Goal: Task Accomplishment & Management: Complete application form

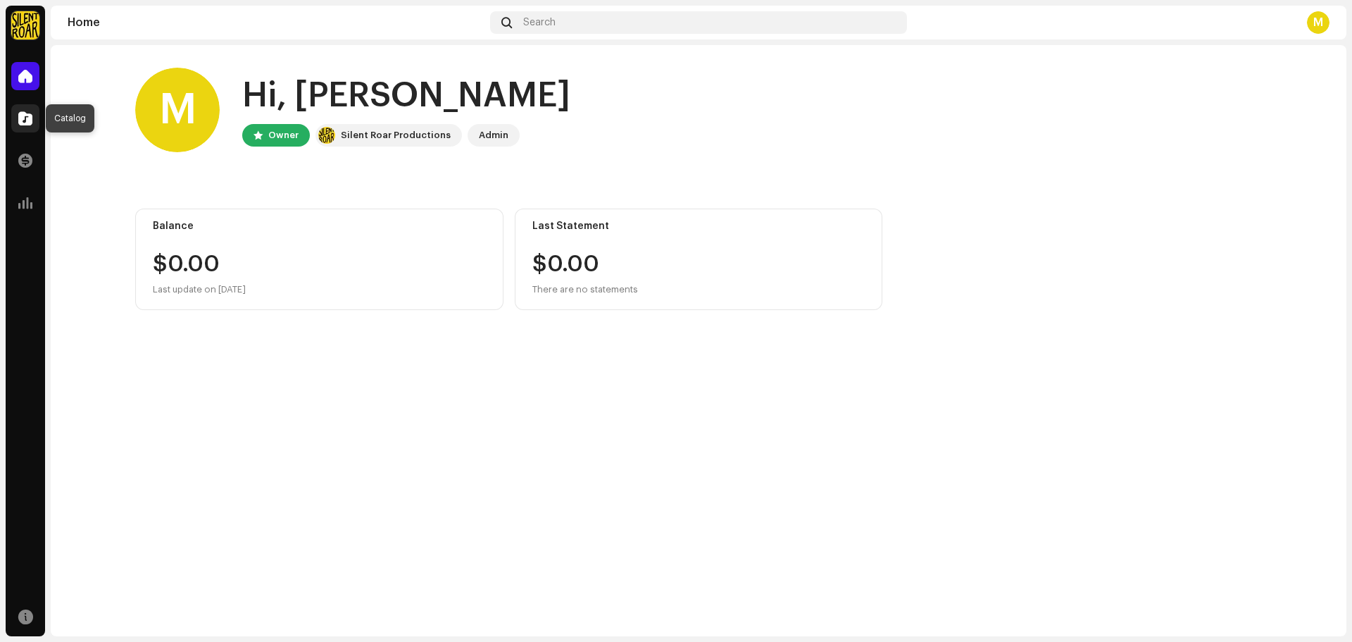
click at [32, 111] on div at bounding box center [25, 118] width 28 height 28
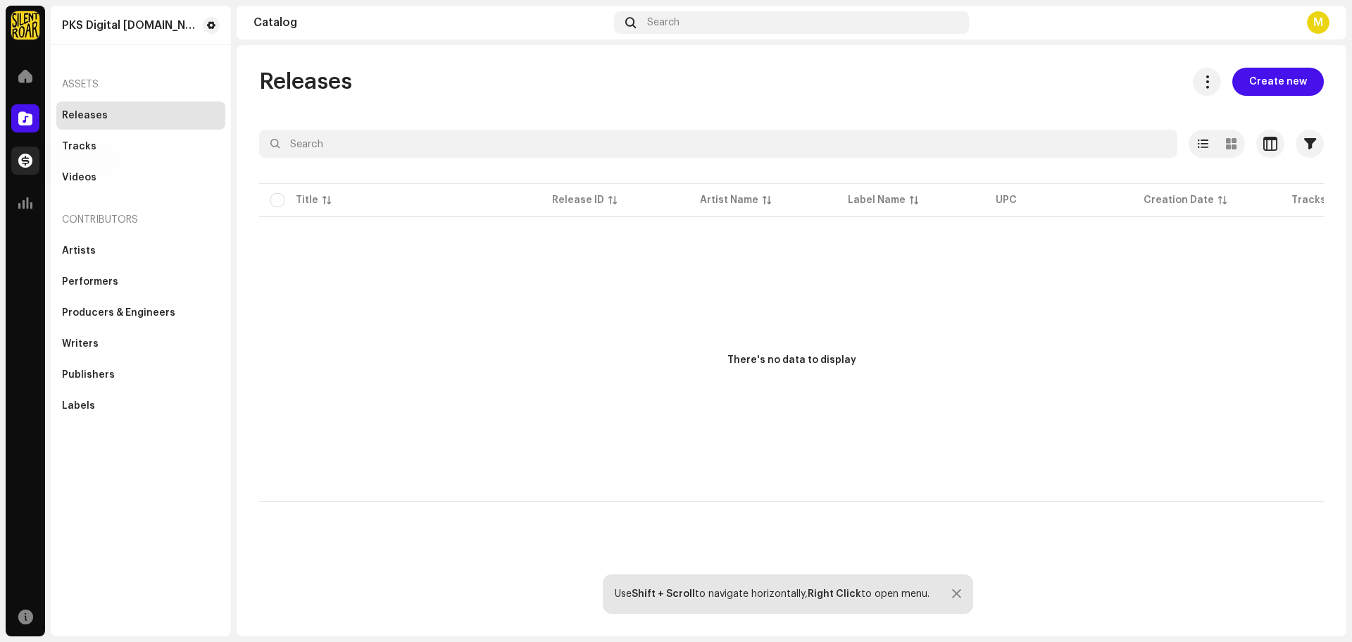
click at [20, 156] on span at bounding box center [25, 160] width 14 height 11
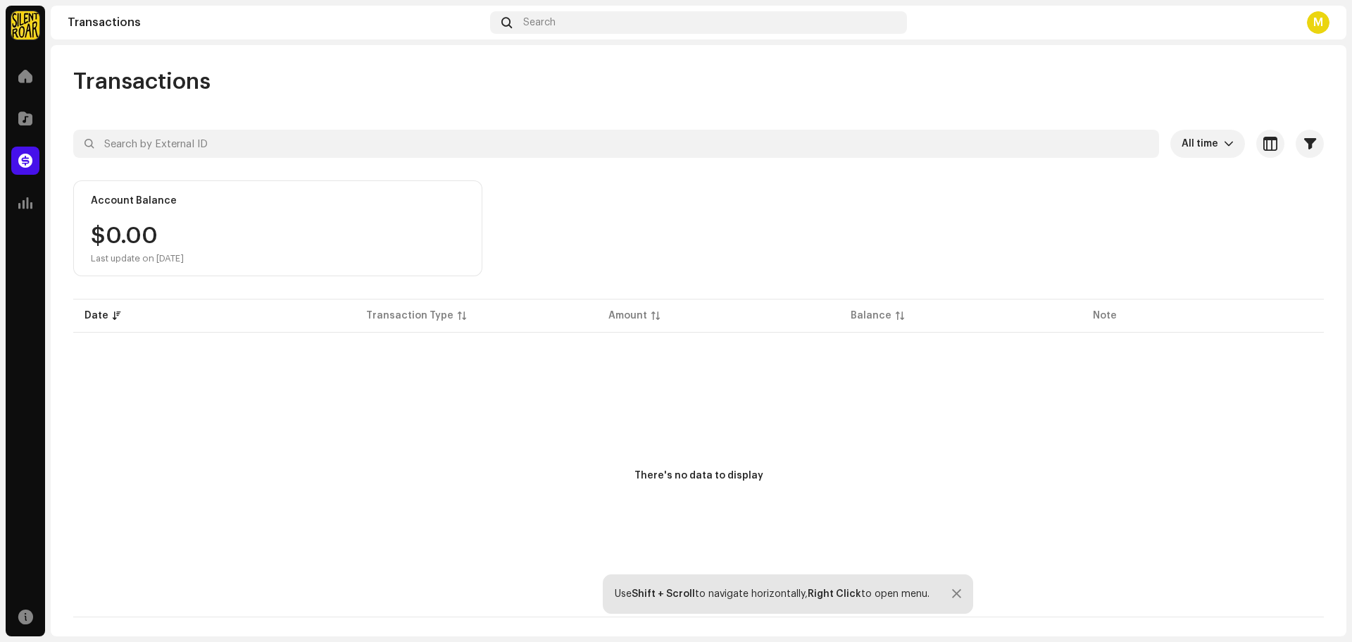
click at [954, 591] on div at bounding box center [956, 593] width 9 height 11
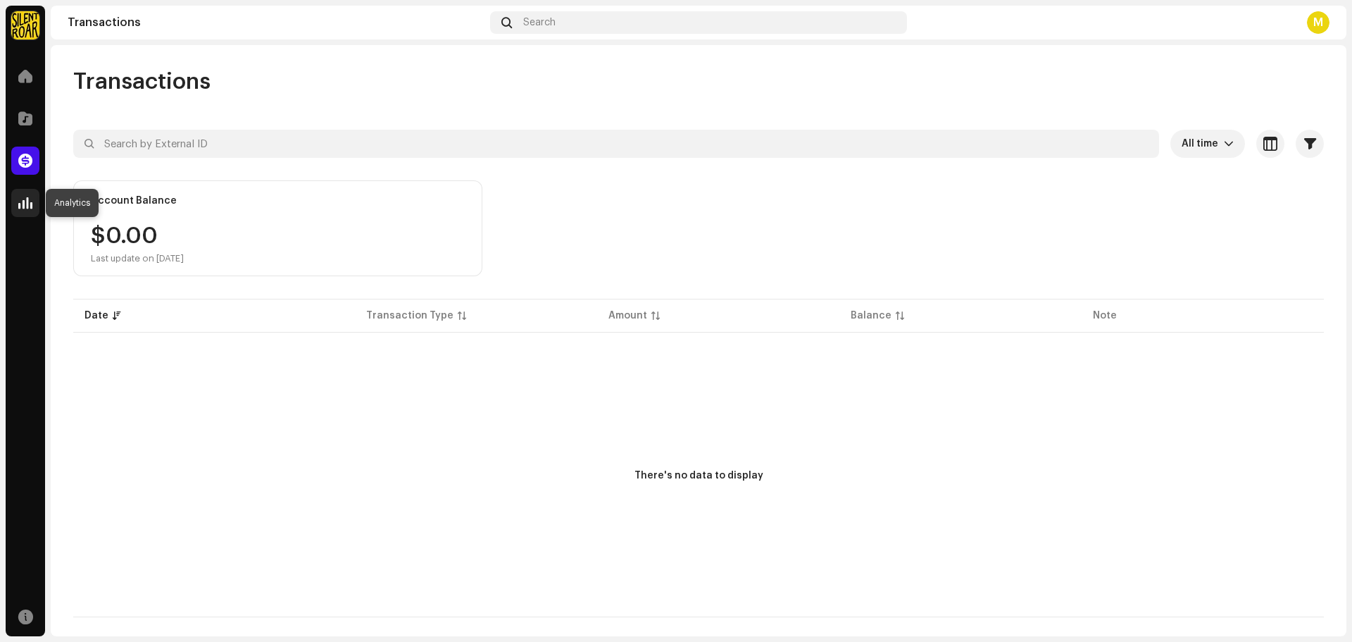
click at [27, 201] on span at bounding box center [25, 202] width 14 height 11
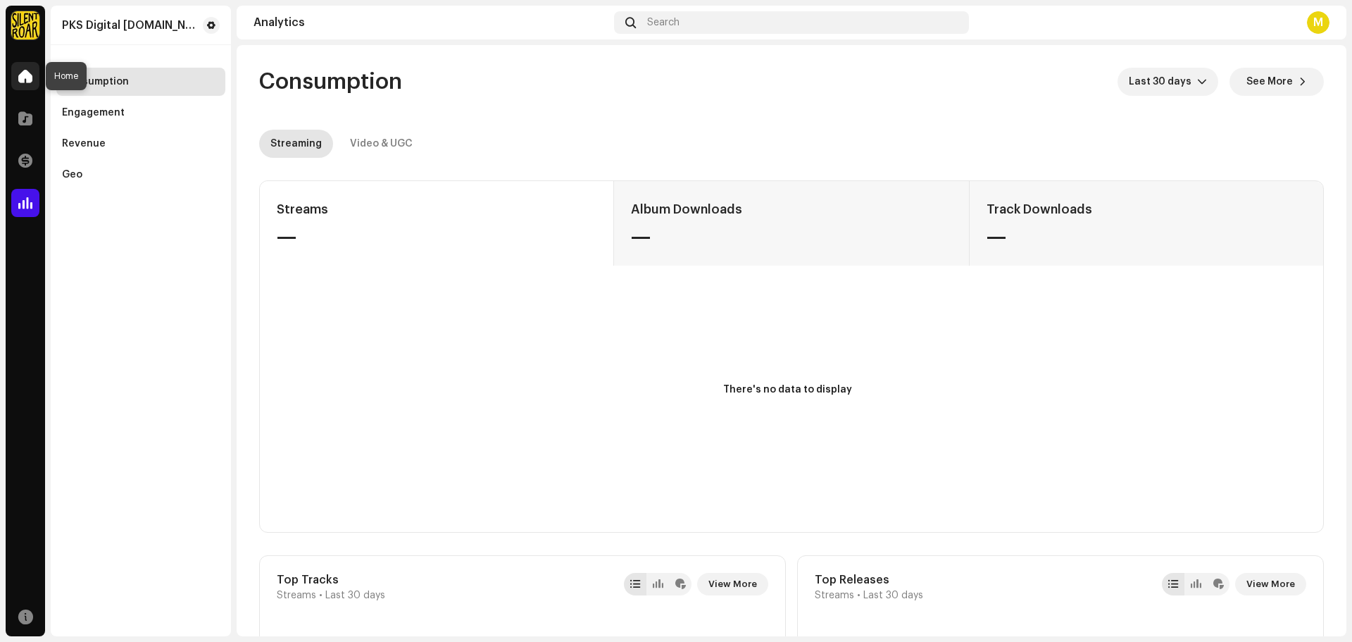
click at [19, 80] on span at bounding box center [25, 75] width 14 height 11
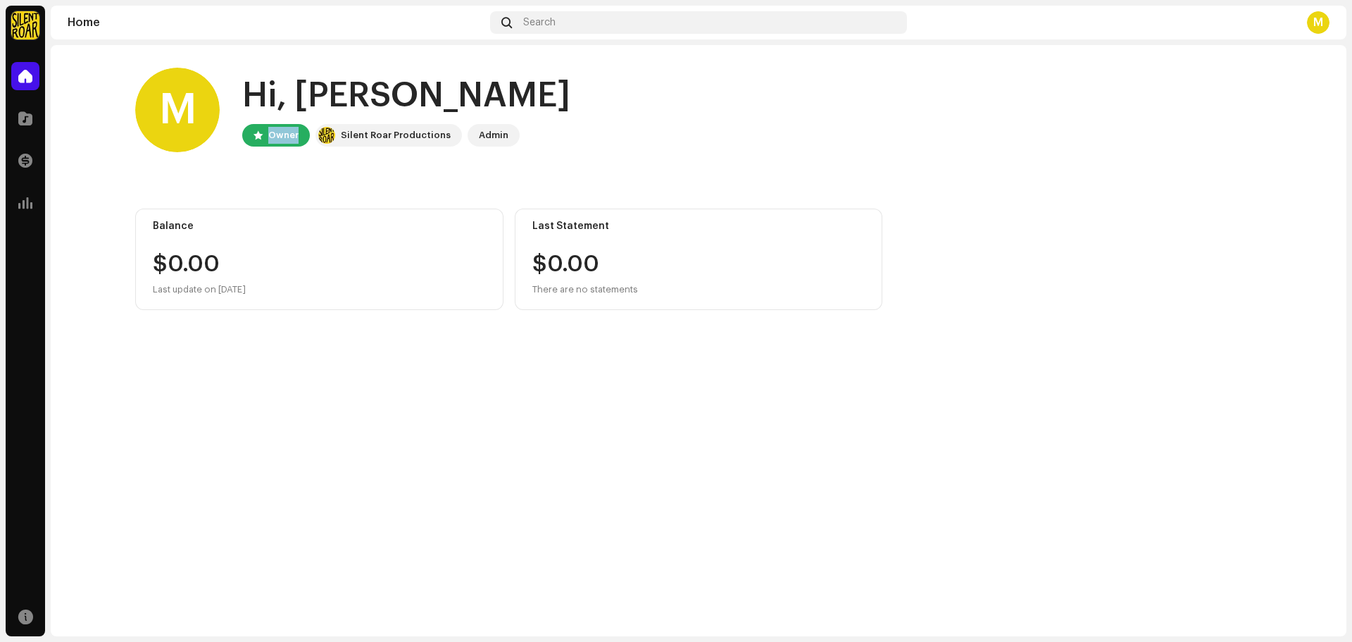
drag, startPoint x: 251, startPoint y: 133, endPoint x: 311, endPoint y: 129, distance: 59.3
click at [311, 129] on div "Owner Silent Roar Productions Admin" at bounding box center [406, 135] width 328 height 23
click at [275, 89] on div "Hi, [PERSON_NAME]" at bounding box center [406, 95] width 328 height 45
click at [1316, 26] on div "M" at bounding box center [1318, 22] width 23 height 23
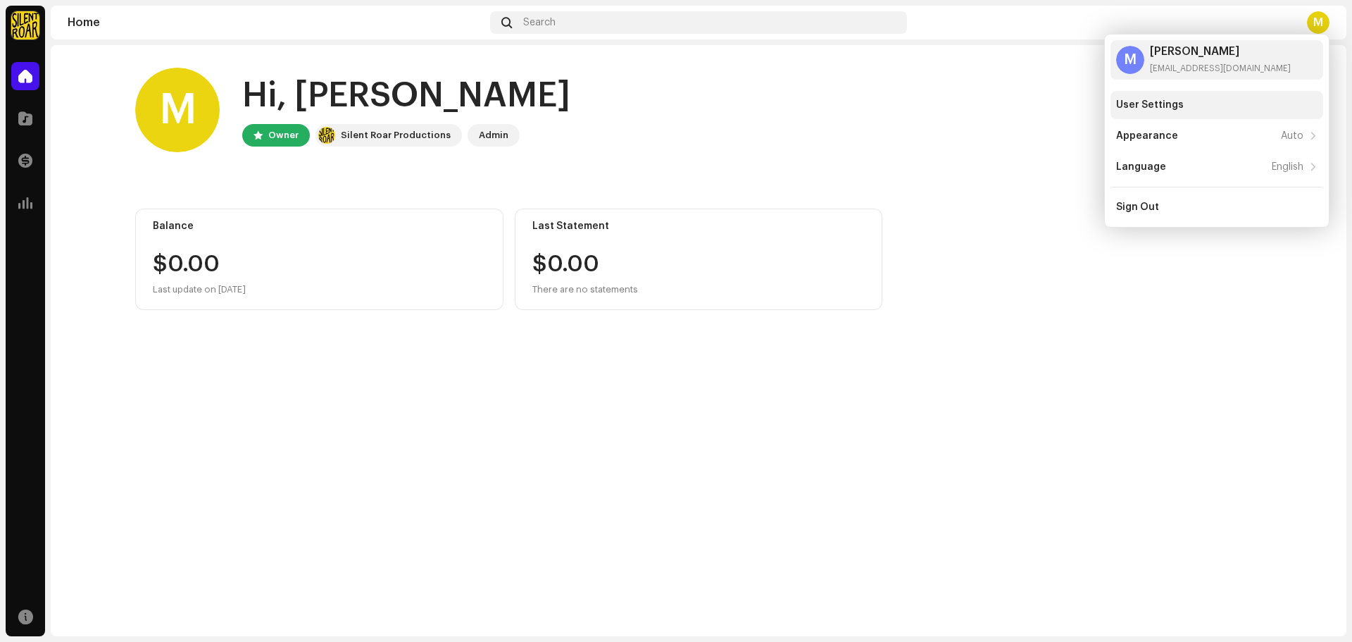
click at [1169, 101] on div "User Settings" at bounding box center [1150, 104] width 68 height 11
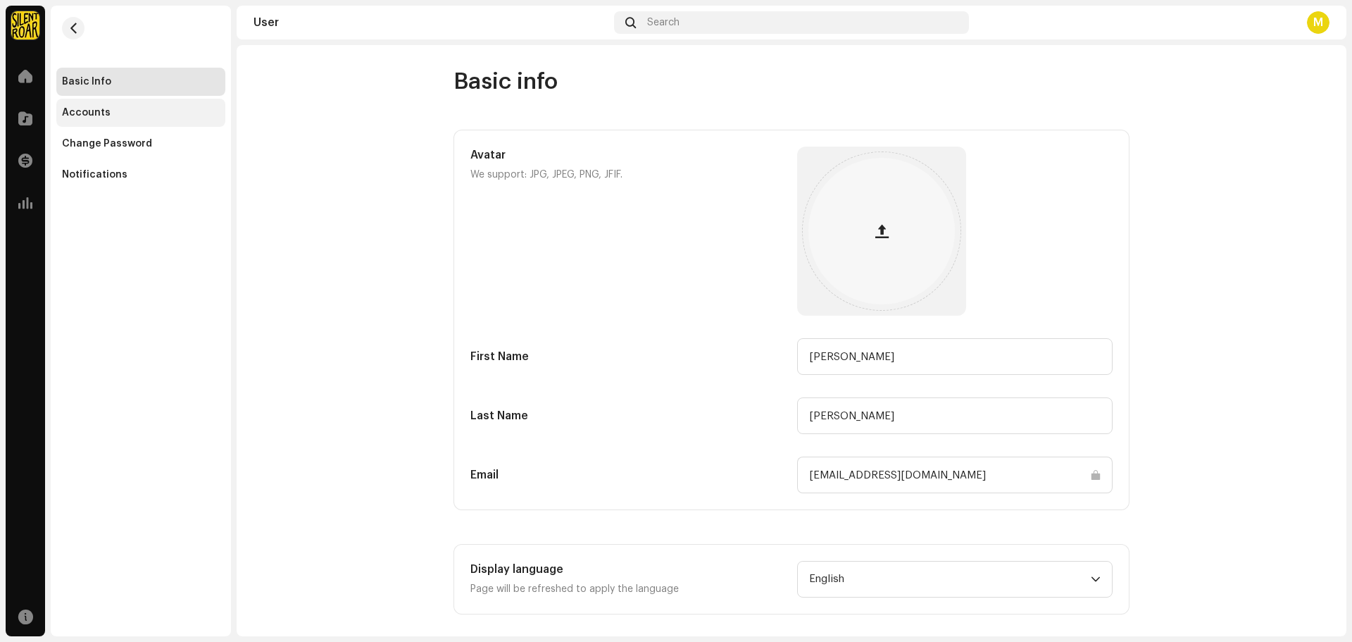
click at [78, 116] on div "Accounts" at bounding box center [86, 112] width 49 height 11
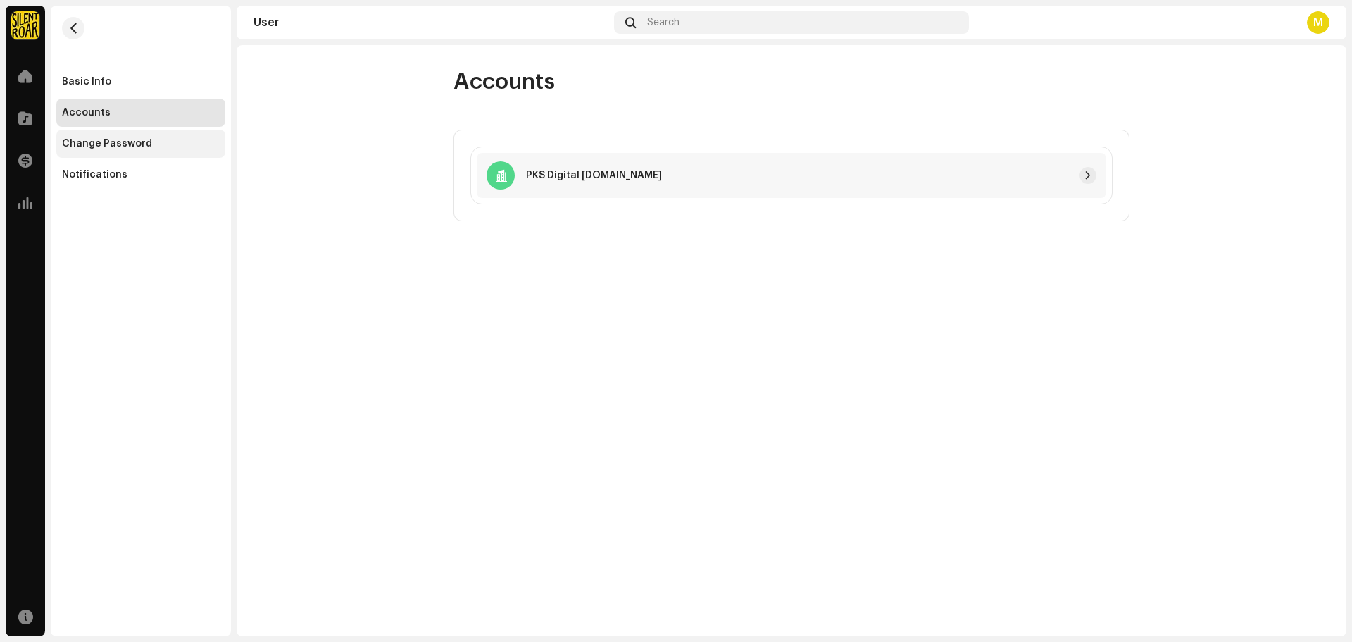
click at [87, 137] on div "Change Password" at bounding box center [140, 144] width 169 height 28
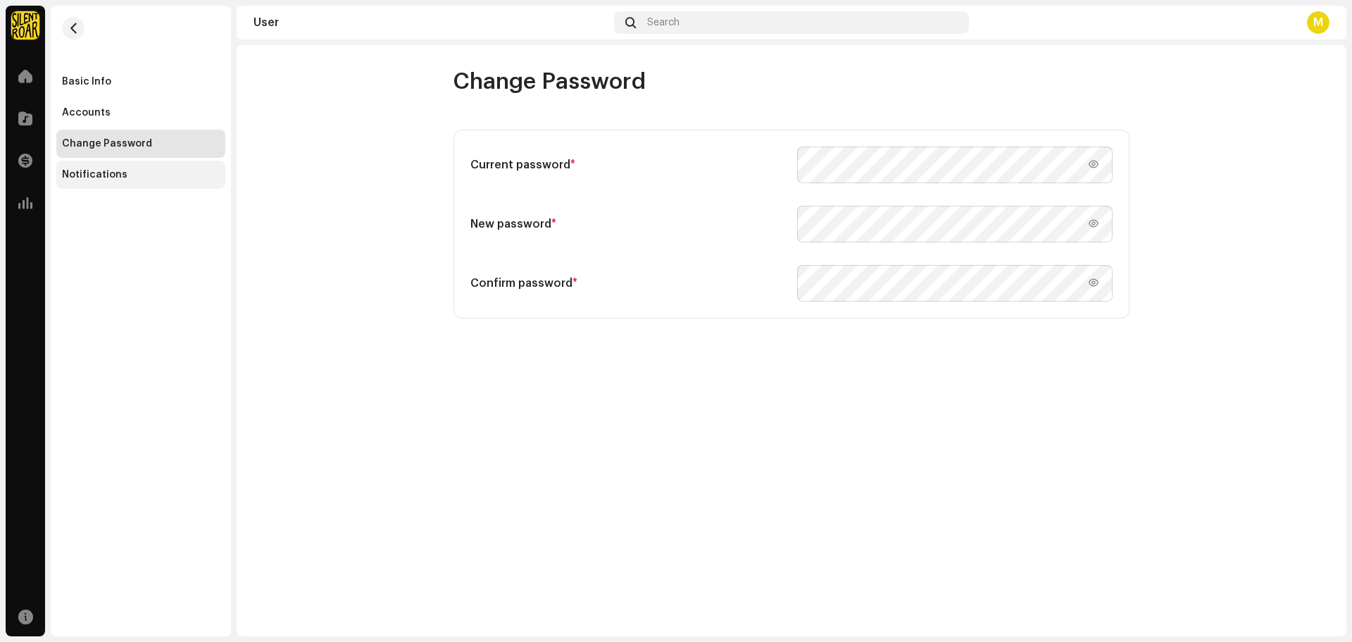
click at [87, 171] on div "Notifications" at bounding box center [94, 174] width 65 height 11
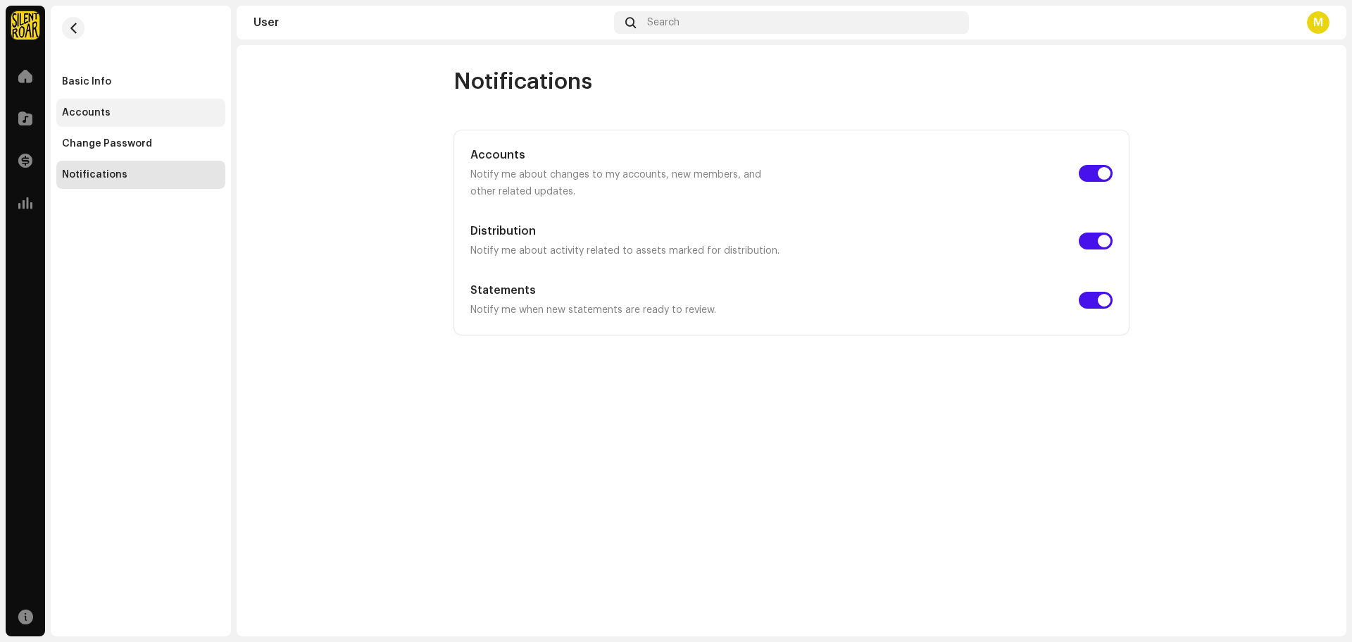
click at [87, 120] on div "Accounts" at bounding box center [140, 113] width 169 height 28
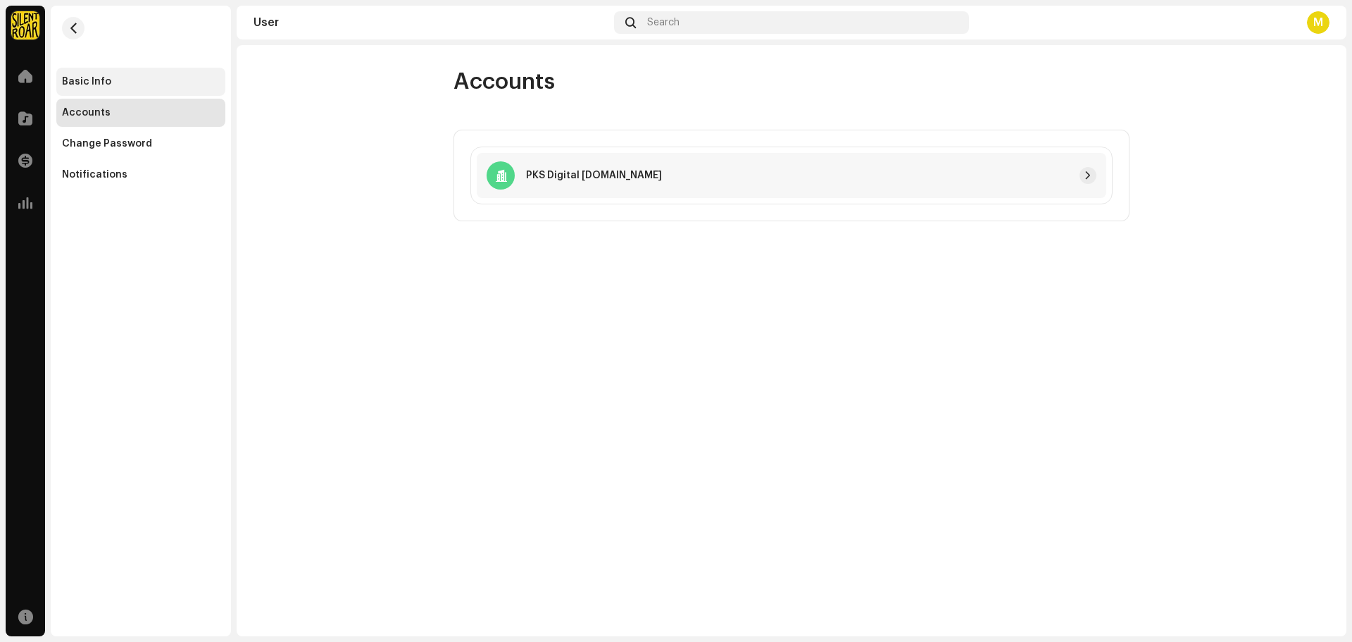
click at [87, 85] on div "Basic Info" at bounding box center [86, 81] width 49 height 11
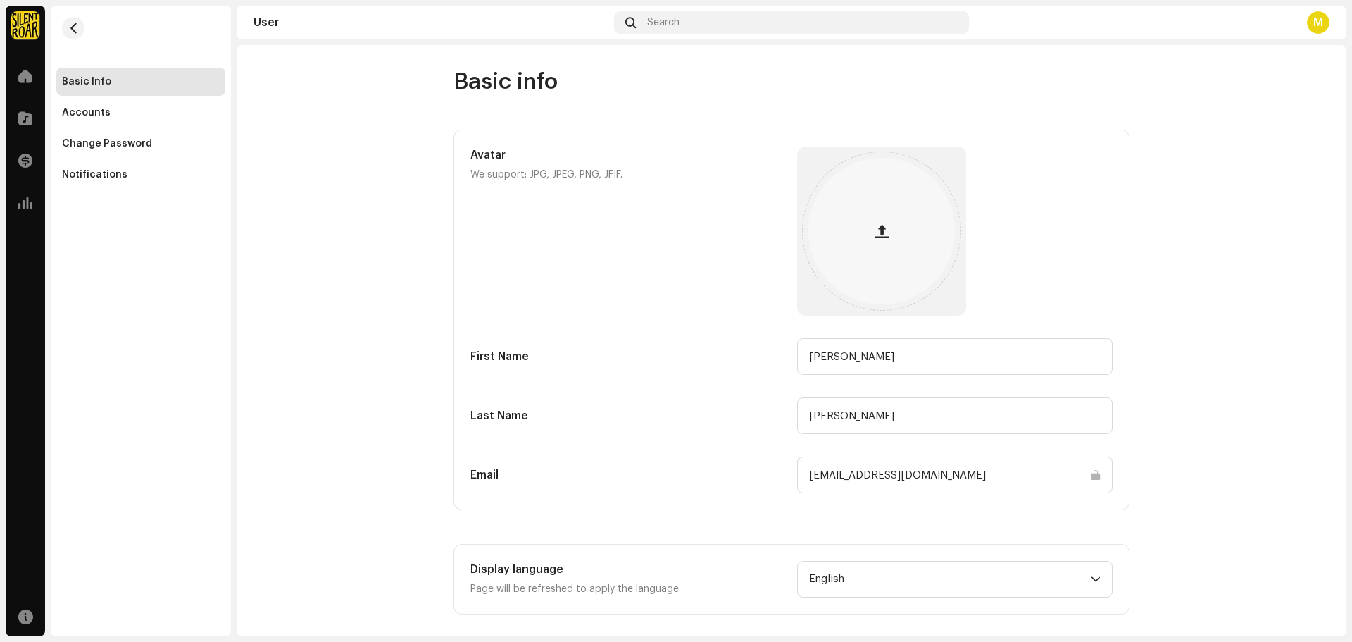
scroll to position [12, 0]
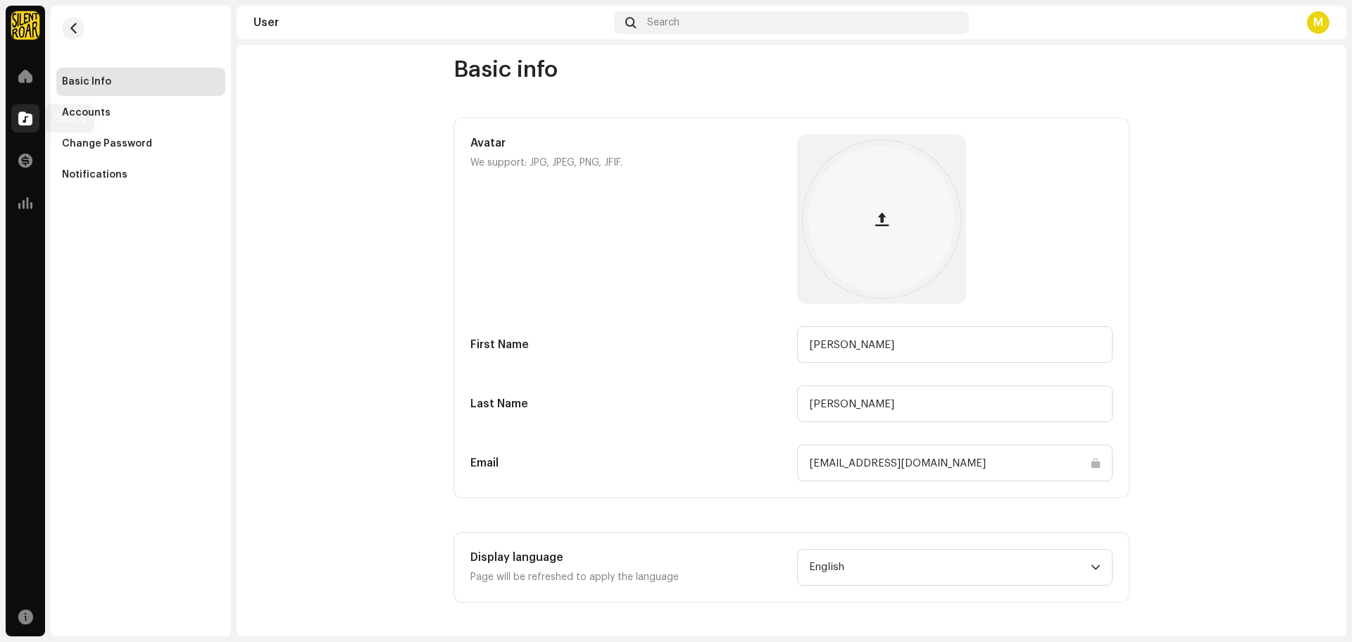
click at [21, 123] on span at bounding box center [25, 118] width 14 height 11
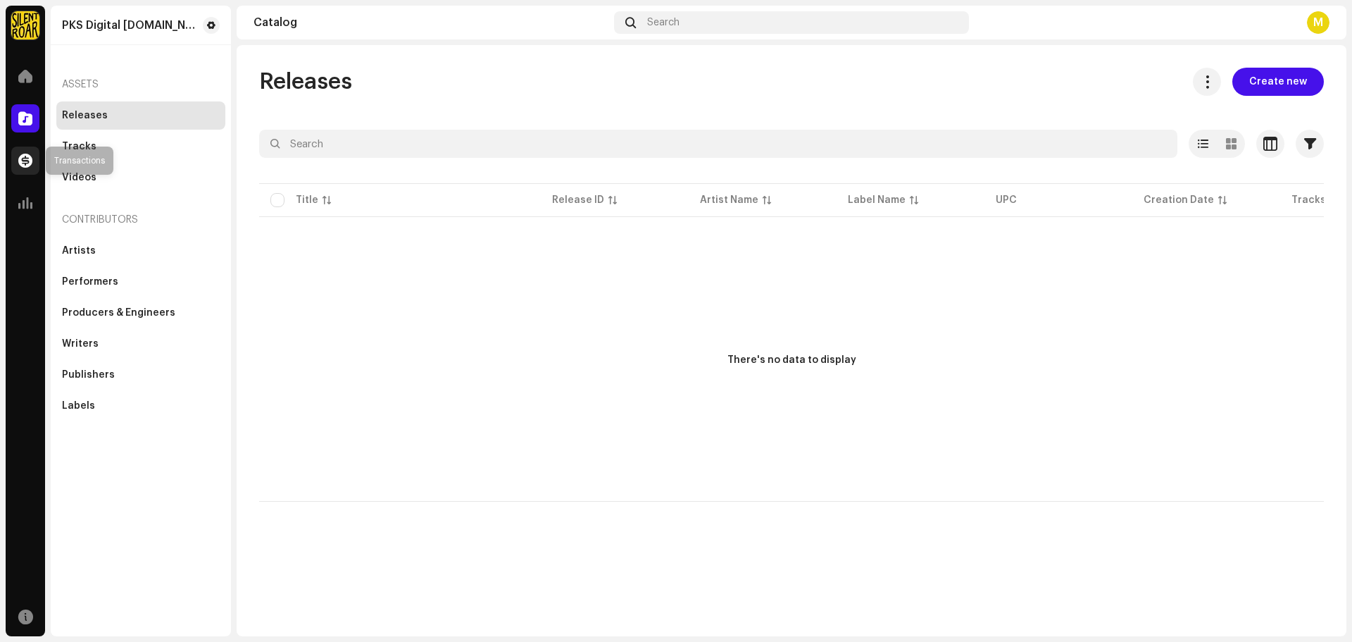
click at [18, 150] on div at bounding box center [25, 160] width 28 height 28
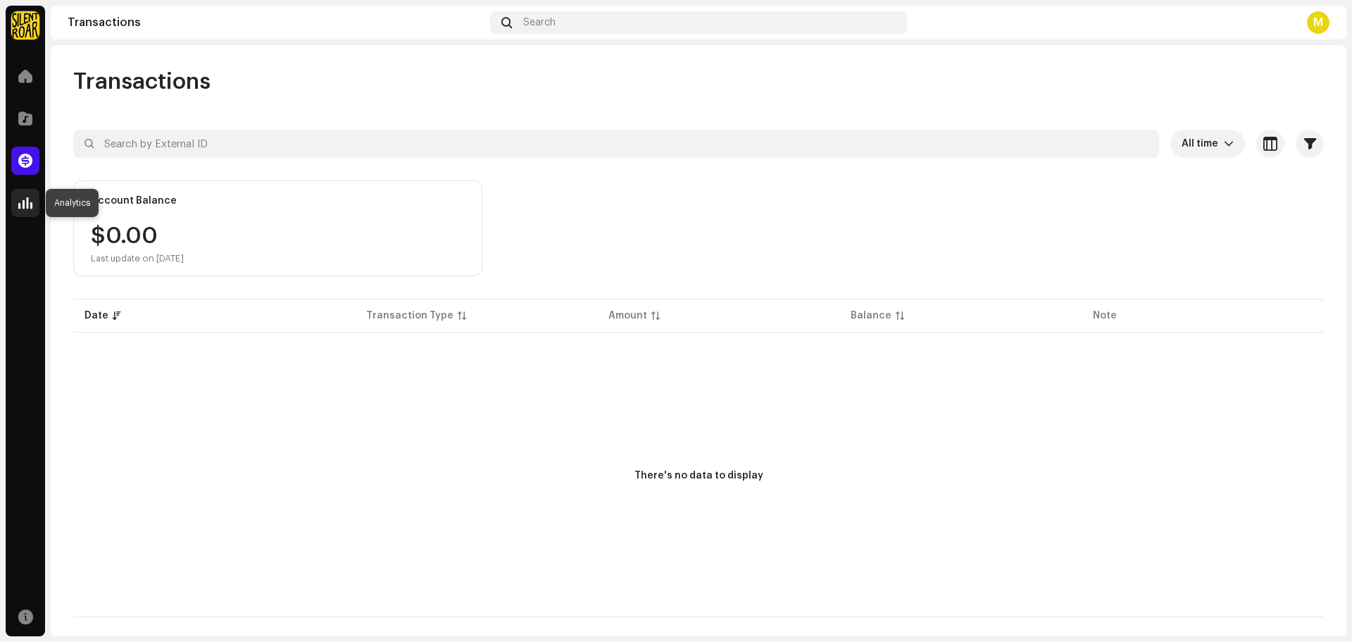
click at [23, 204] on span at bounding box center [25, 202] width 14 height 11
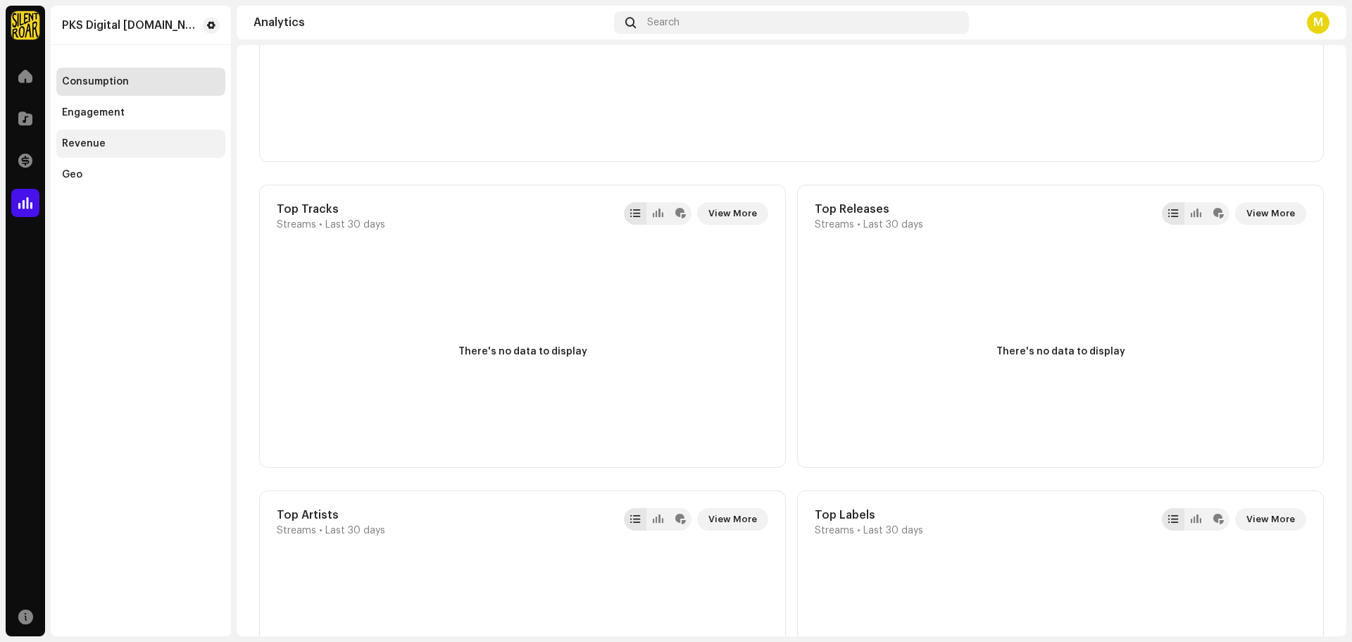
scroll to position [141, 0]
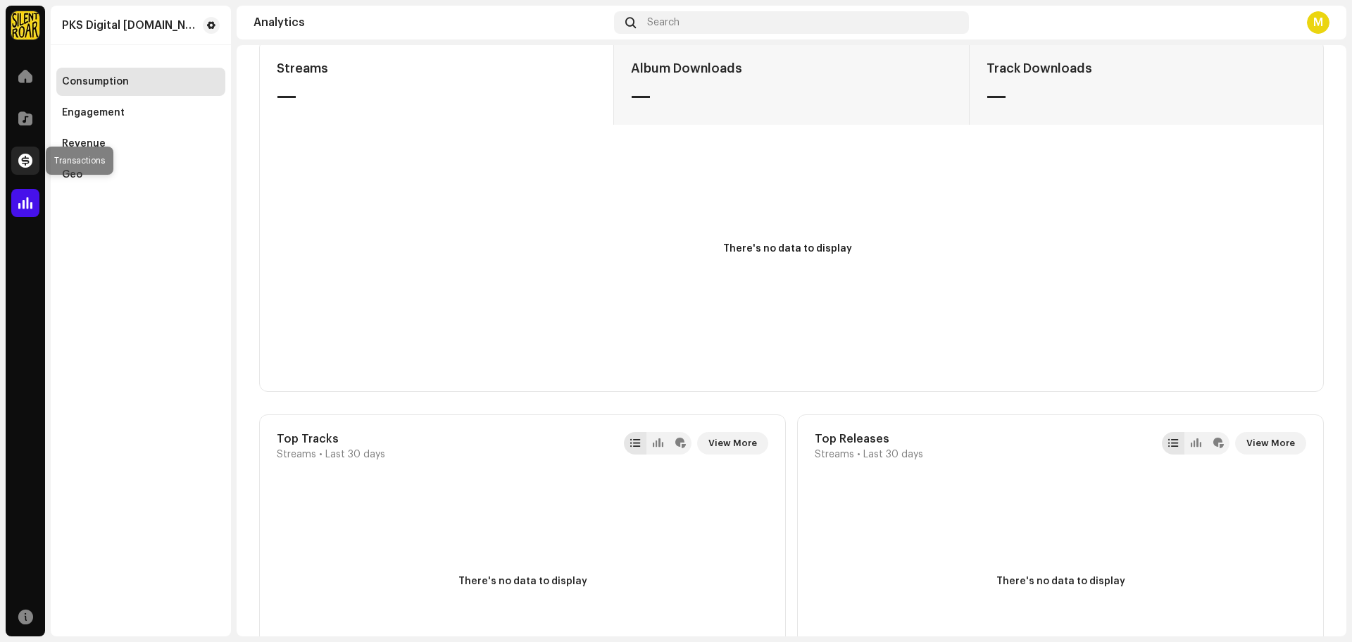
click at [32, 166] on span at bounding box center [25, 160] width 14 height 11
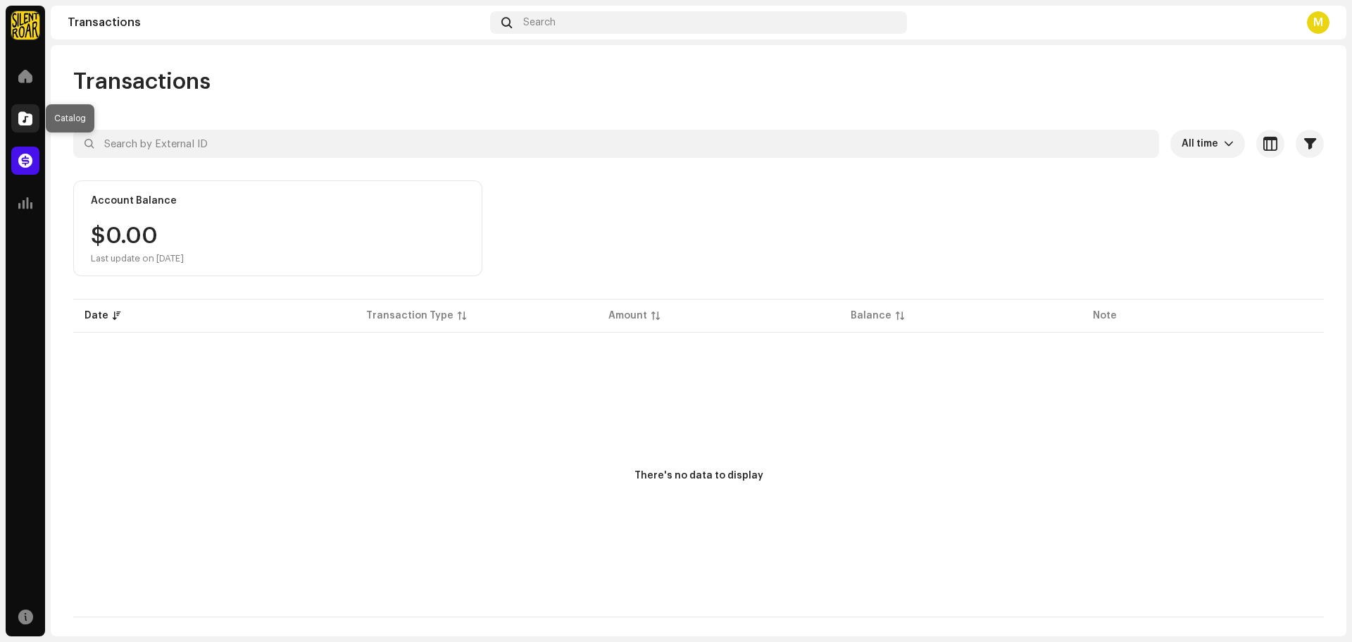
click at [25, 117] on span at bounding box center [25, 118] width 14 height 11
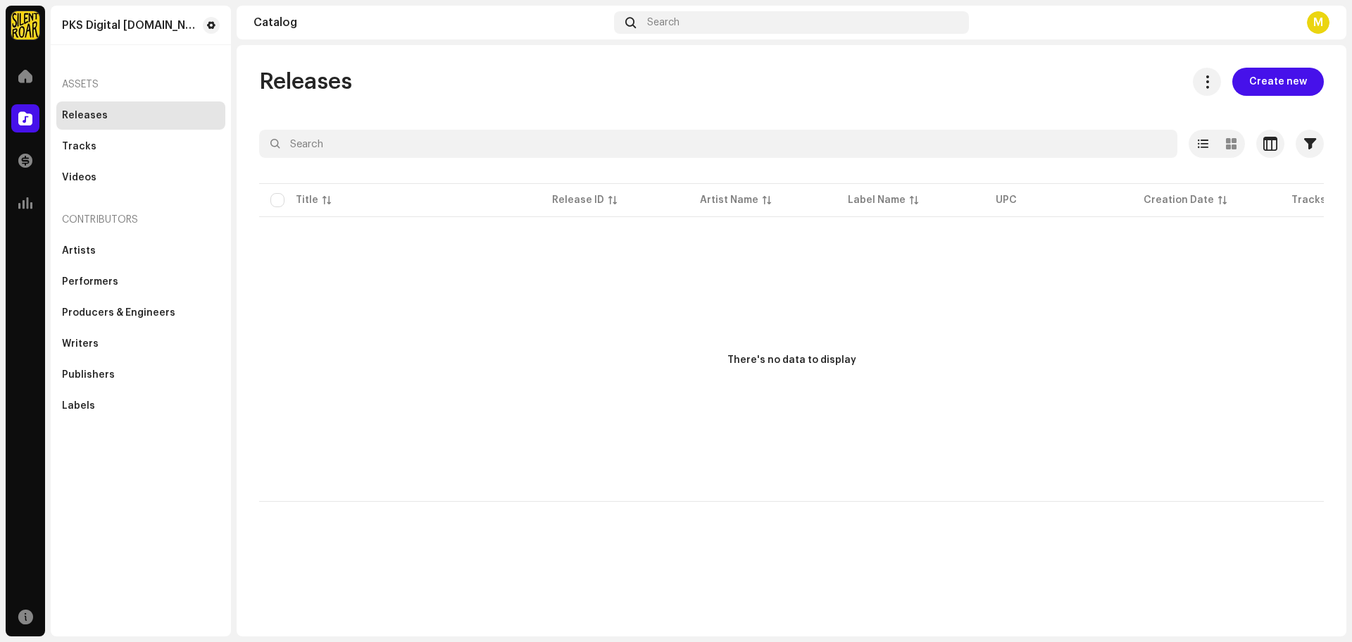
click at [276, 204] on p-table "Title Release ID Artist Name Label Name UPC Creation Date Tracks Duration" at bounding box center [791, 199] width 1065 height 39
click at [461, 313] on div "There's no data to display" at bounding box center [791, 361] width 1065 height 282
drag, startPoint x: 725, startPoint y: 356, endPoint x: 879, endPoint y: 354, distance: 153.6
click at [879, 354] on div "There's no data to display" at bounding box center [791, 361] width 1065 height 282
click at [894, 354] on div "There's no data to display" at bounding box center [791, 361] width 1065 height 282
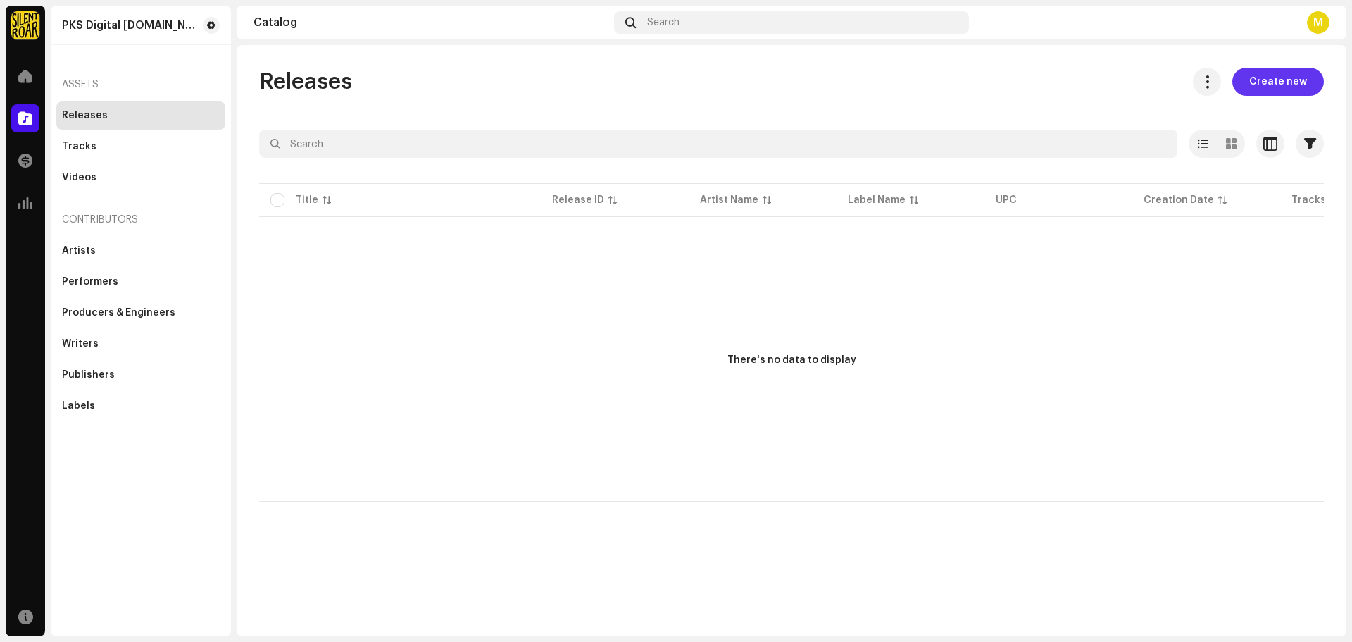
click at [1278, 82] on span "Create new" at bounding box center [1278, 82] width 58 height 28
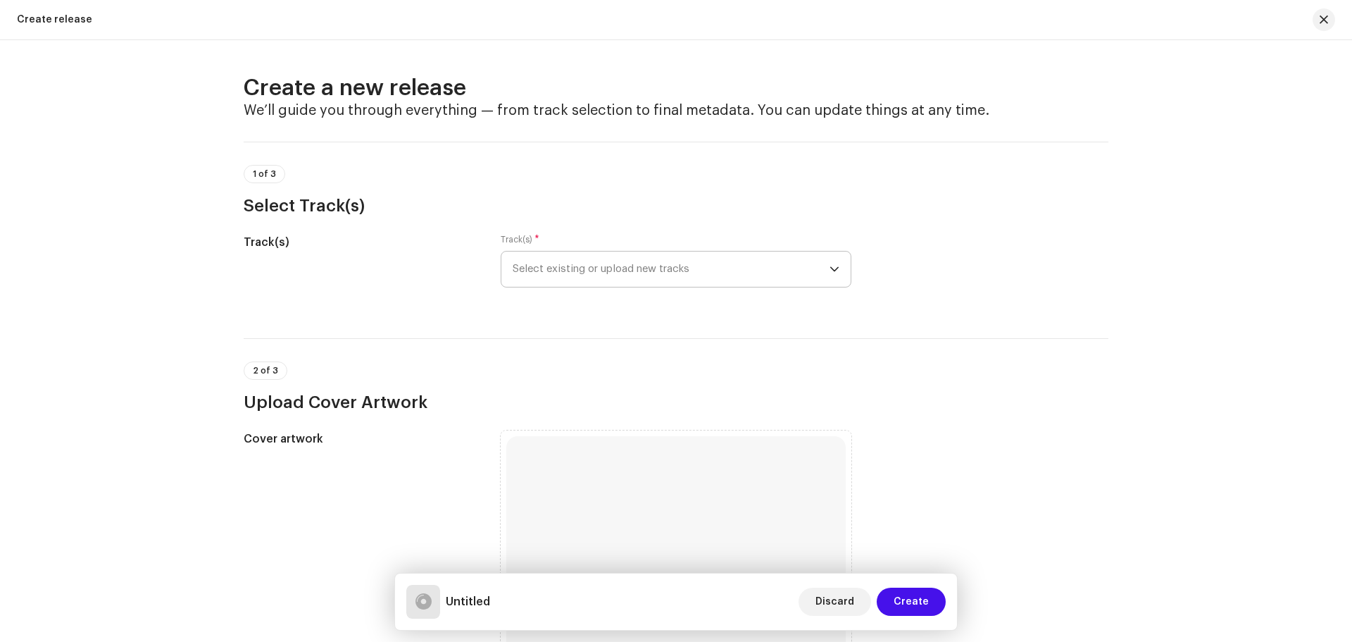
click at [584, 275] on span "Select existing or upload new tracks" at bounding box center [671, 268] width 317 height 35
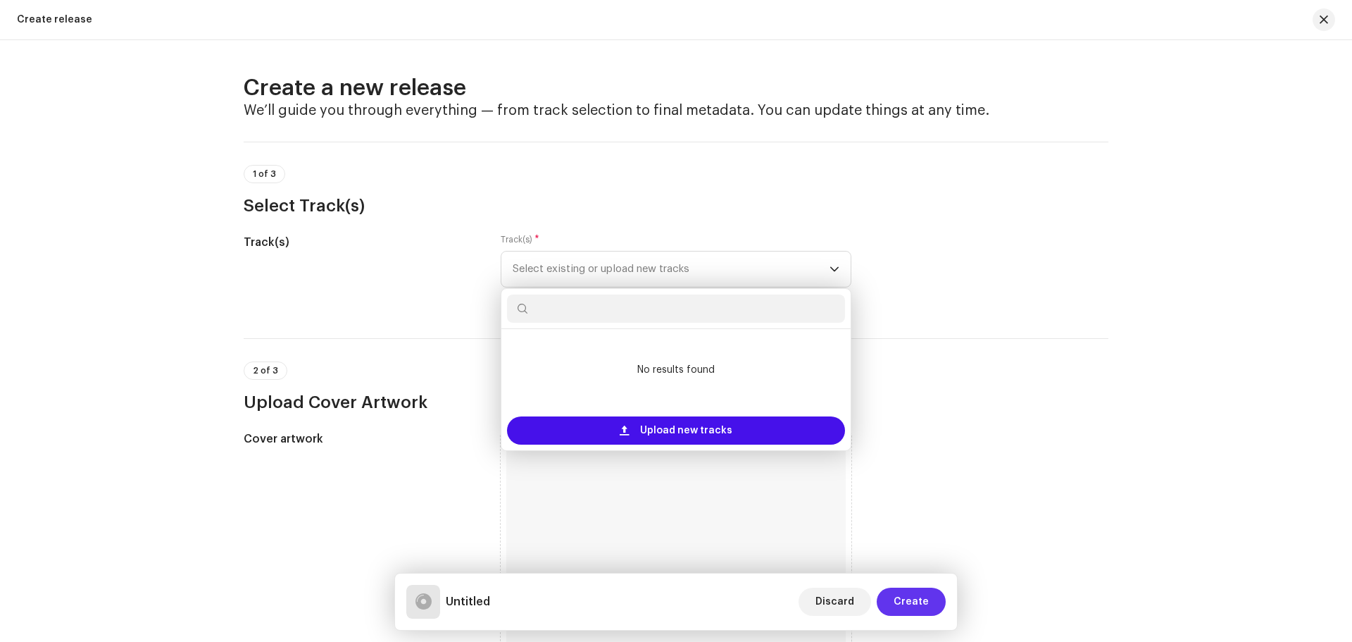
click at [903, 601] on span "Create" at bounding box center [911, 601] width 35 height 28
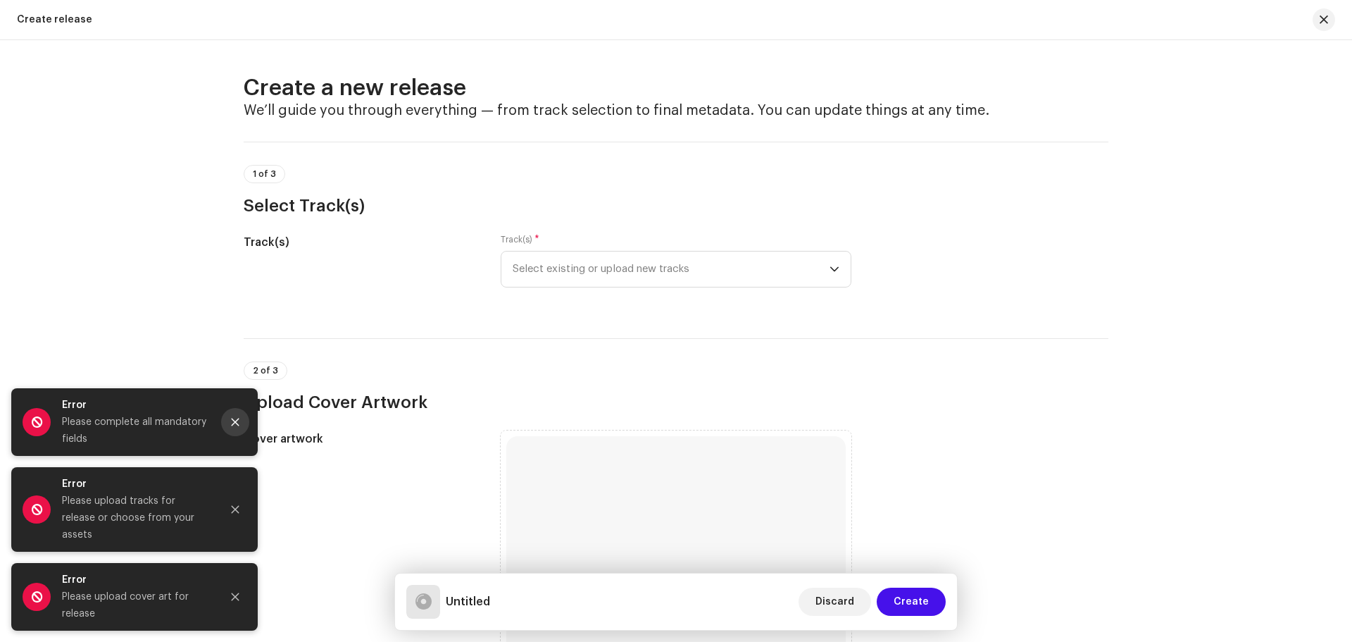
click at [232, 427] on icon "Close" at bounding box center [235, 422] width 10 height 10
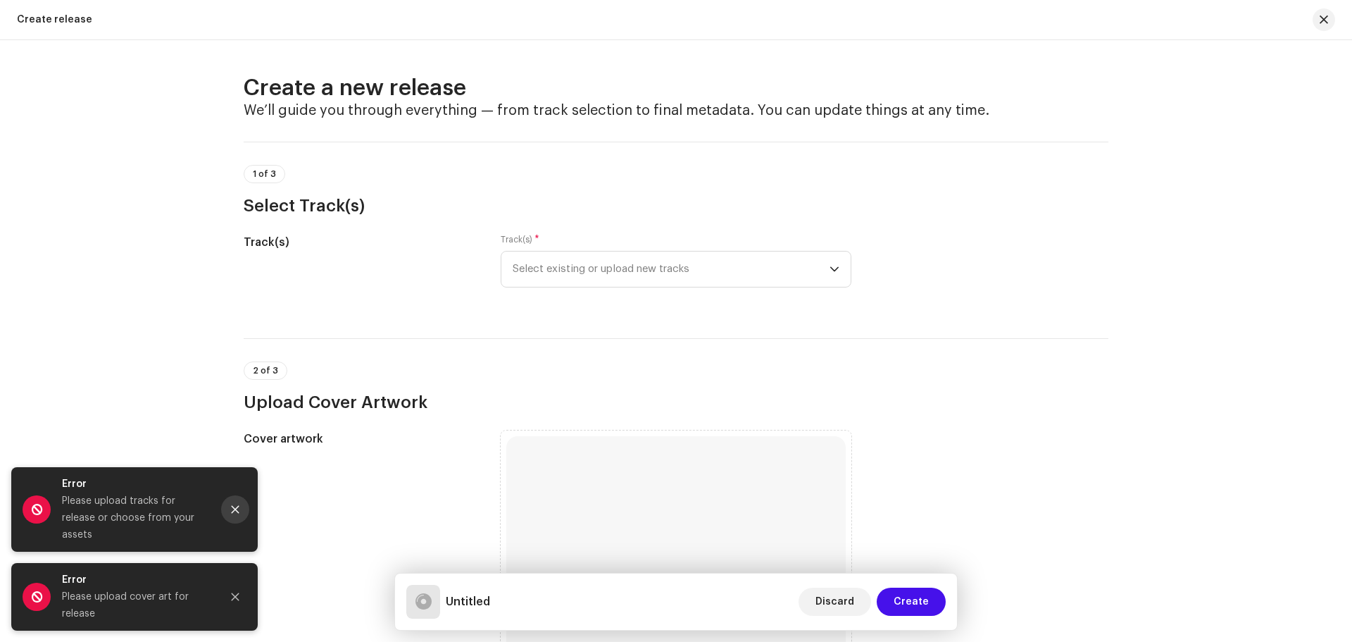
click at [239, 523] on button "Close" at bounding box center [235, 509] width 28 height 28
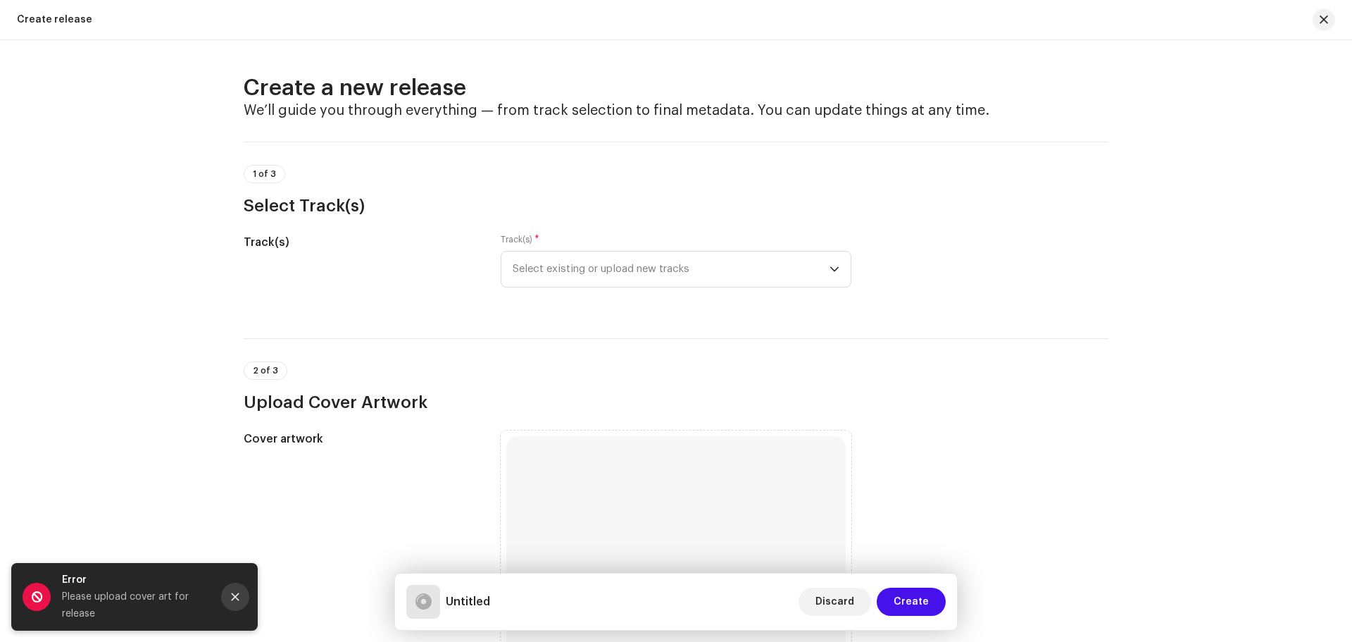
click at [235, 599] on icon "Close" at bounding box center [235, 597] width 10 height 10
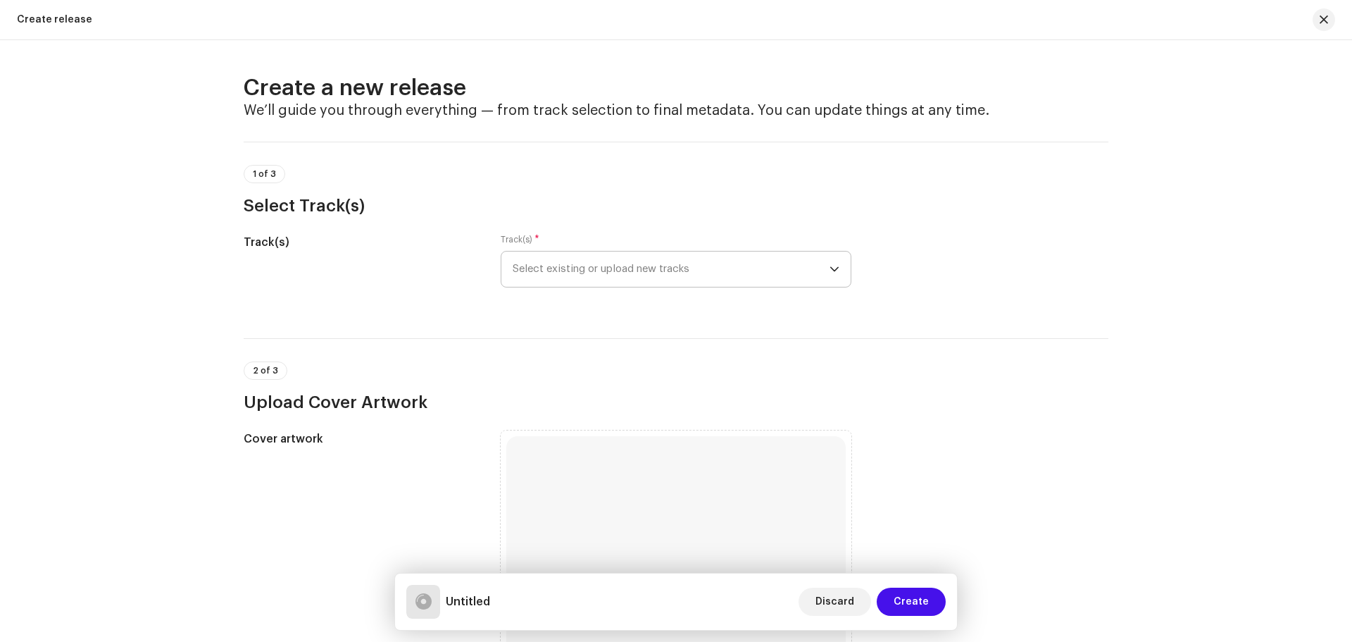
click at [566, 269] on span "Select existing or upload new tracks" at bounding box center [671, 268] width 317 height 35
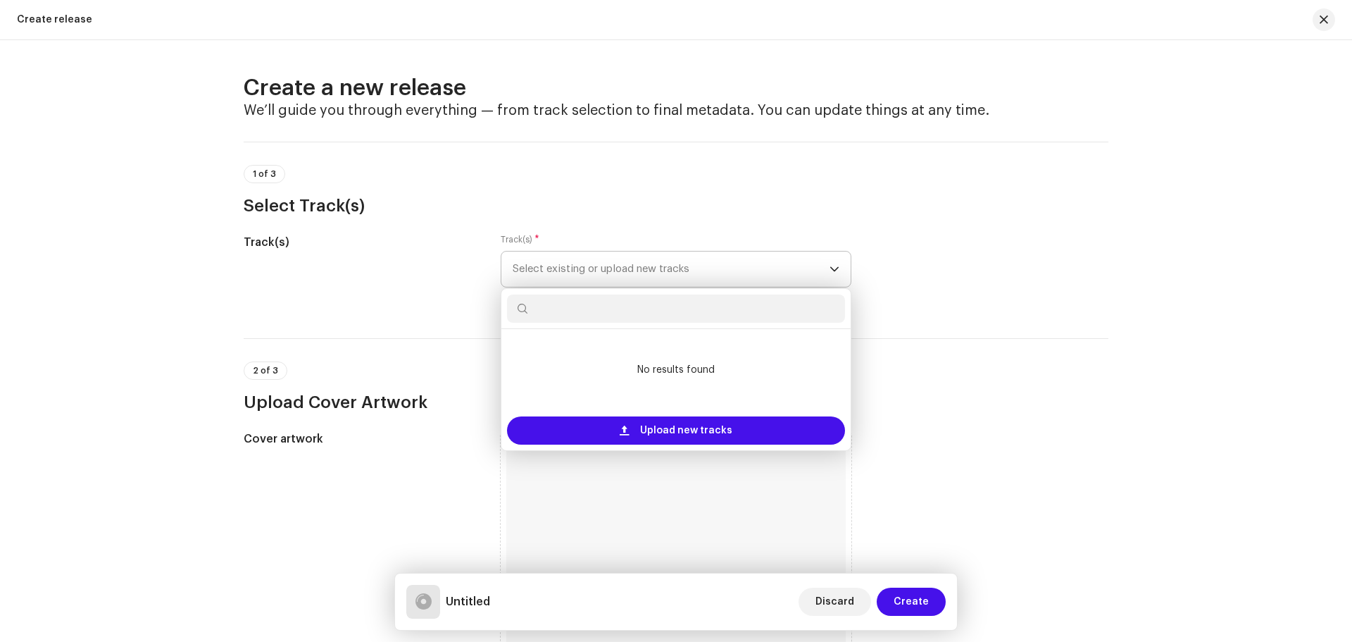
click at [583, 318] on input "text" at bounding box center [676, 308] width 338 height 28
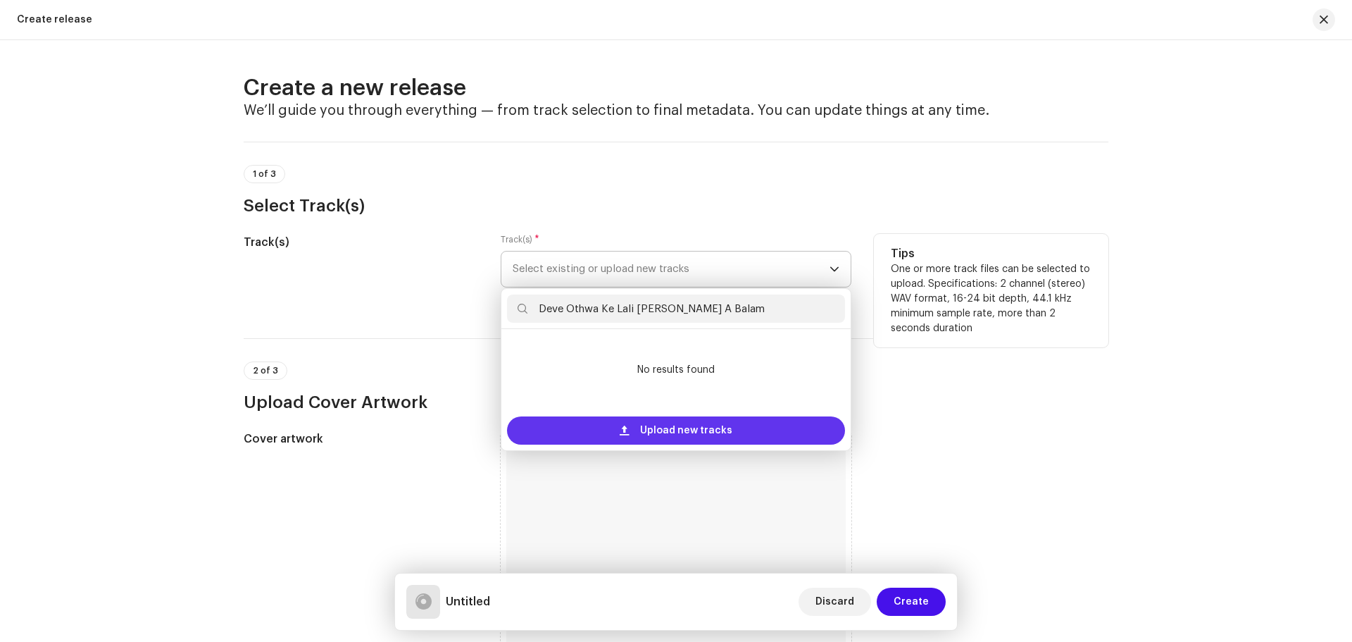
type input "Deve Othwa Ke Lali [PERSON_NAME] A Balam"
click at [659, 422] on span "Upload new tracks" at bounding box center [686, 430] width 92 height 28
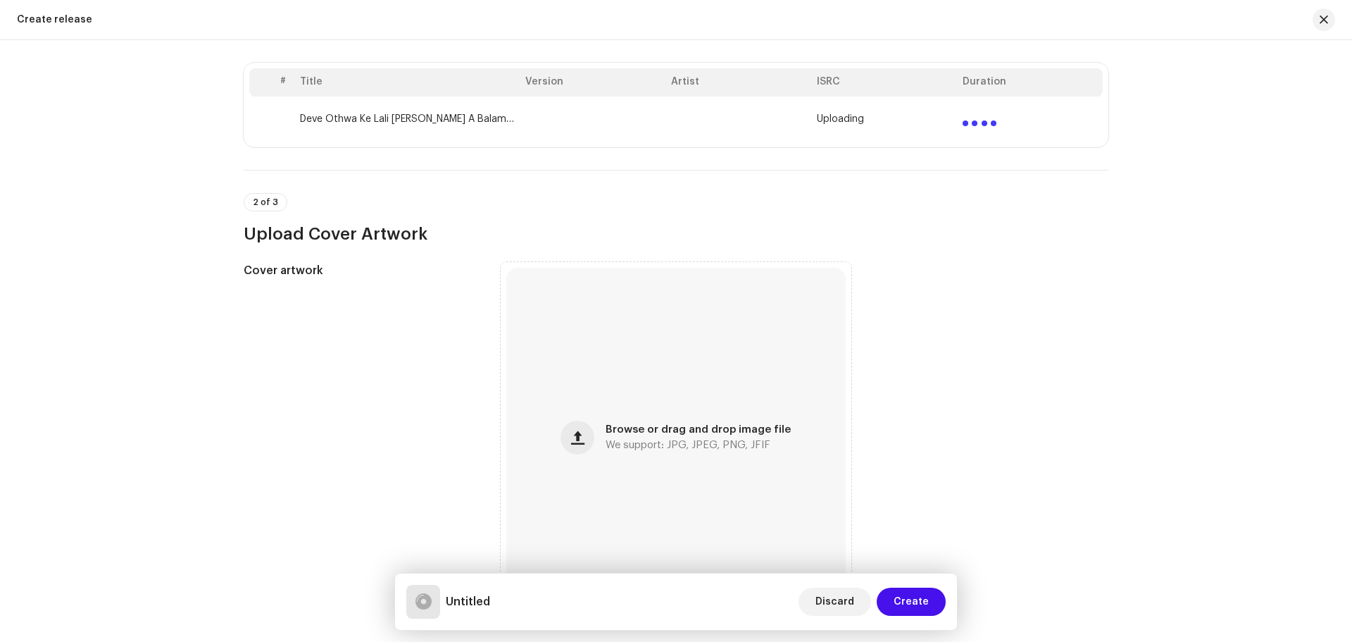
scroll to position [282, 0]
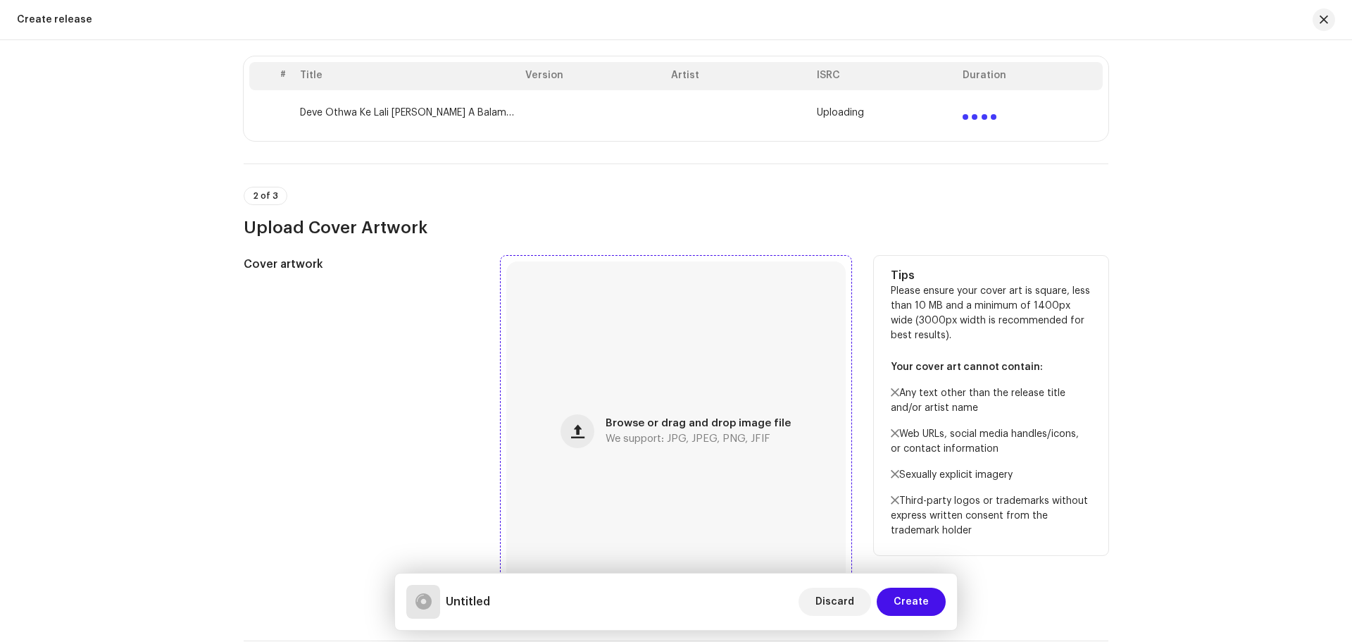
click at [668, 466] on div "Browse or drag and drop image file We support: JPG, JPEG, PNG, JFIF" at bounding box center [675, 430] width 339 height 339
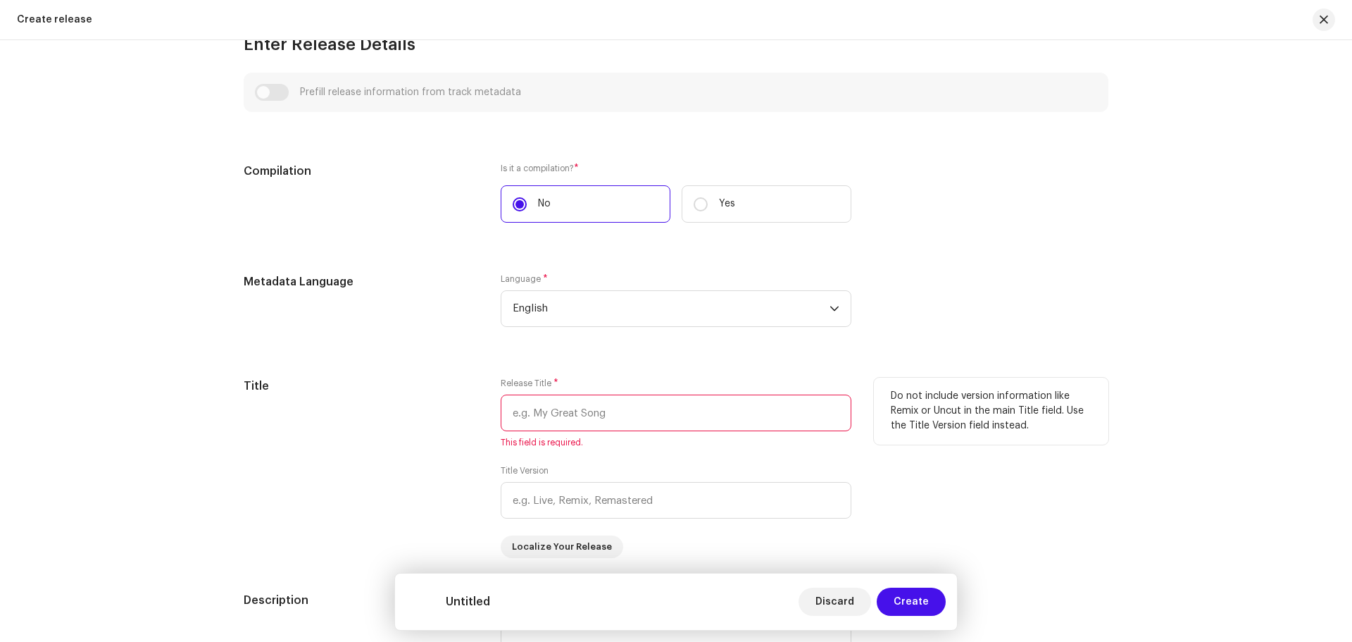
scroll to position [1056, 0]
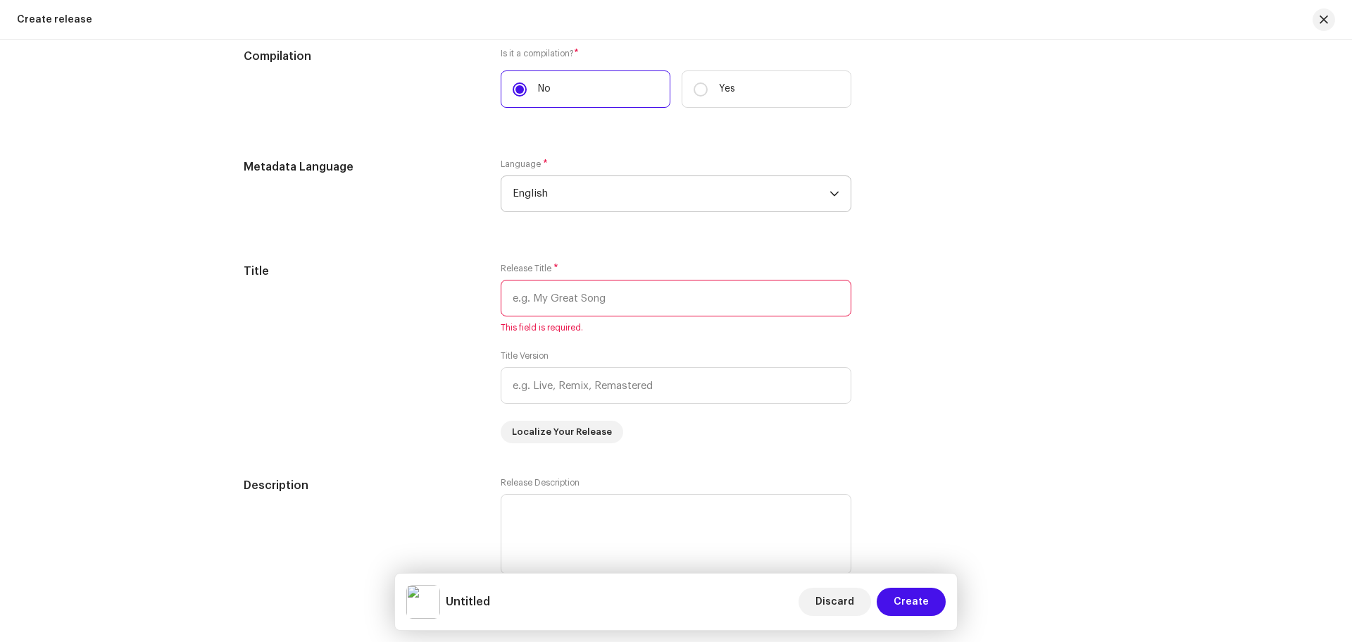
click at [663, 200] on span "English" at bounding box center [671, 193] width 317 height 35
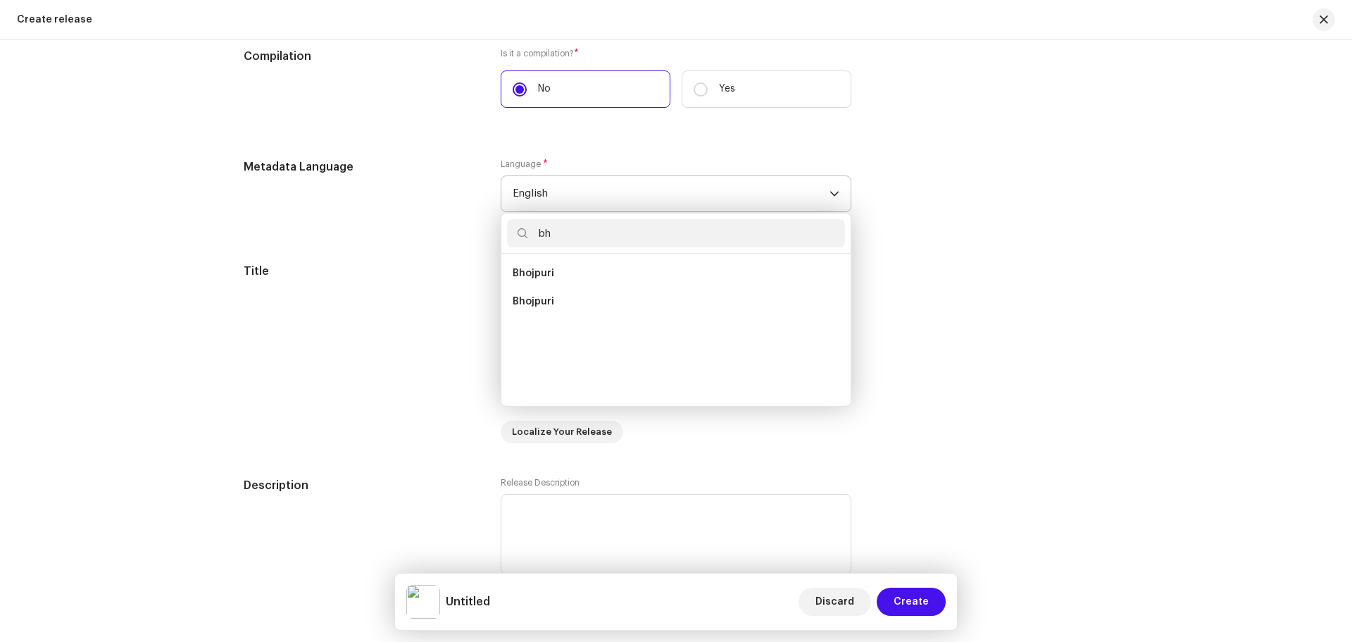
scroll to position [0, 0]
type input "bho"
click at [570, 270] on li "Bhojpuri" at bounding box center [676, 273] width 338 height 28
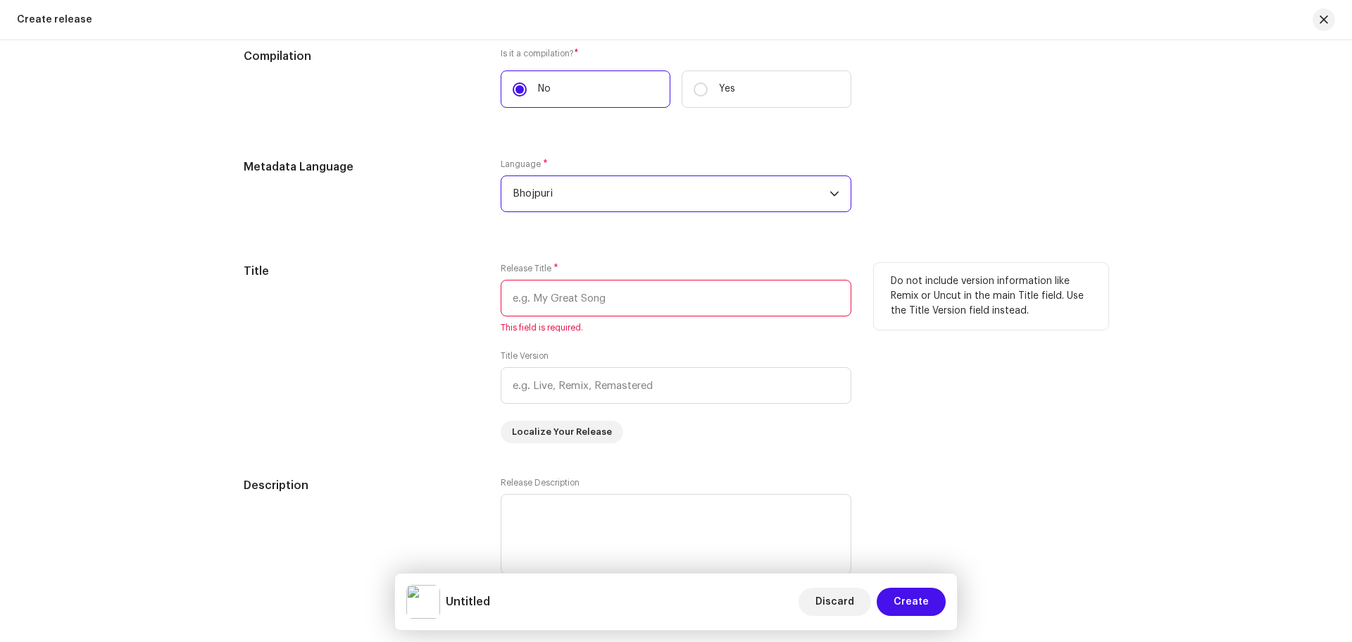
scroll to position [1113, 0]
click at [561, 293] on input "text" at bounding box center [676, 298] width 351 height 37
click at [577, 300] on input "text" at bounding box center [676, 298] width 351 height 37
paste input "Deve Othwa Ke Lali [PERSON_NAME] A Balam"
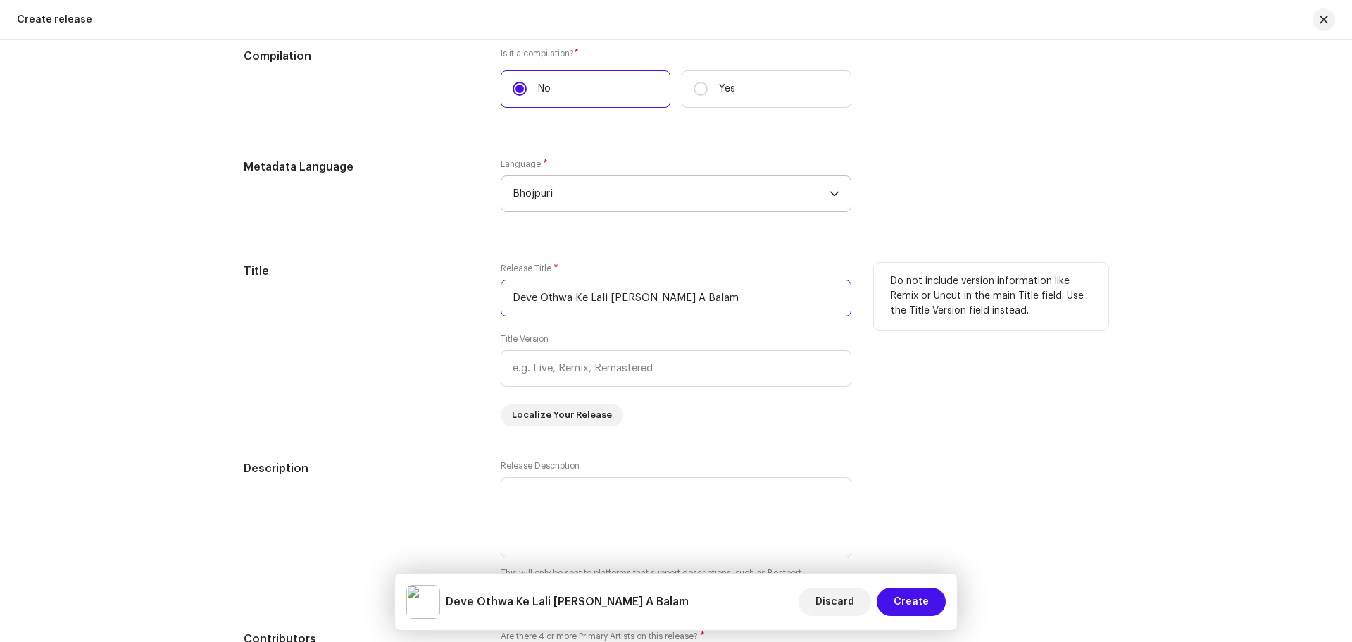
type input "Deve Othwa Ke Lali [PERSON_NAME] A Balam"
click at [408, 296] on div "Title" at bounding box center [361, 344] width 235 height 163
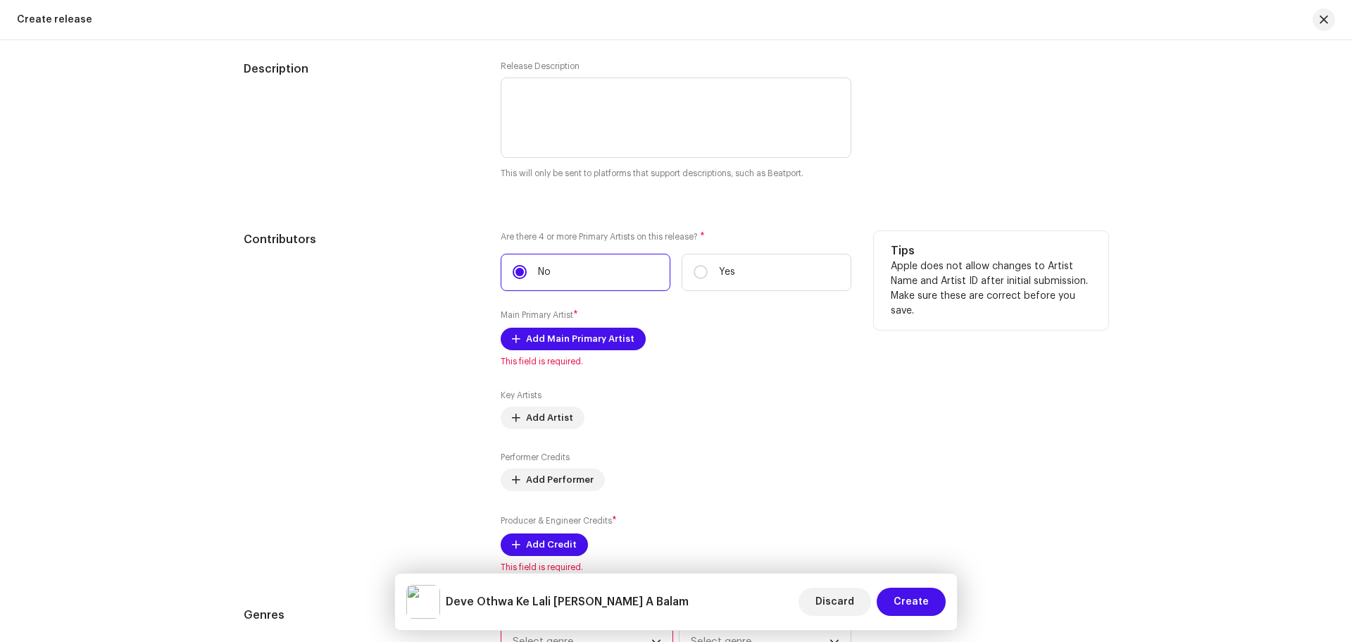
scroll to position [1606, 0]
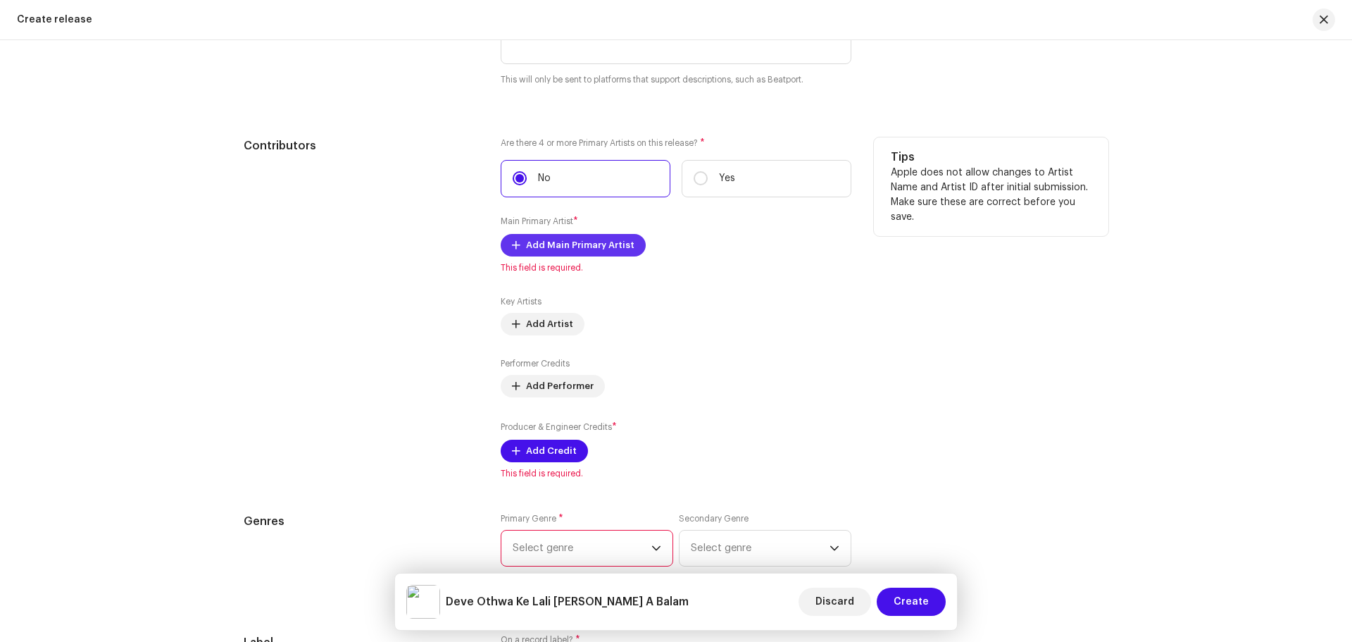
click at [546, 253] on span "Add Main Primary Artist" at bounding box center [580, 245] width 108 height 28
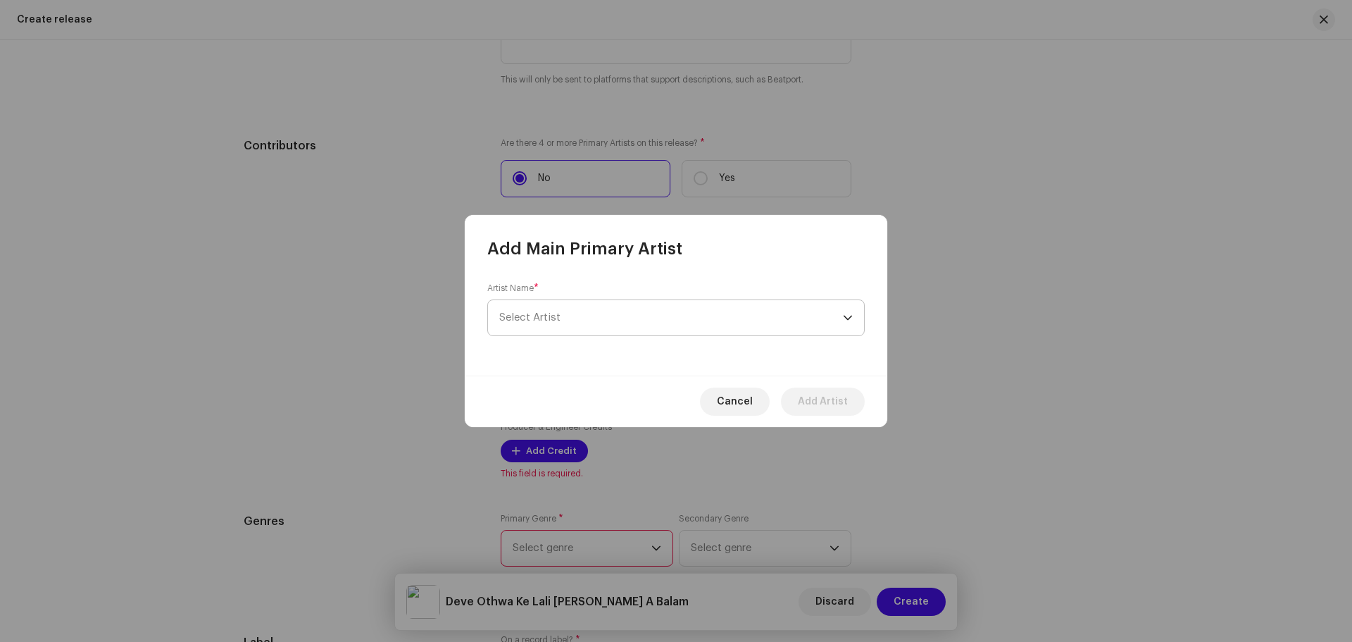
click at [537, 308] on span "Select Artist" at bounding box center [671, 317] width 344 height 35
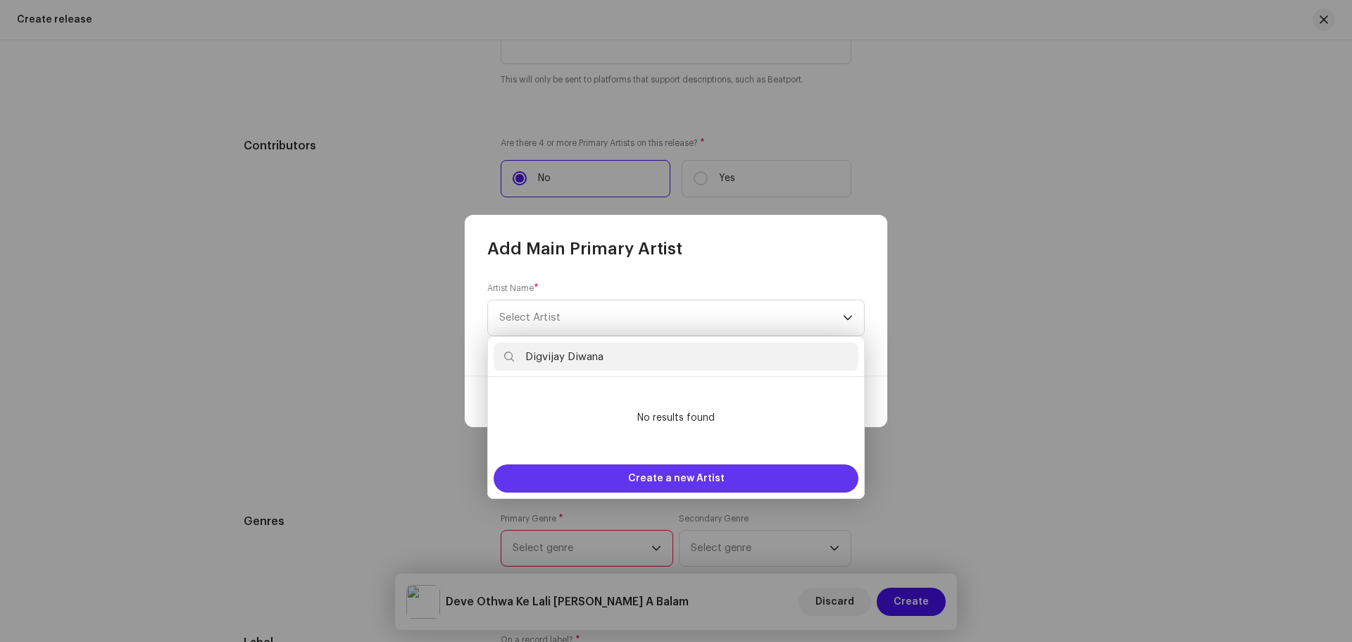
type input "Digvijay Diwana"
click at [660, 478] on span "Create a new Artist" at bounding box center [676, 478] width 96 height 28
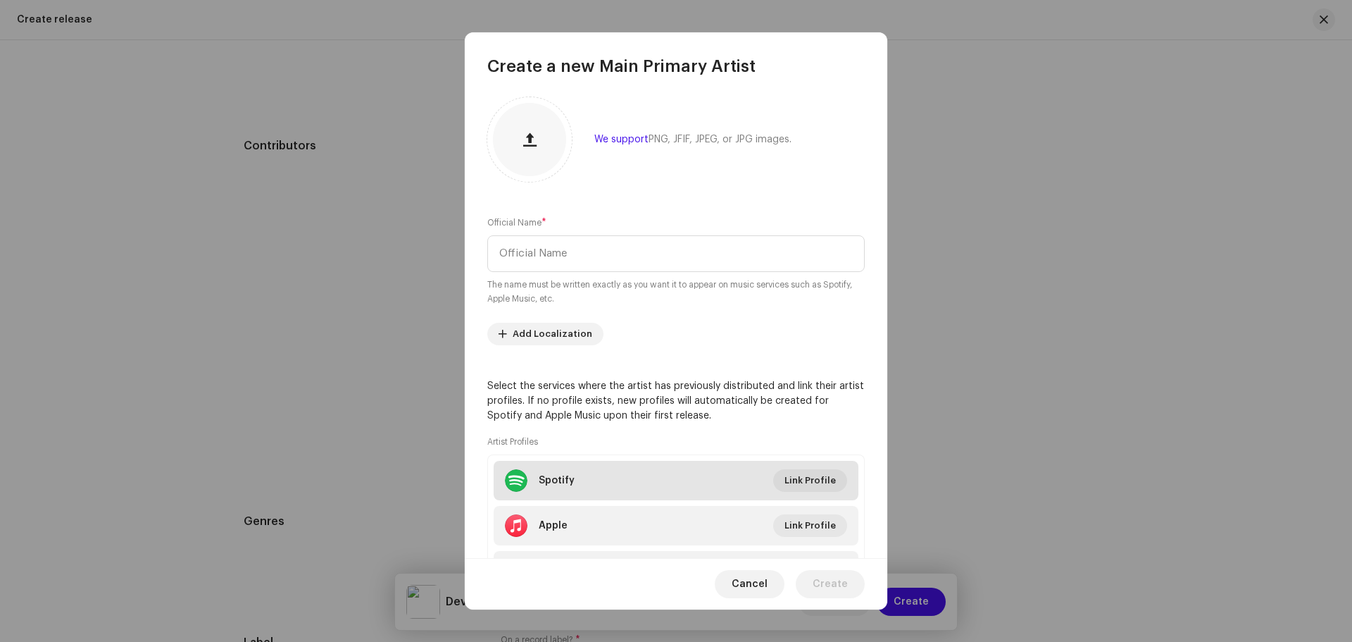
scroll to position [0, 0]
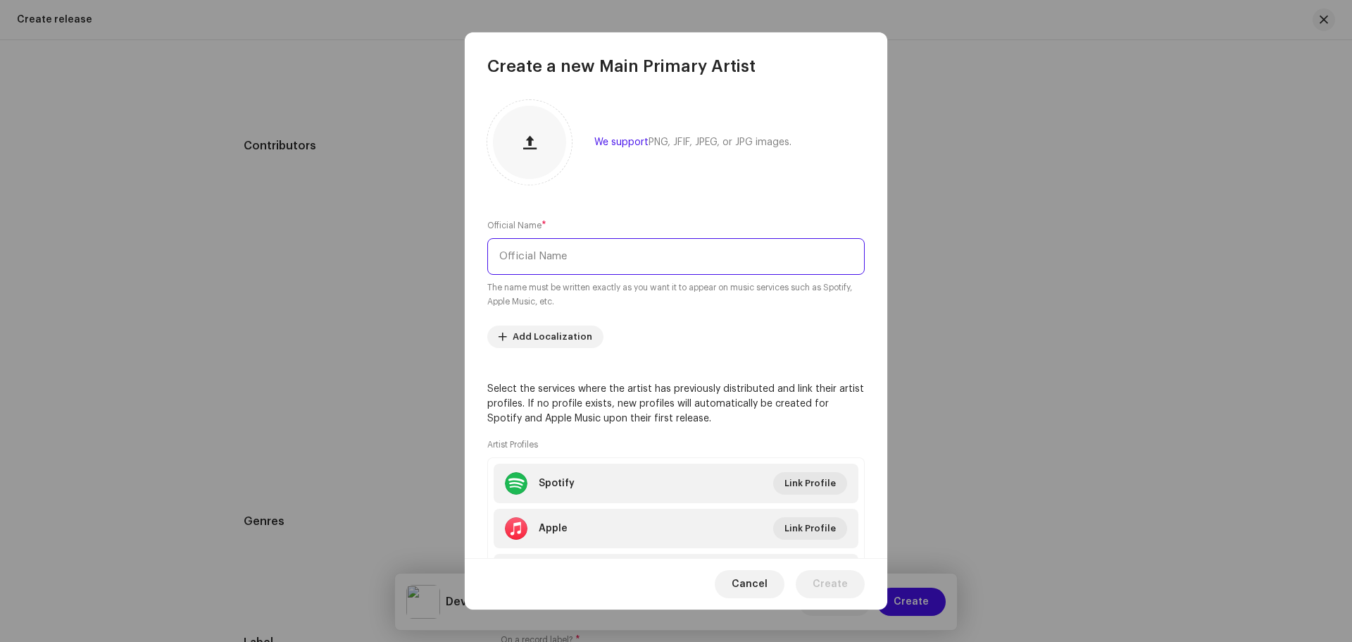
click at [557, 251] on input "text" at bounding box center [675, 256] width 377 height 37
click at [557, 254] on input "text" at bounding box center [675, 256] width 377 height 37
type input "Digvijay Diwana"
click at [832, 582] on span "Create" at bounding box center [830, 584] width 35 height 28
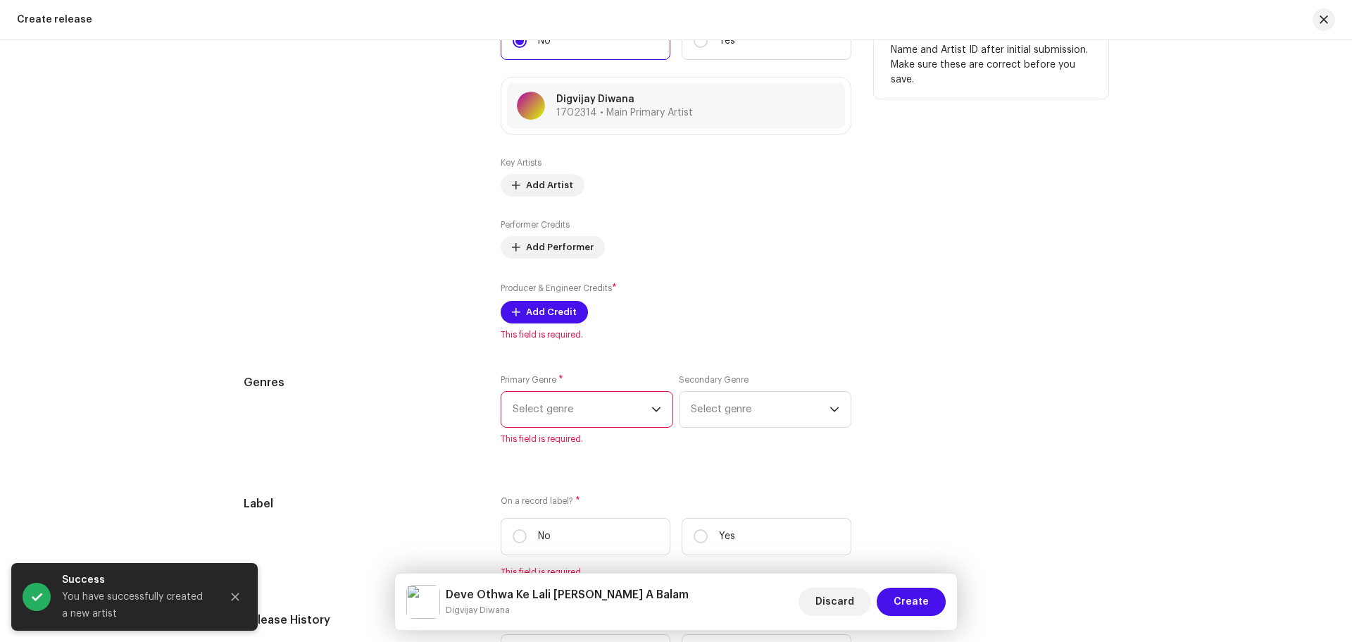
scroll to position [1747, 0]
click at [538, 308] on span "Add Credit" at bounding box center [551, 308] width 51 height 28
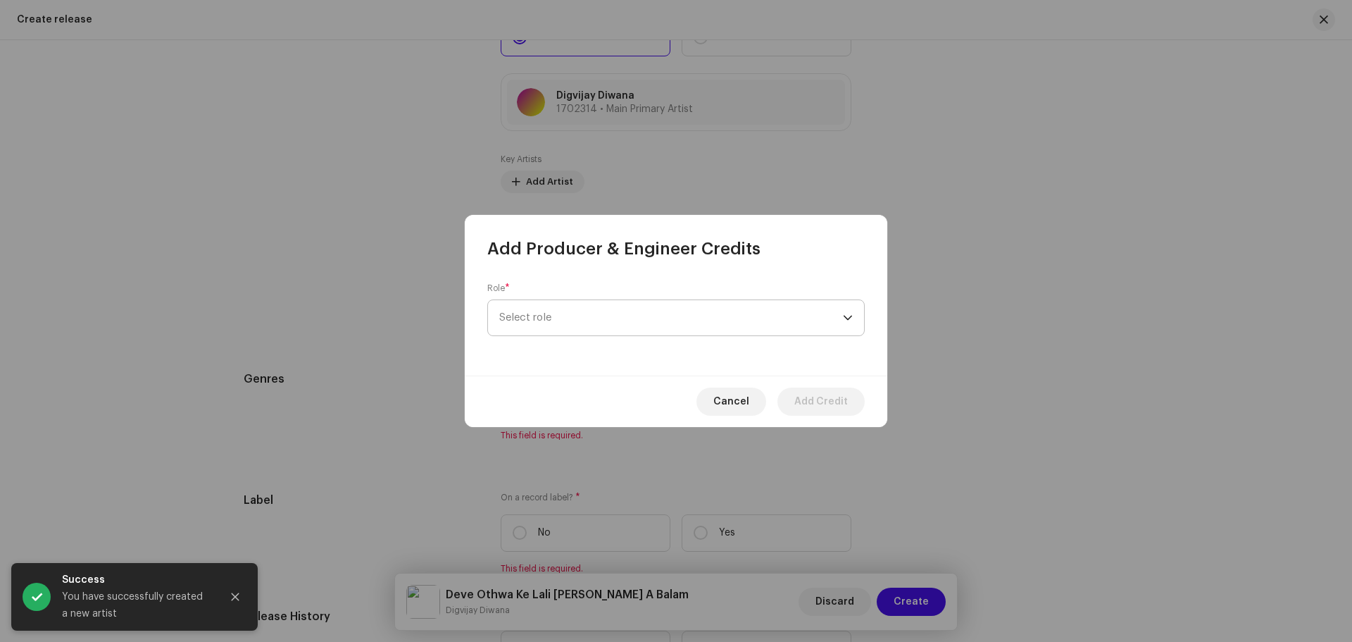
click at [574, 319] on span "Select role" at bounding box center [671, 317] width 344 height 35
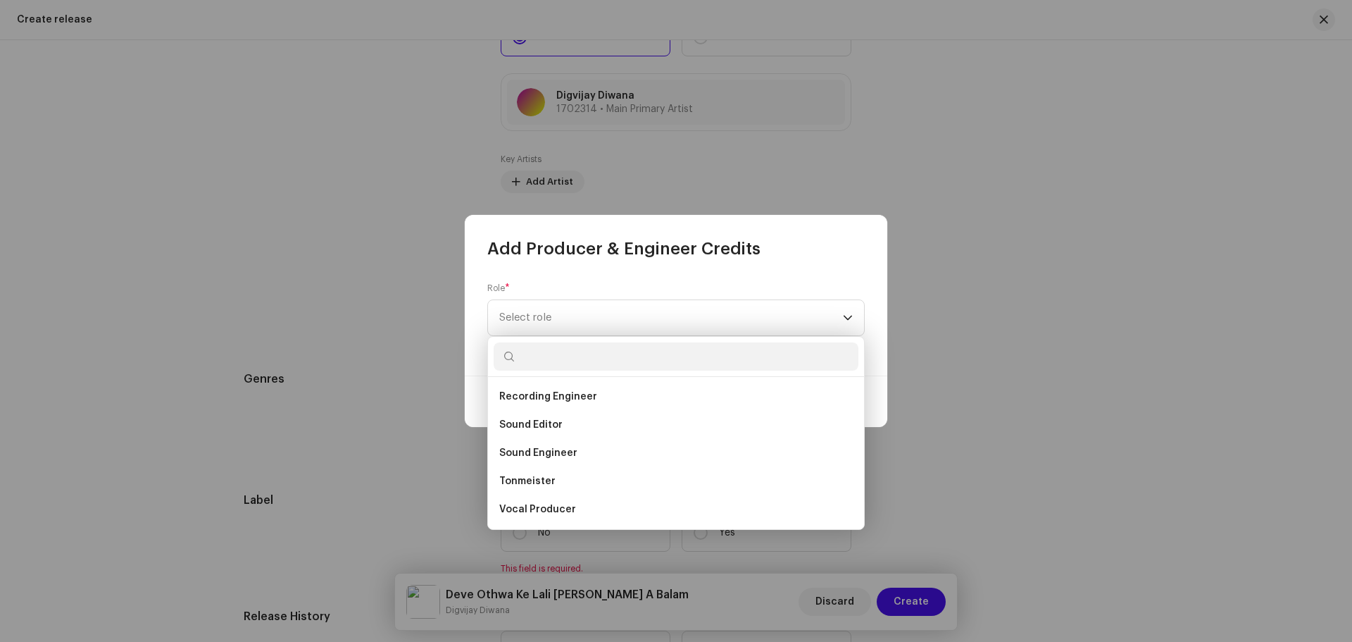
scroll to position [549, 0]
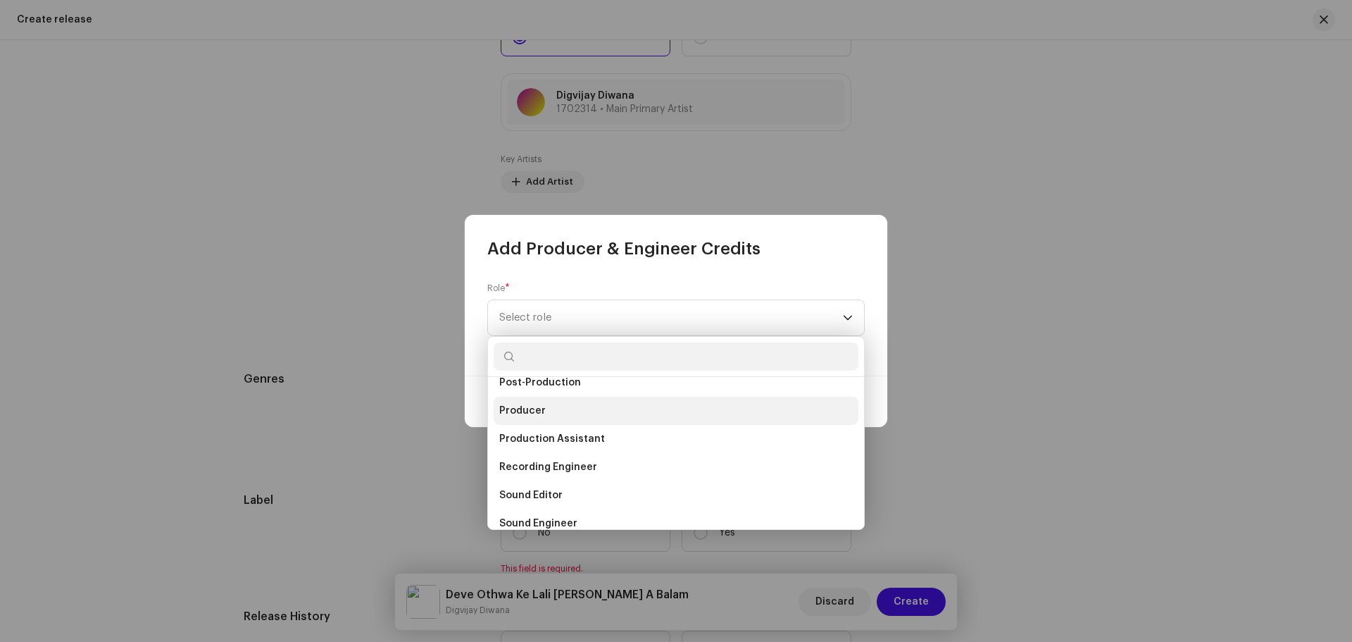
click at [545, 409] on li "Producer" at bounding box center [676, 411] width 365 height 28
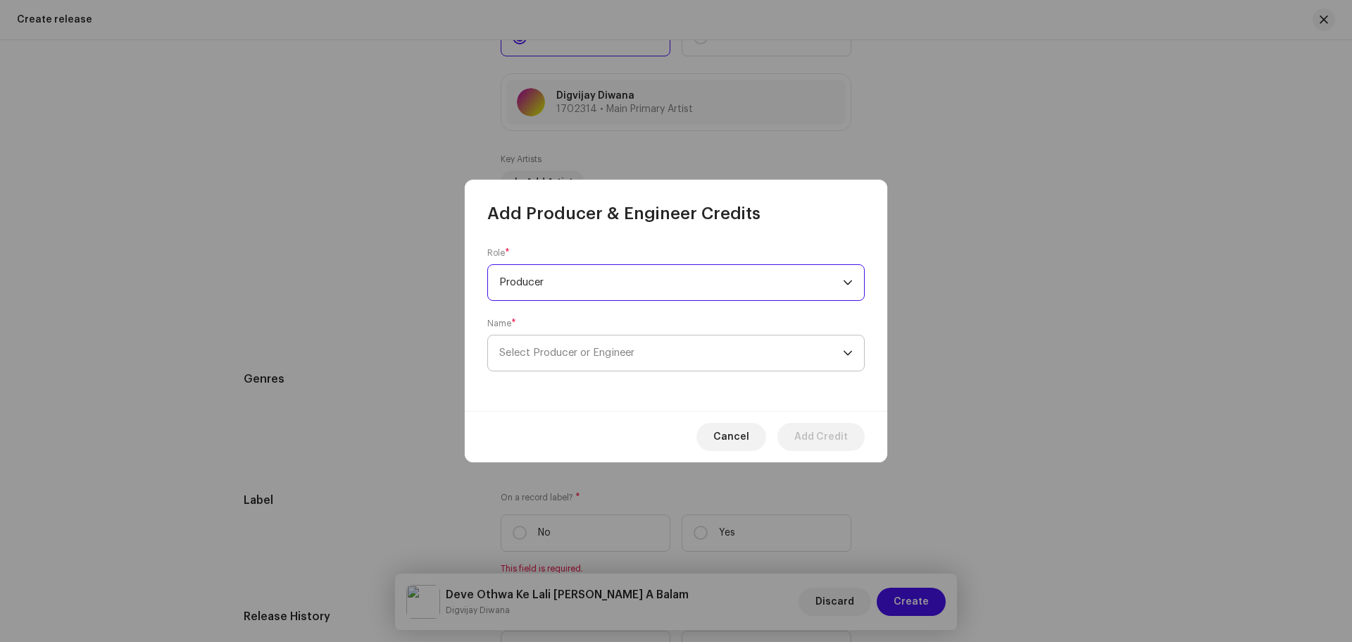
click at [561, 358] on span "Select Producer or Engineer" at bounding box center [671, 352] width 344 height 35
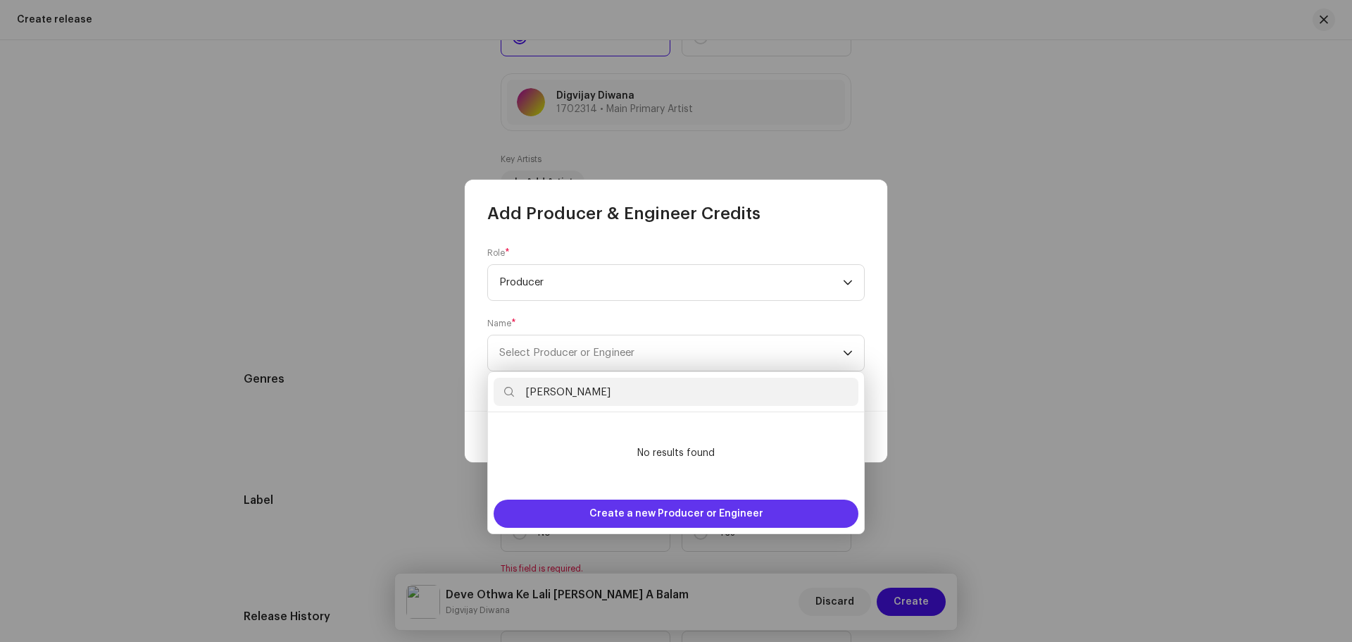
type input "[PERSON_NAME]"
click at [670, 523] on span "Create a new Producer or Engineer" at bounding box center [676, 513] width 174 height 28
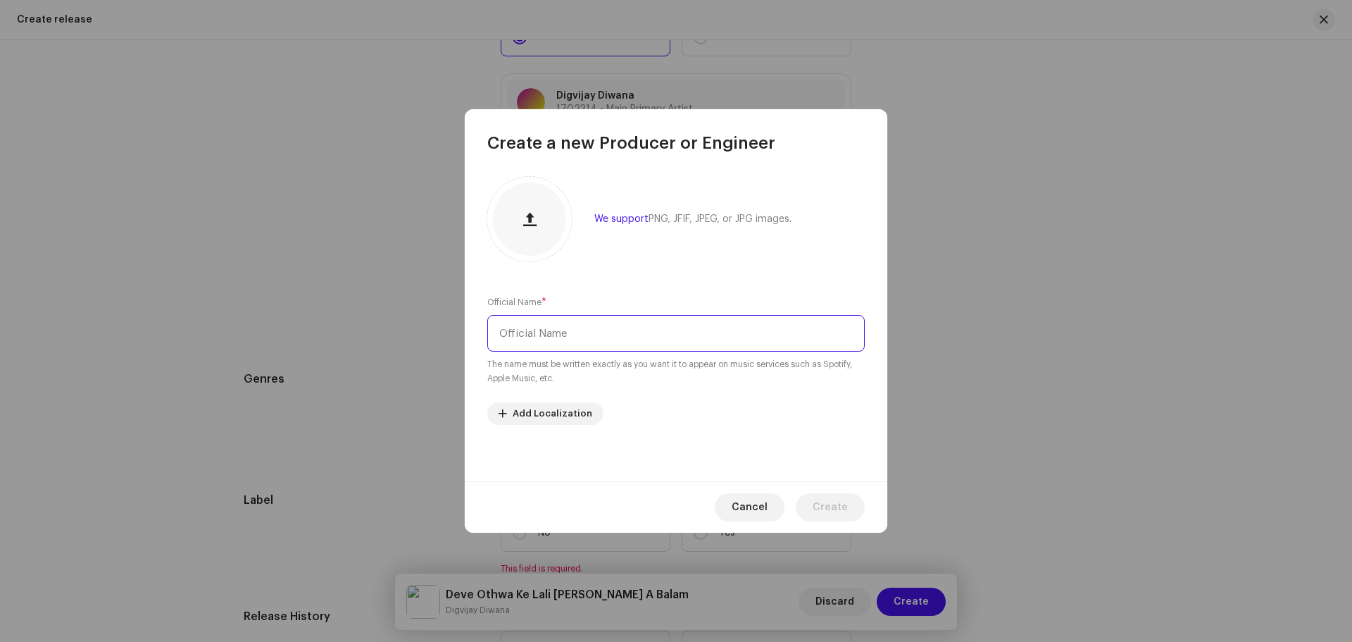
click at [561, 338] on input "text" at bounding box center [675, 333] width 377 height 37
type input "[PERSON_NAME]"
click at [824, 505] on span "Create" at bounding box center [830, 507] width 35 height 28
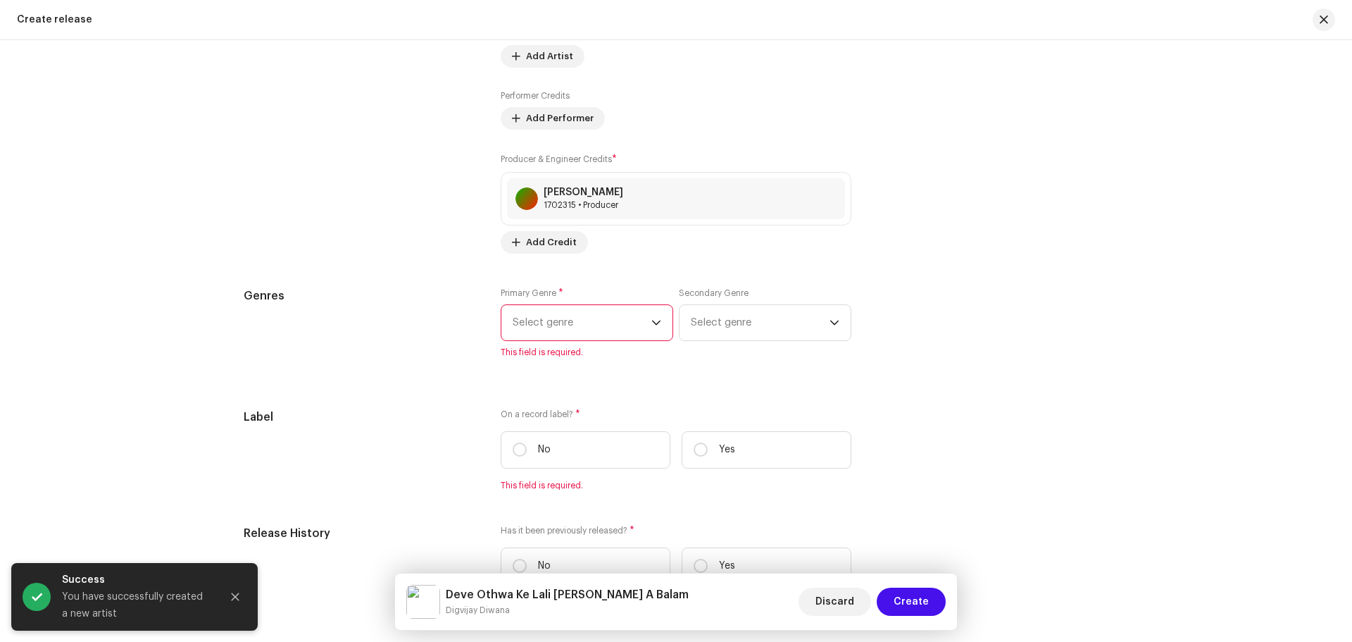
scroll to position [1888, 0]
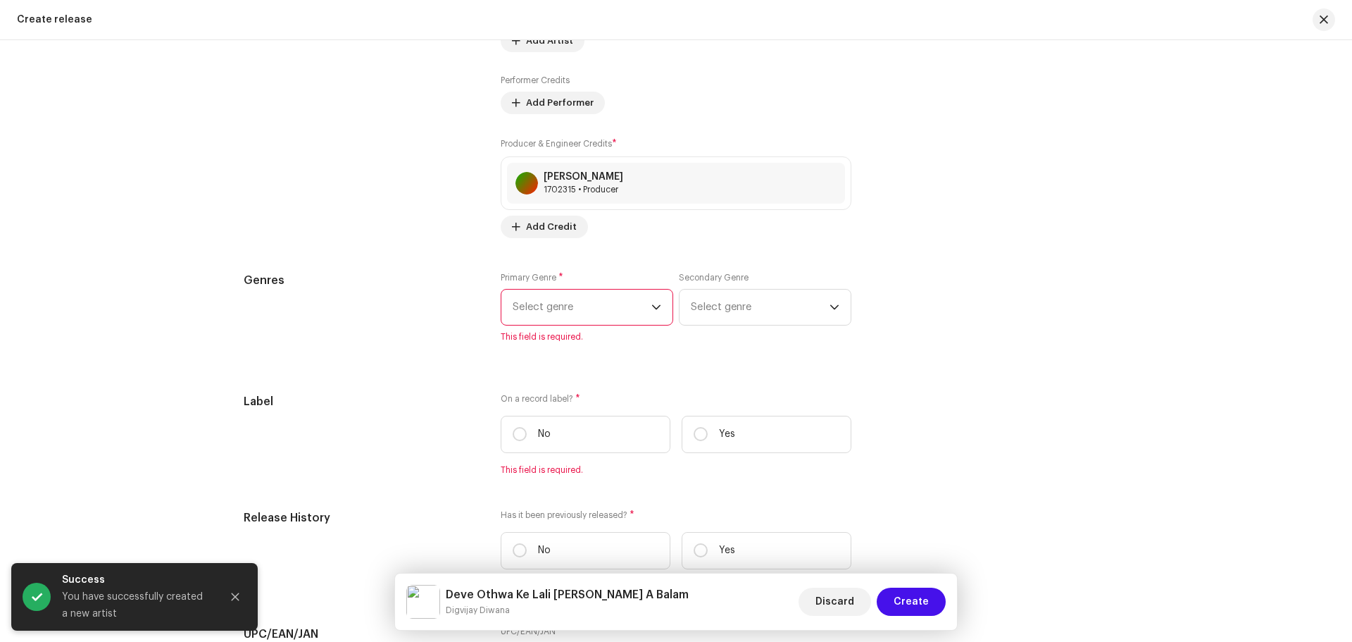
click at [616, 297] on span "Select genre" at bounding box center [582, 306] width 139 height 35
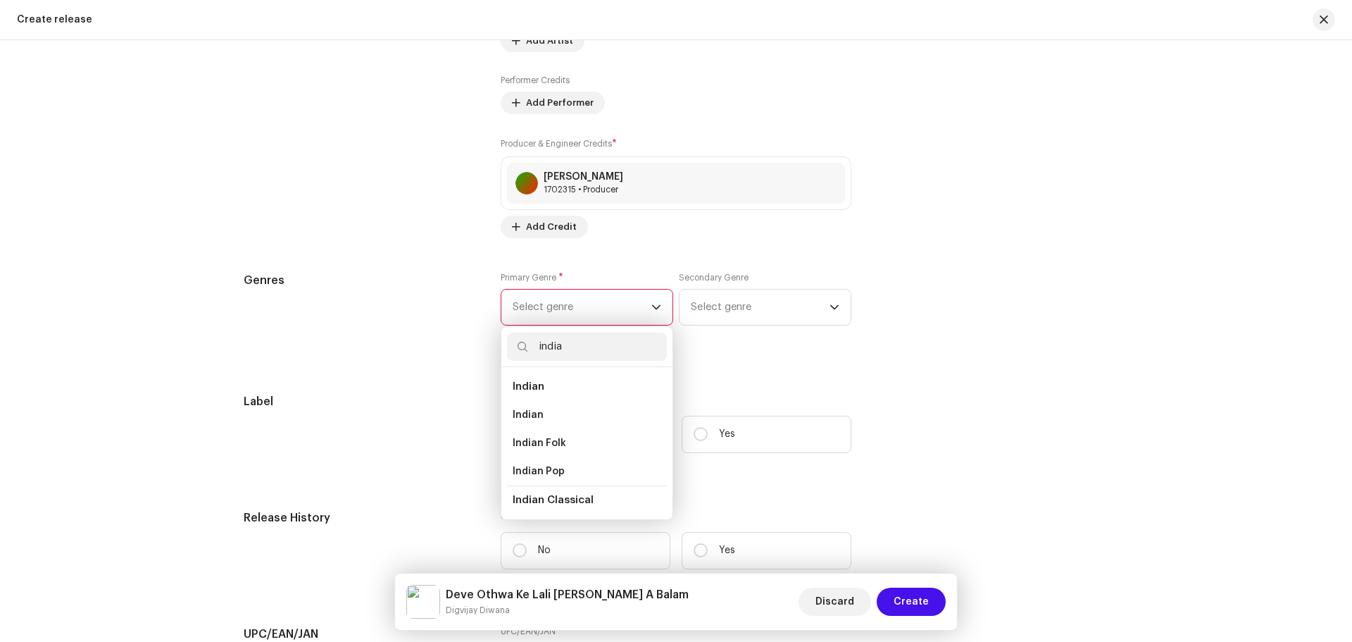
type input "india"
click at [542, 387] on li "Indian" at bounding box center [587, 387] width 160 height 28
click at [519, 385] on span "Indian" at bounding box center [529, 386] width 32 height 11
click at [521, 415] on span "Indian" at bounding box center [528, 415] width 31 height 14
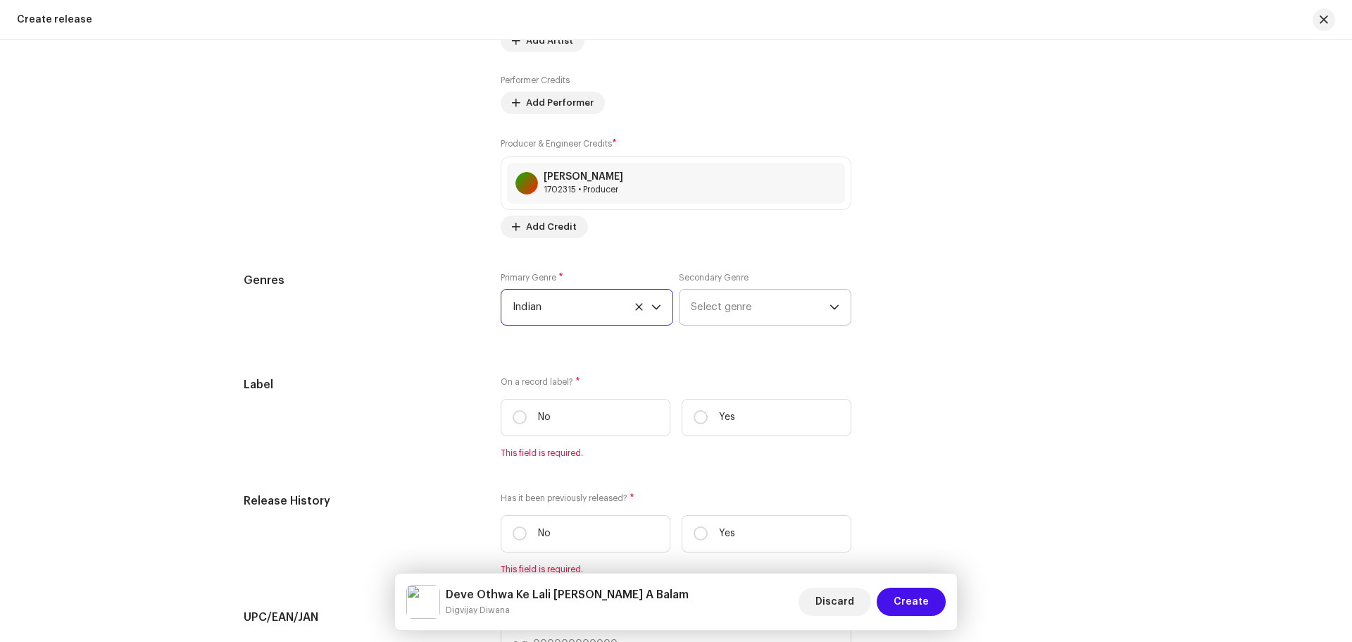
click at [784, 306] on span "Select genre" at bounding box center [760, 306] width 139 height 35
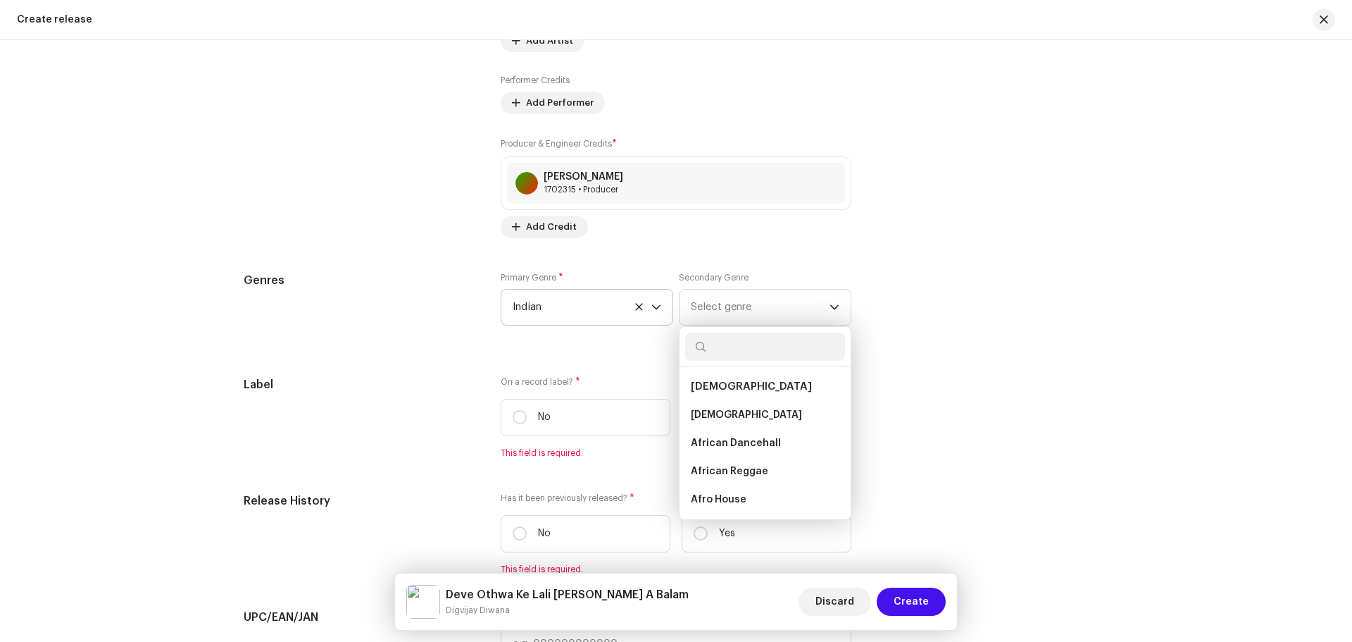
click at [1013, 295] on div "Genres Primary Genre * Indian Secondary Genre Select genre African African Afri…" at bounding box center [676, 307] width 865 height 70
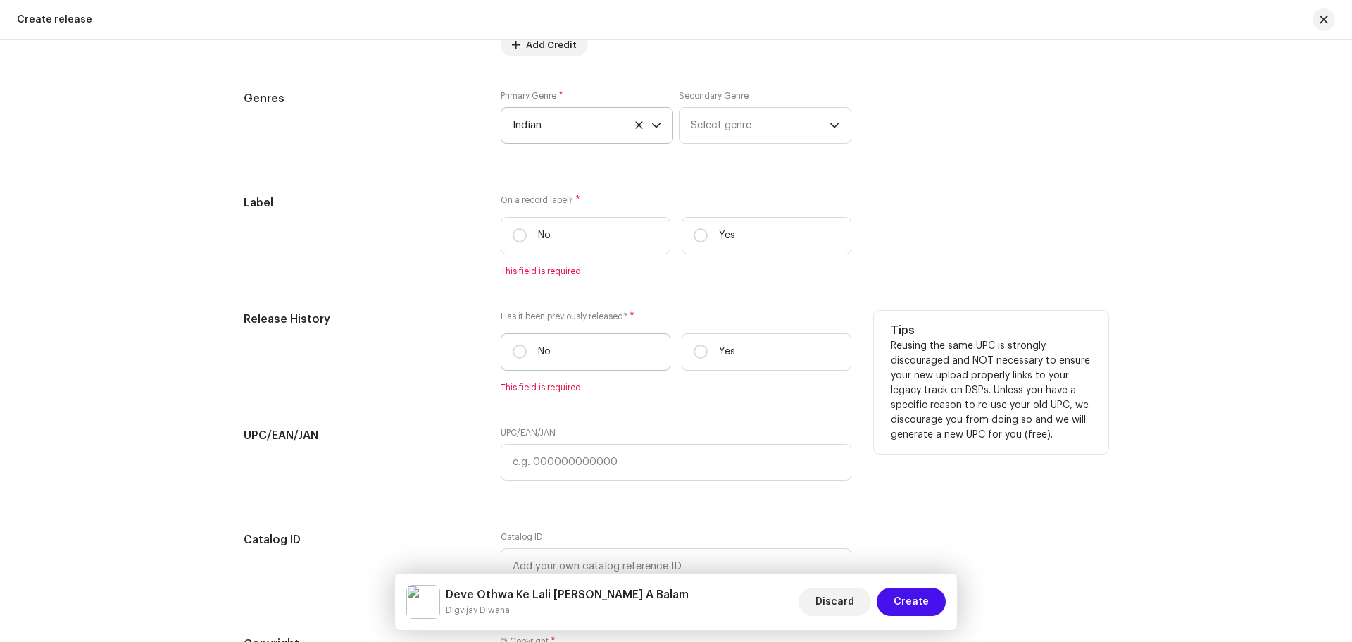
scroll to position [2099, 0]
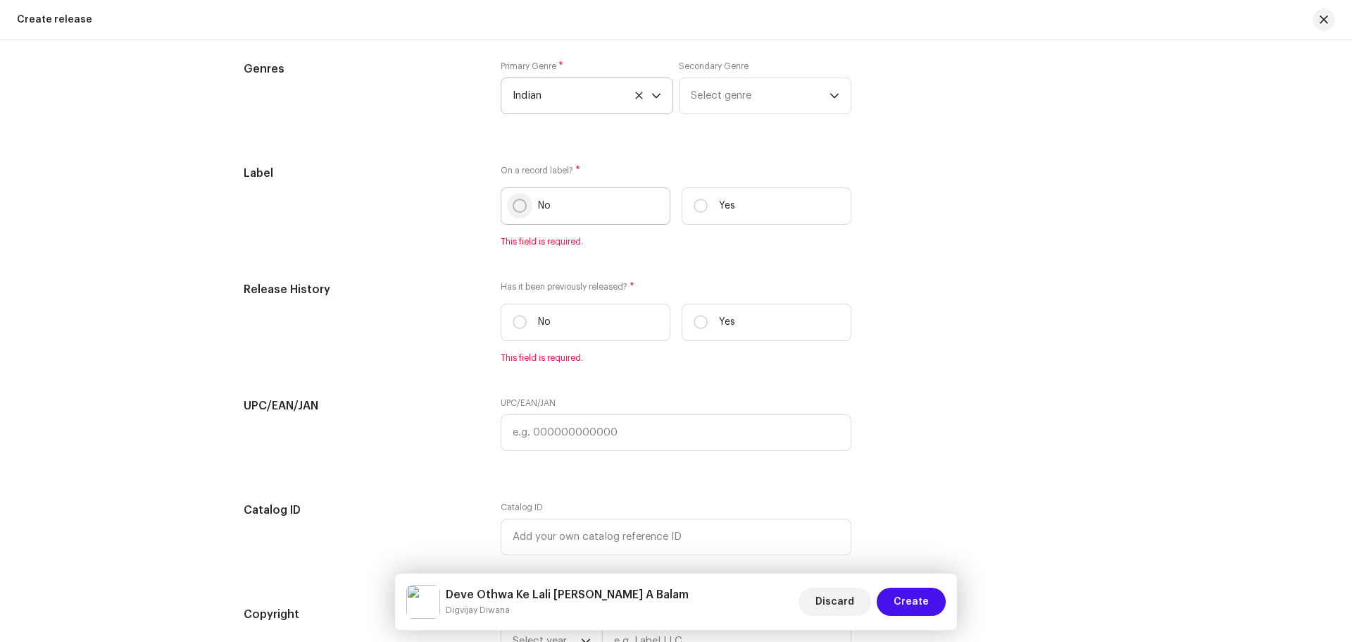
click at [513, 208] on input "No" at bounding box center [520, 206] width 14 height 14
radio input "true"
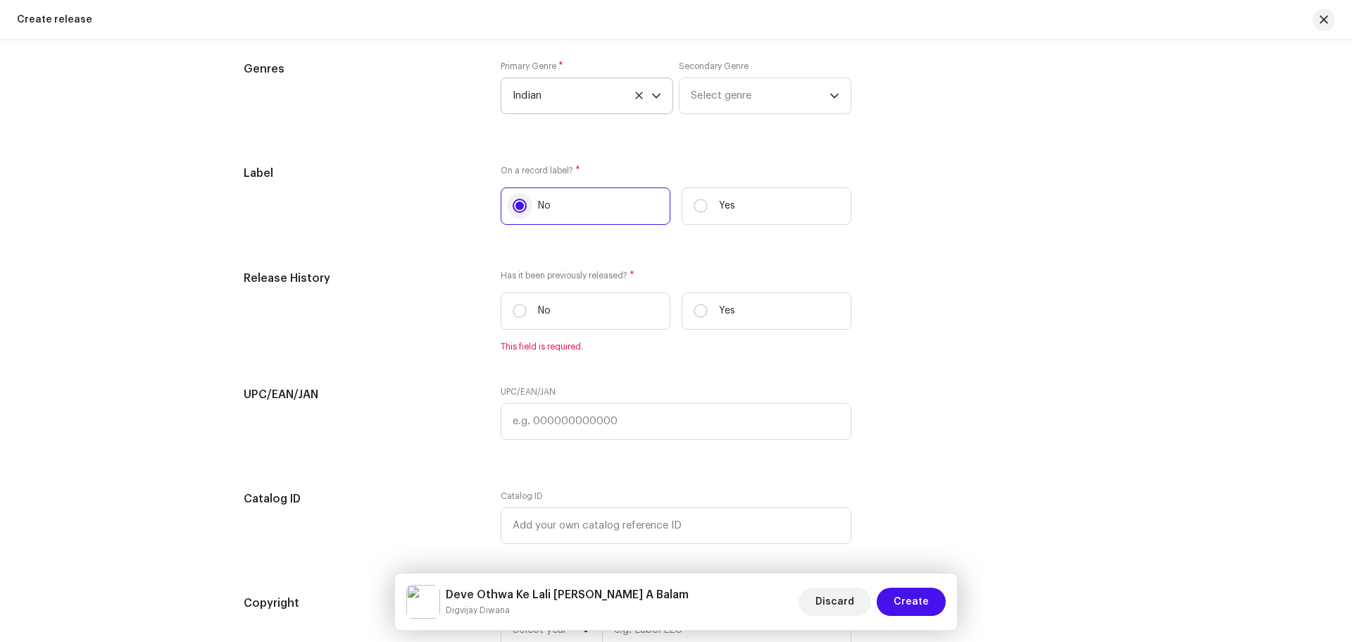
click at [513, 208] on input "No" at bounding box center [520, 206] width 14 height 14
click at [694, 205] on input "Yes" at bounding box center [701, 206] width 14 height 14
radio input "true"
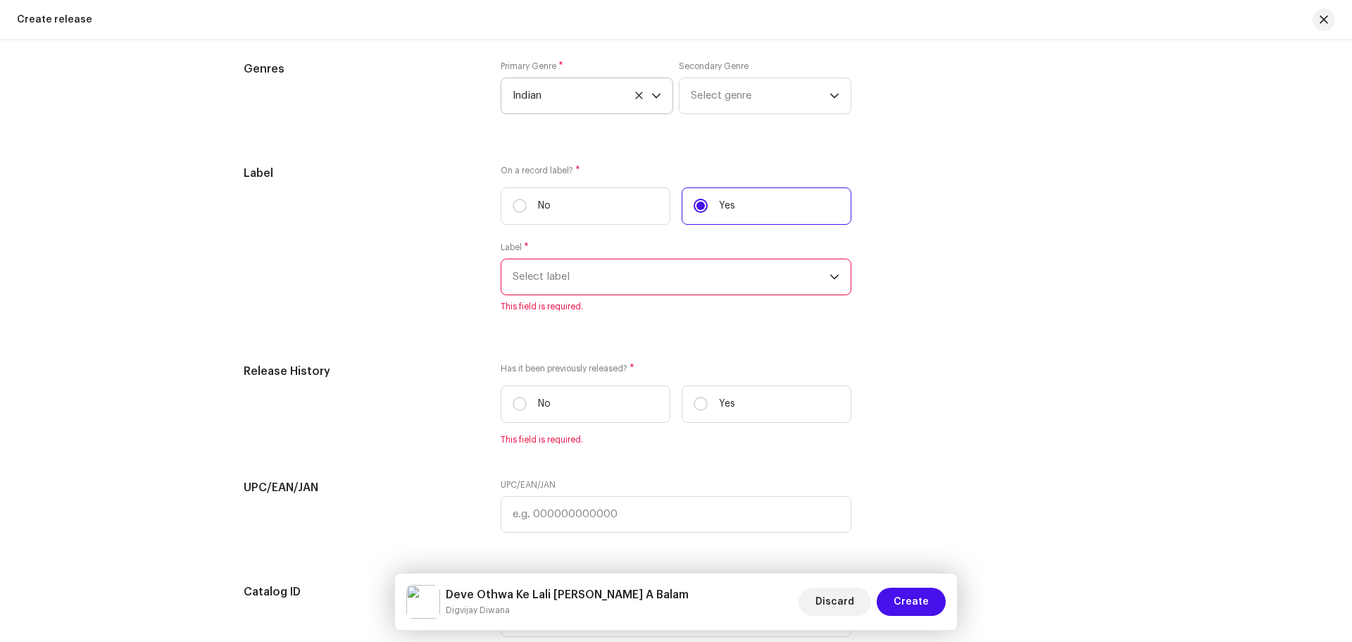
click at [822, 270] on span "Select label" at bounding box center [671, 276] width 317 height 35
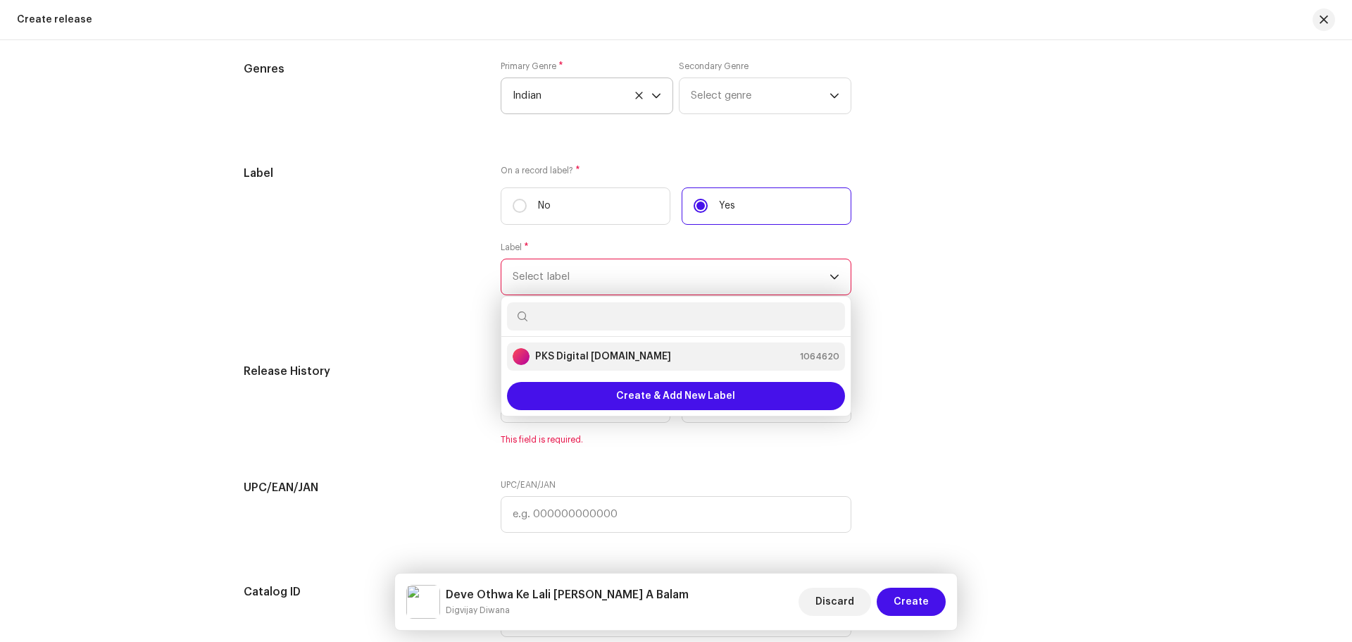
click at [591, 351] on strong "PKS Digital [DOMAIN_NAME]" at bounding box center [603, 356] width 136 height 14
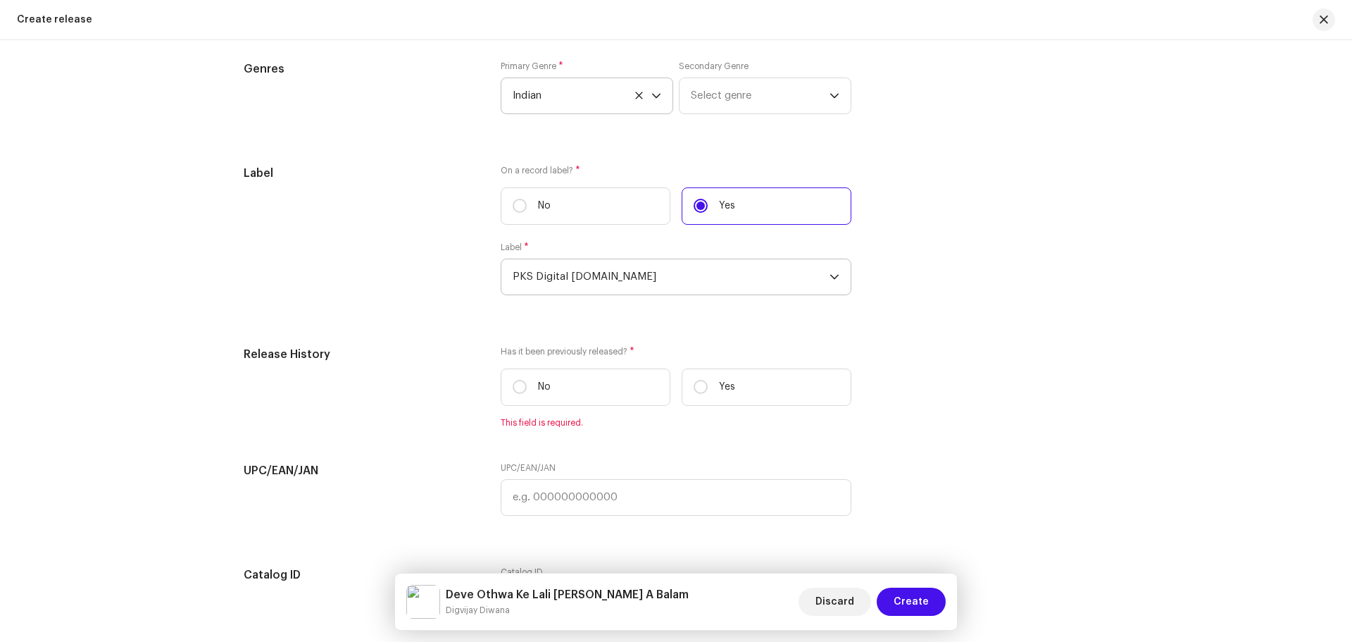
click at [835, 274] on icon "dropdown trigger" at bounding box center [835, 277] width 10 height 10
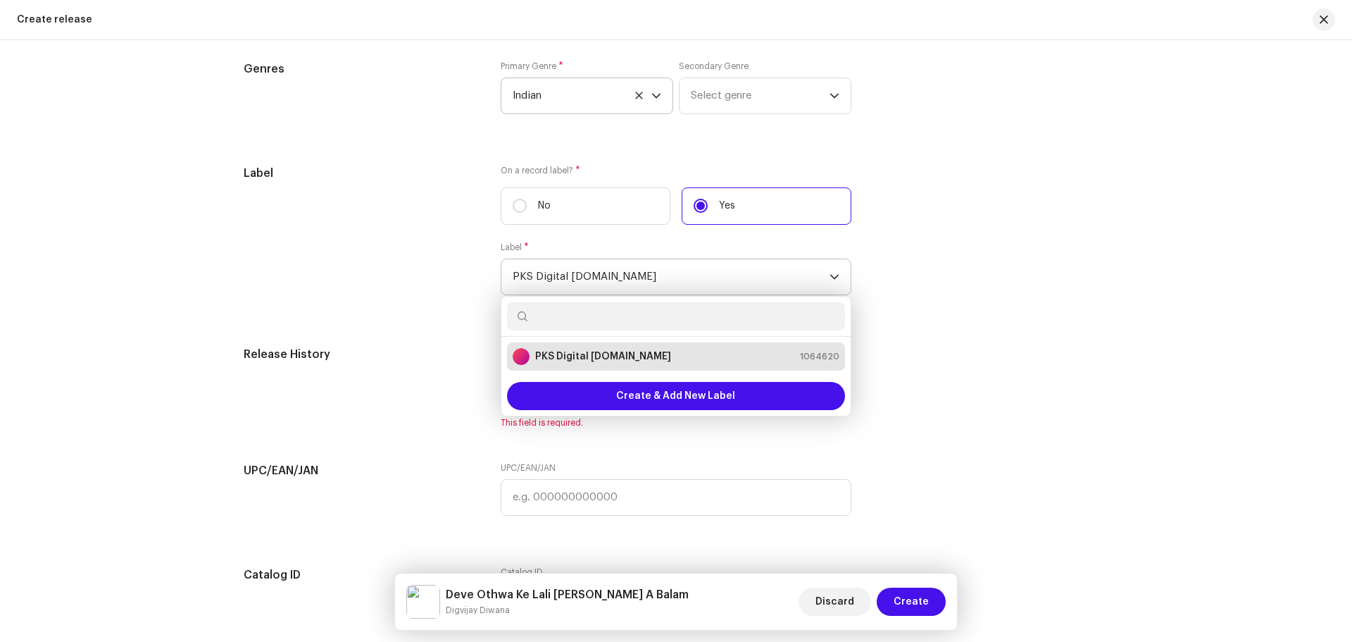
click at [835, 274] on icon "dropdown trigger" at bounding box center [835, 277] width 10 height 10
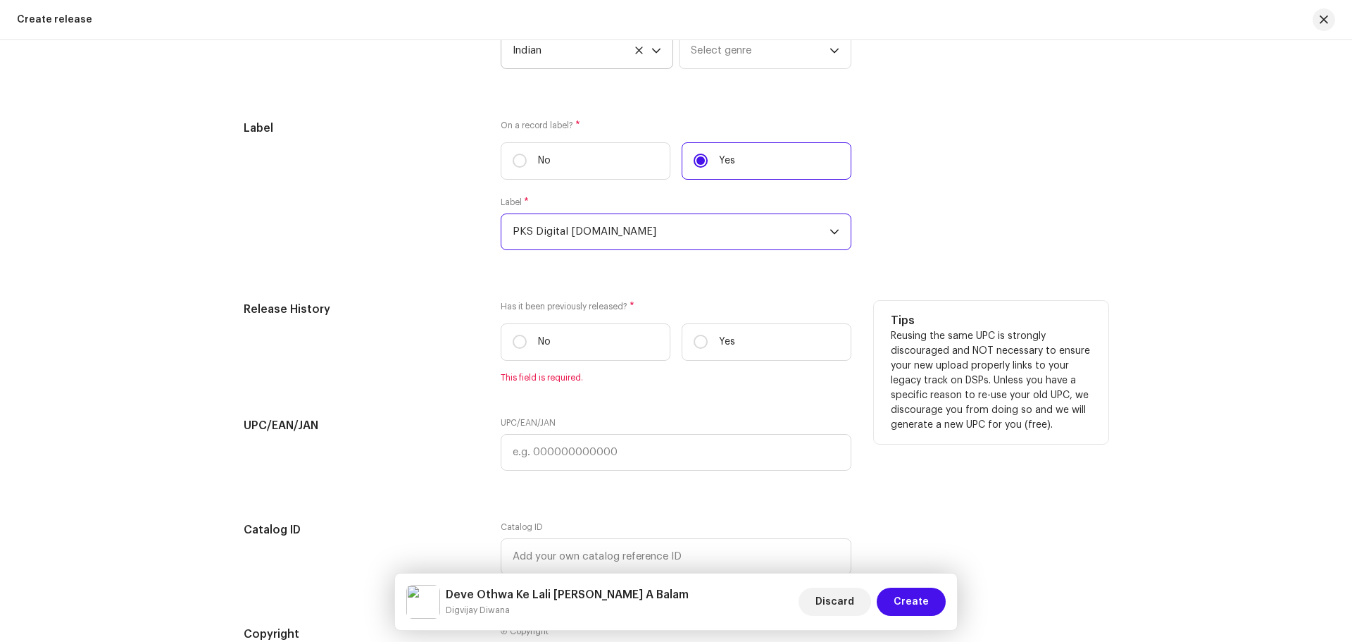
scroll to position [2170, 0]
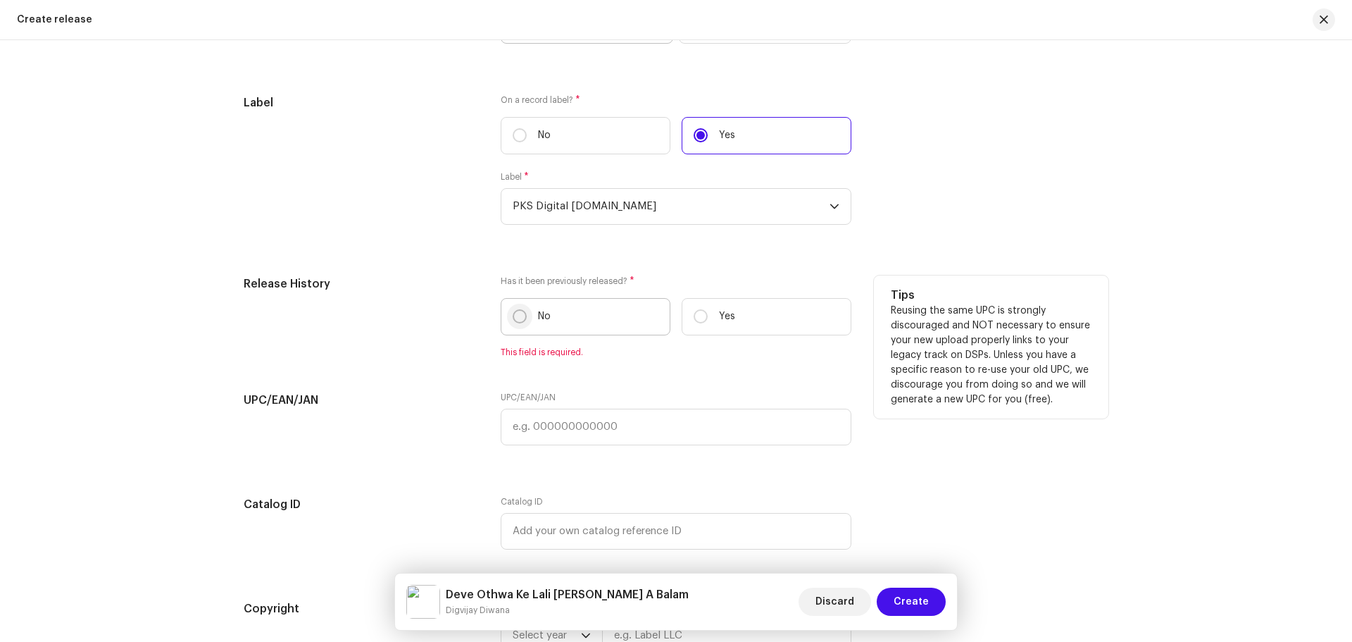
click at [523, 317] on input "No" at bounding box center [520, 316] width 14 height 14
radio input "true"
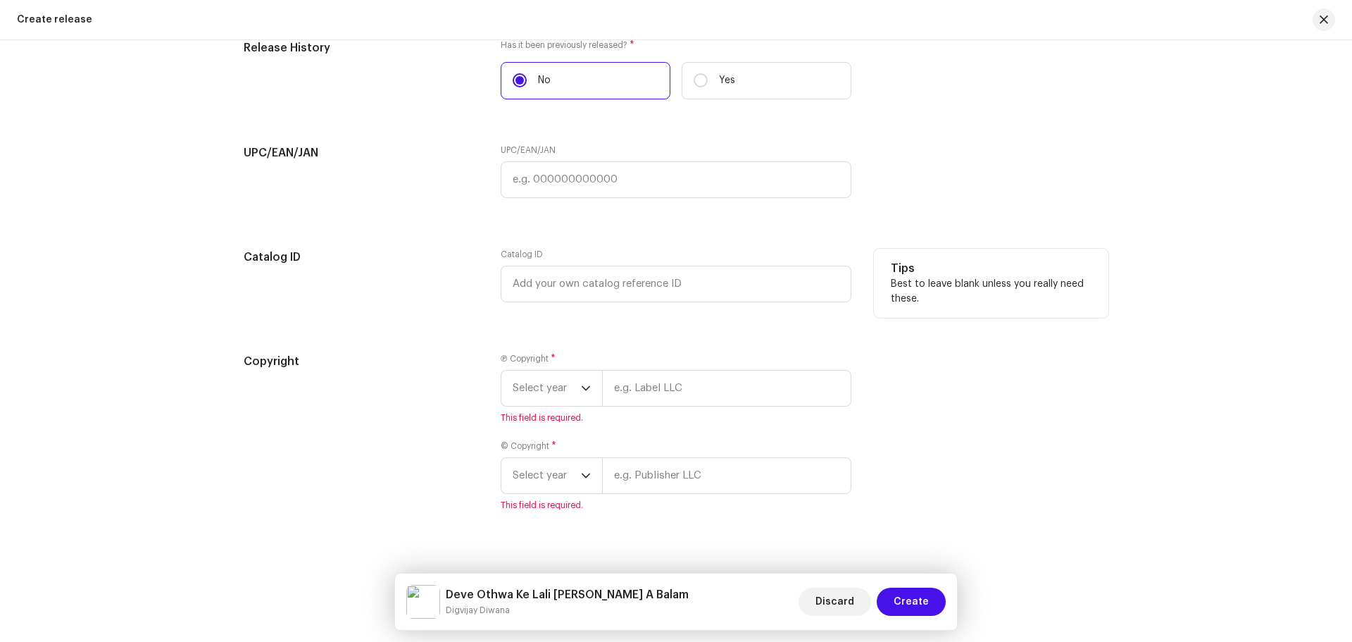
scroll to position [2427, 0]
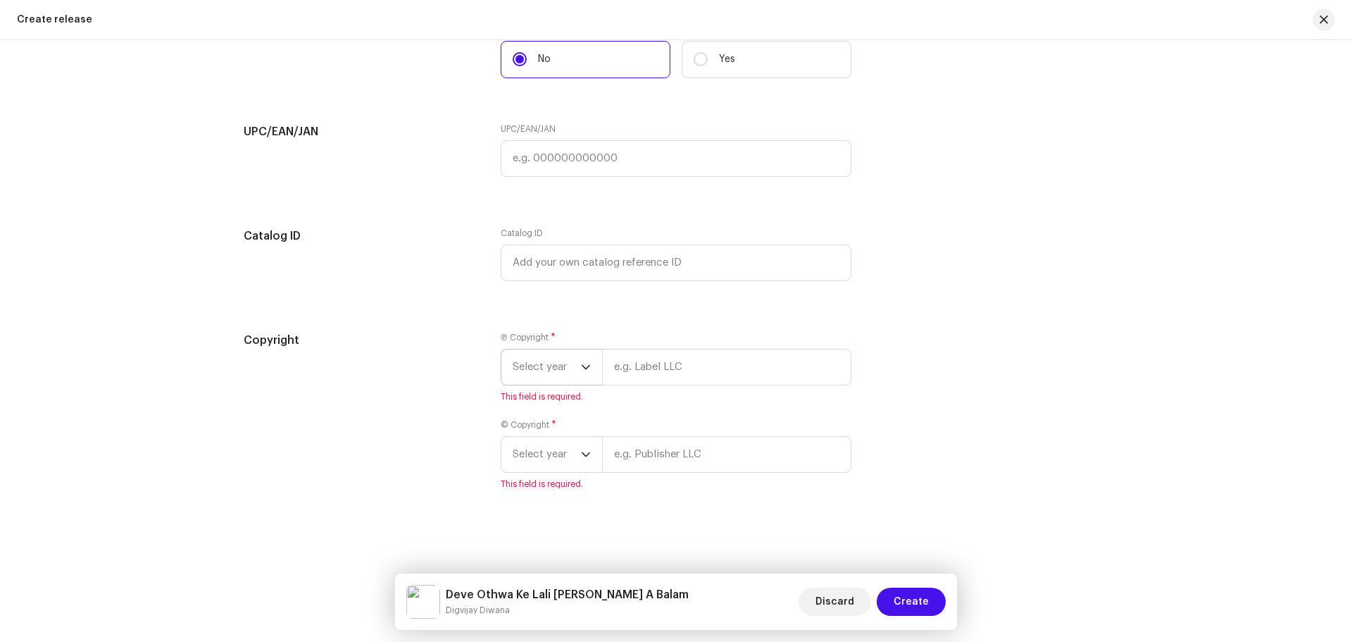
click at [581, 368] on icon "dropdown trigger" at bounding box center [586, 367] width 10 height 10
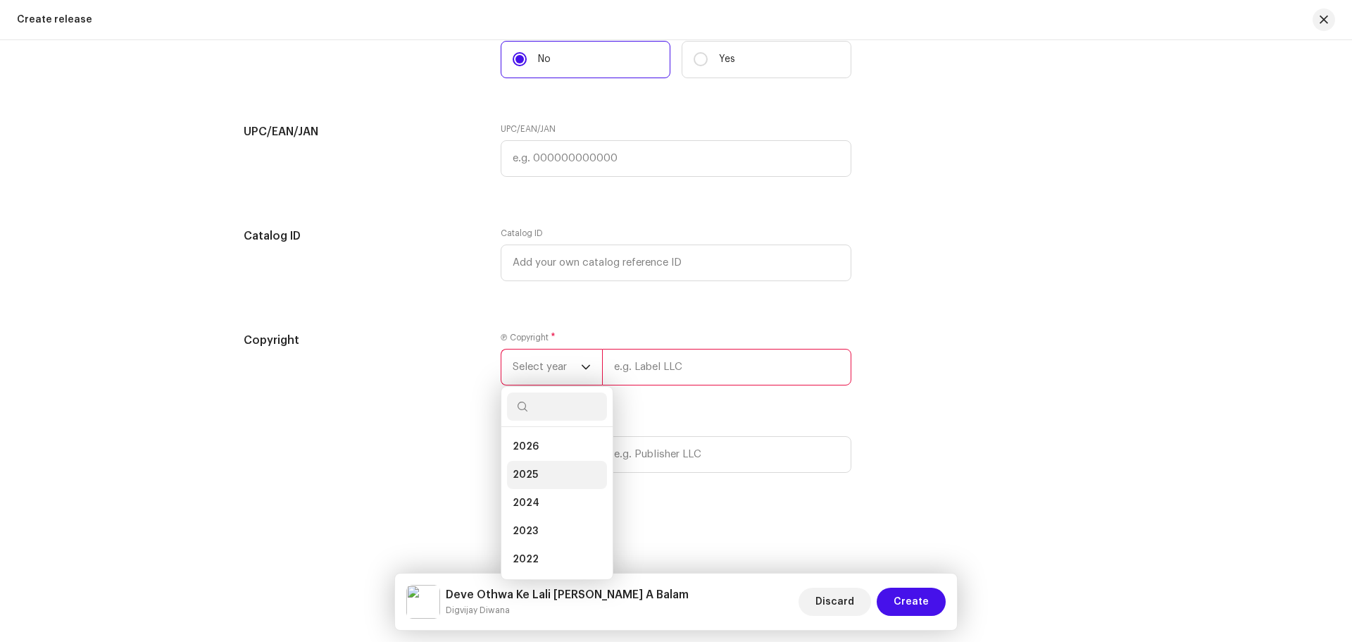
click at [542, 468] on li "2025" at bounding box center [557, 475] width 100 height 28
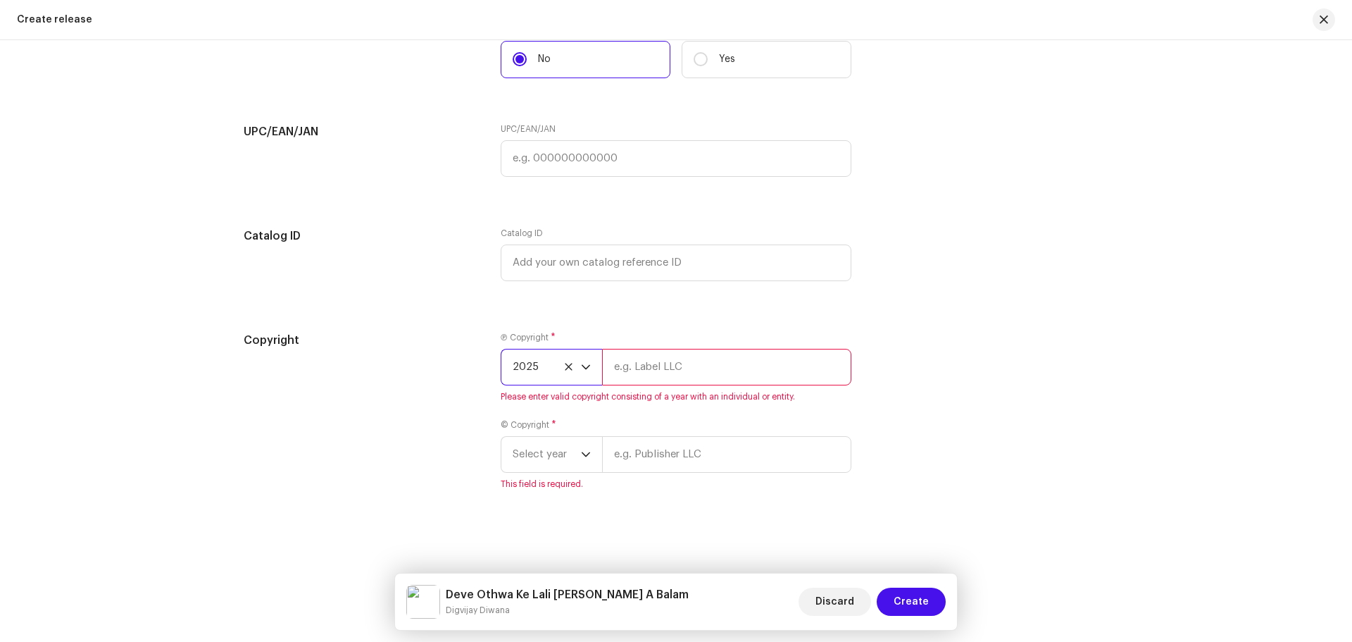
click at [670, 375] on input "text" at bounding box center [726, 367] width 249 height 37
click at [673, 368] on input "text" at bounding box center [726, 367] width 249 height 37
drag, startPoint x: 723, startPoint y: 366, endPoint x: 459, endPoint y: 380, distance: 263.7
click at [459, 380] on div "Copyright Ⓟ Copyright * 2025 PKS Digital [DOMAIN_NAME] Please enter valid copyr…" at bounding box center [676, 419] width 865 height 175
type input "PKS Digital [DOMAIN_NAME]"
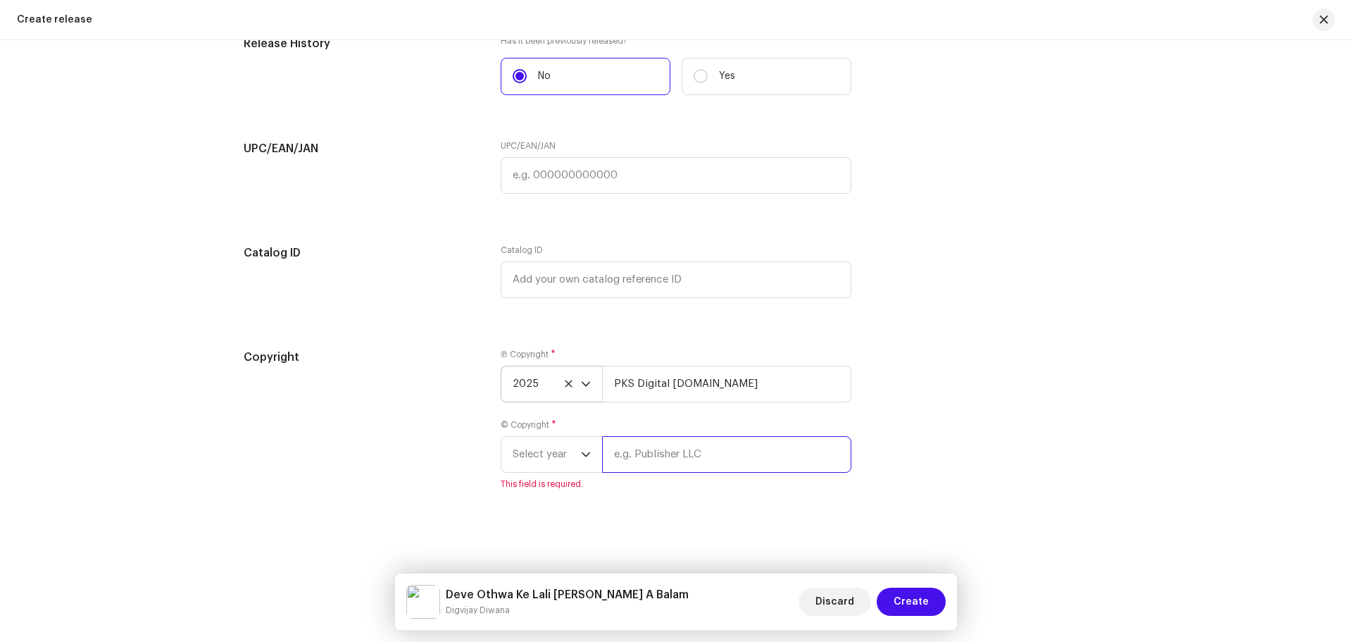
click at [682, 458] on input "text" at bounding box center [726, 454] width 249 height 37
click at [573, 460] on span "Select year" at bounding box center [547, 454] width 68 height 35
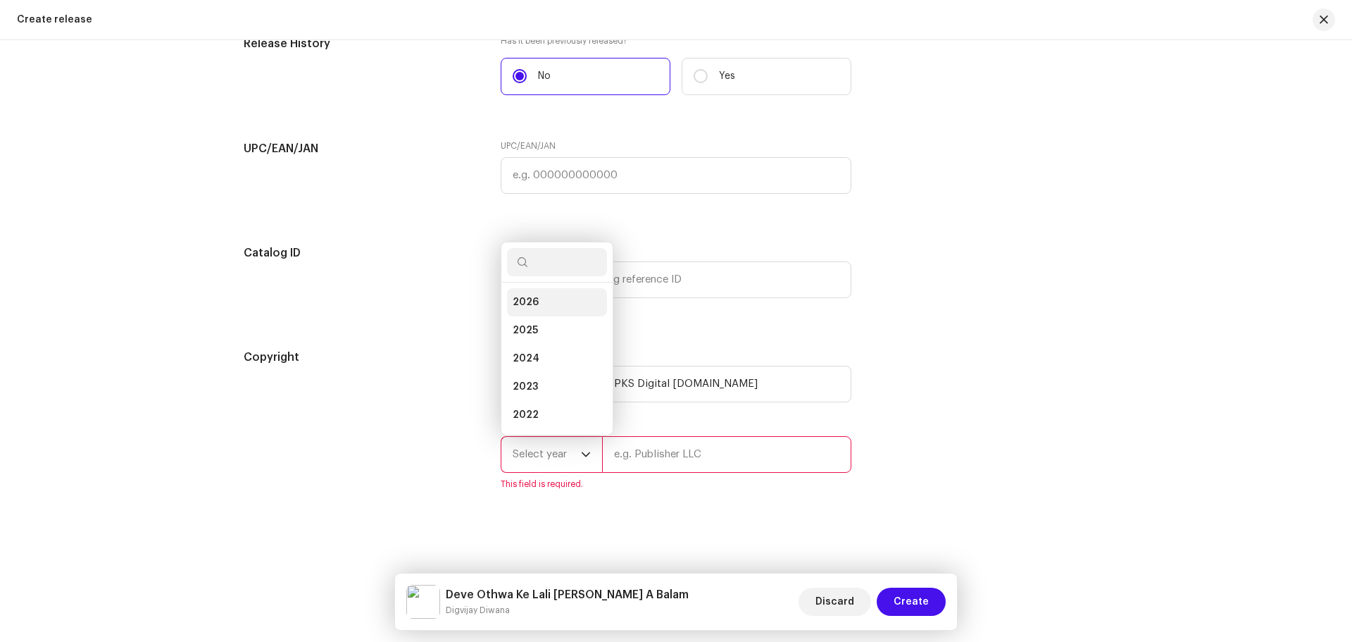
click at [532, 299] on span "2026" at bounding box center [526, 302] width 26 height 14
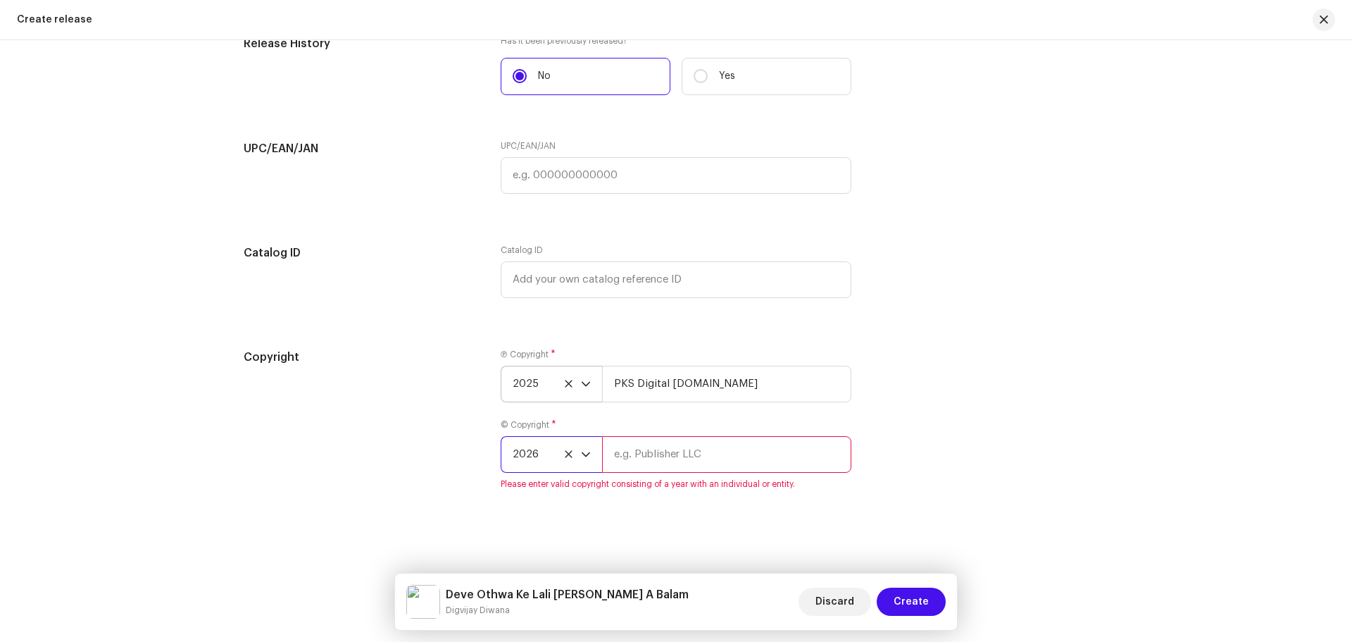
click at [668, 449] on input "text" at bounding box center [726, 454] width 249 height 37
paste input "PKS Digital [DOMAIN_NAME]"
type input "PKS Digital [DOMAIN_NAME]"
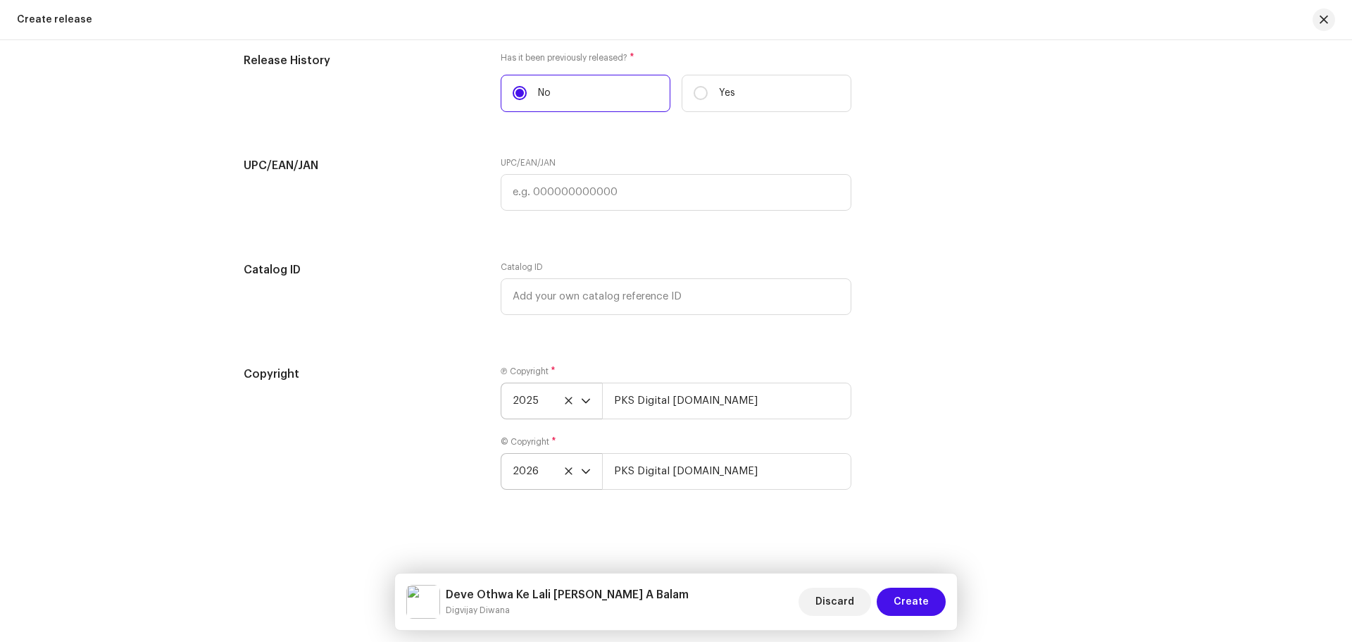
click at [966, 432] on div "Copyright Ⓟ Copyright * 2025 PKS Digital [DOMAIN_NAME] © Copyright * 2026 PKS D…" at bounding box center [676, 436] width 865 height 141
click at [912, 599] on span "Create" at bounding box center [911, 601] width 35 height 28
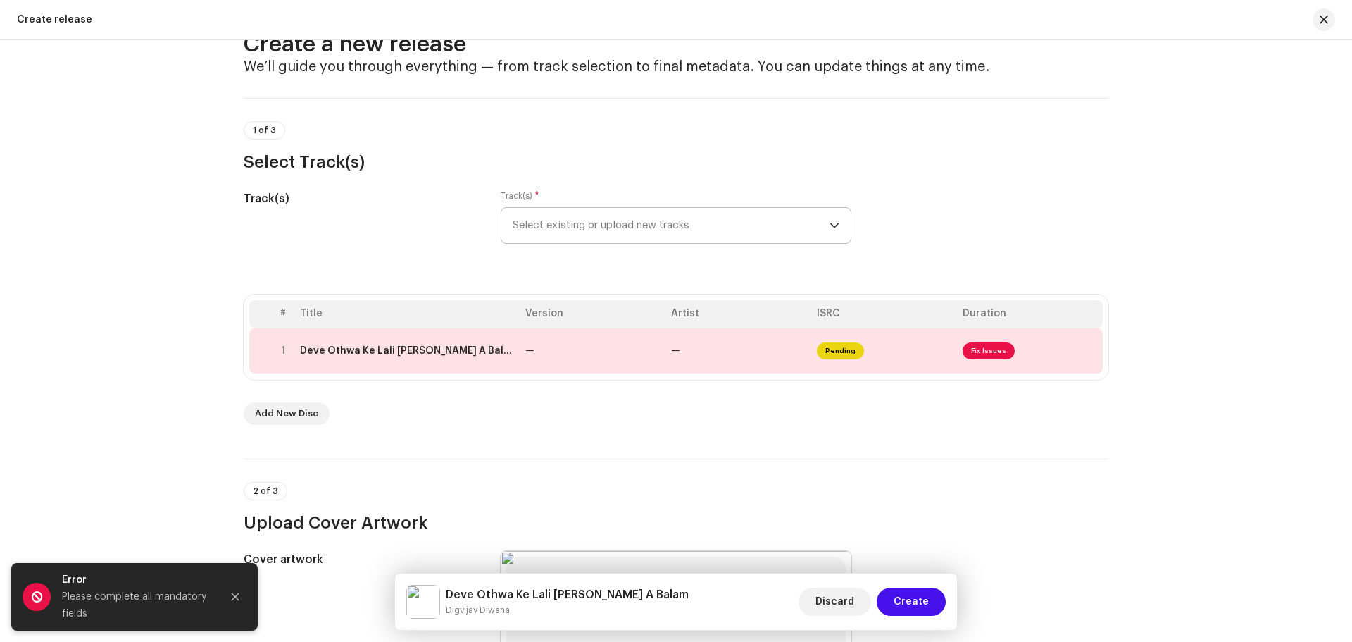
scroll to position [0, 0]
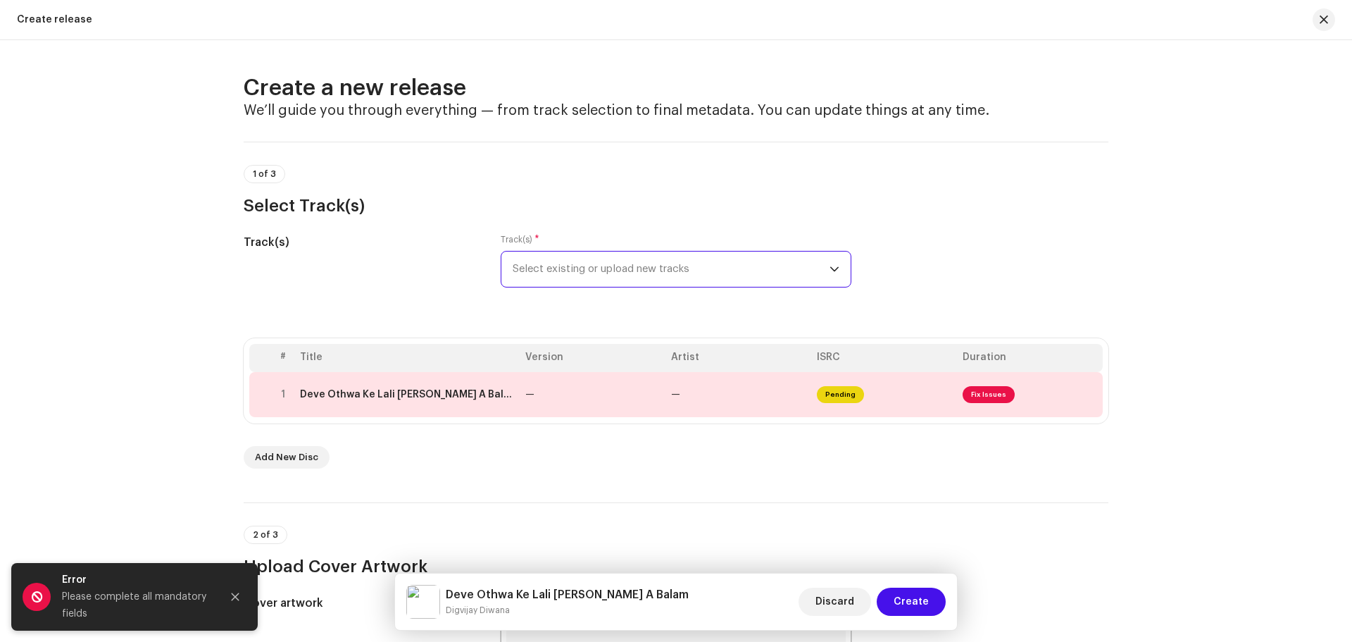
click at [632, 269] on span "Select existing or upload new tracks" at bounding box center [671, 268] width 317 height 35
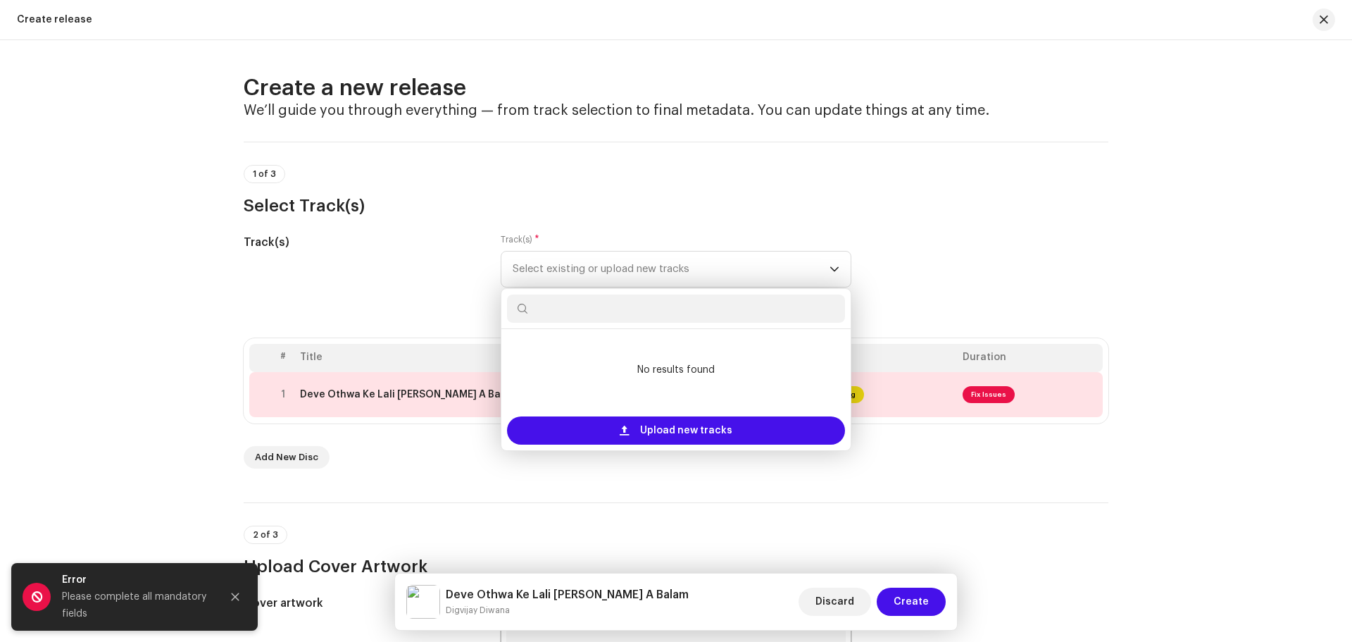
click at [630, 299] on input "text" at bounding box center [676, 308] width 338 height 28
click at [629, 303] on input "text" at bounding box center [676, 308] width 338 height 28
click at [966, 268] on div "Track(s) Track(s) * Select existing or upload new tracks No results found Uploa…" at bounding box center [676, 269] width 865 height 70
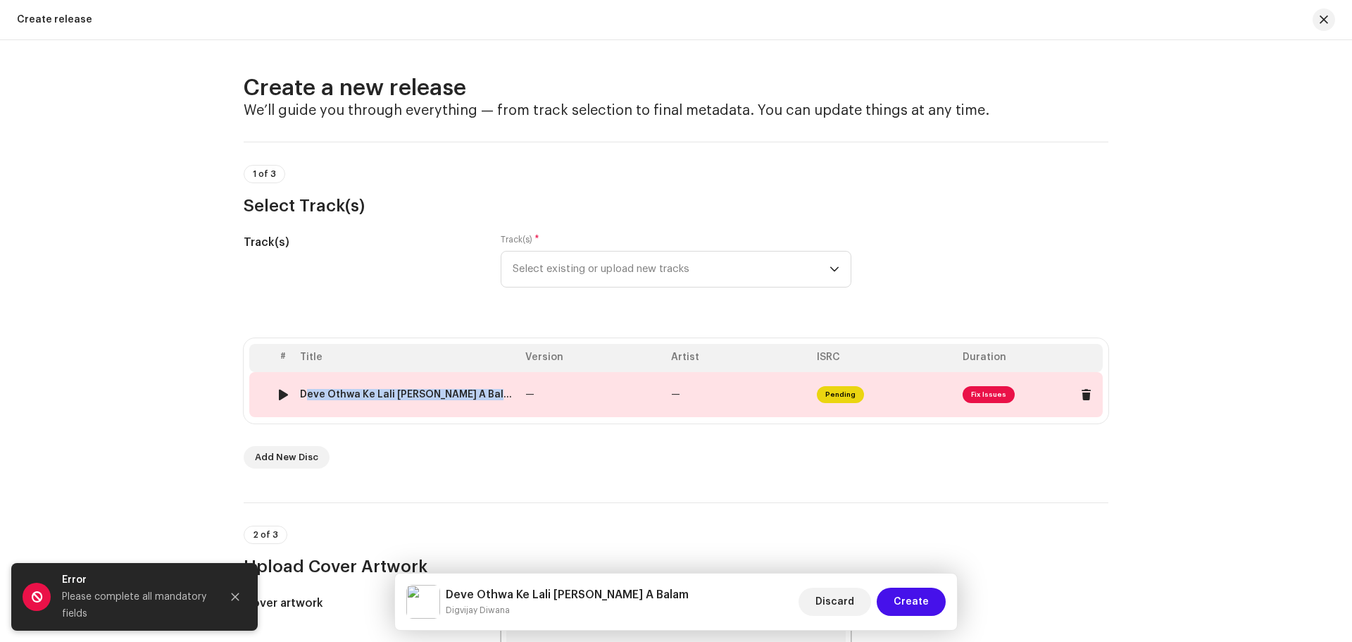
drag, startPoint x: 297, startPoint y: 392, endPoint x: 478, endPoint y: 389, distance: 180.3
click at [478, 389] on div "Deve Othwa Ke Lali [PERSON_NAME] A Balam .wav" at bounding box center [407, 394] width 214 height 11
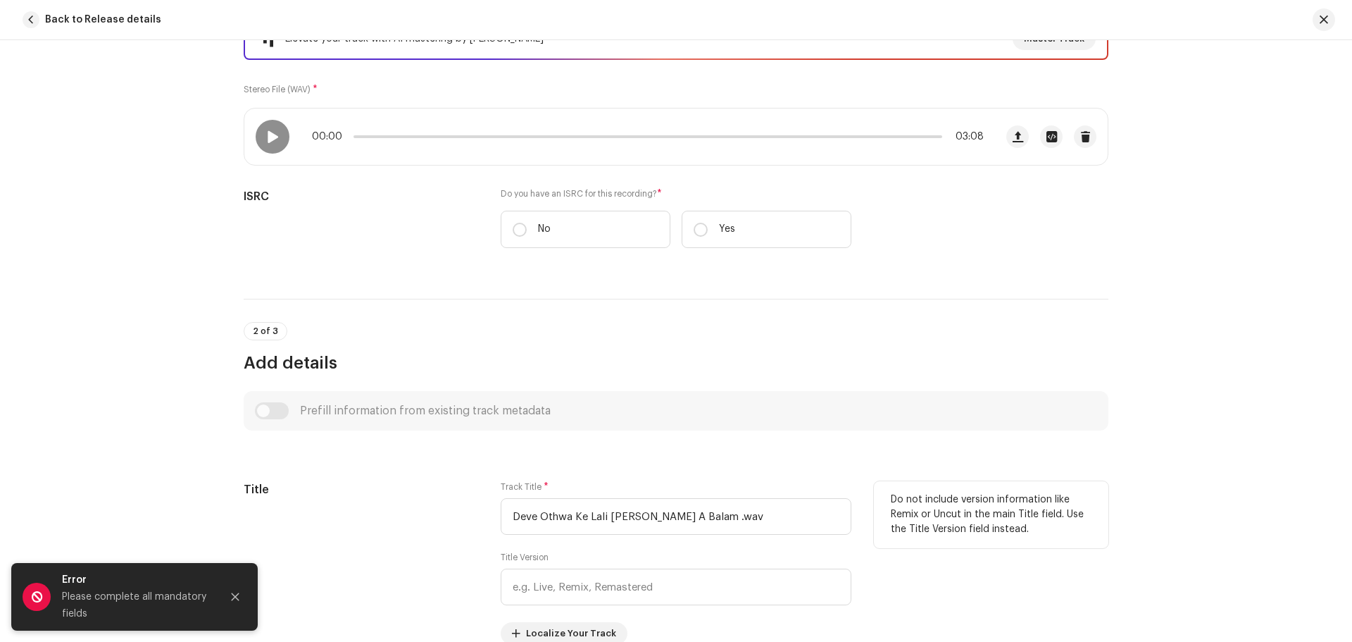
scroll to position [70, 0]
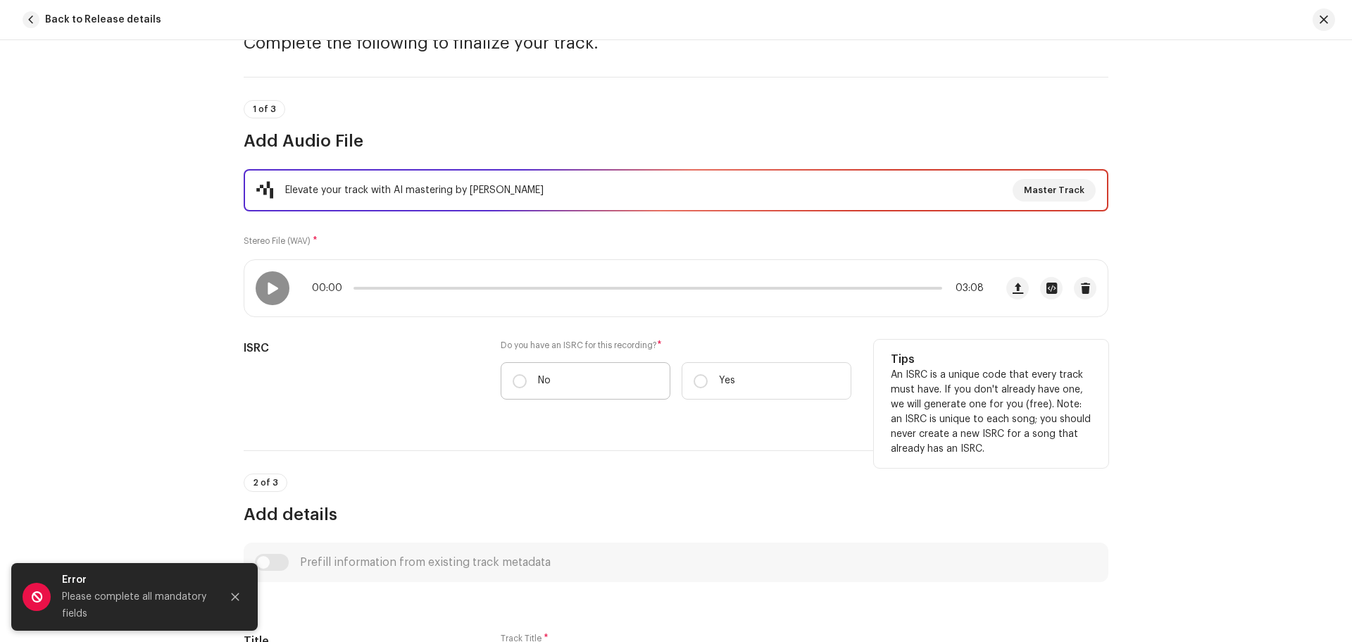
click at [532, 381] on label "No" at bounding box center [586, 380] width 170 height 37
click at [527, 381] on input "No" at bounding box center [520, 381] width 14 height 14
radio input "true"
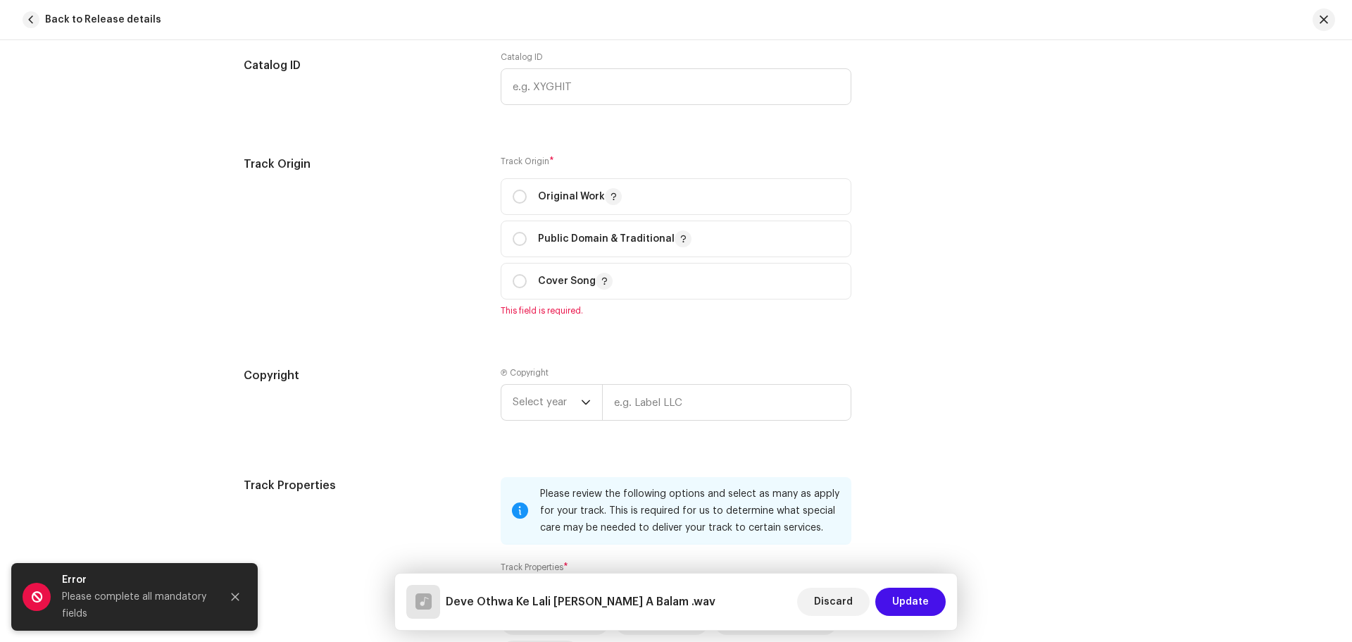
scroll to position [1620, 0]
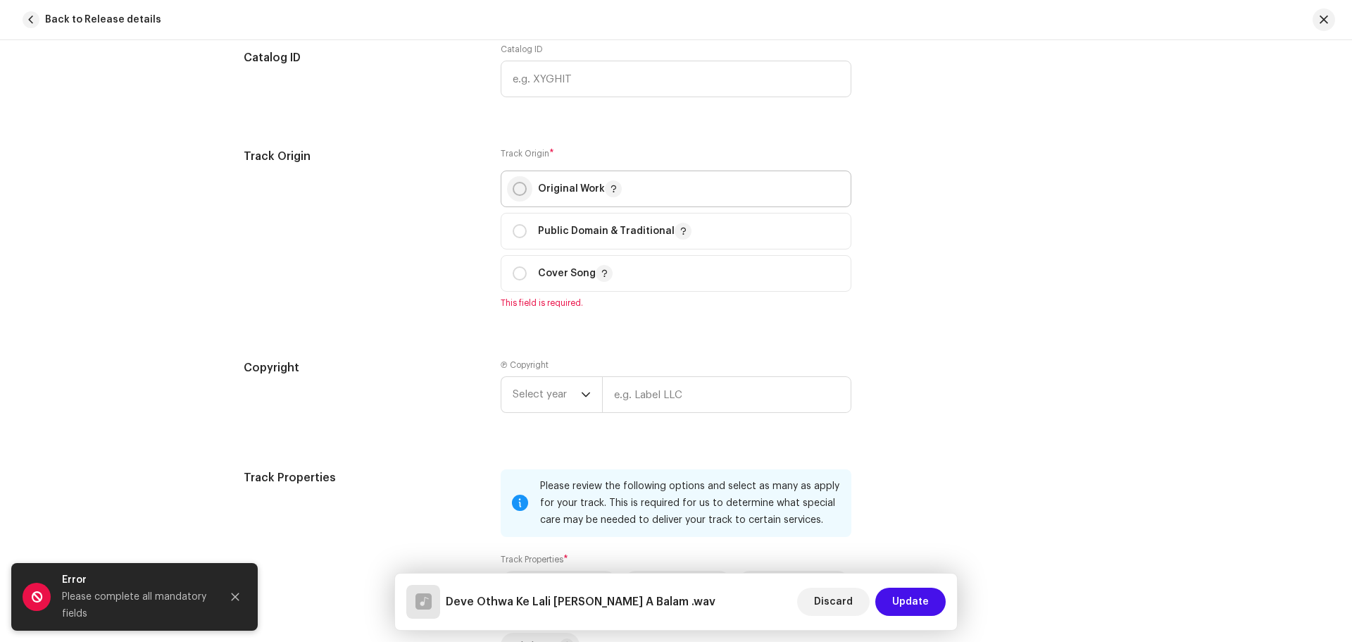
click at [513, 192] on input "radio" at bounding box center [520, 189] width 14 height 14
radio input "true"
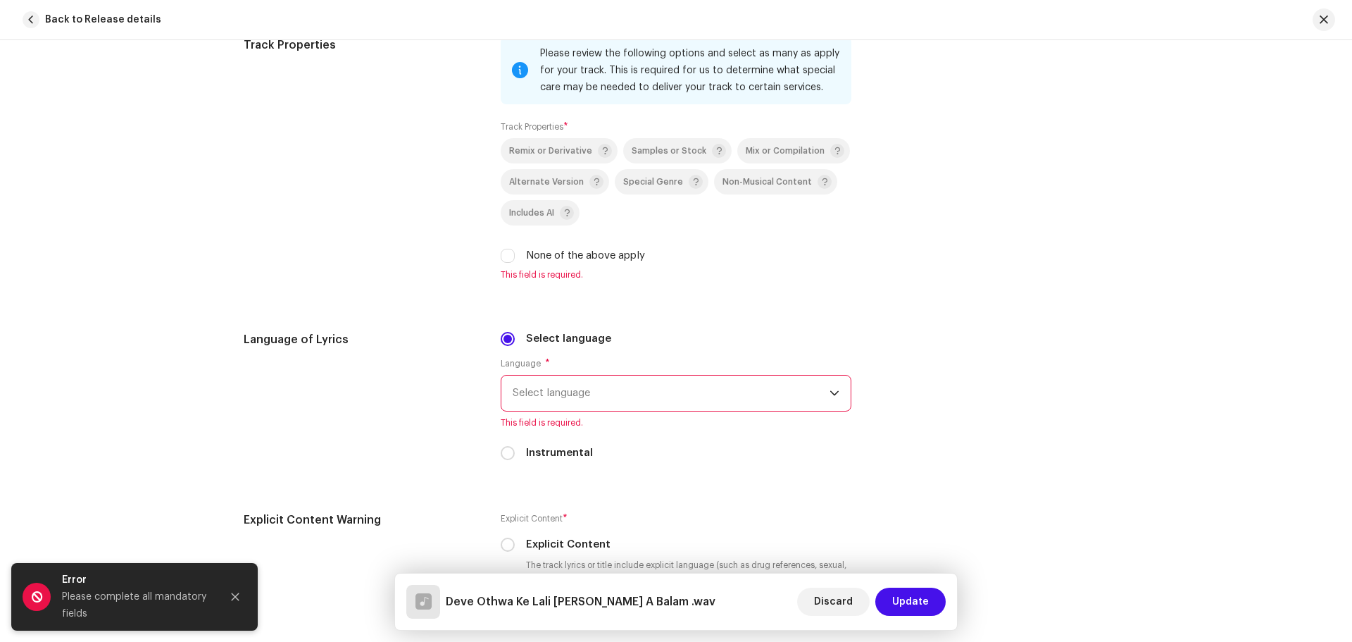
scroll to position [2042, 0]
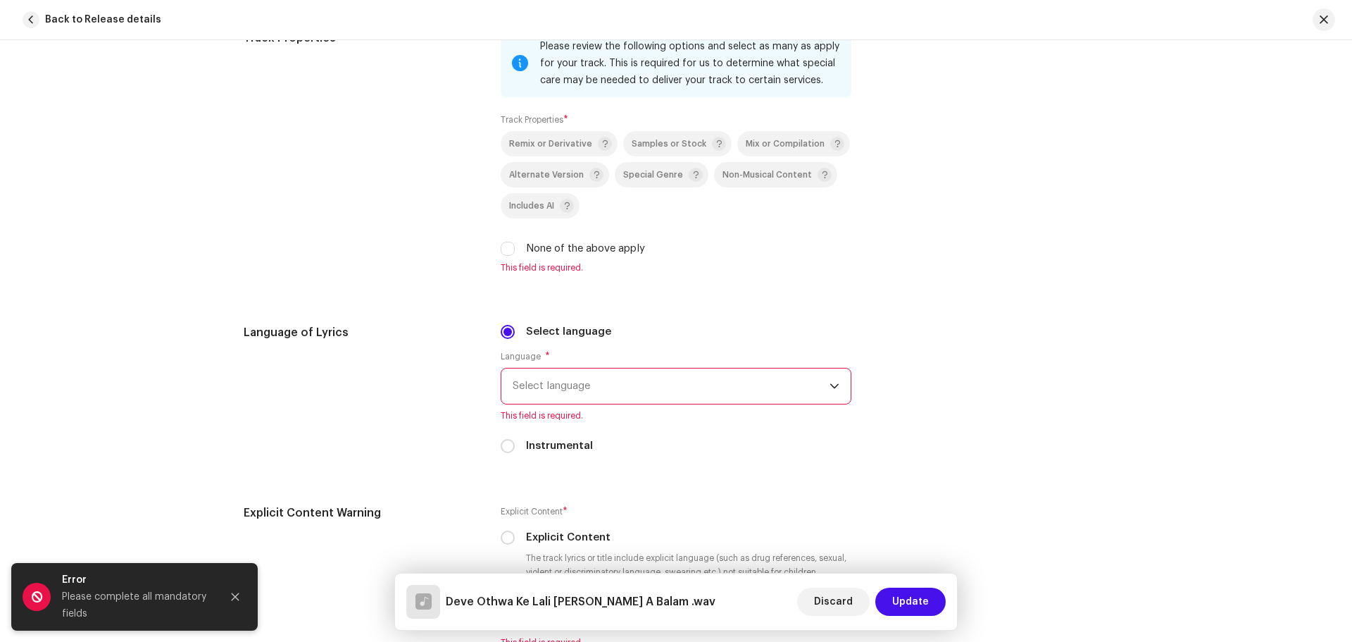
click at [607, 382] on span "Select language" at bounding box center [671, 385] width 317 height 35
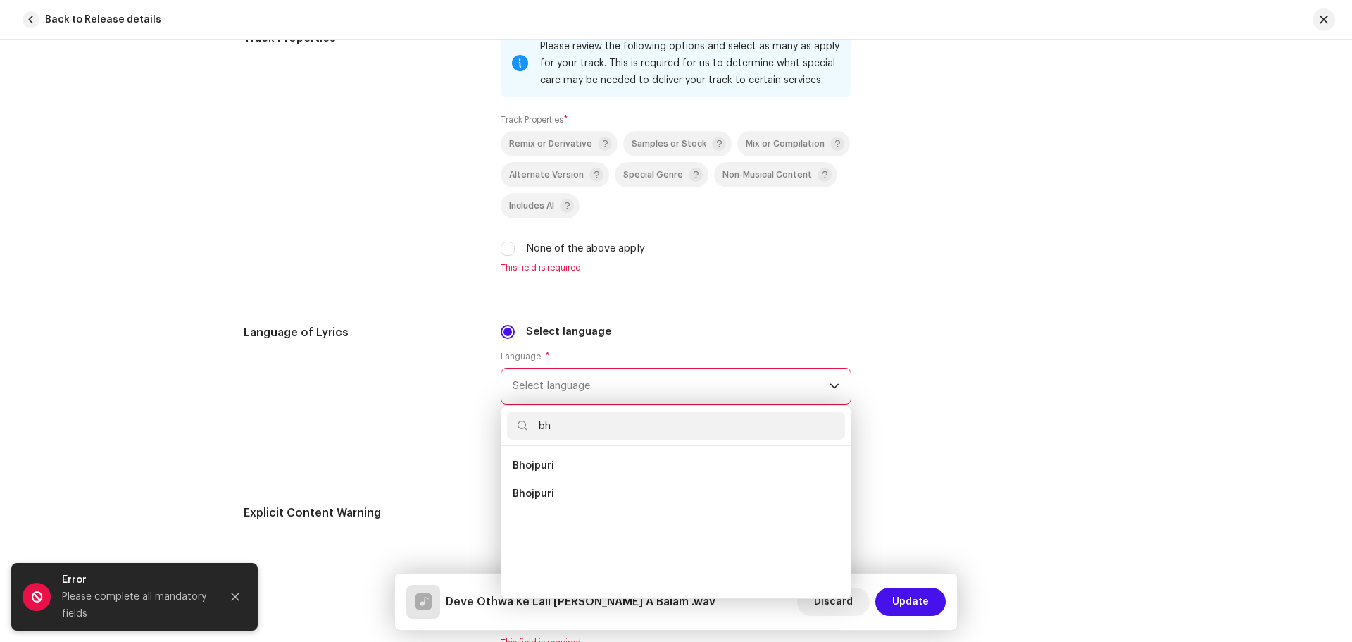
scroll to position [0, 0]
type input "bhojp"
click at [560, 457] on li "Bhojpuri" at bounding box center [676, 465] width 338 height 28
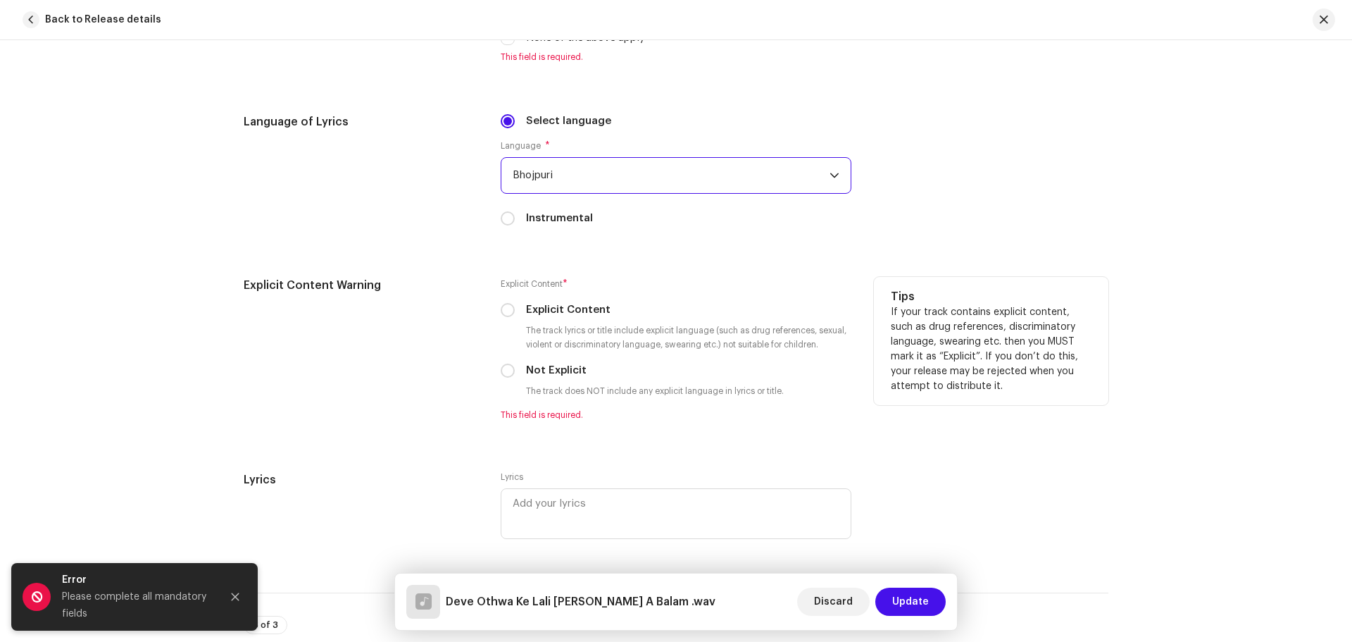
scroll to position [2254, 0]
click at [508, 374] on input "Not Explicit" at bounding box center [508, 370] width 14 height 14
radio input "true"
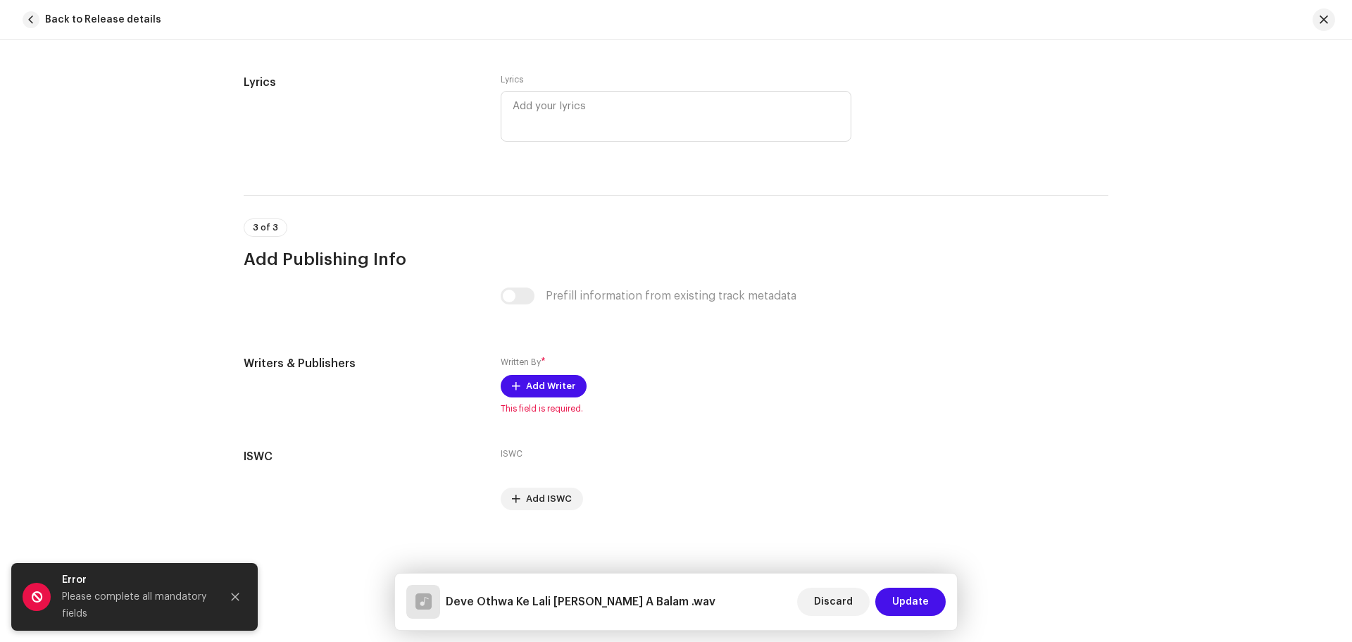
scroll to position [2637, 0]
click at [520, 386] on button "Add Writer" at bounding box center [544, 382] width 86 height 23
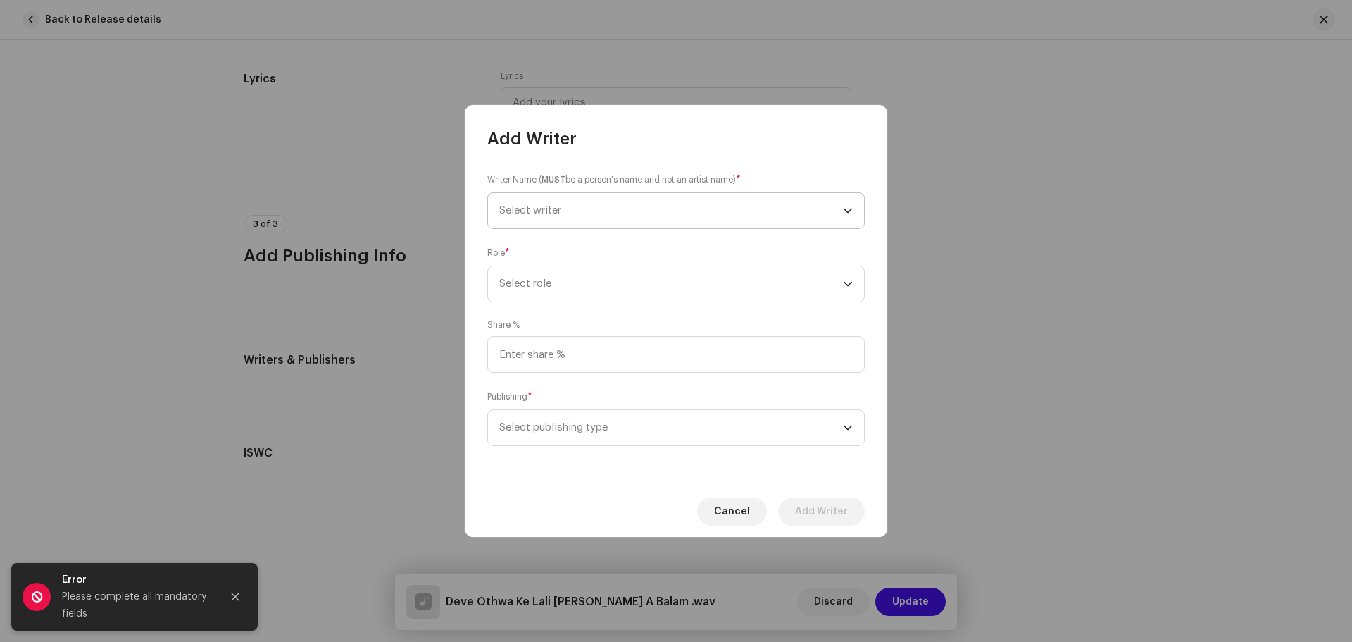
click at [591, 218] on span "Select writer" at bounding box center [671, 210] width 344 height 35
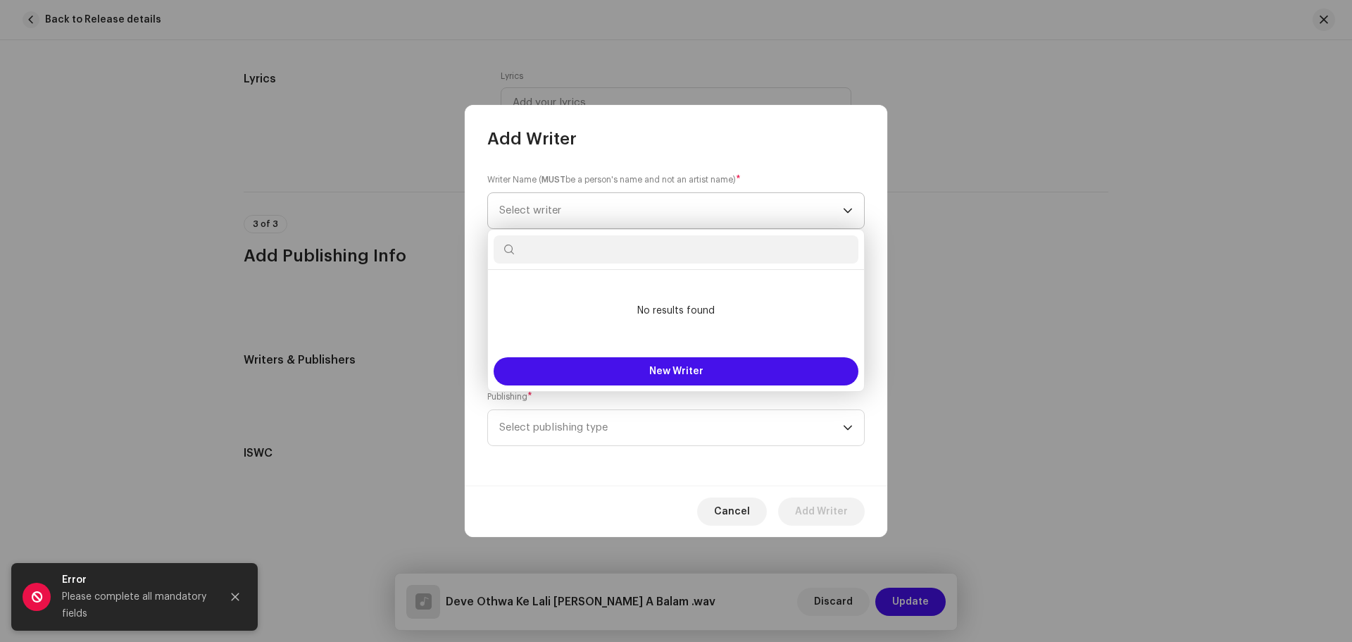
click at [600, 208] on span "Select writer" at bounding box center [671, 210] width 344 height 35
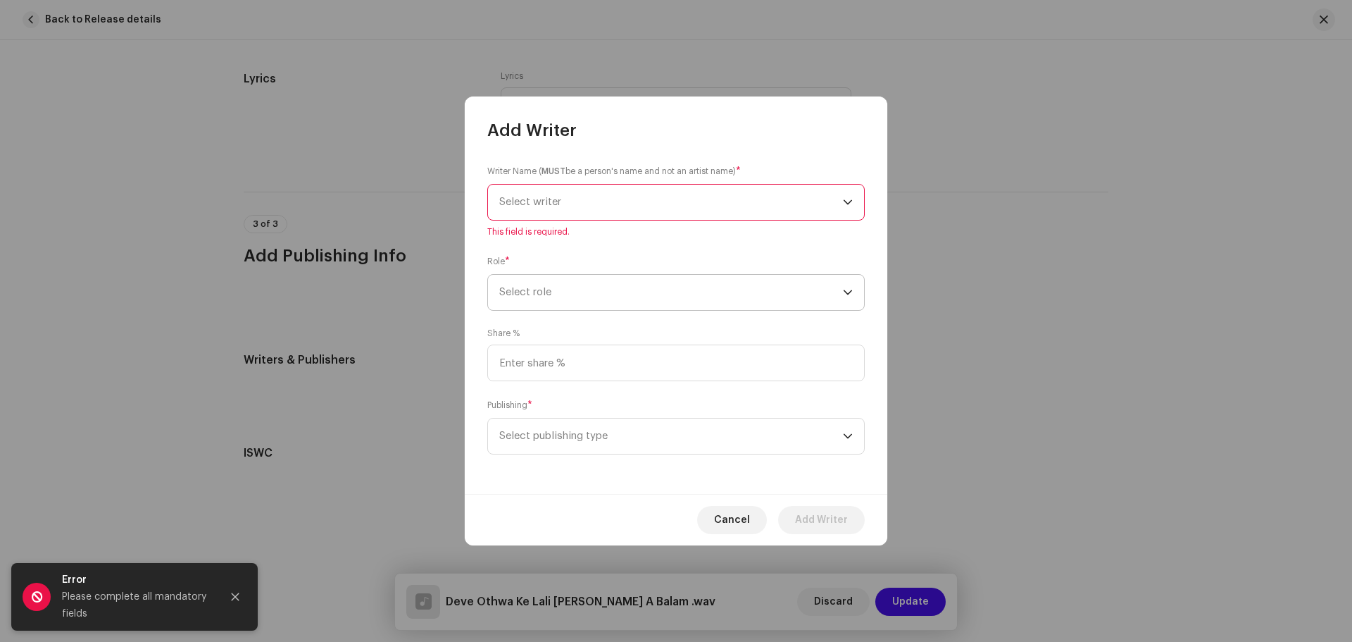
click at [604, 296] on span "Select role" at bounding box center [671, 292] width 344 height 35
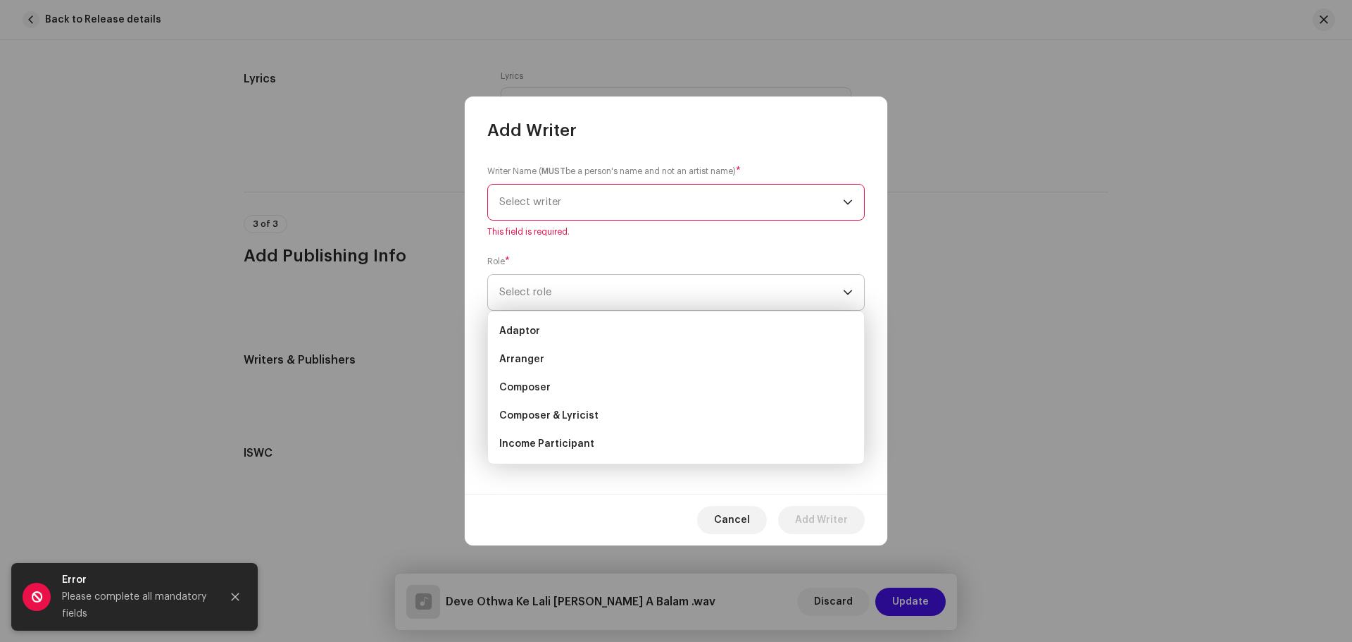
click at [604, 296] on span "Select role" at bounding box center [671, 292] width 344 height 35
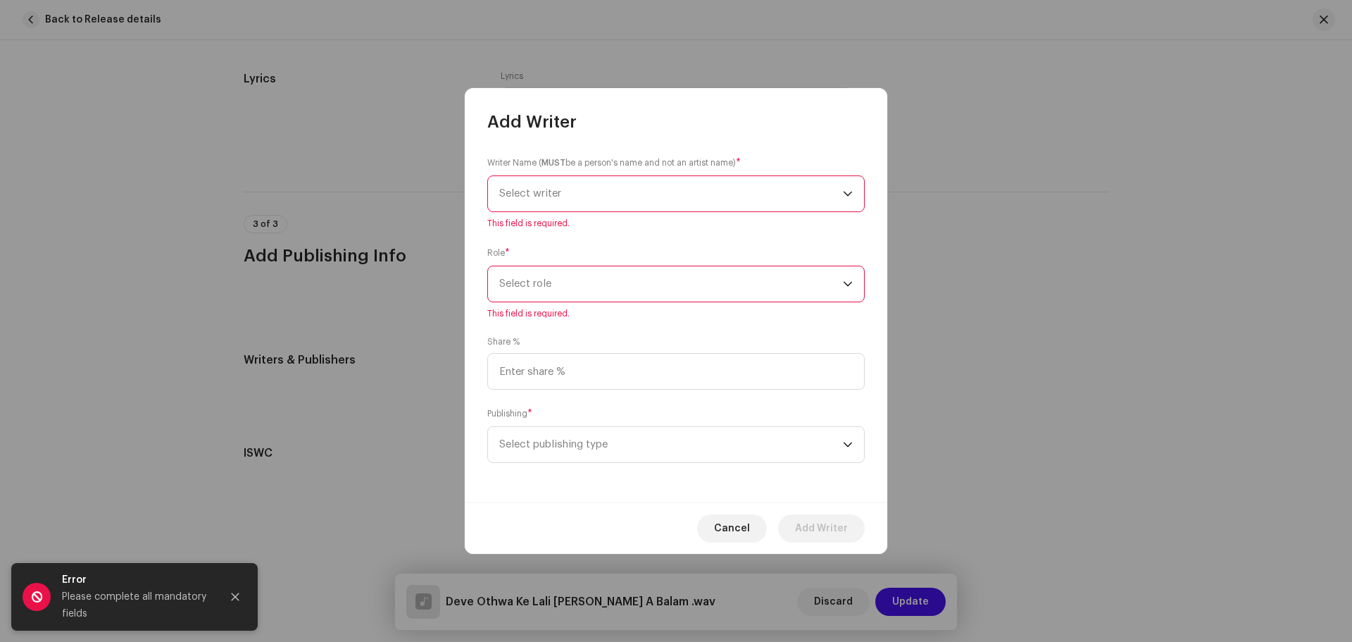
click at [604, 296] on span "Select role" at bounding box center [671, 283] width 344 height 35
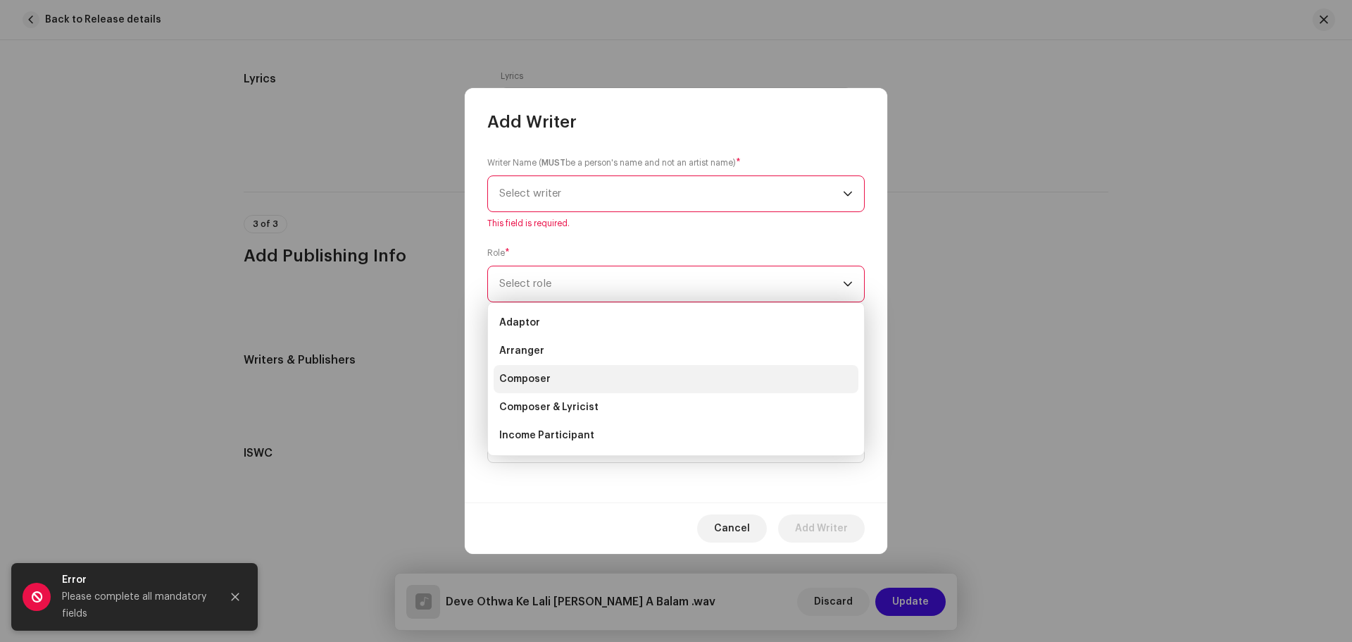
click at [532, 380] on span "Composer" at bounding box center [524, 379] width 51 height 14
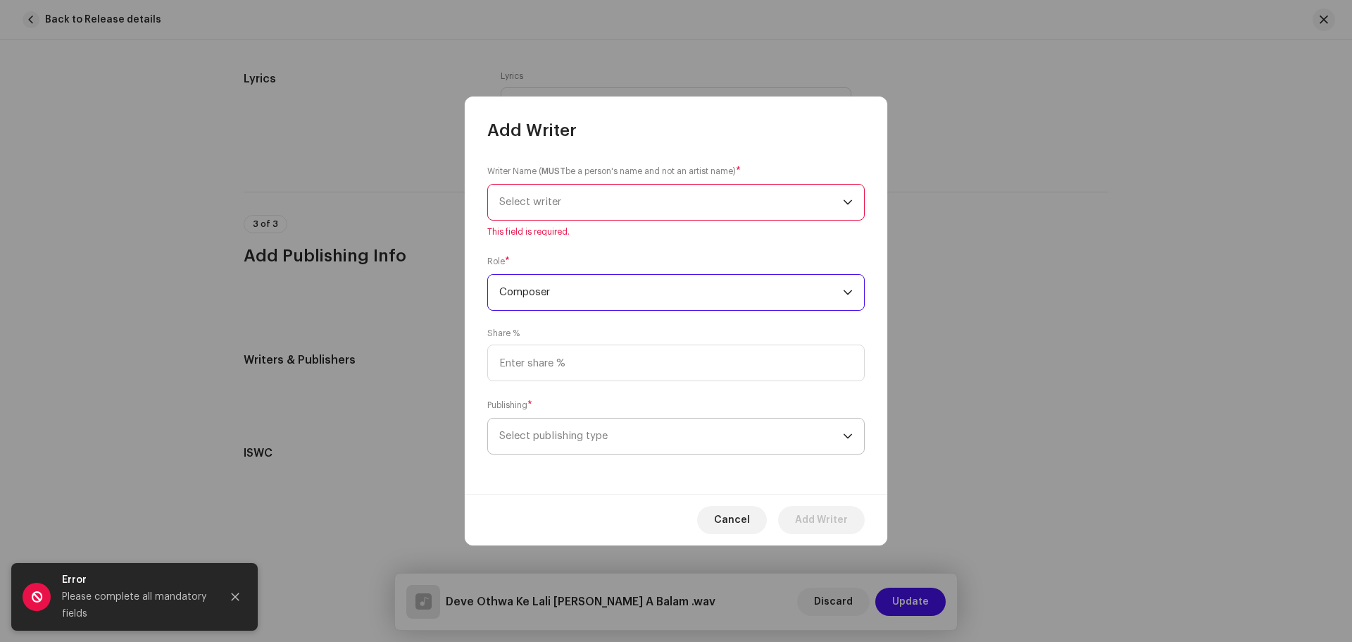
click at [566, 432] on span "Select publishing type" at bounding box center [671, 435] width 344 height 35
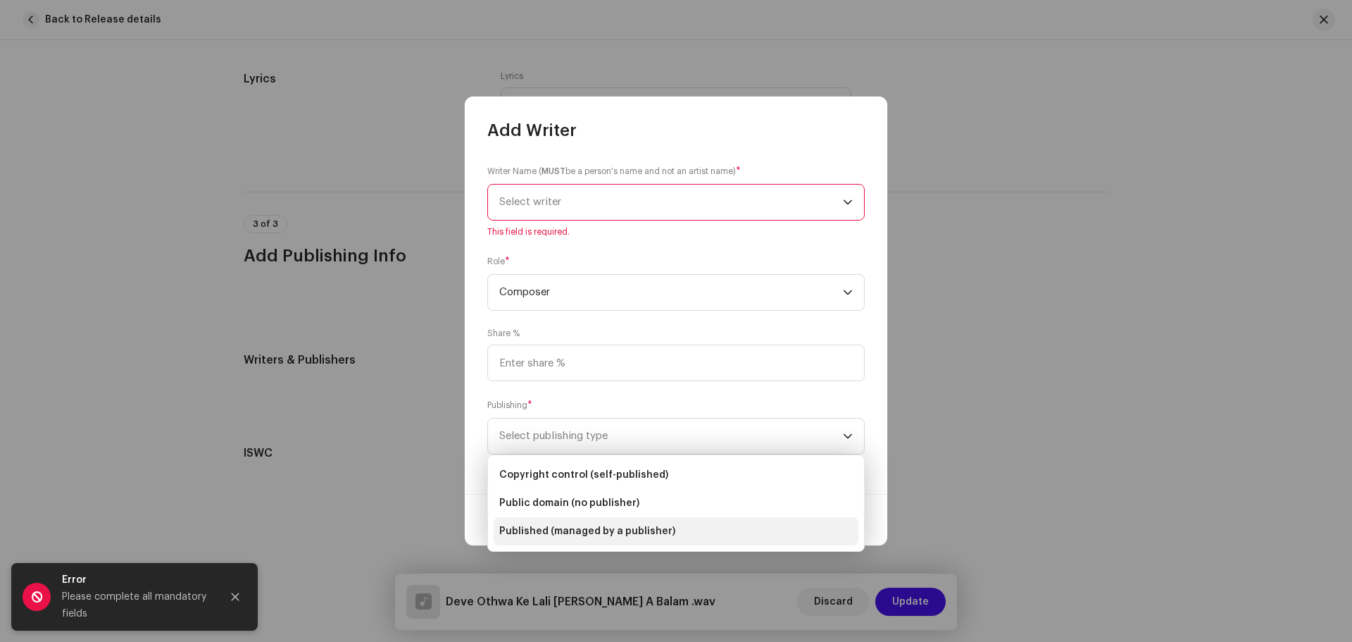
click at [583, 530] on span "Published (managed by a publisher)" at bounding box center [587, 531] width 176 height 14
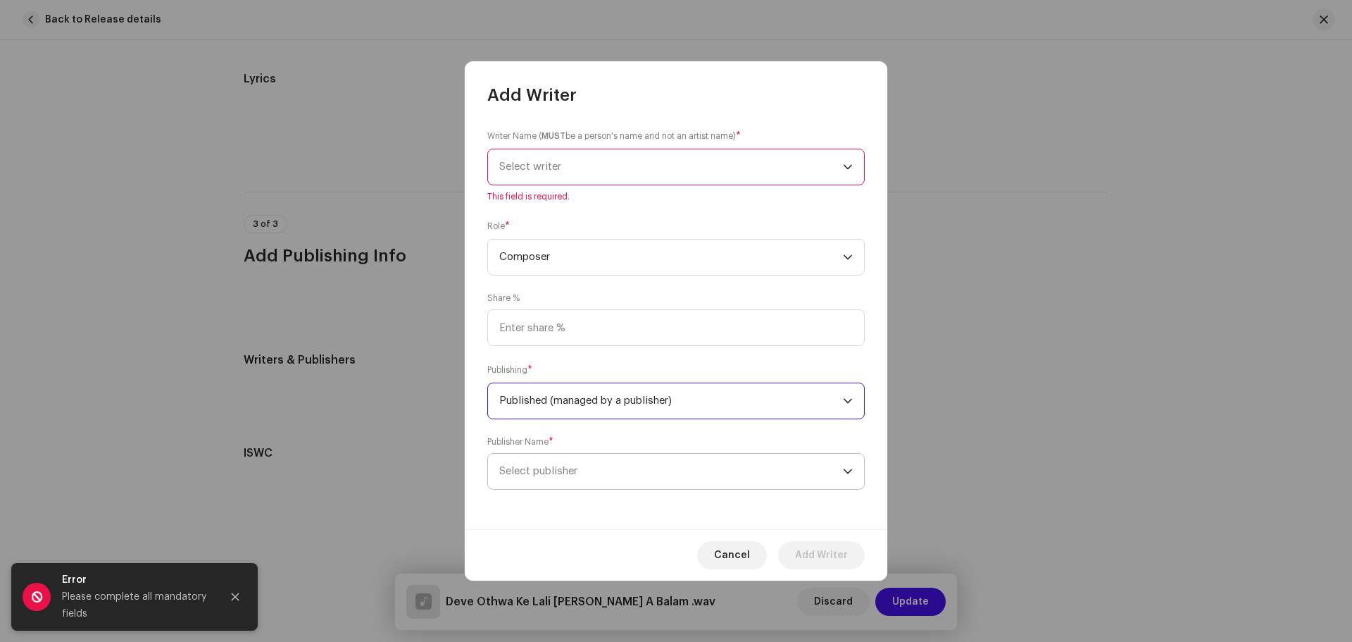
click at [563, 473] on span "Select publisher" at bounding box center [538, 471] width 78 height 11
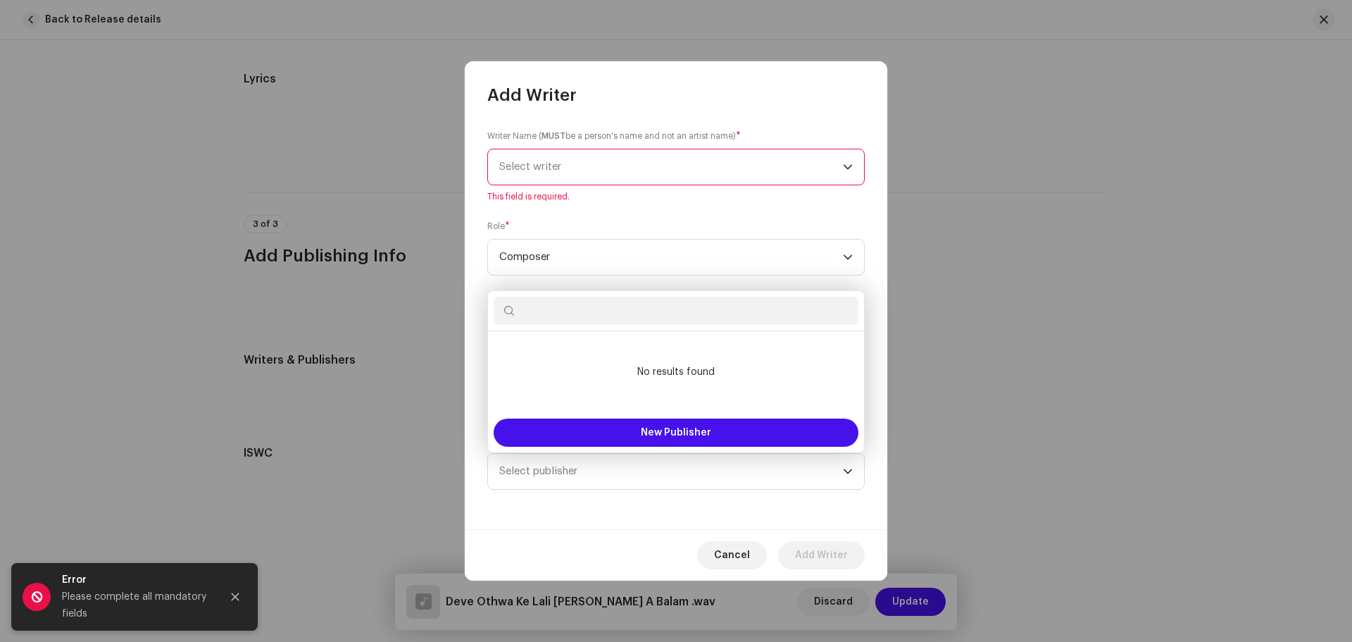
click at [570, 308] on input "text" at bounding box center [676, 311] width 365 height 28
click at [569, 311] on input "text" at bounding box center [676, 311] width 365 height 28
type input "[PERSON_NAME]"
click at [677, 432] on span "New Publisher" at bounding box center [676, 433] width 70 height 10
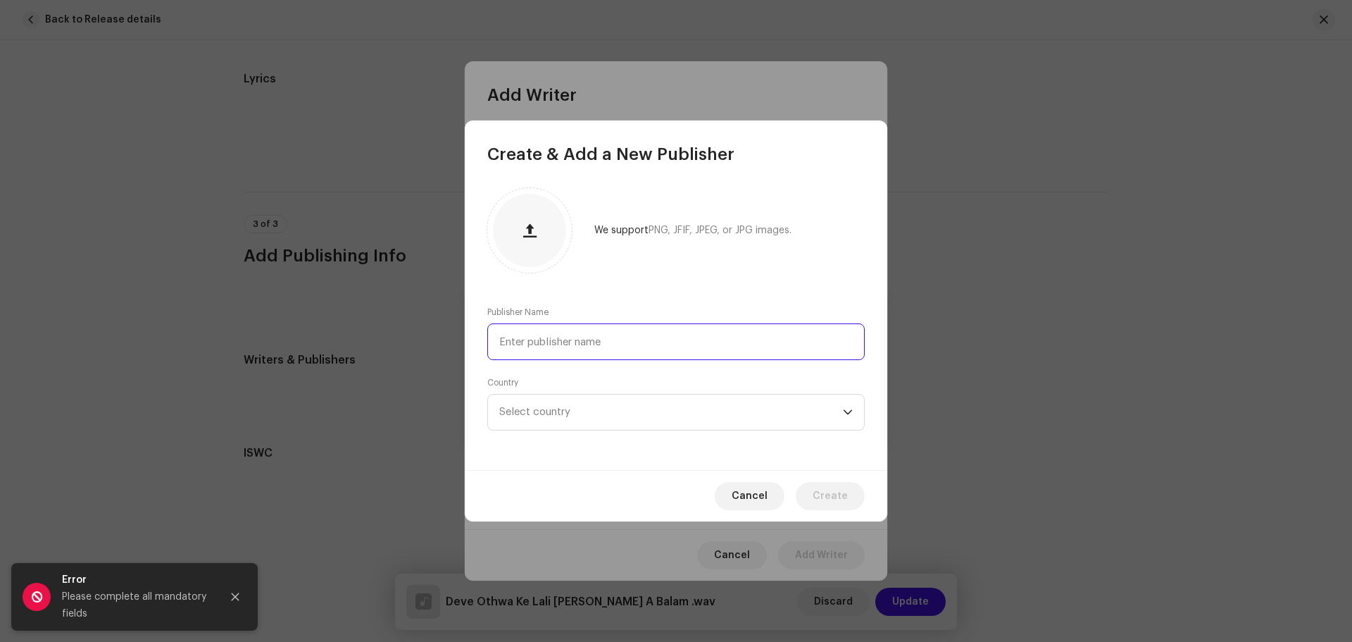
click at [574, 349] on input "text" at bounding box center [675, 341] width 377 height 37
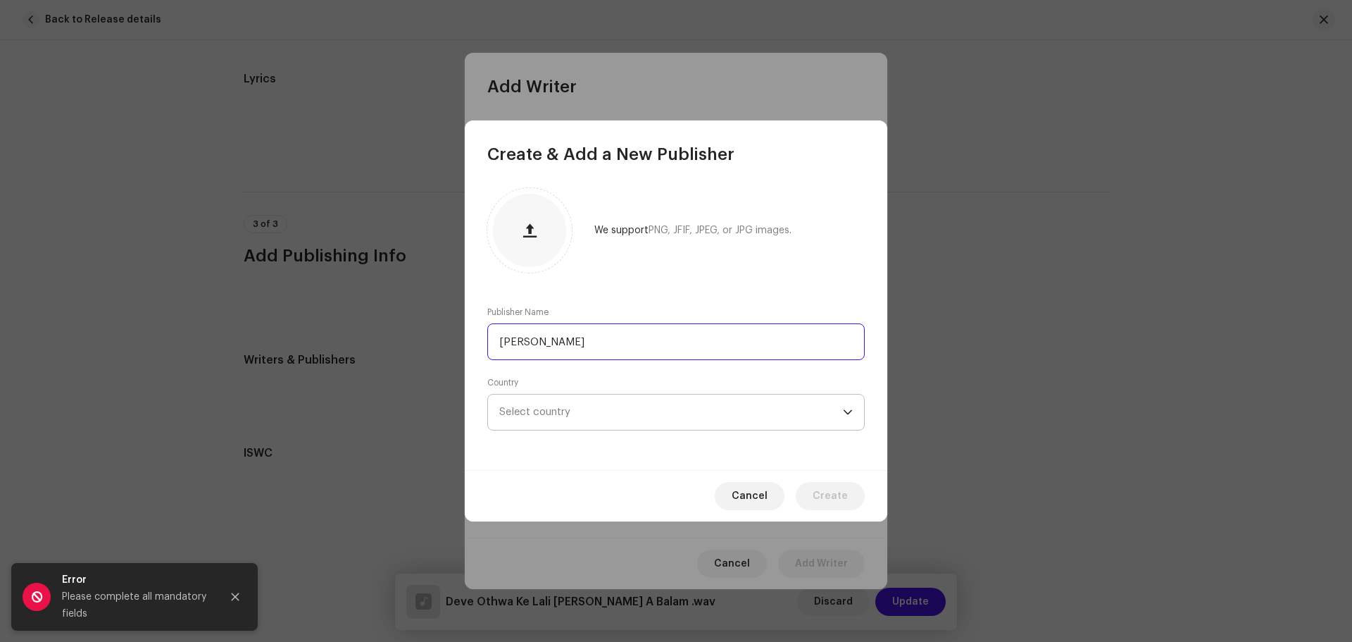
type input "[PERSON_NAME]"
click at [549, 410] on span "Select country" at bounding box center [534, 411] width 71 height 11
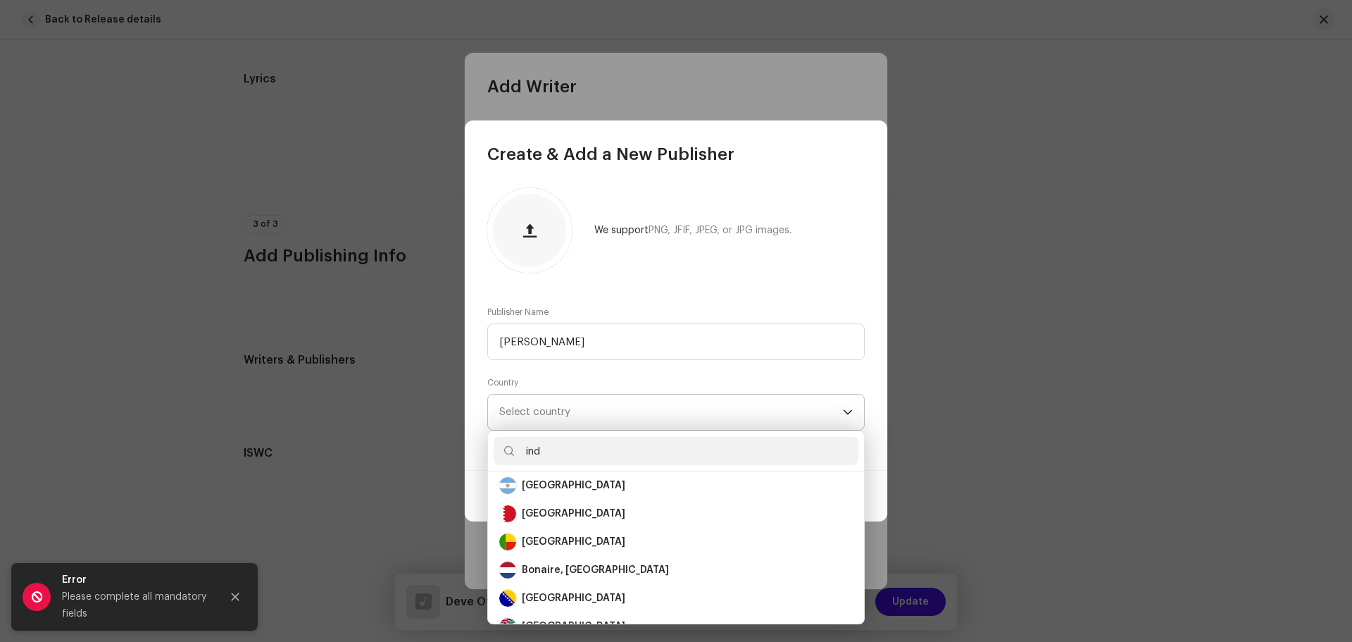
scroll to position [0, 0]
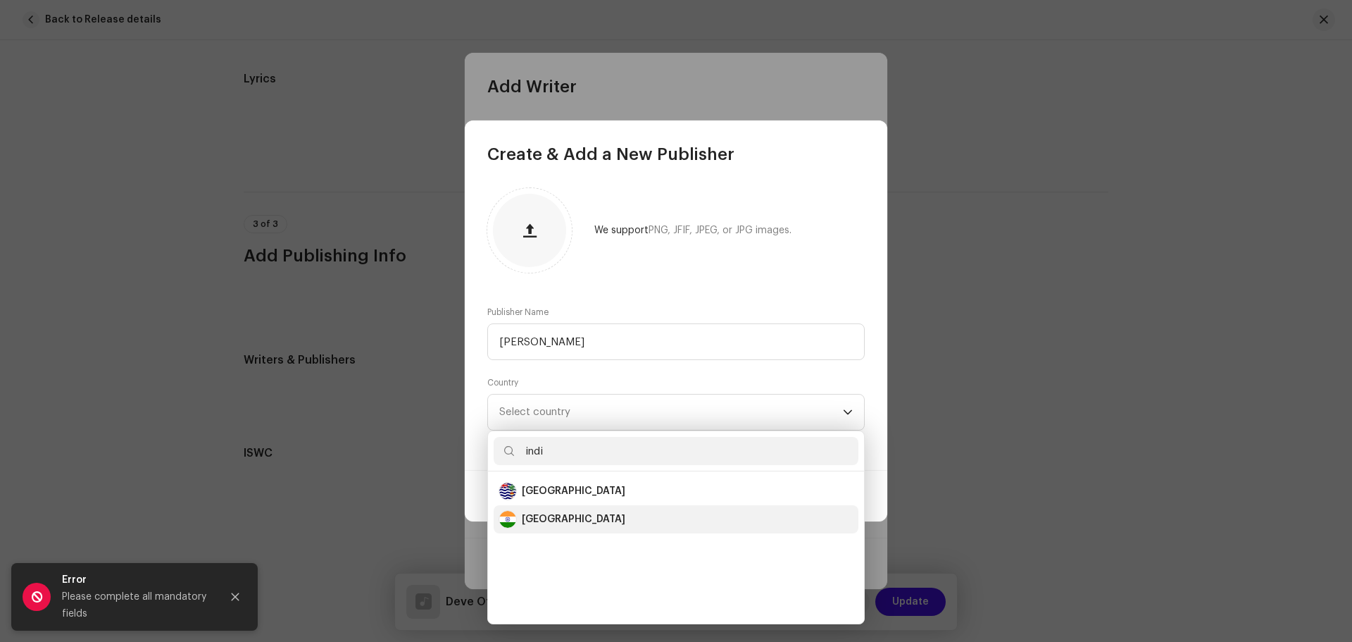
type input "indi"
click at [539, 520] on div "[GEOGRAPHIC_DATA]" at bounding box center [574, 519] width 104 height 14
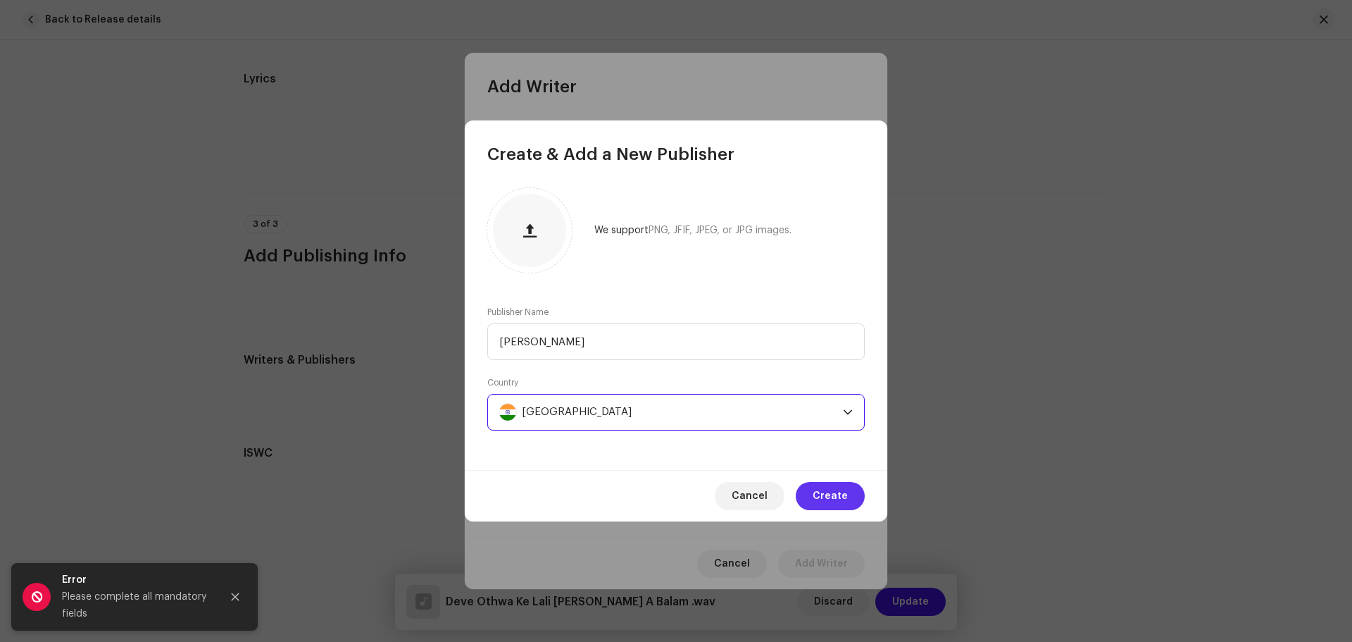
click at [840, 503] on span "Create" at bounding box center [830, 496] width 35 height 28
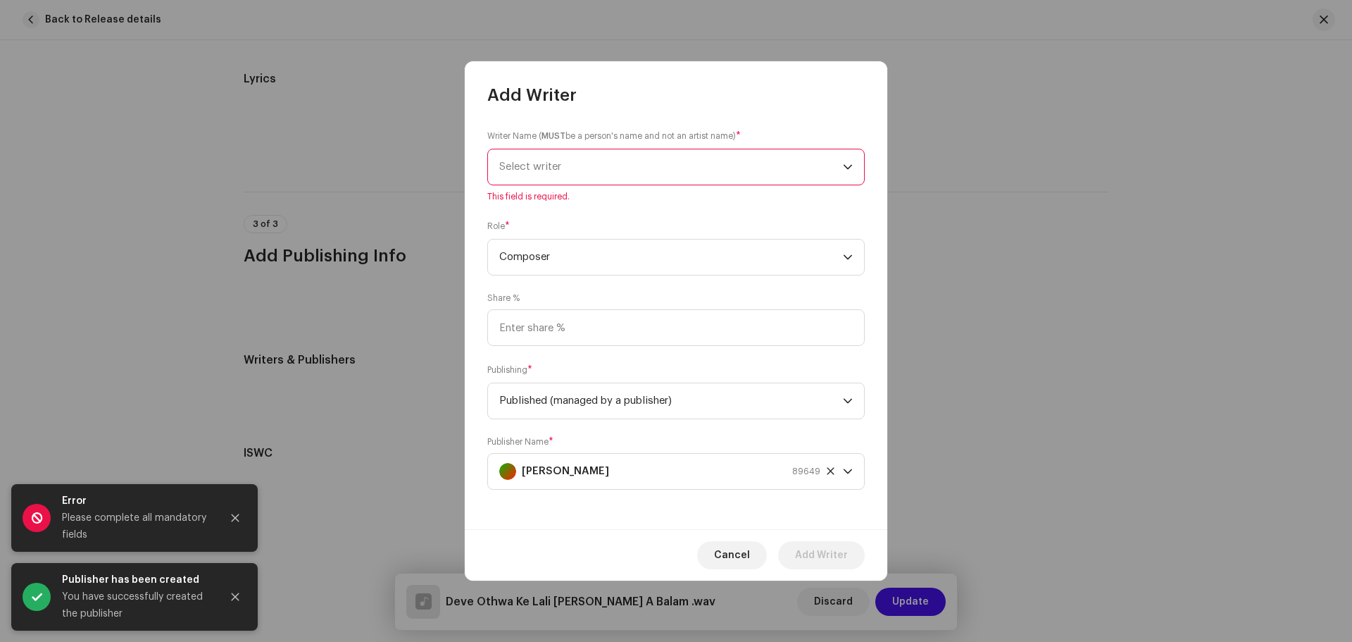
click at [844, 169] on icon "dropdown trigger" at bounding box center [848, 167] width 10 height 10
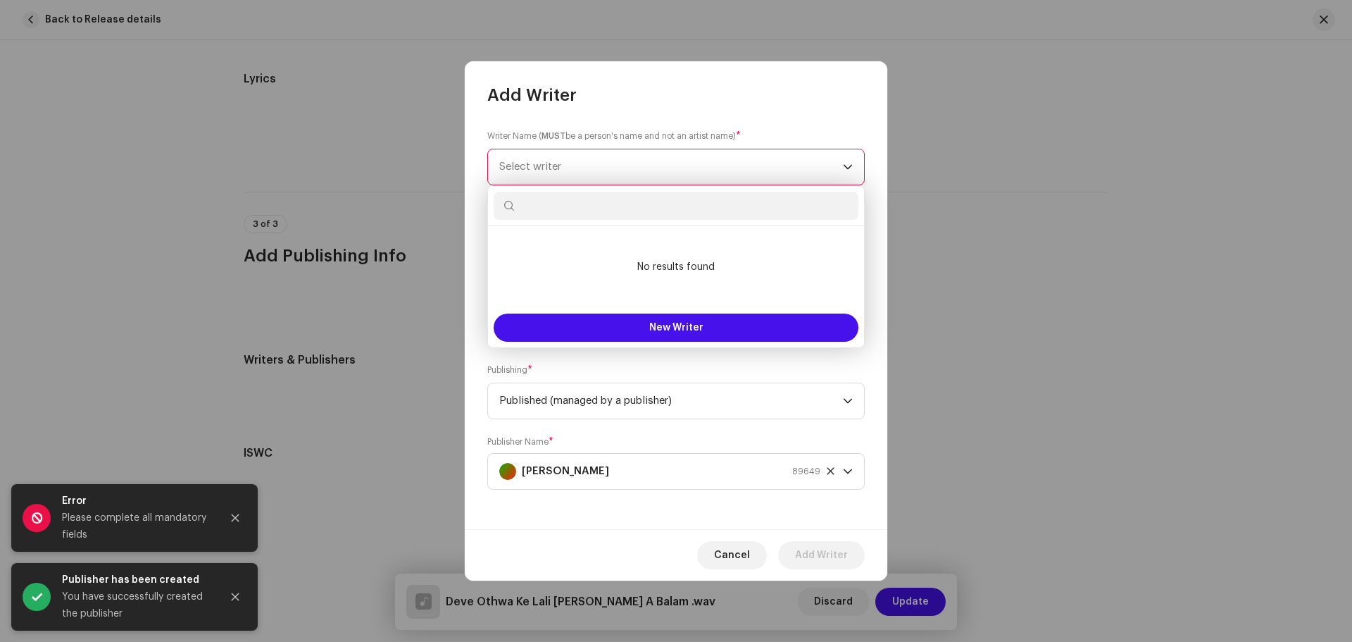
click at [662, 209] on input "text" at bounding box center [676, 206] width 365 height 28
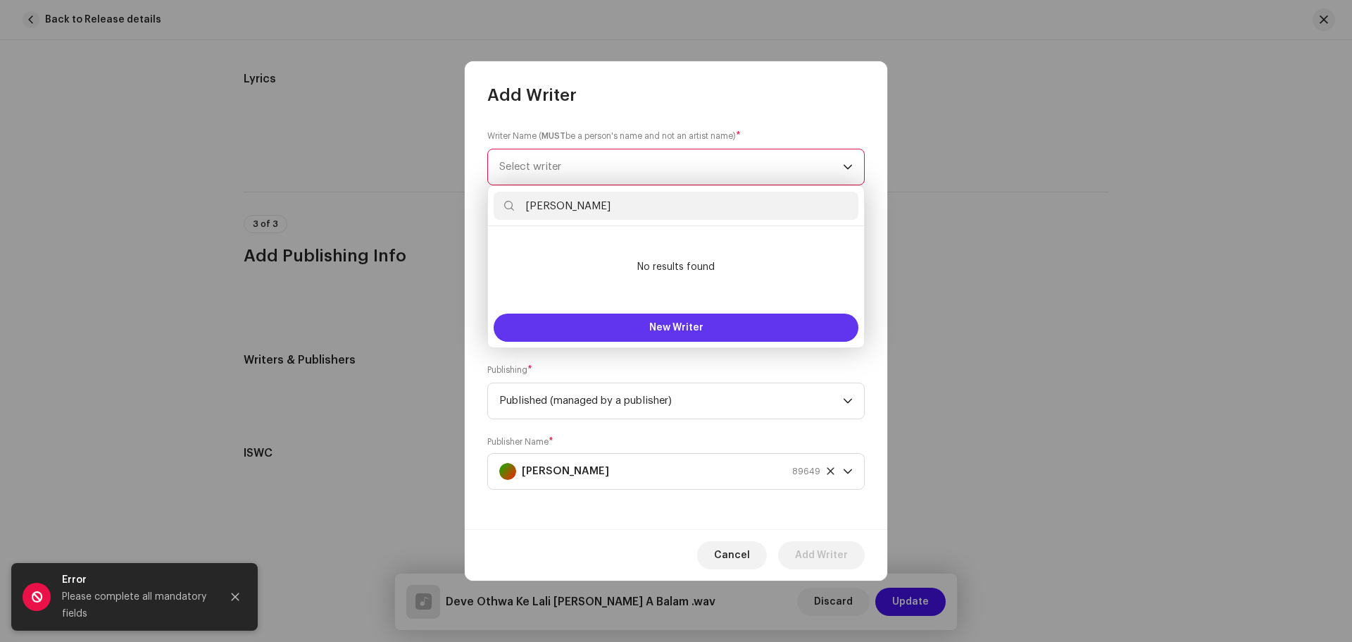
type input "[PERSON_NAME]"
click at [673, 323] on span "New Writer" at bounding box center [676, 328] width 54 height 10
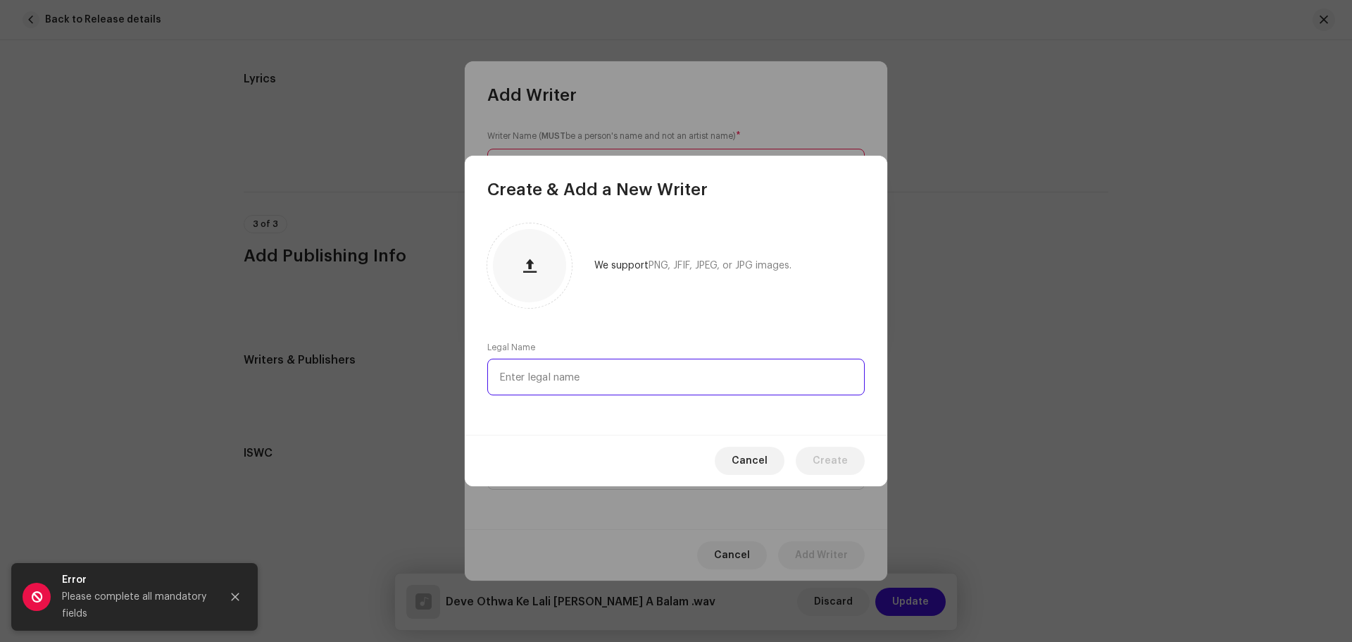
click at [625, 383] on input "text" at bounding box center [675, 376] width 377 height 37
type input "[PERSON_NAME]"
click at [840, 459] on span "Create" at bounding box center [830, 461] width 35 height 28
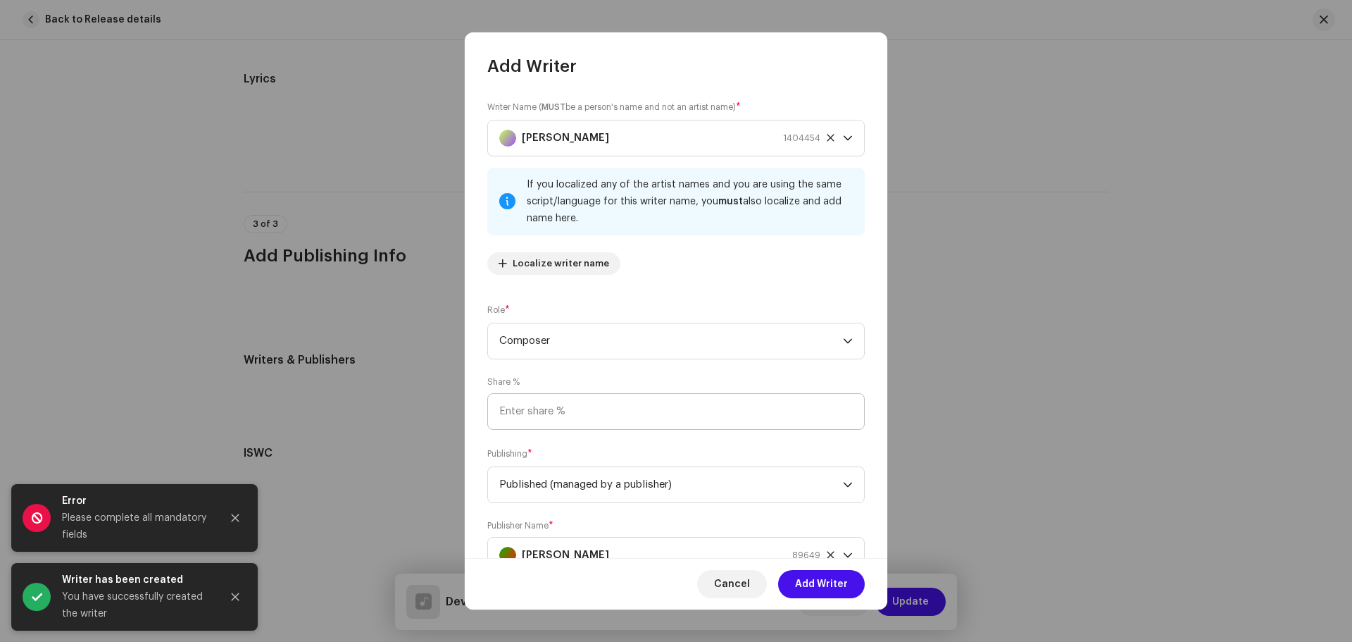
scroll to position [54, 0]
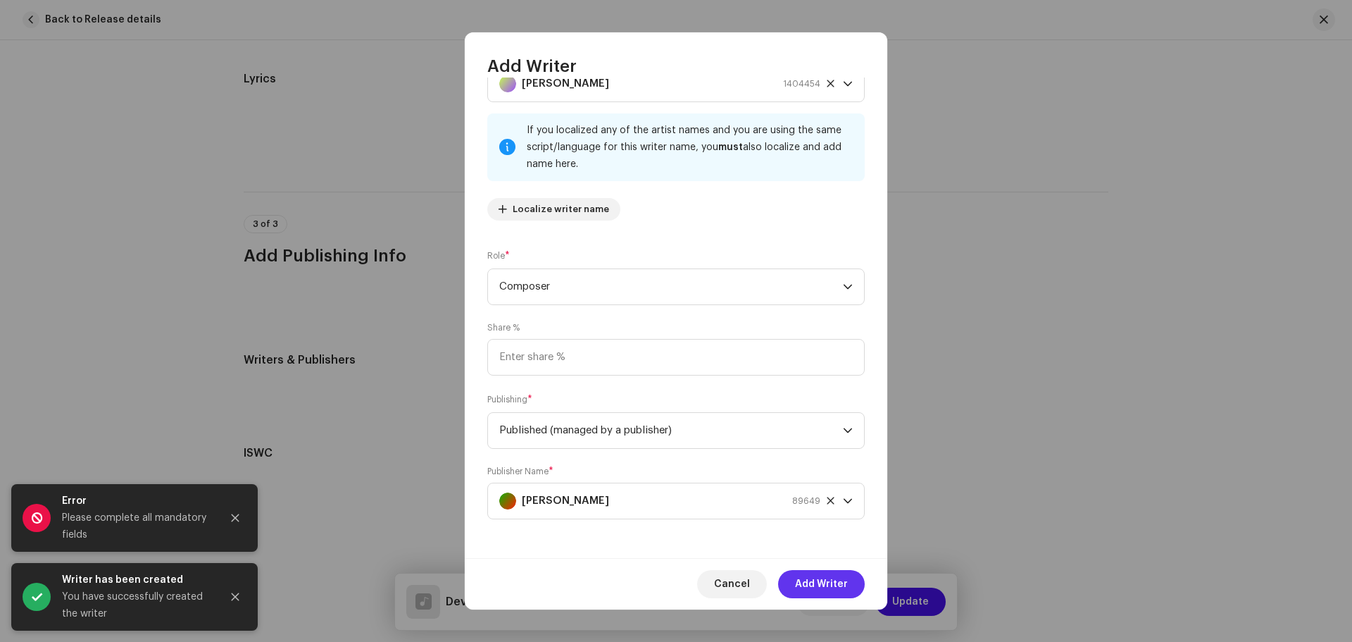
click at [829, 582] on span "Add Writer" at bounding box center [821, 584] width 53 height 28
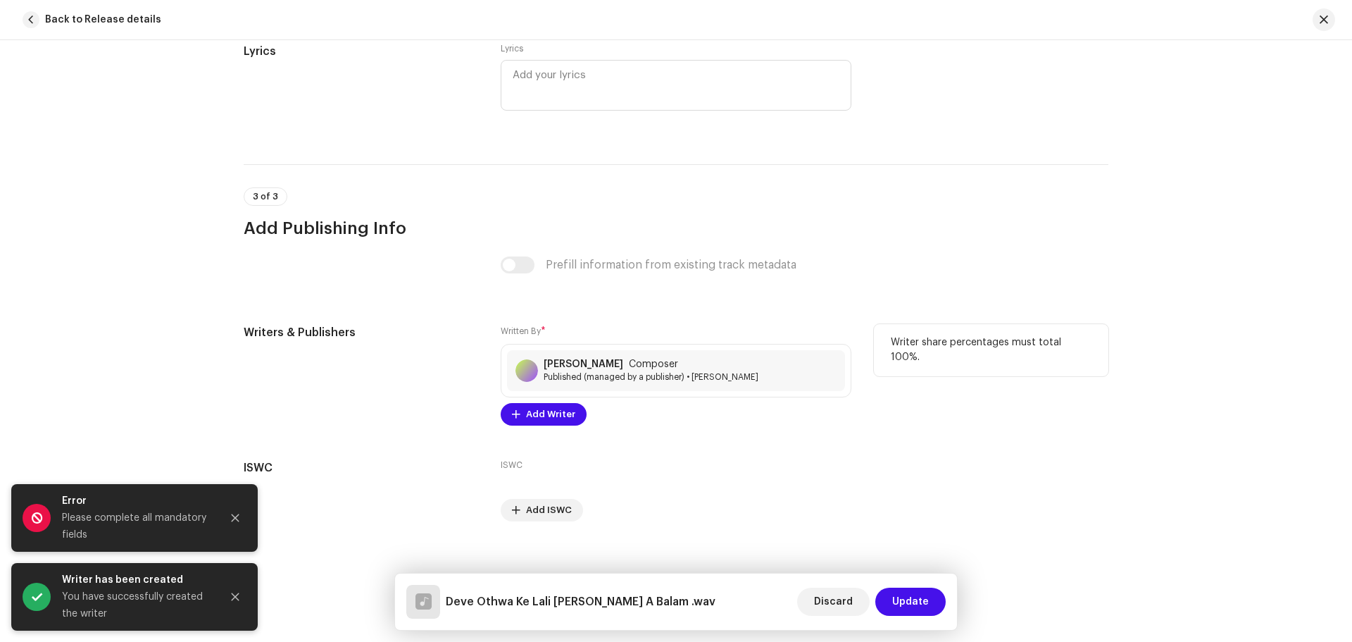
scroll to position [2679, 0]
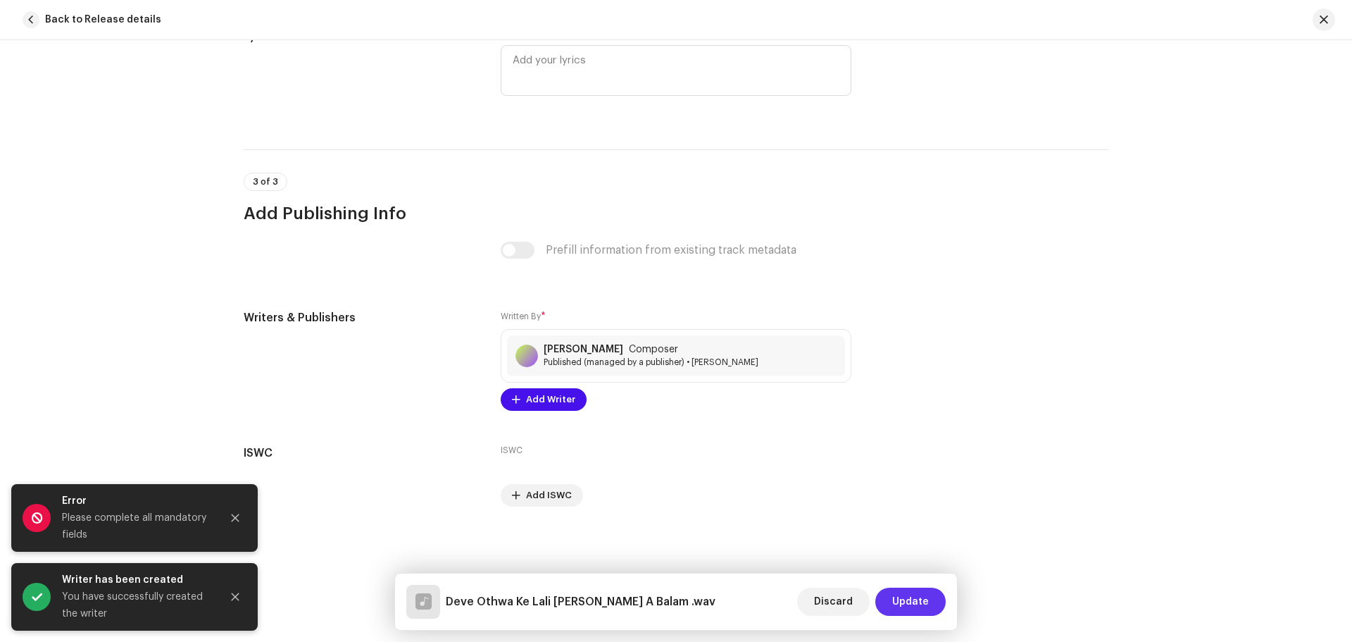
click at [913, 604] on span "Update" at bounding box center [910, 601] width 37 height 28
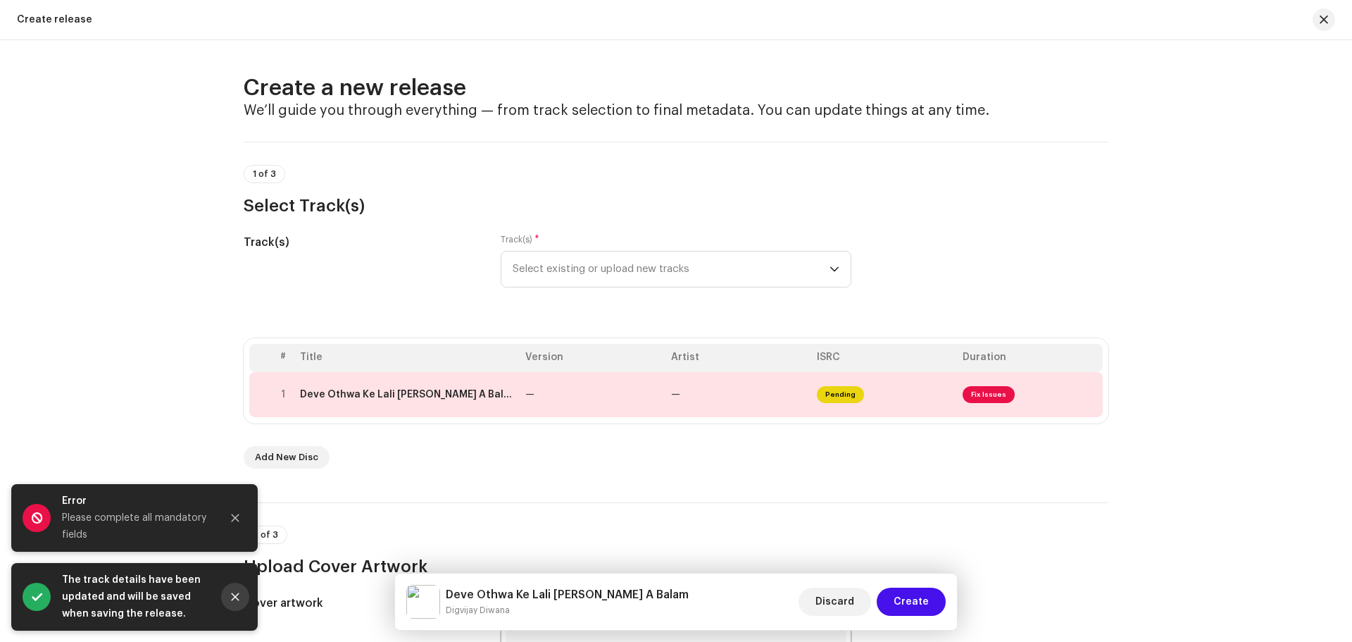
click at [234, 593] on icon "Close" at bounding box center [235, 597] width 10 height 10
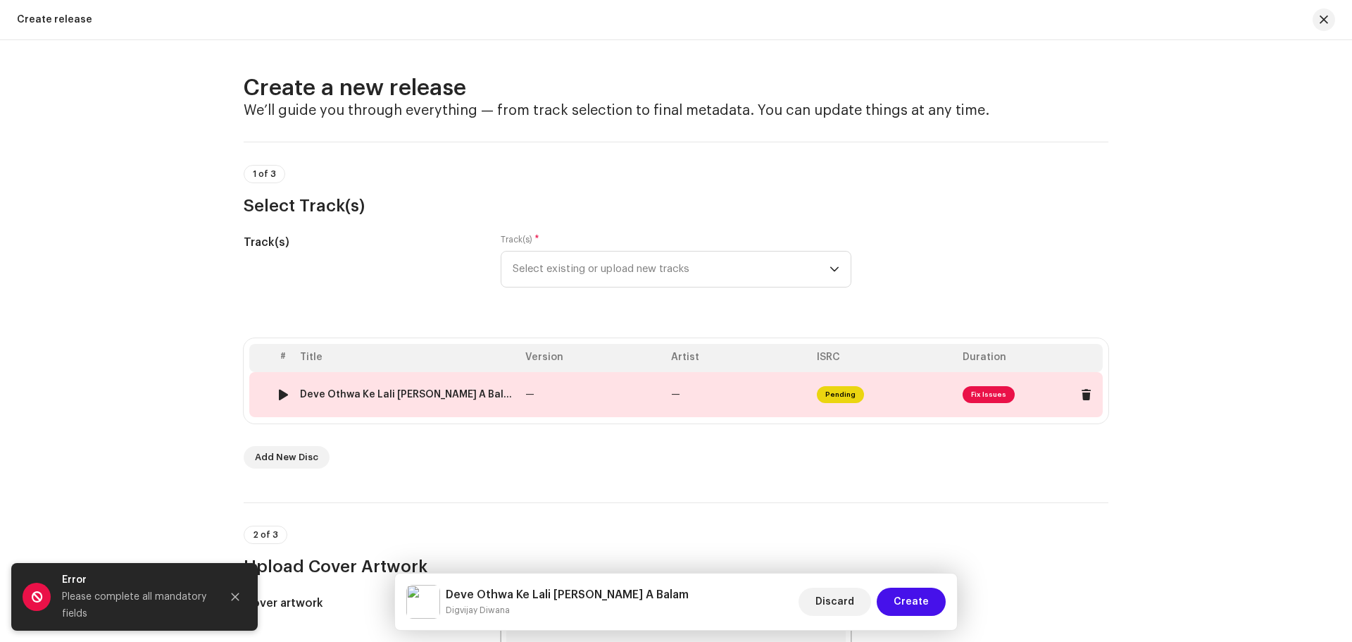
click at [987, 394] on span "Fix Issues" at bounding box center [989, 394] width 52 height 17
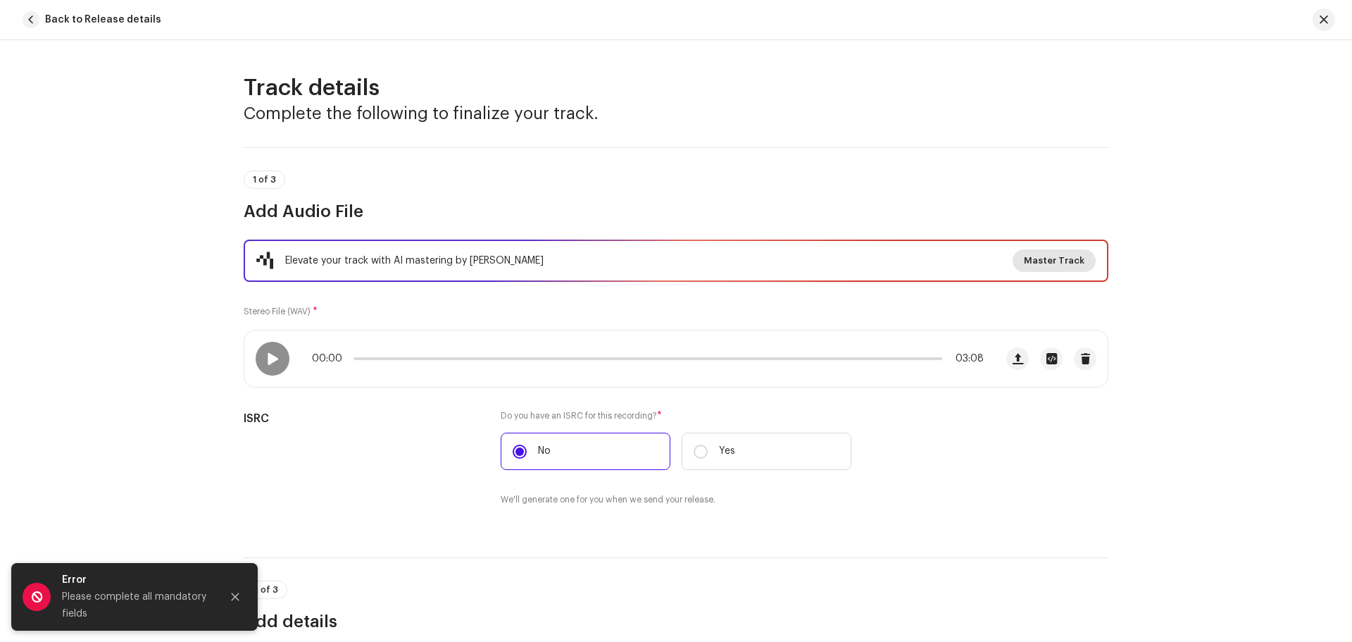
click at [1059, 258] on span "Master Track" at bounding box center [1054, 261] width 61 height 28
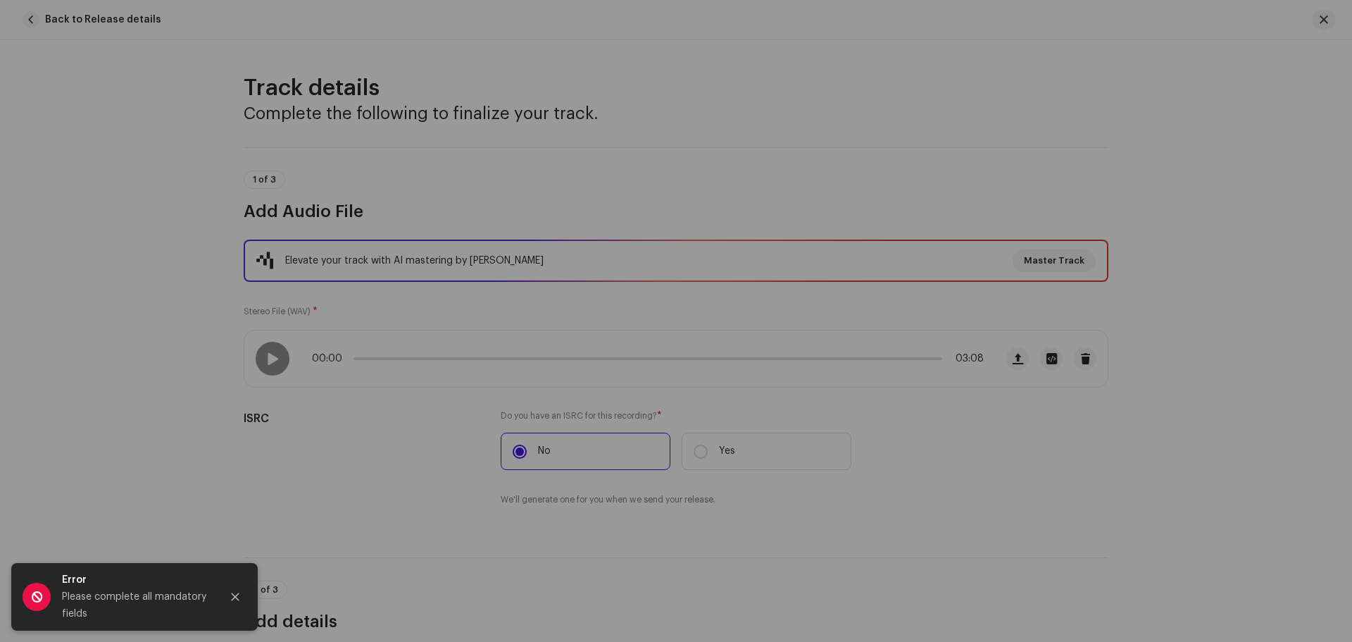
click at [1097, 169] on div "Master Your Track with AI Experience the difference of professional-grade audio…" at bounding box center [676, 321] width 1352 height 642
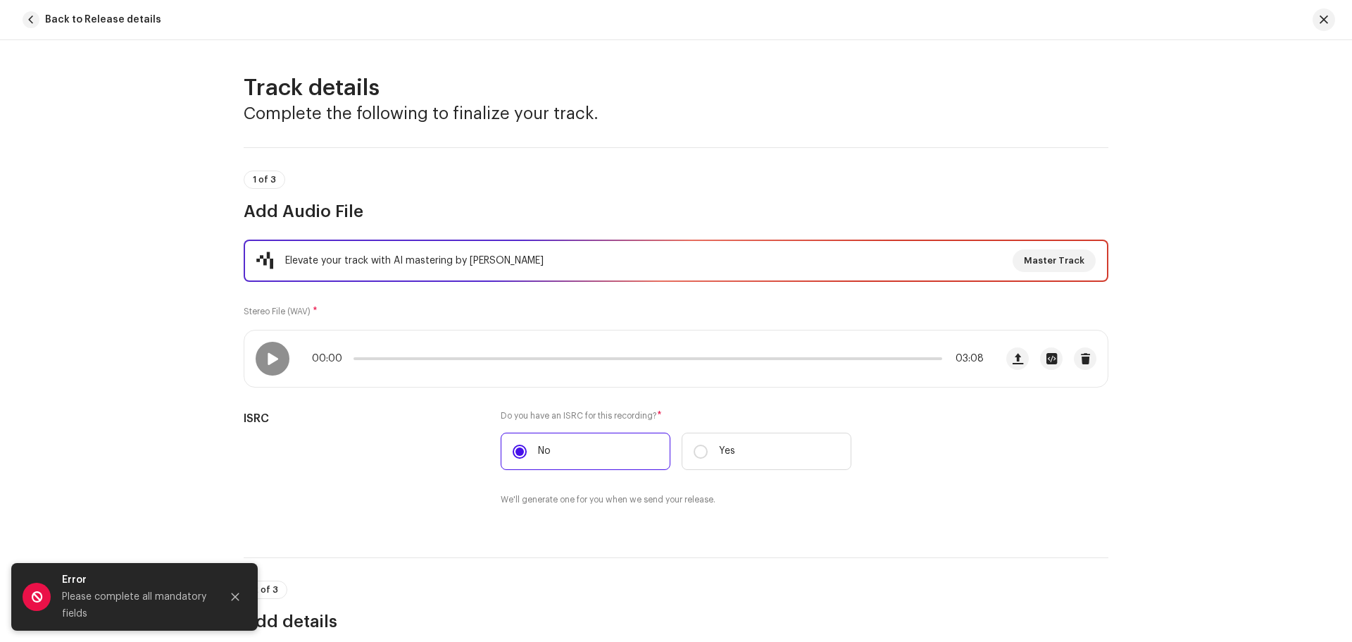
click at [712, 266] on div "Elevate your track with AI mastering by Masterchannel Master Track" at bounding box center [676, 260] width 840 height 23
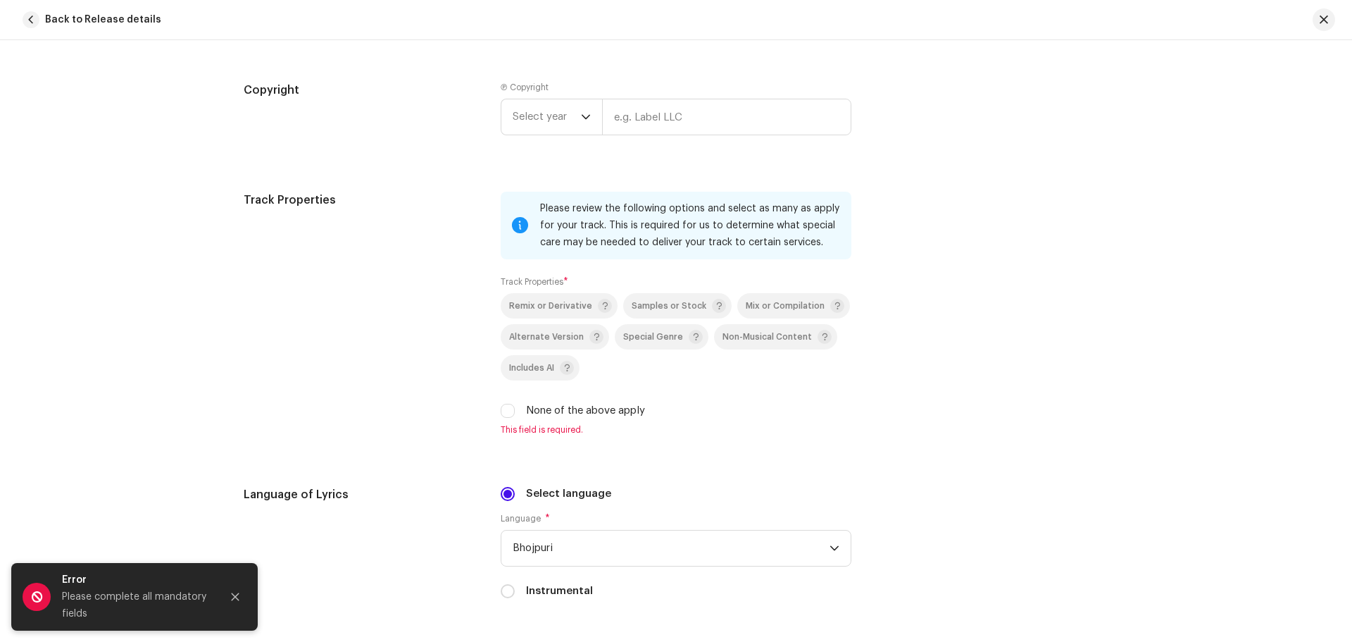
scroll to position [1902, 0]
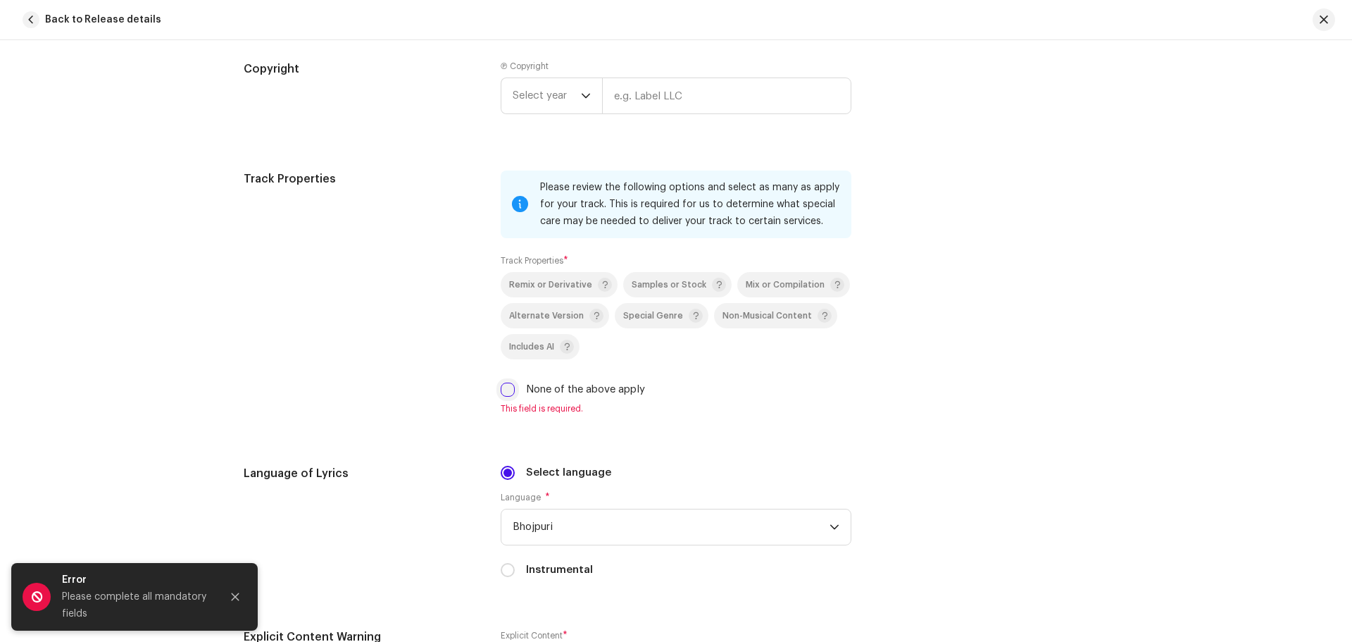
click at [508, 392] on input "None of the above apply" at bounding box center [508, 389] width 14 height 14
checkbox input "true"
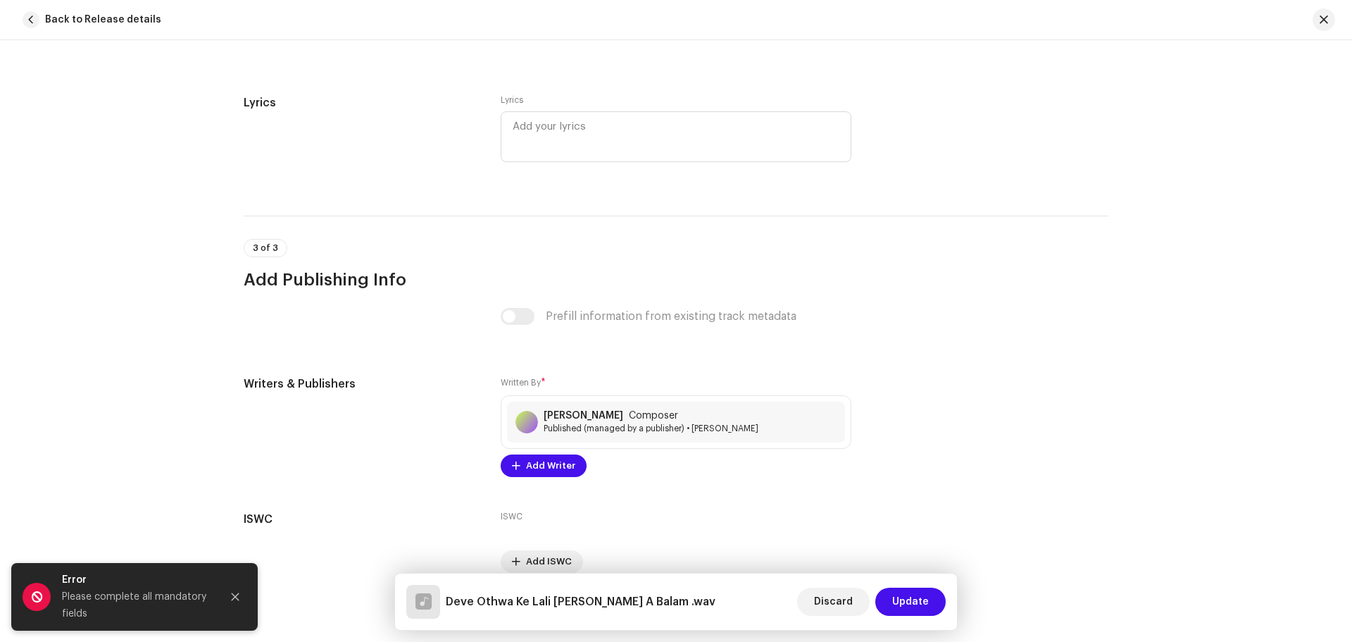
scroll to position [2662, 0]
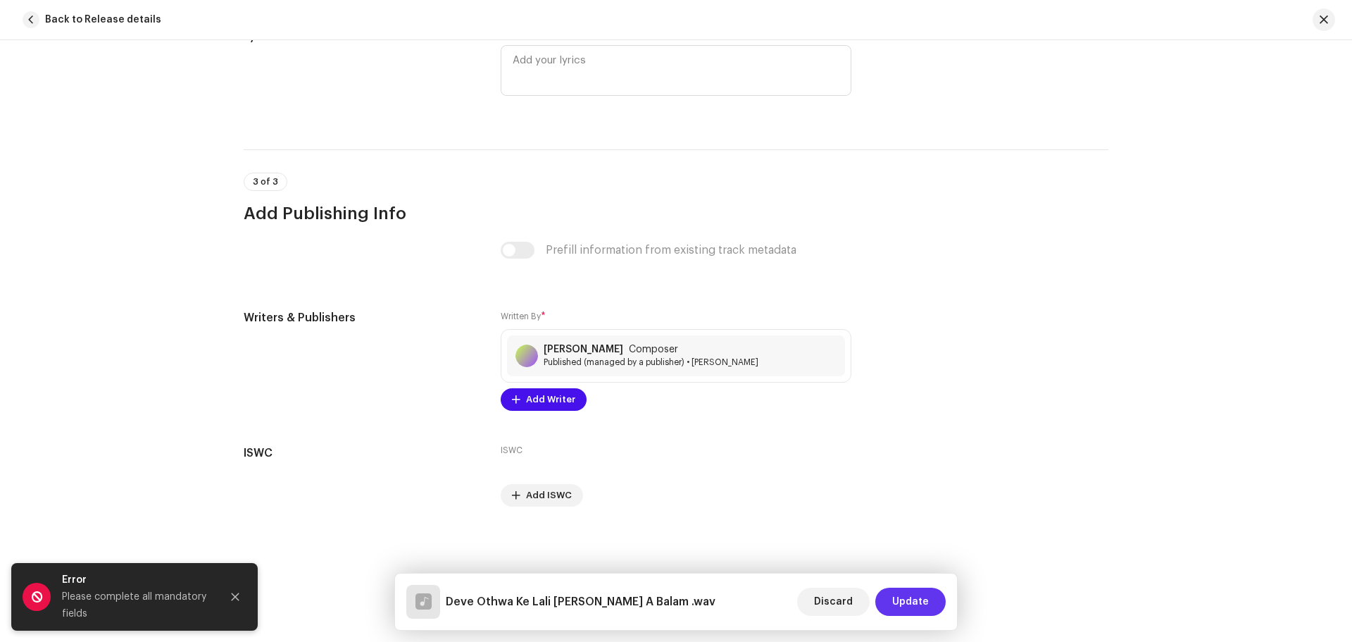
click at [910, 604] on span "Update" at bounding box center [910, 601] width 37 height 28
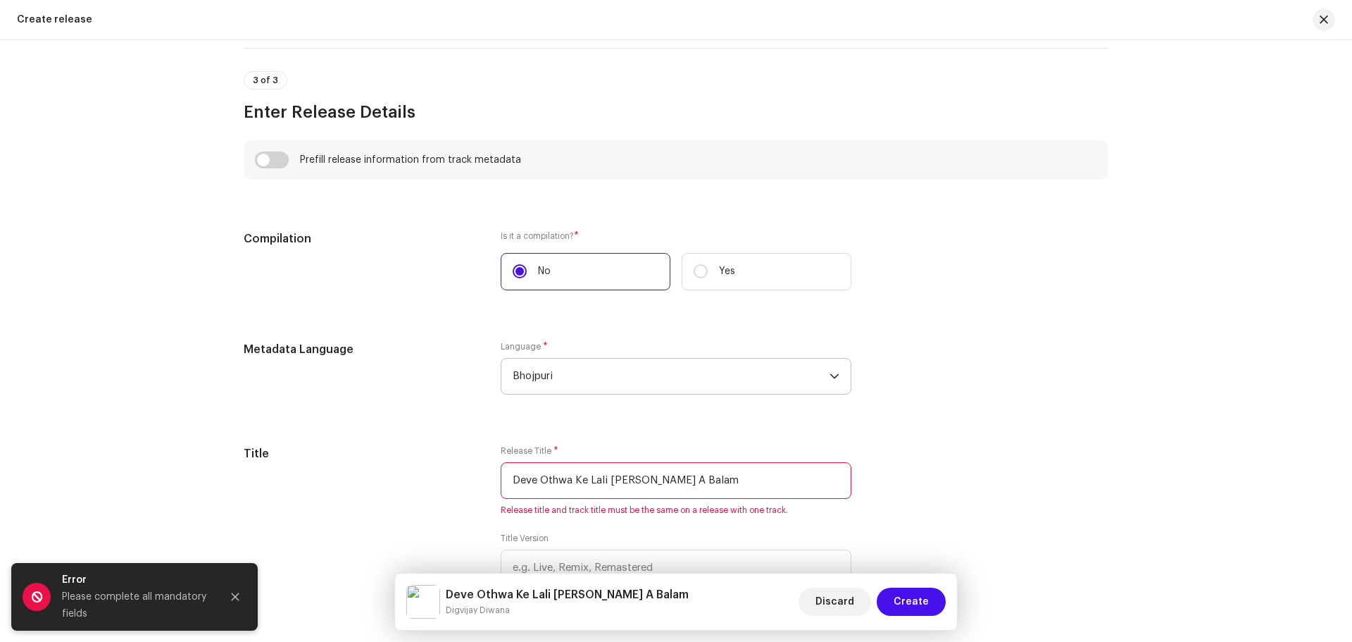
scroll to position [1283, 0]
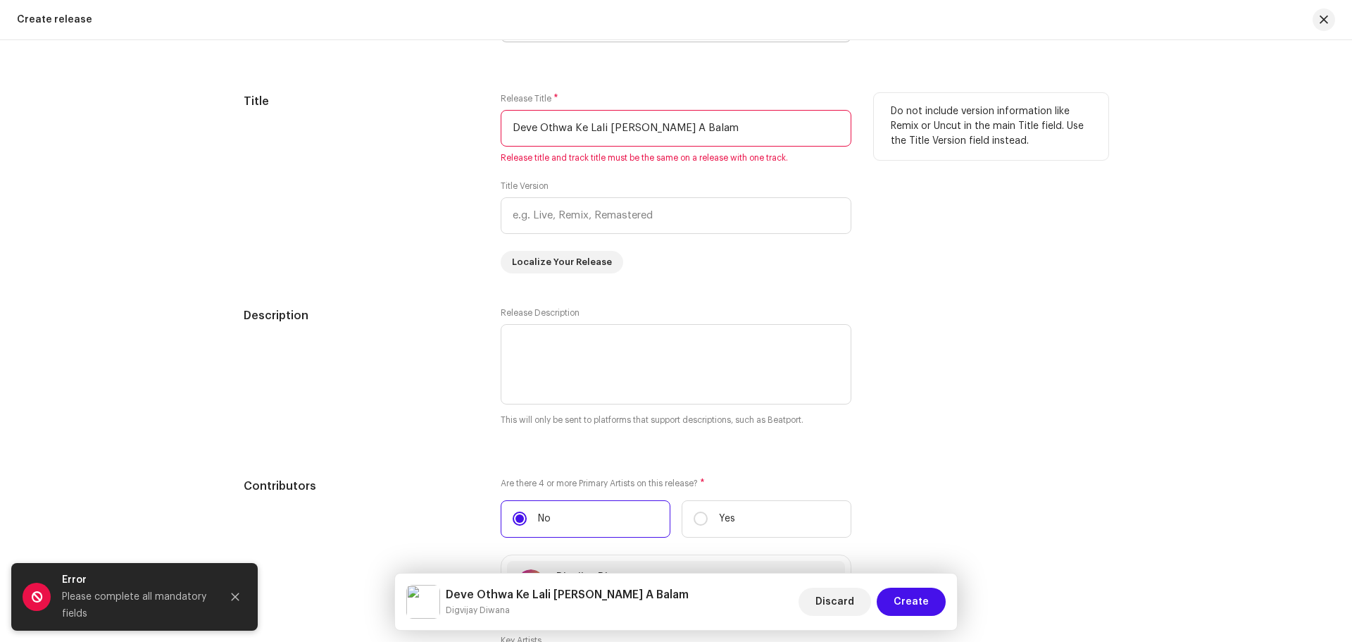
drag, startPoint x: 725, startPoint y: 129, endPoint x: 291, endPoint y: 144, distance: 434.1
click at [291, 144] on div "Title Release Title * Deve Othwa Ke Lali [PERSON_NAME] A Balam Release title an…" at bounding box center [676, 183] width 865 height 180
paste input "text"
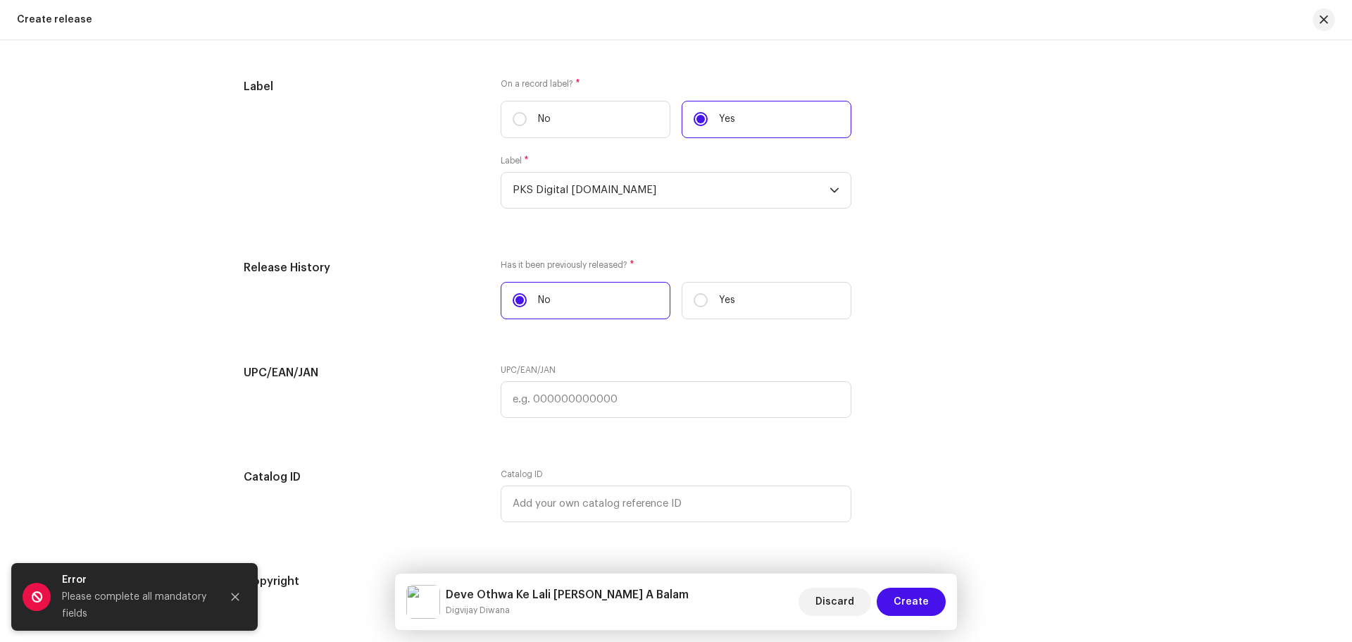
scroll to position [2410, 0]
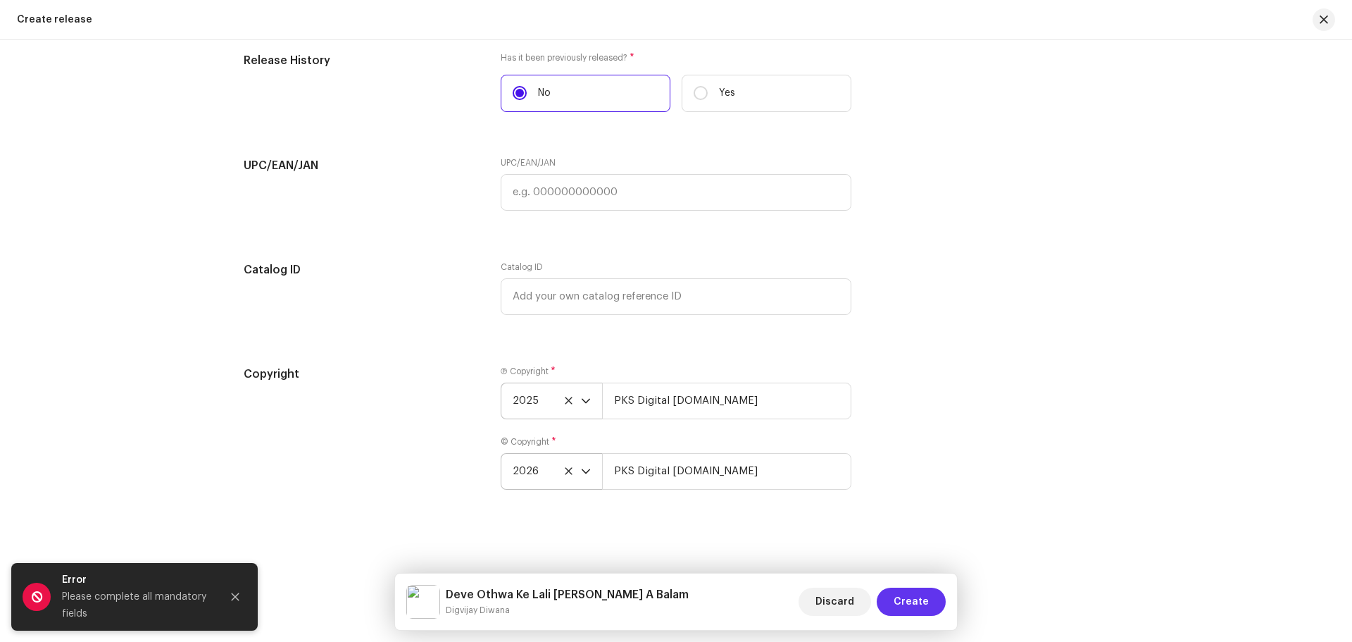
type input "Deve Othwa Ke Lali [PERSON_NAME] A Balam"
click at [911, 613] on span "Create" at bounding box center [911, 601] width 35 height 28
click at [913, 603] on span "Create" at bounding box center [911, 601] width 35 height 28
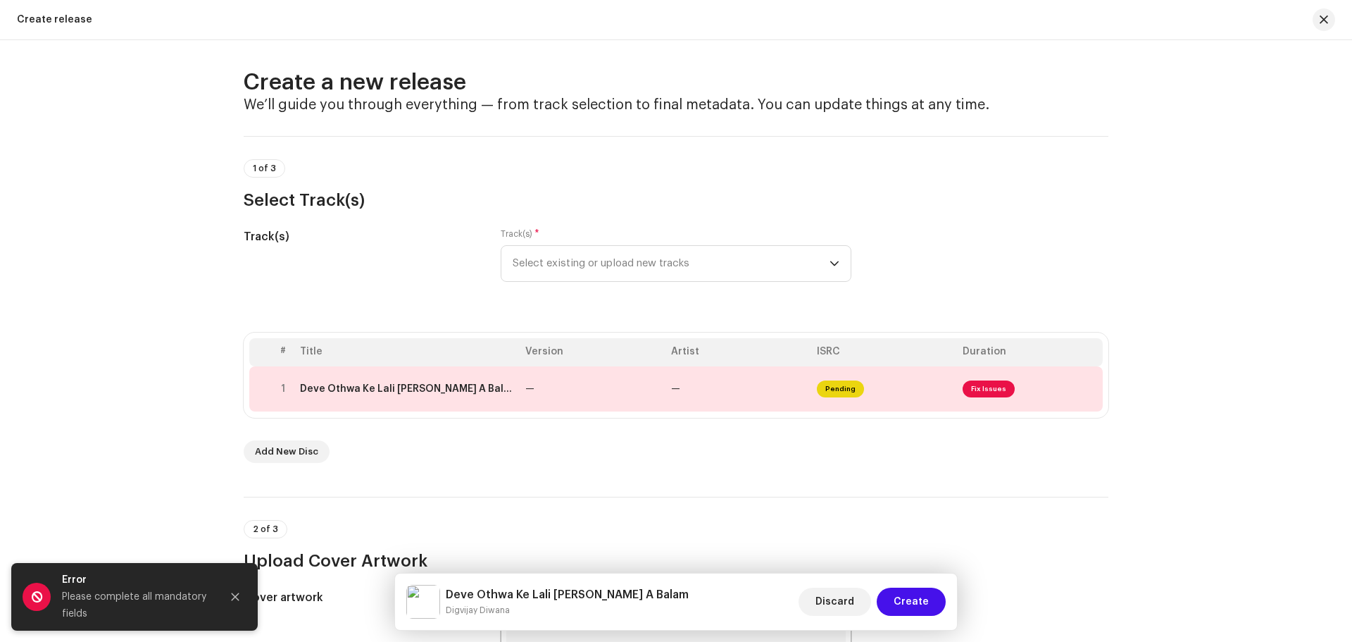
scroll to position [0, 0]
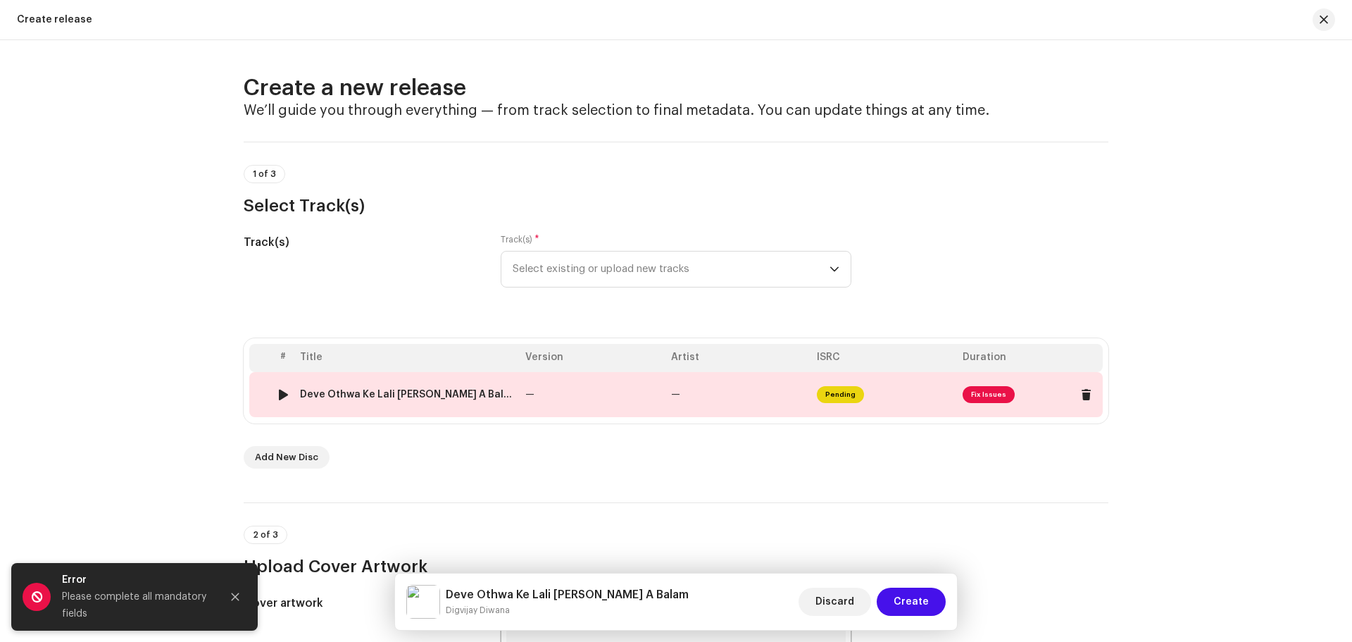
click at [733, 399] on td "—" at bounding box center [739, 394] width 146 height 45
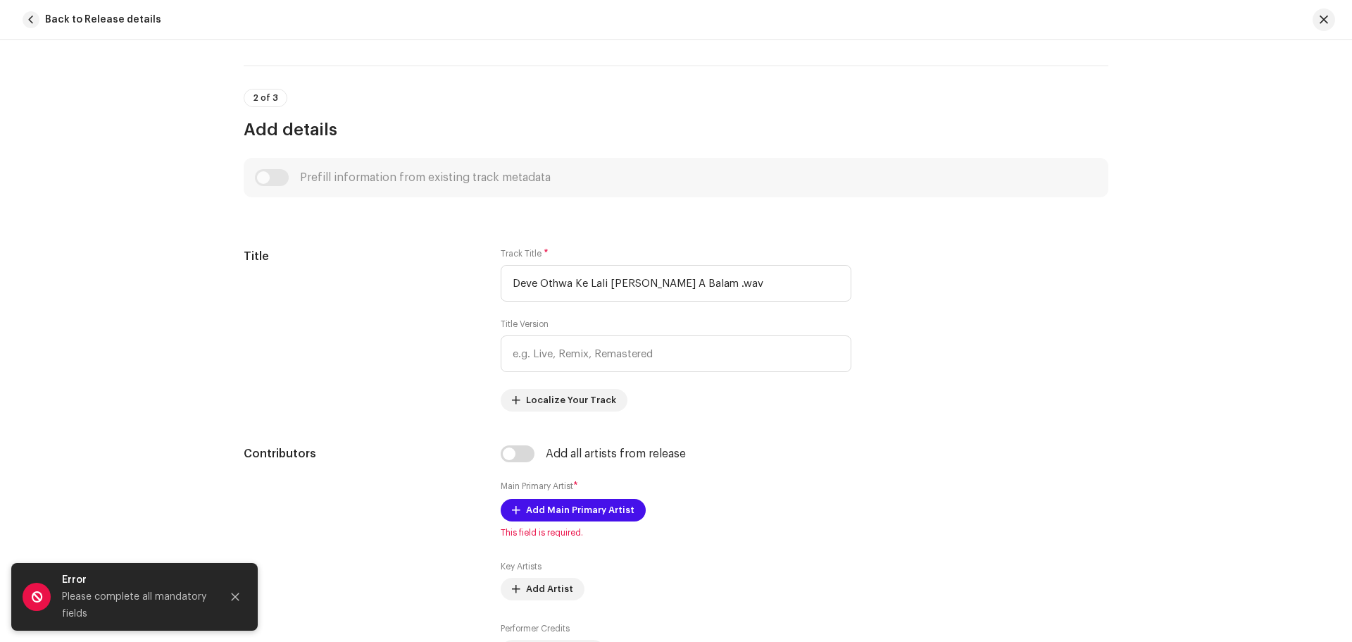
scroll to position [493, 0]
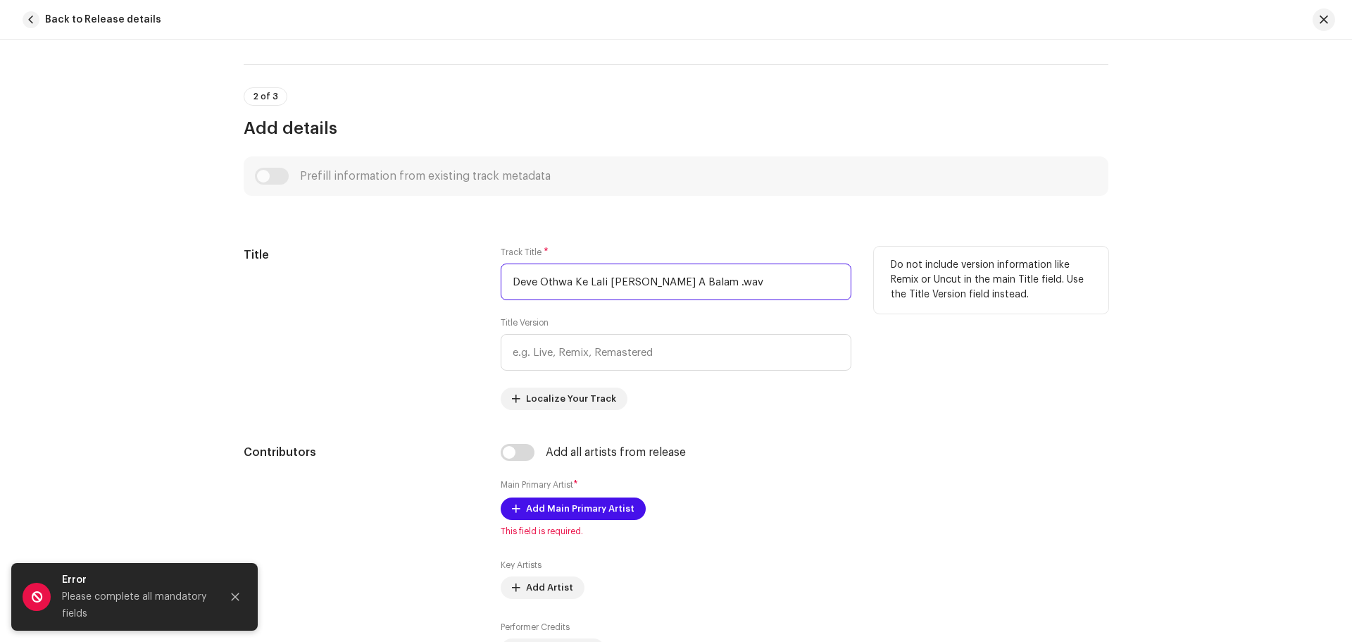
click at [754, 276] on input "Deve Othwa Ke Lali [PERSON_NAME] A Balam .wav" at bounding box center [676, 281] width 351 height 37
drag, startPoint x: 781, startPoint y: 278, endPoint x: 704, endPoint y: 280, distance: 77.5
click at [704, 280] on input "Deve Othwa Ke Lali [PERSON_NAME] A Balam .wav" at bounding box center [676, 281] width 351 height 37
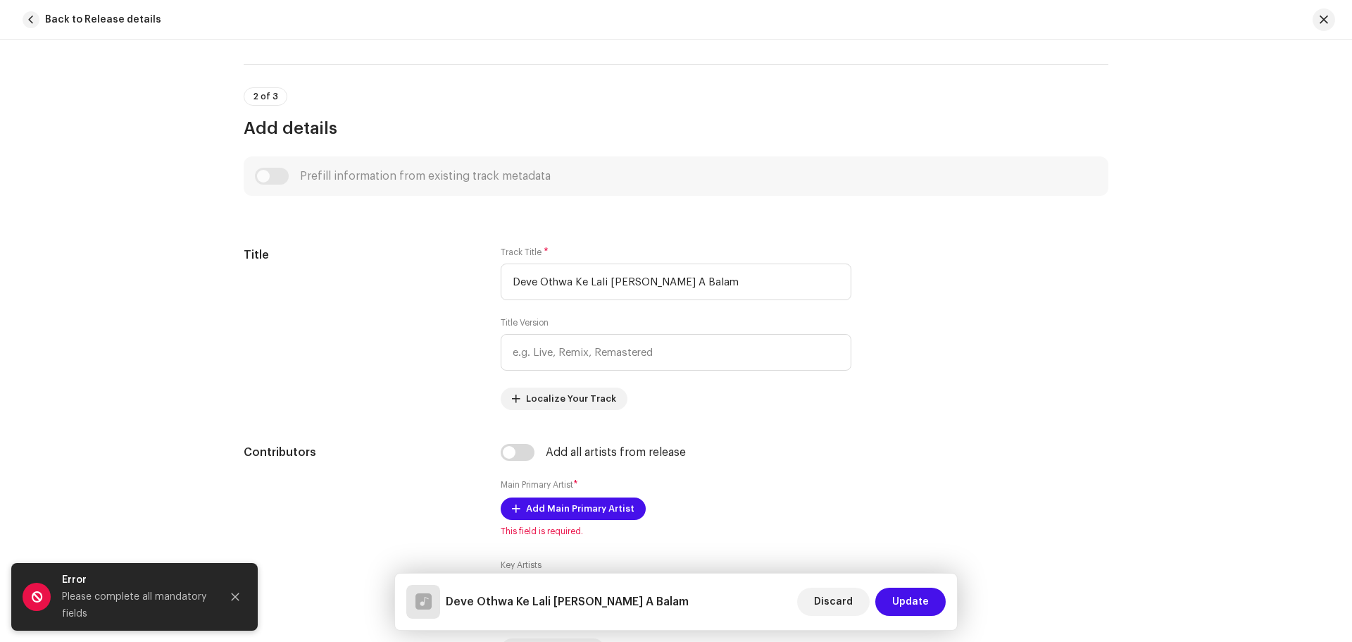
type input "Deve Othwa Ke Lali [PERSON_NAME] A Balam"
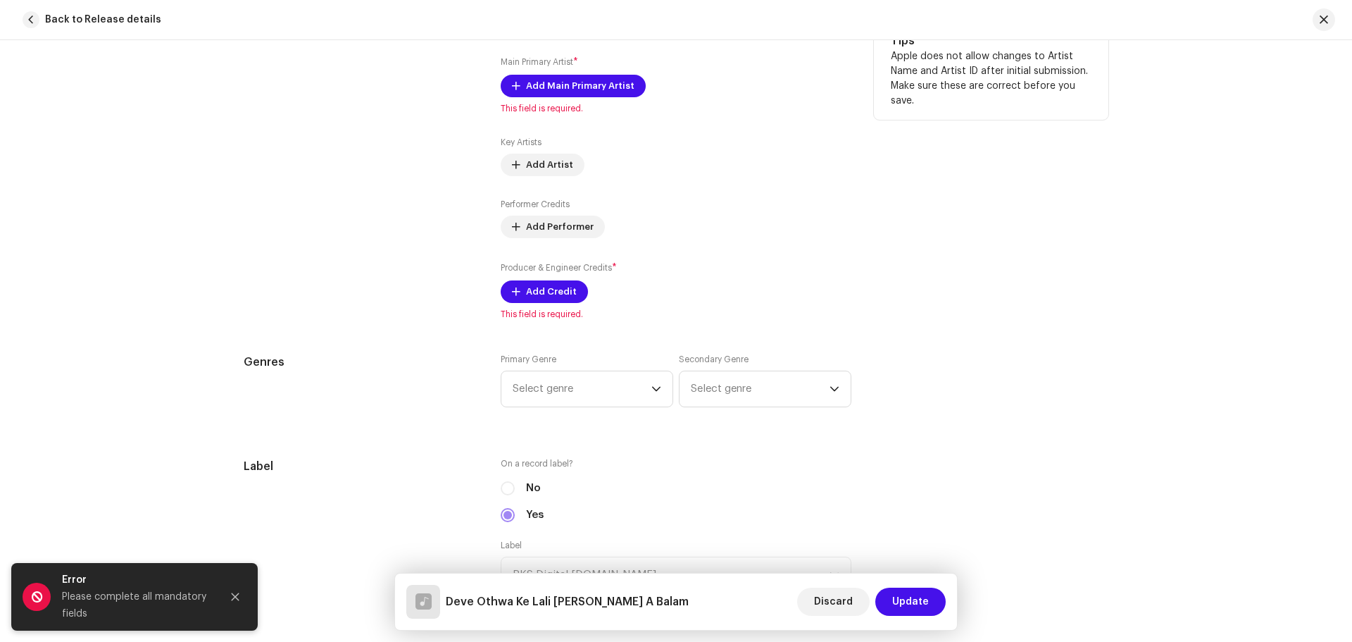
scroll to position [775, 0]
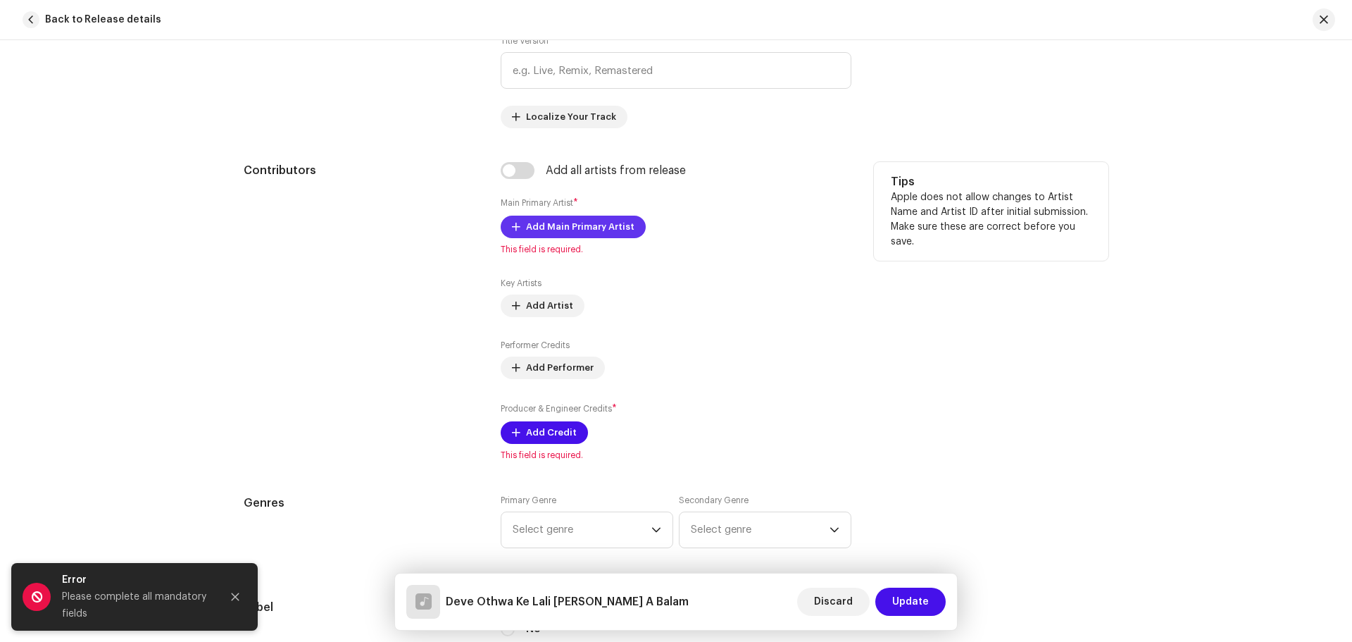
click at [543, 232] on span "Add Main Primary Artist" at bounding box center [580, 227] width 108 height 28
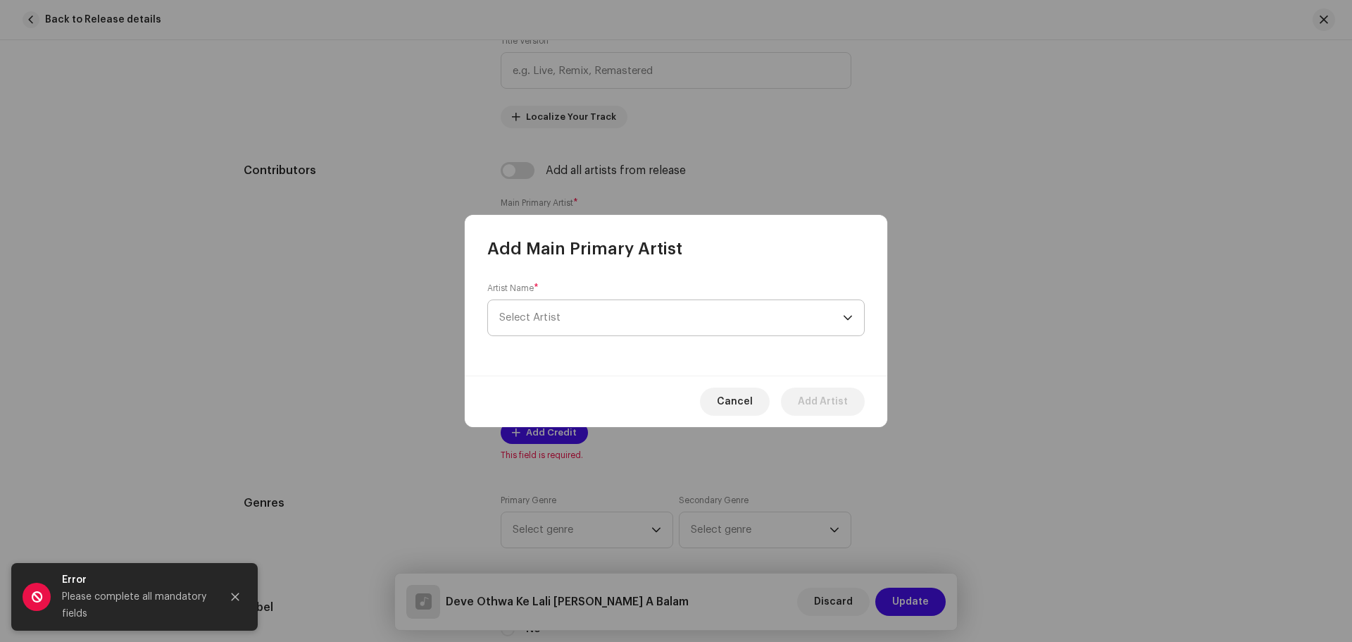
click at [572, 319] on span "Select Artist" at bounding box center [671, 317] width 344 height 35
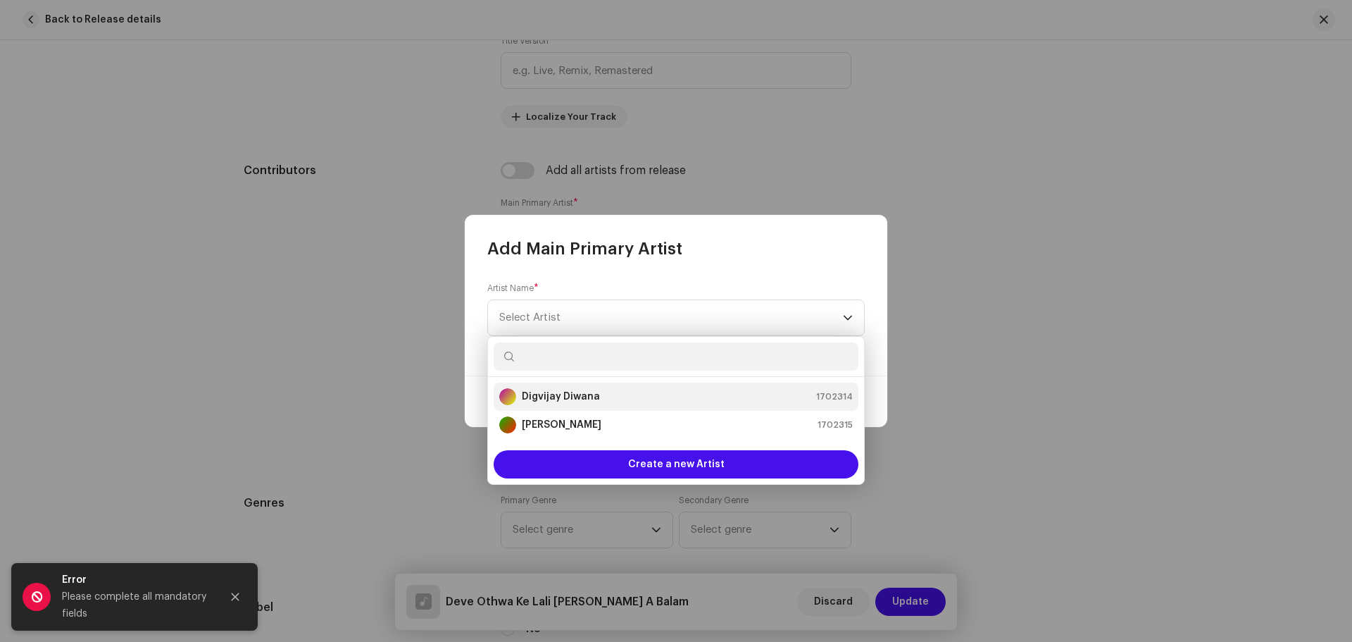
click at [570, 391] on strong "Digvijay Diwana" at bounding box center [561, 396] width 78 height 14
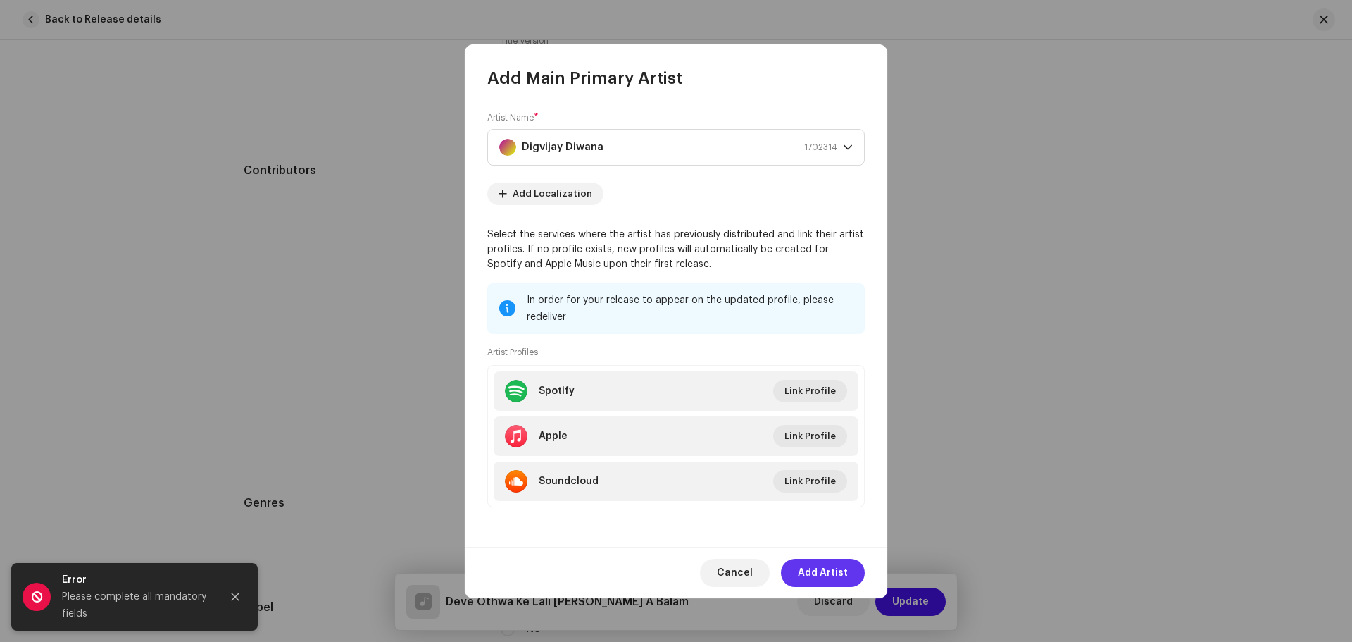
click at [823, 570] on span "Add Artist" at bounding box center [823, 573] width 50 height 28
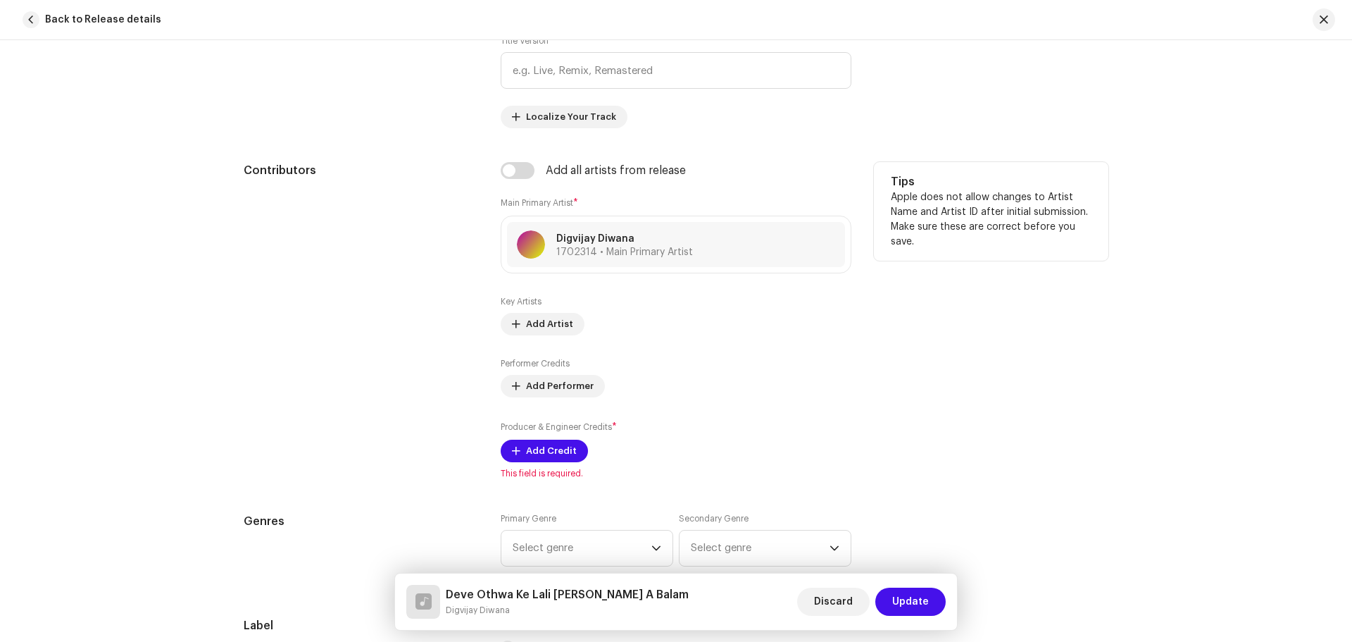
scroll to position [845, 0]
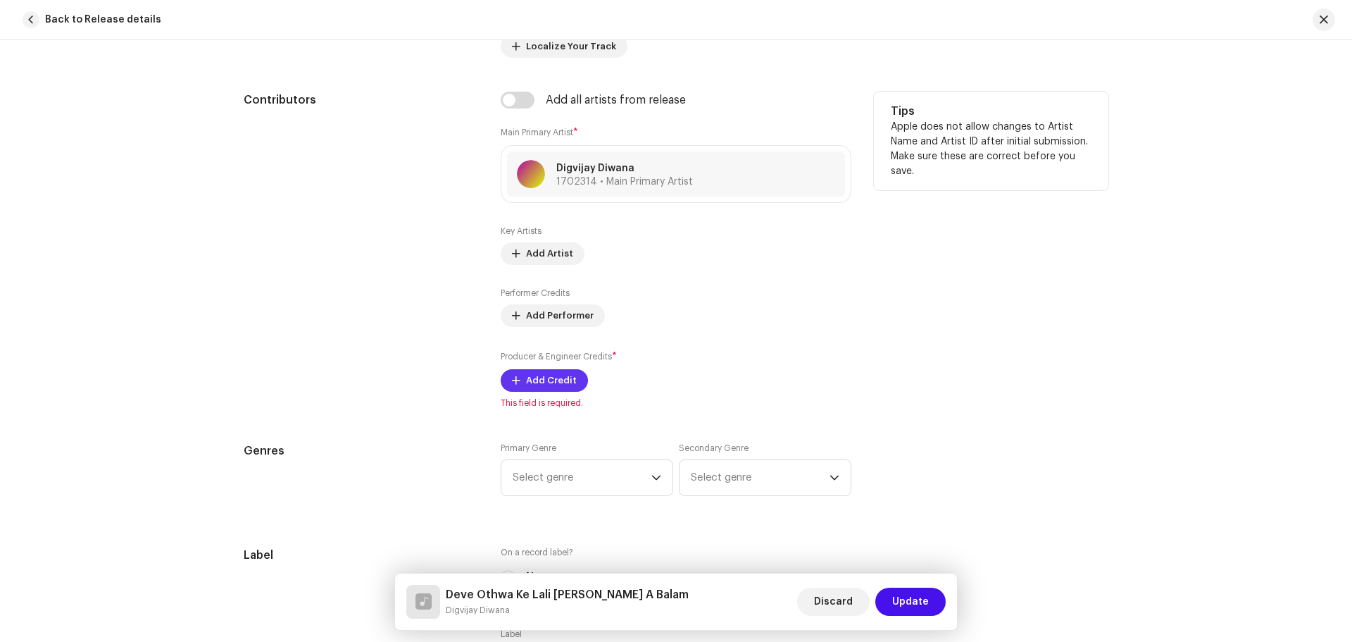
click at [556, 379] on span "Add Credit" at bounding box center [551, 380] width 51 height 28
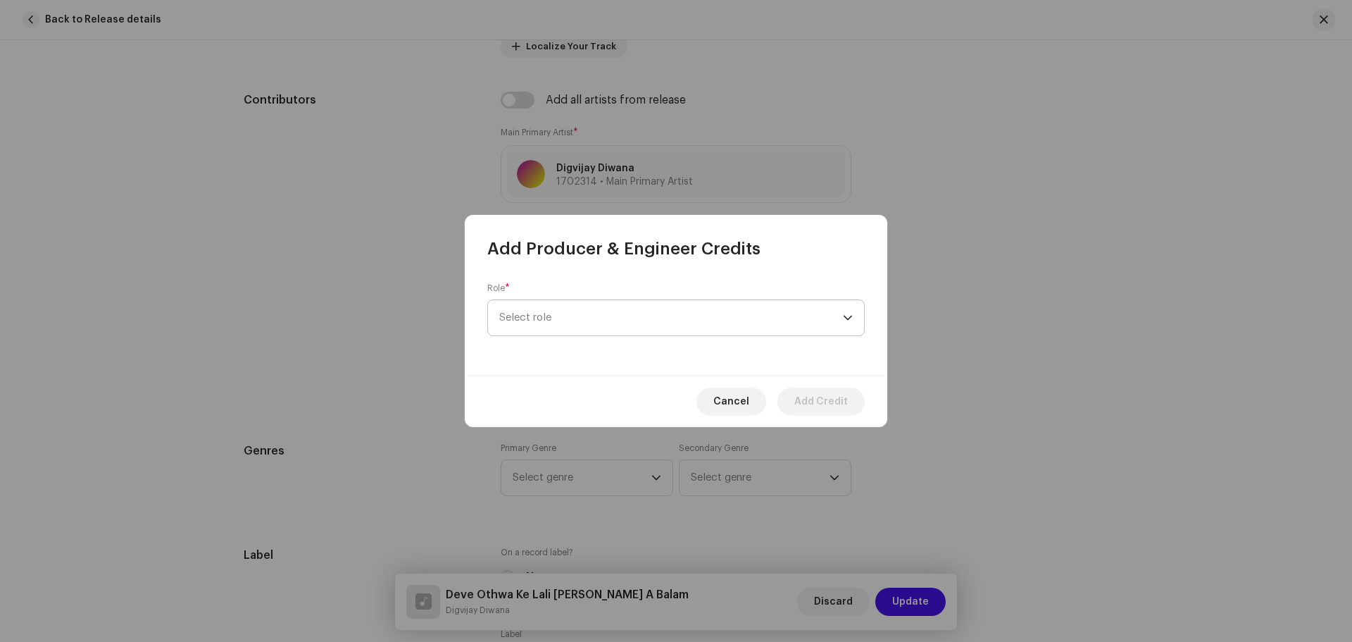
click at [585, 324] on span "Select role" at bounding box center [671, 317] width 344 height 35
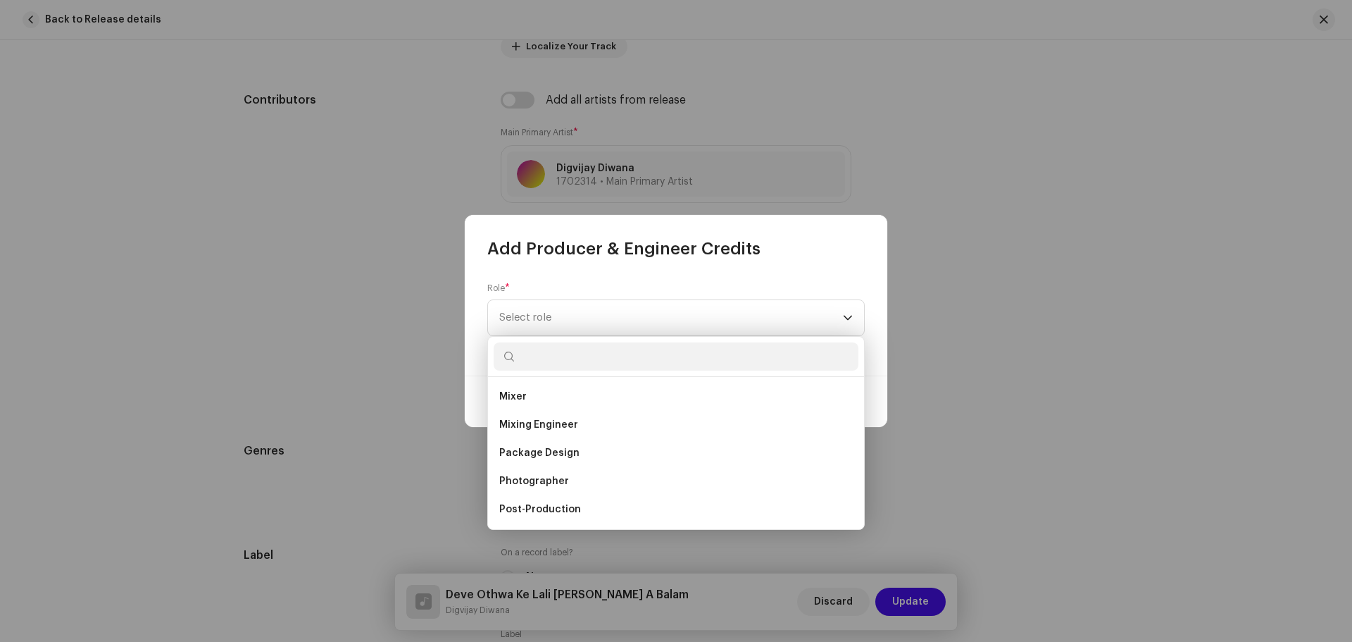
scroll to position [493, 0]
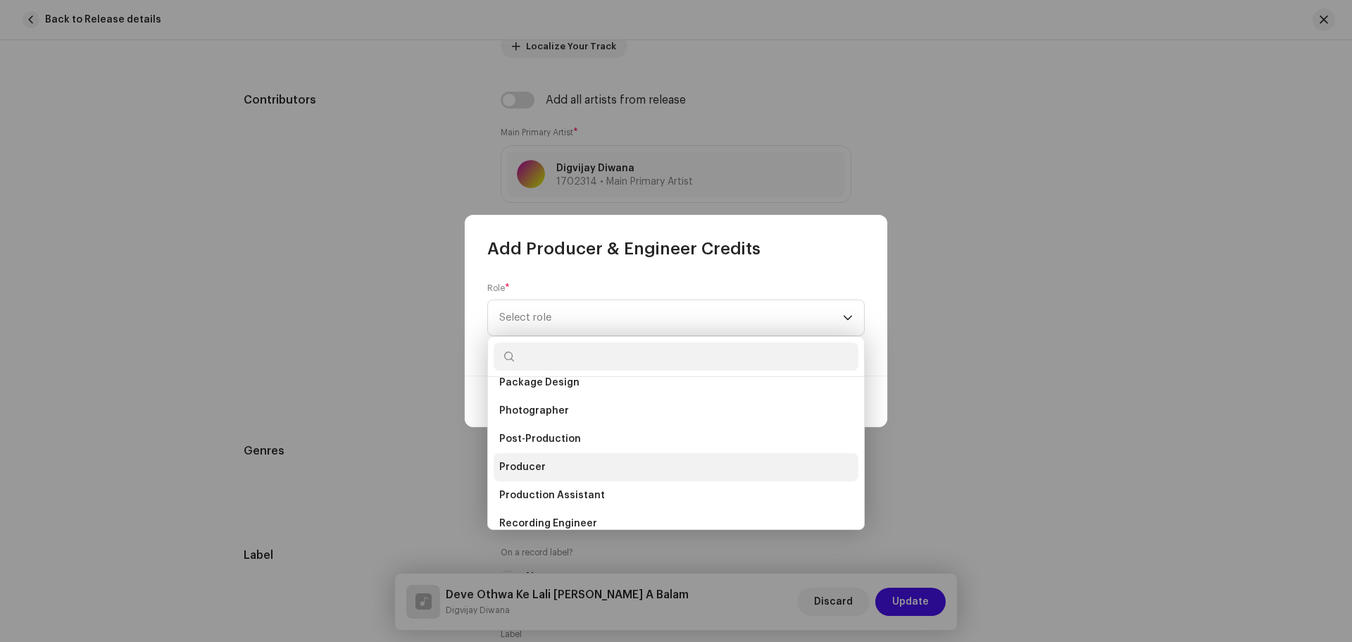
click at [562, 464] on li "Producer" at bounding box center [676, 467] width 365 height 28
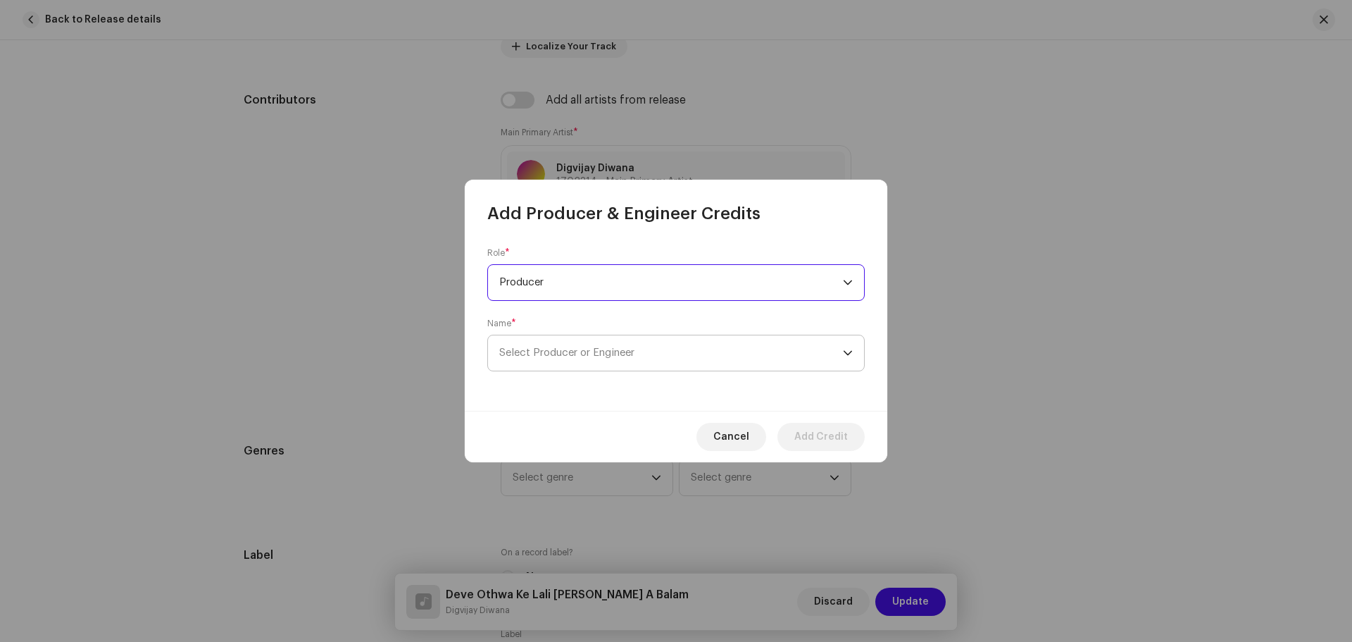
click at [647, 356] on span "Select Producer or Engineer" at bounding box center [671, 352] width 344 height 35
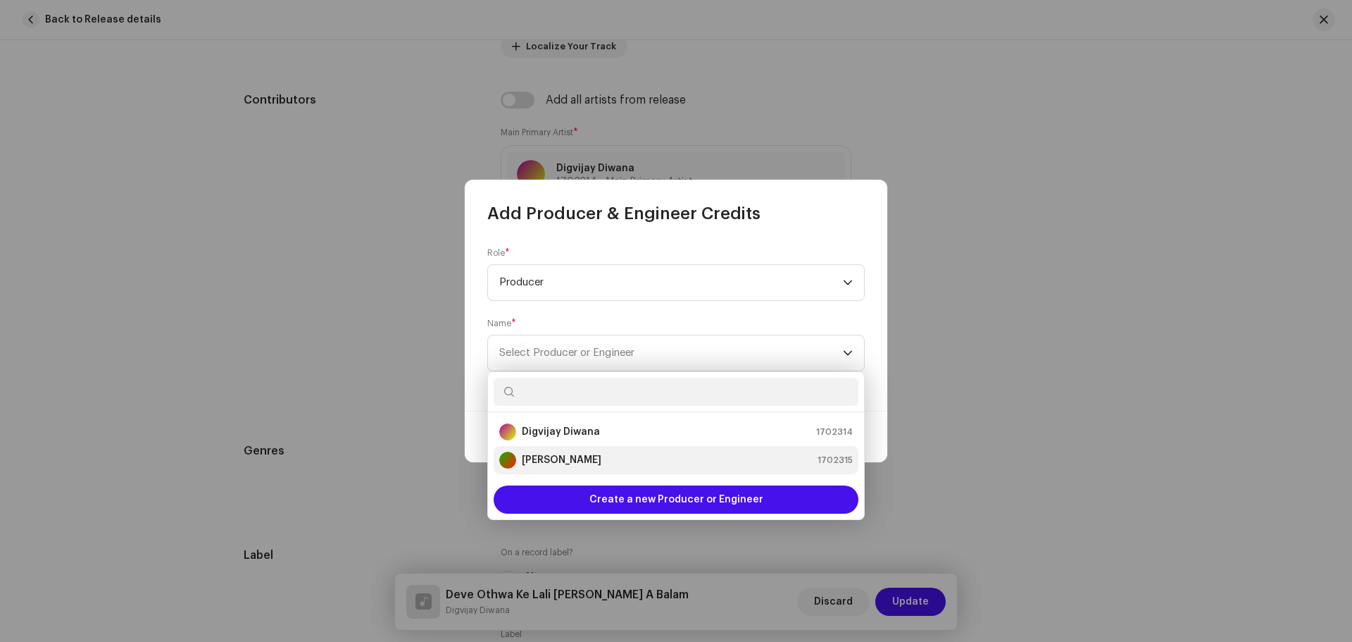
click at [581, 454] on div "[PERSON_NAME] 1702315" at bounding box center [676, 459] width 354 height 17
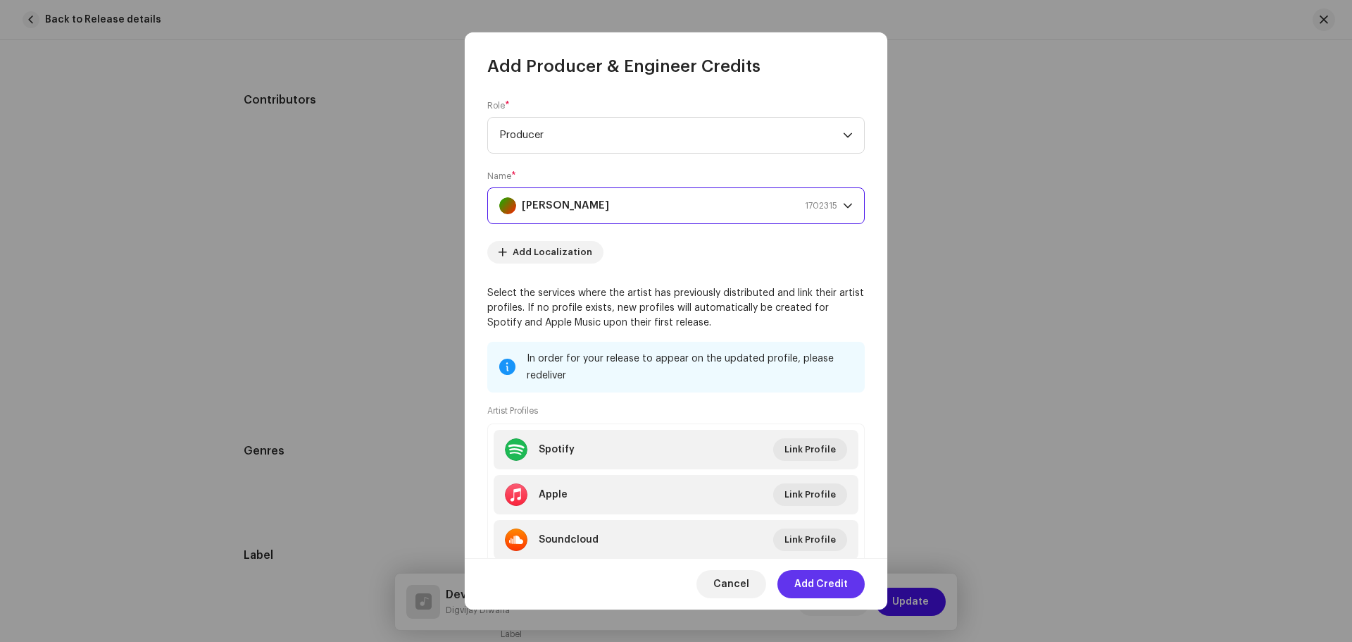
click at [817, 582] on span "Add Credit" at bounding box center [821, 584] width 54 height 28
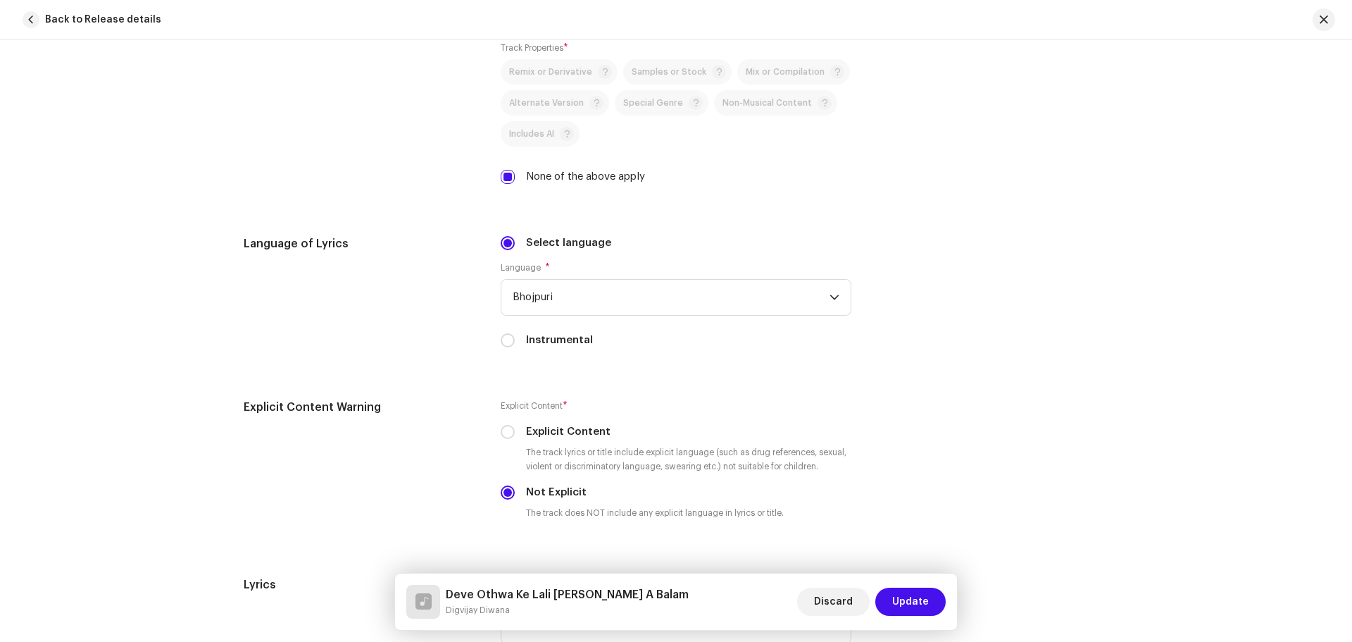
scroll to position [2183, 0]
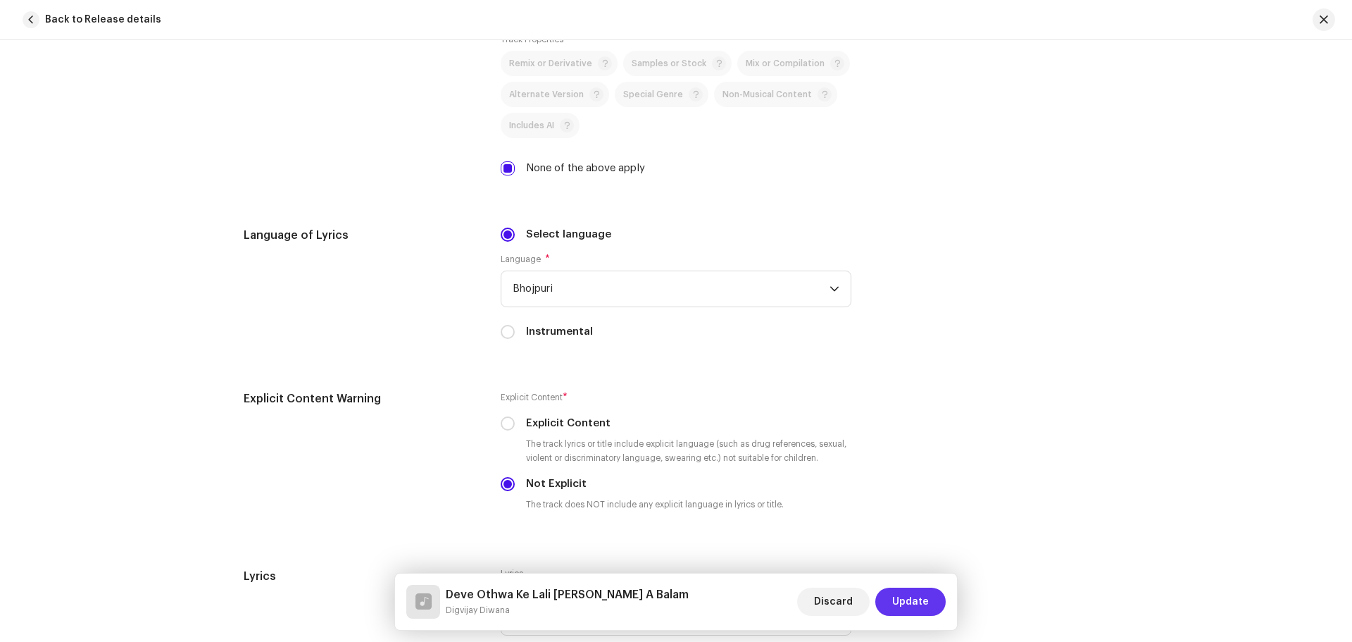
click at [913, 599] on span "Update" at bounding box center [910, 601] width 37 height 28
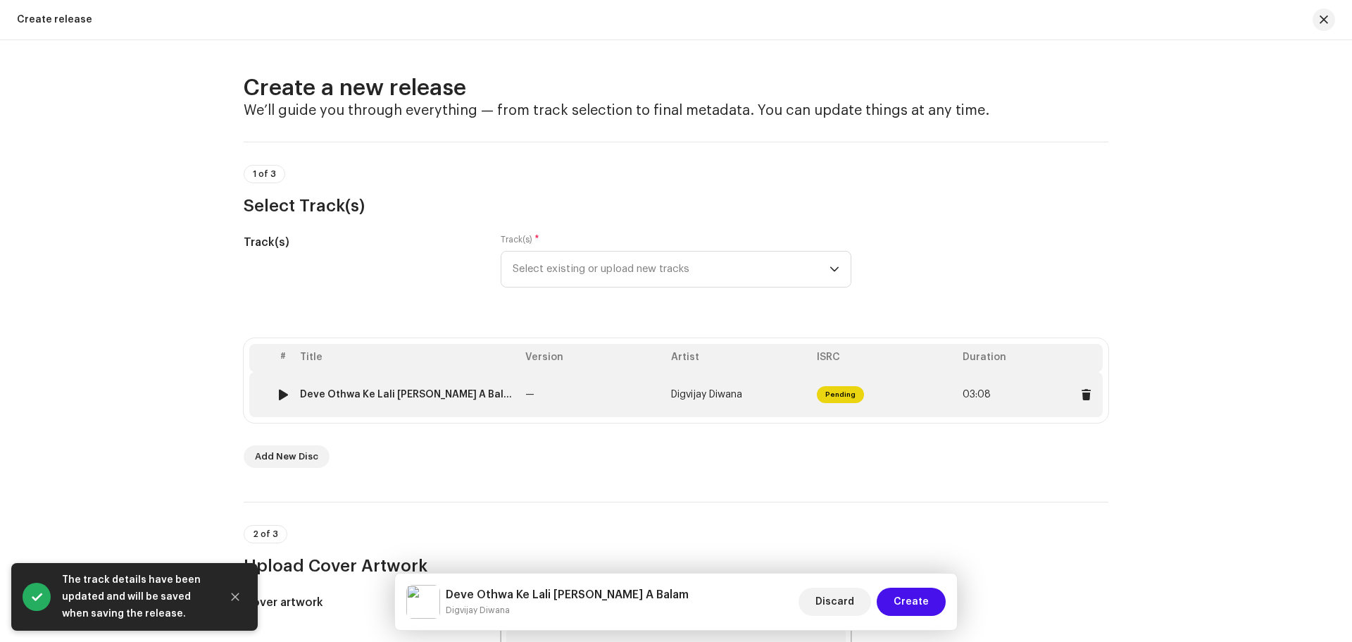
click at [830, 393] on span "Pending" at bounding box center [840, 394] width 47 height 17
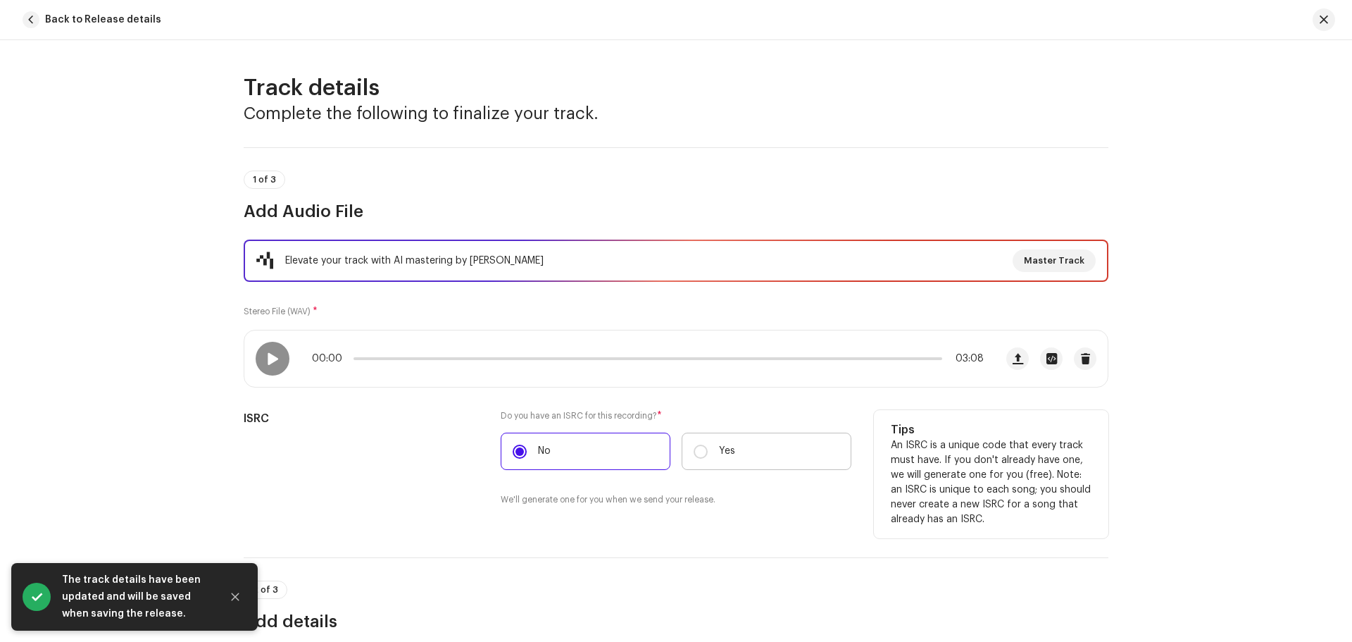
click at [725, 442] on label "Yes" at bounding box center [767, 450] width 170 height 37
click at [708, 444] on input "Yes" at bounding box center [701, 451] width 14 height 14
radio input "true"
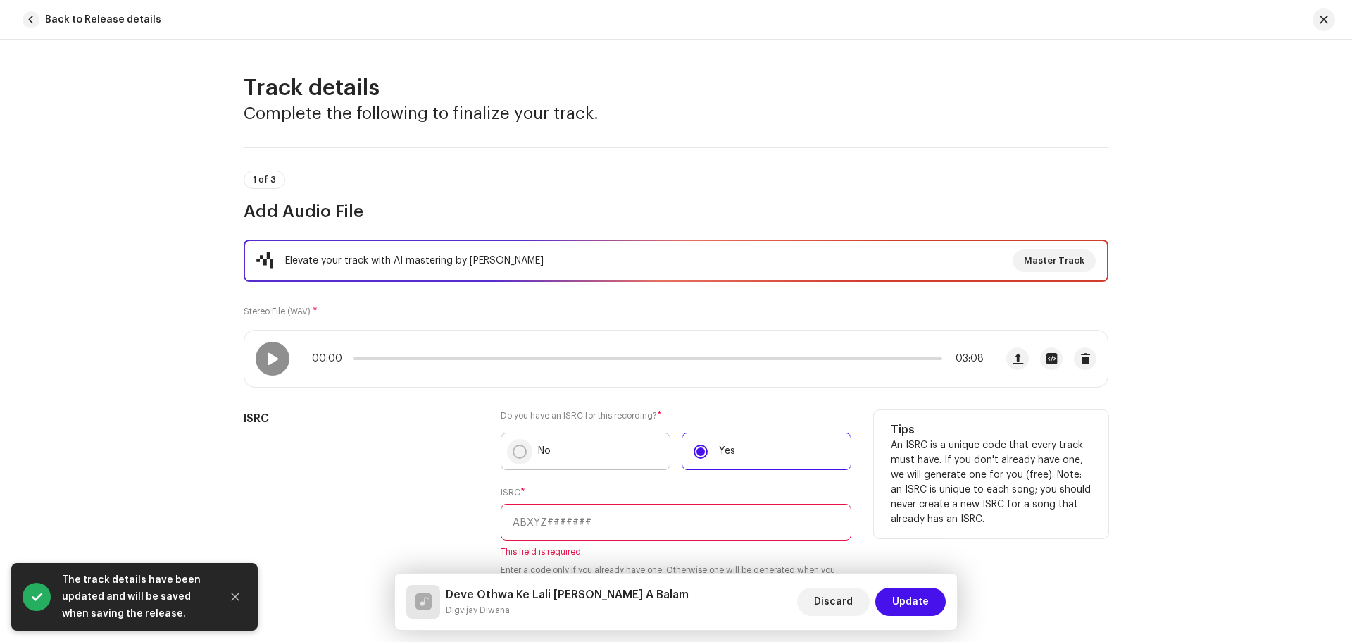
click at [516, 449] on input "No" at bounding box center [520, 451] width 14 height 14
radio input "true"
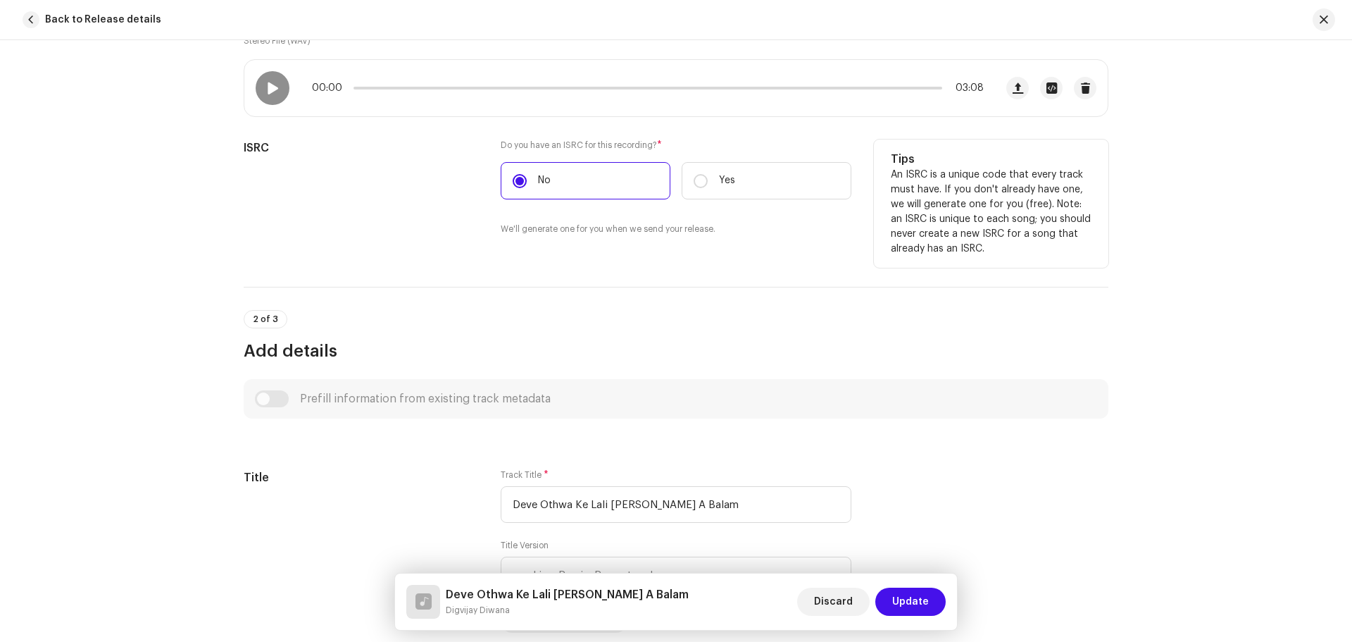
scroll to position [282, 0]
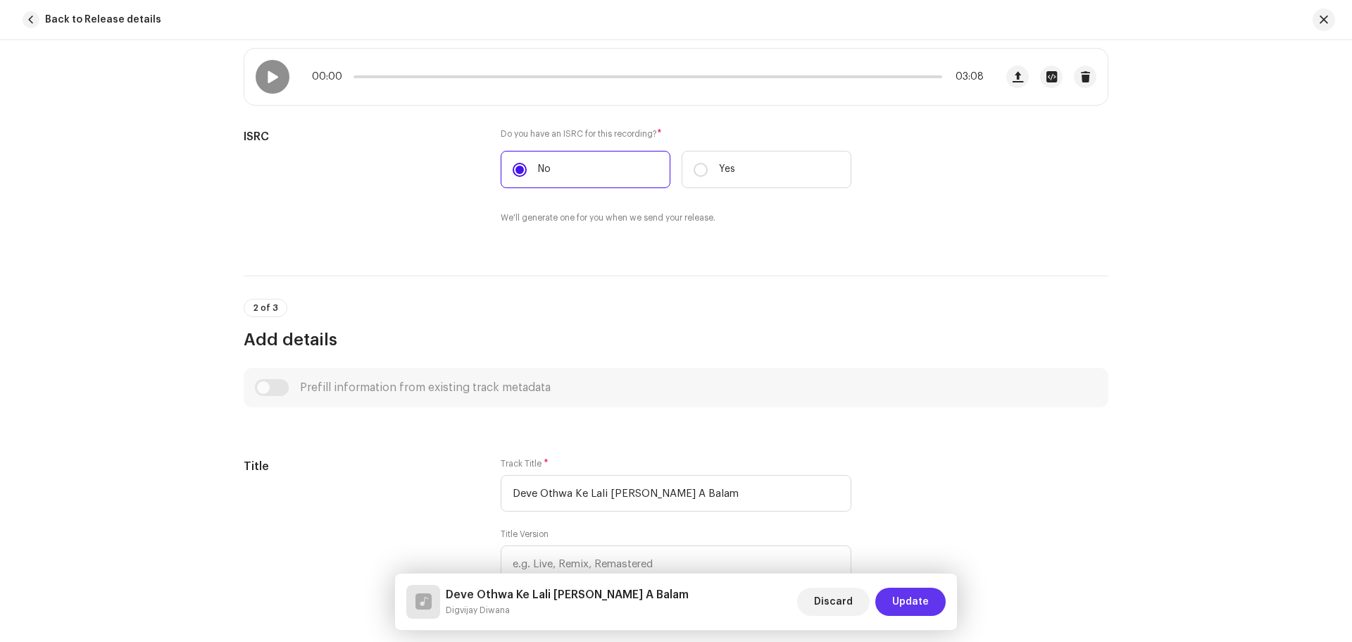
click at [911, 606] on span "Update" at bounding box center [910, 601] width 37 height 28
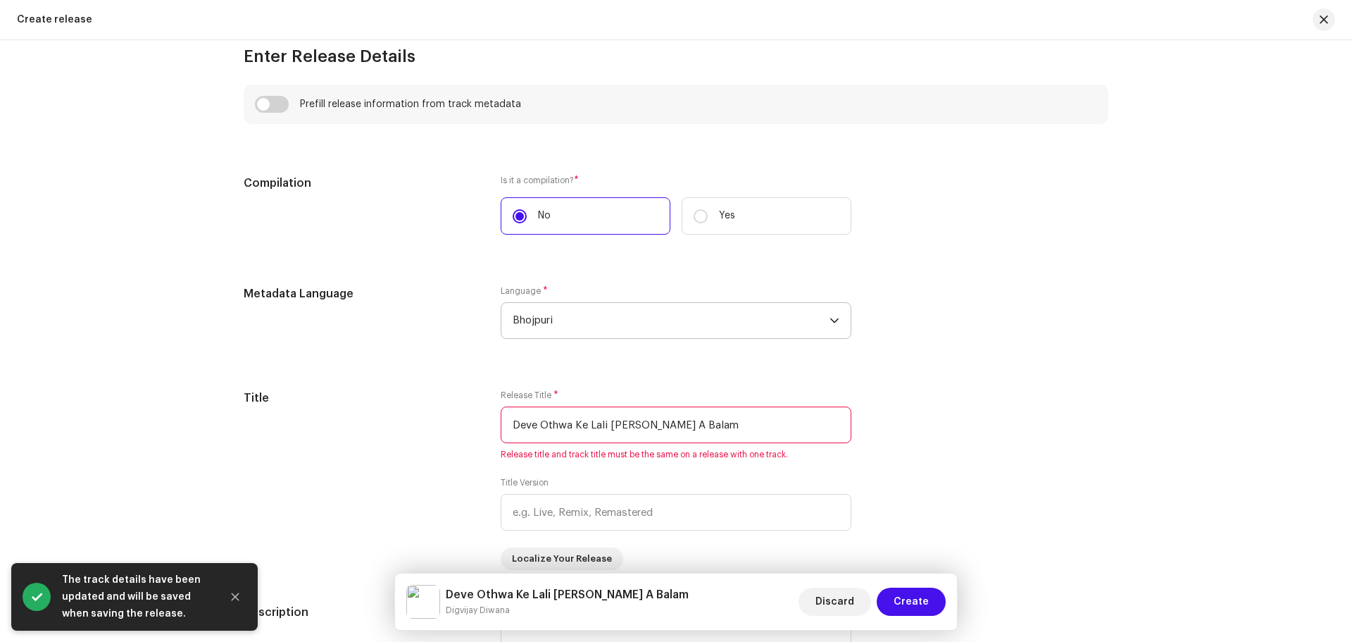
scroll to position [1268, 0]
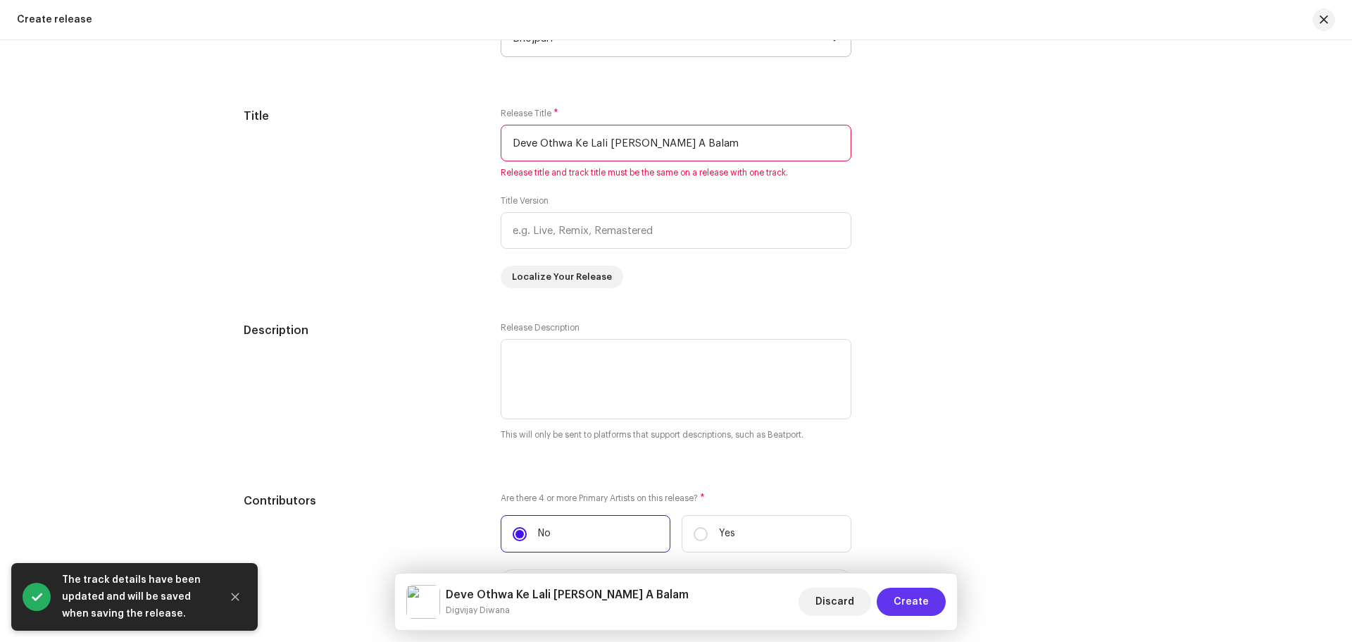
click at [899, 601] on span "Create" at bounding box center [911, 601] width 35 height 28
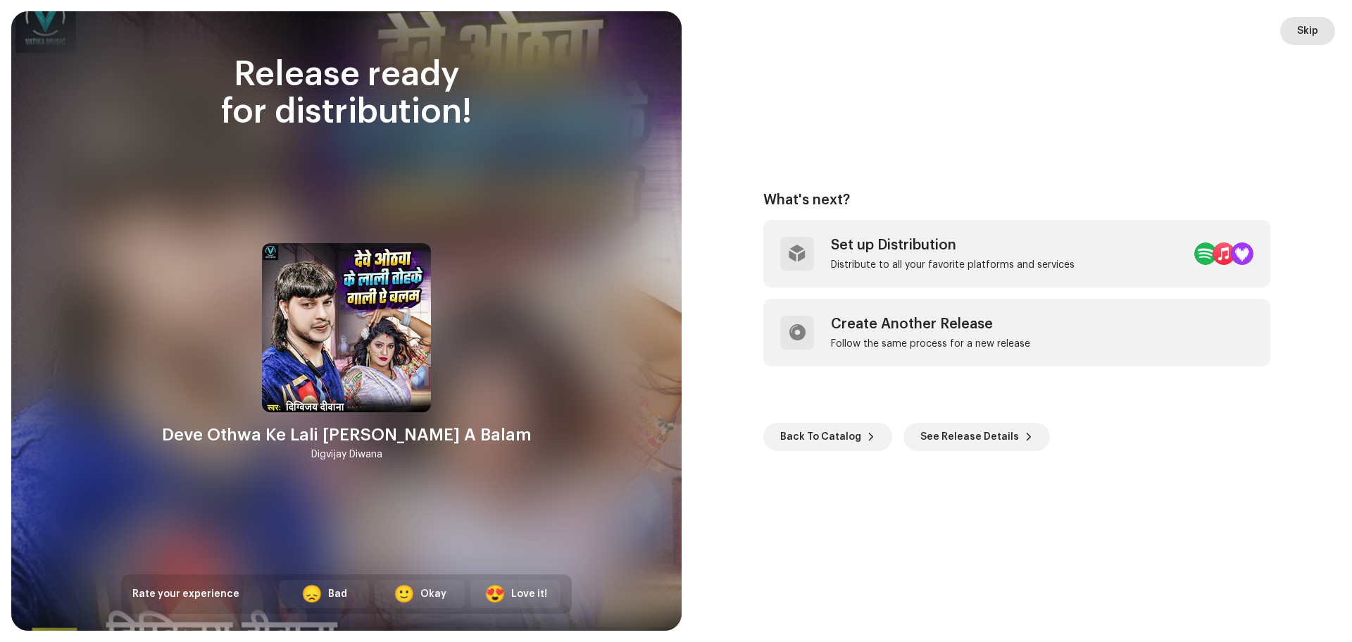
click at [1318, 27] on button "Skip" at bounding box center [1307, 31] width 55 height 28
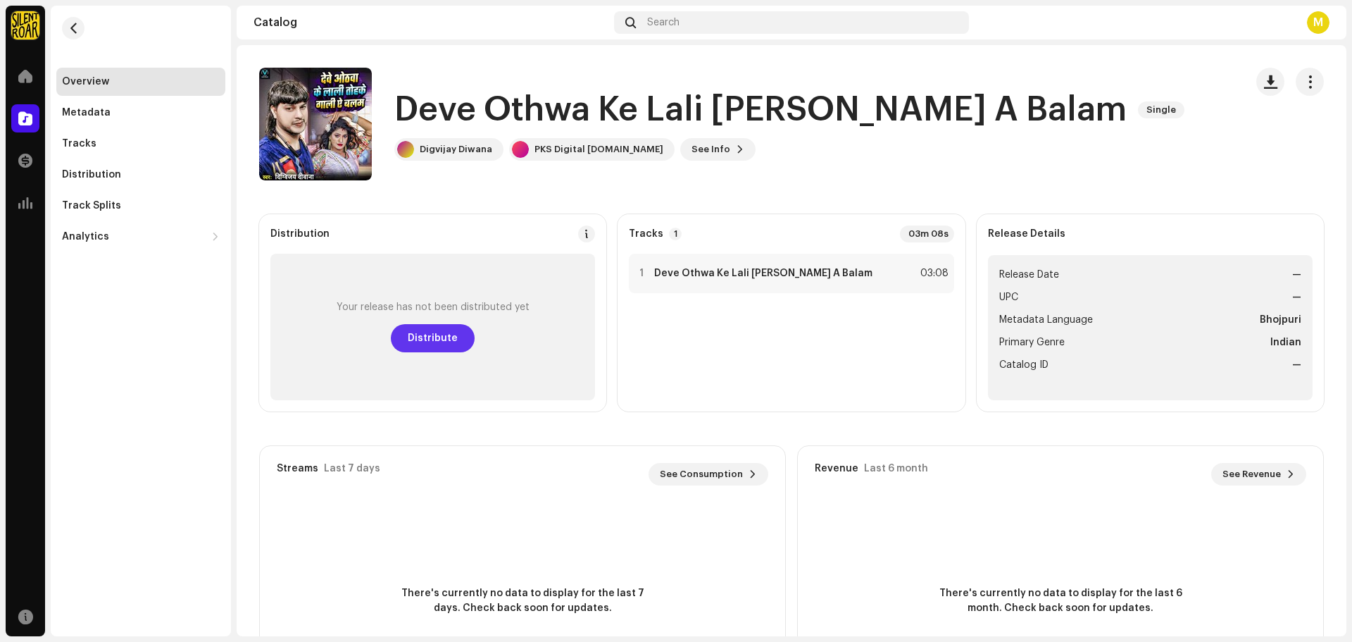
click at [406, 337] on button "Distribute" at bounding box center [433, 338] width 84 height 28
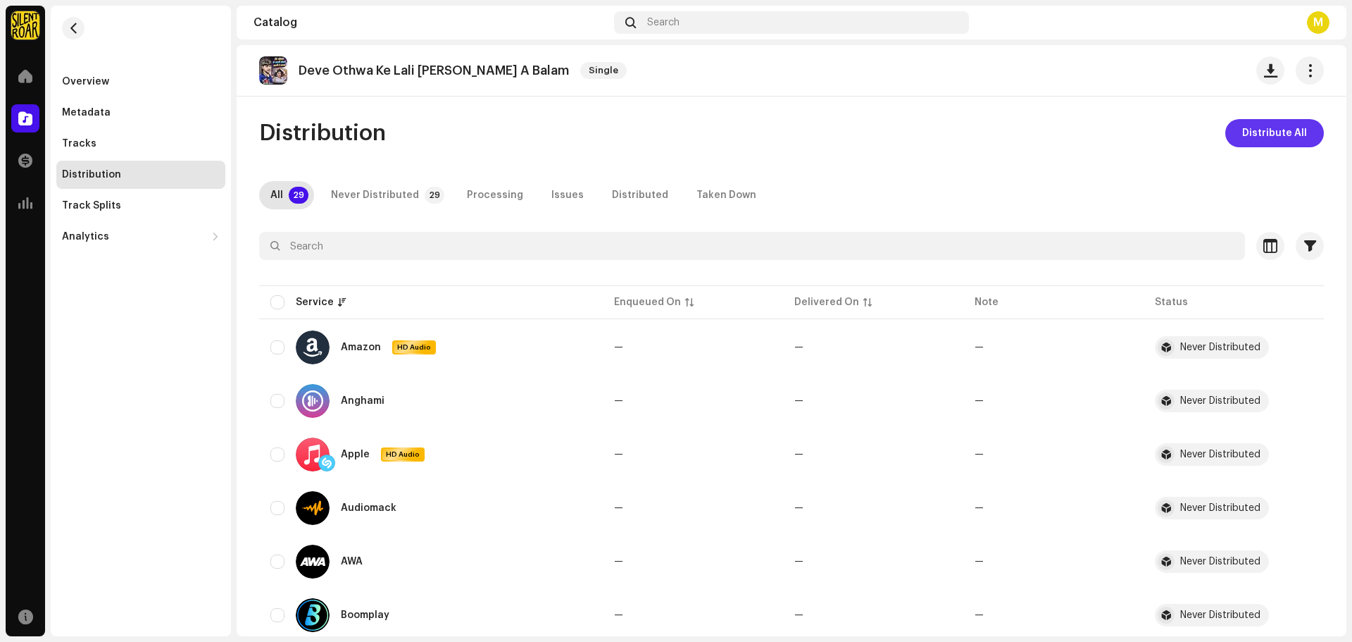
click at [1242, 136] on span "Distribute All" at bounding box center [1274, 133] width 65 height 28
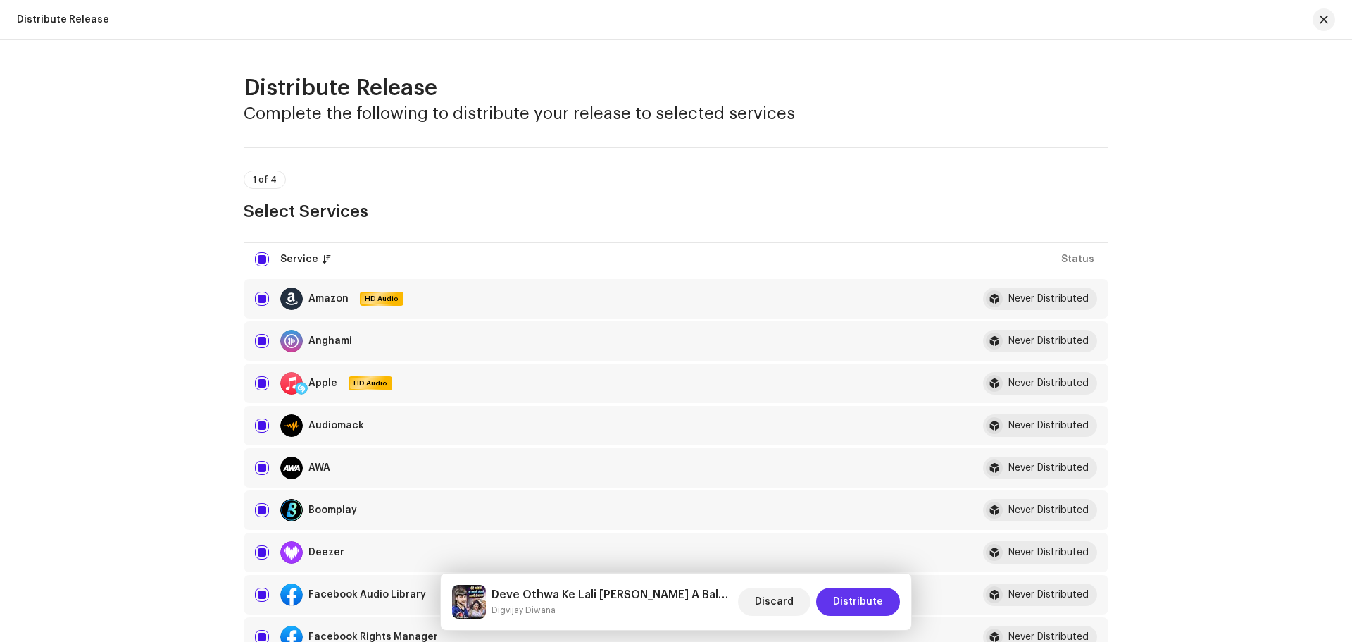
click at [859, 602] on span "Distribute" at bounding box center [858, 601] width 50 height 28
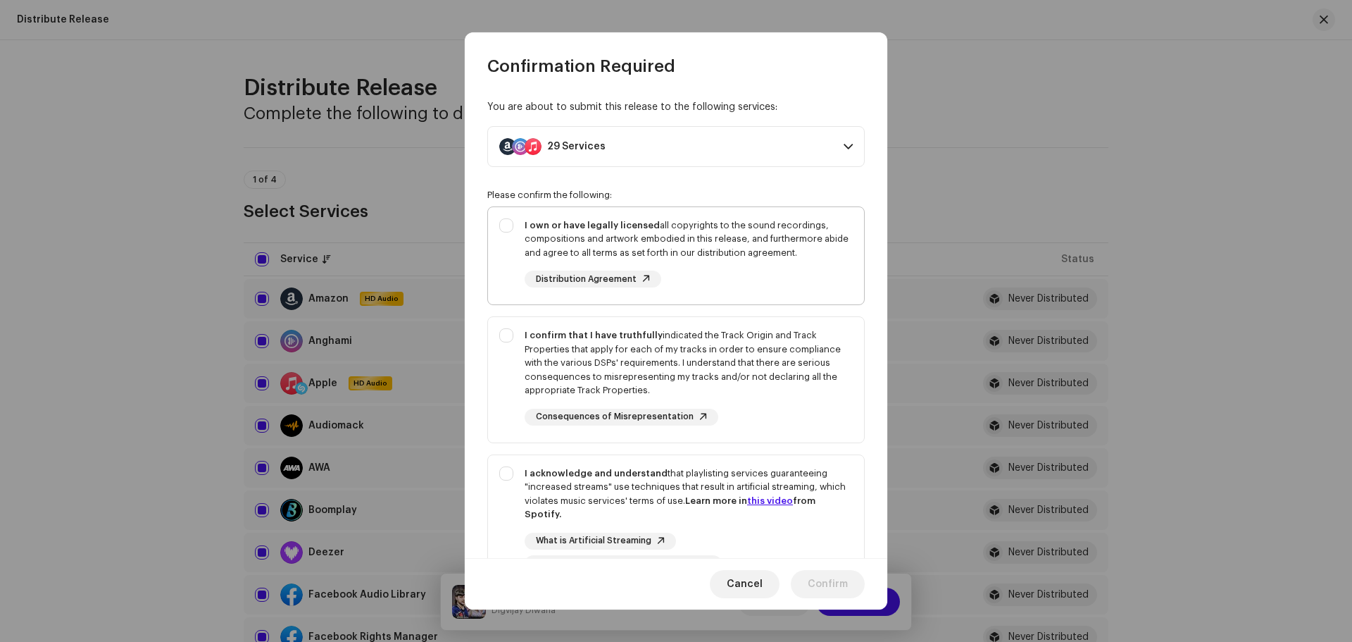
click at [511, 232] on div "I own or have legally licensed all copyrights to the sound recordings, composit…" at bounding box center [676, 253] width 376 height 92
checkbox input "true"
click at [510, 337] on div "I confirm that I have truthfully indicated the Track Origin and Track Propertie…" at bounding box center [676, 377] width 376 height 120
checkbox input "true"
click at [512, 475] on div "I acknowledge and understand that playlisting services guaranteeing "increased …" at bounding box center [676, 519] width 376 height 128
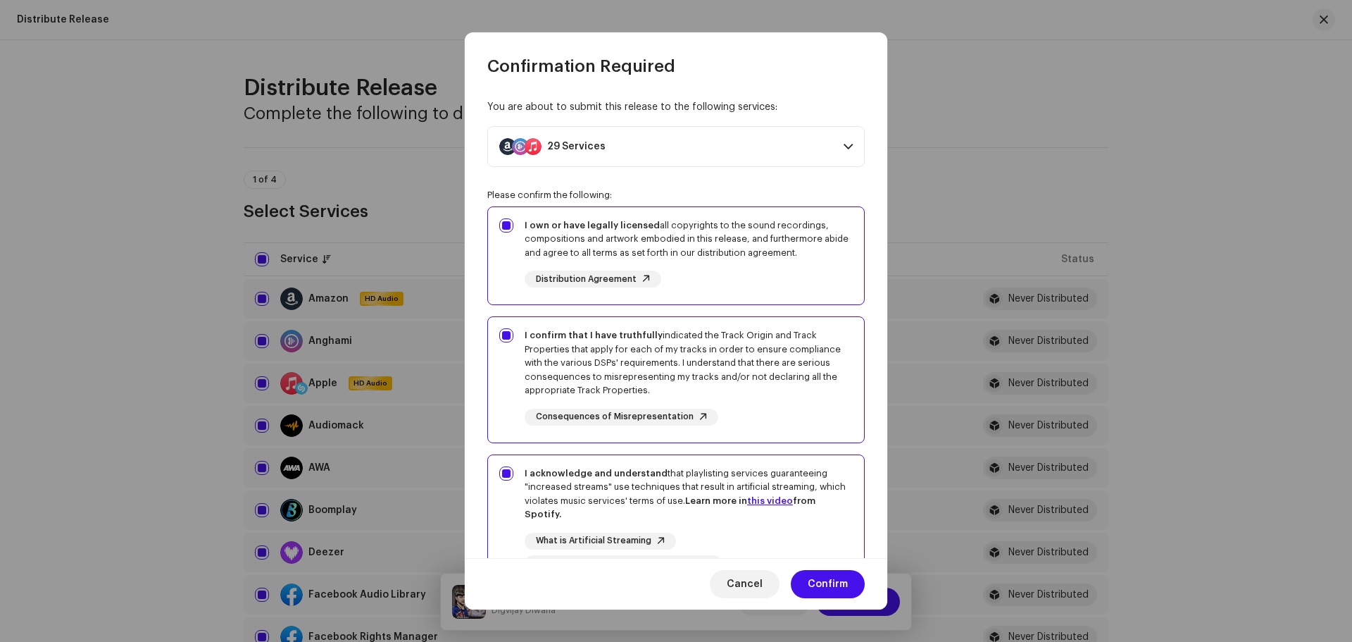
checkbox input "true"
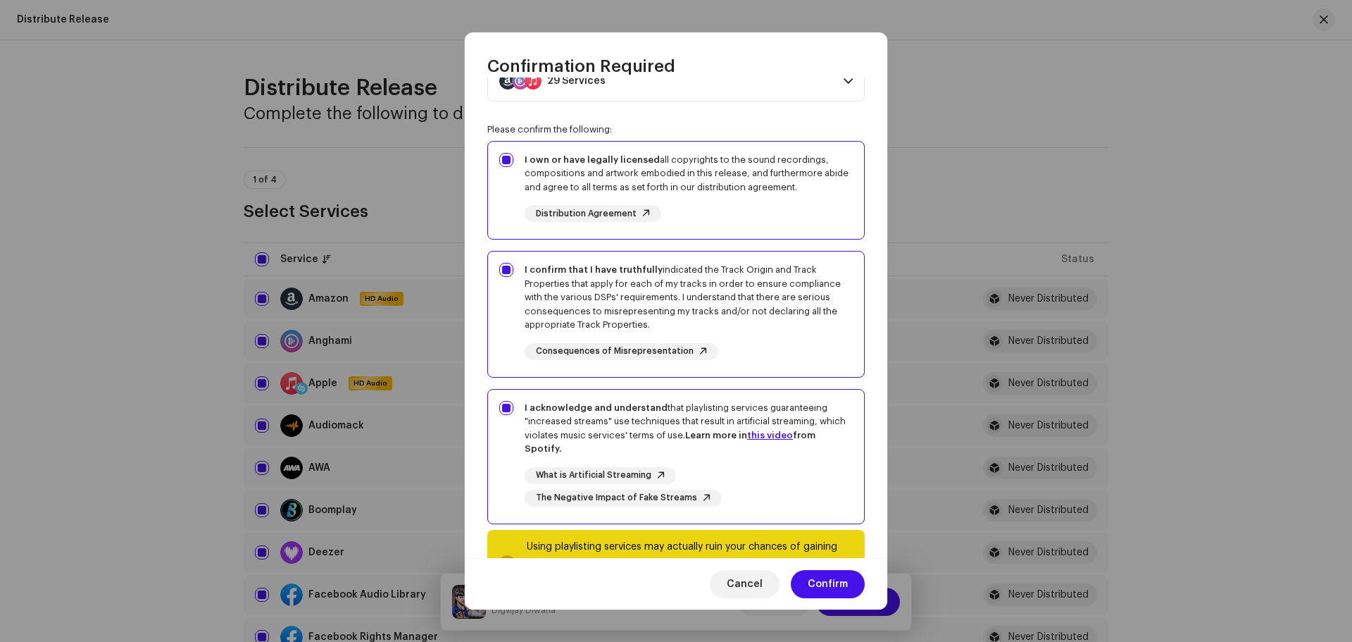
scroll to position [127, 0]
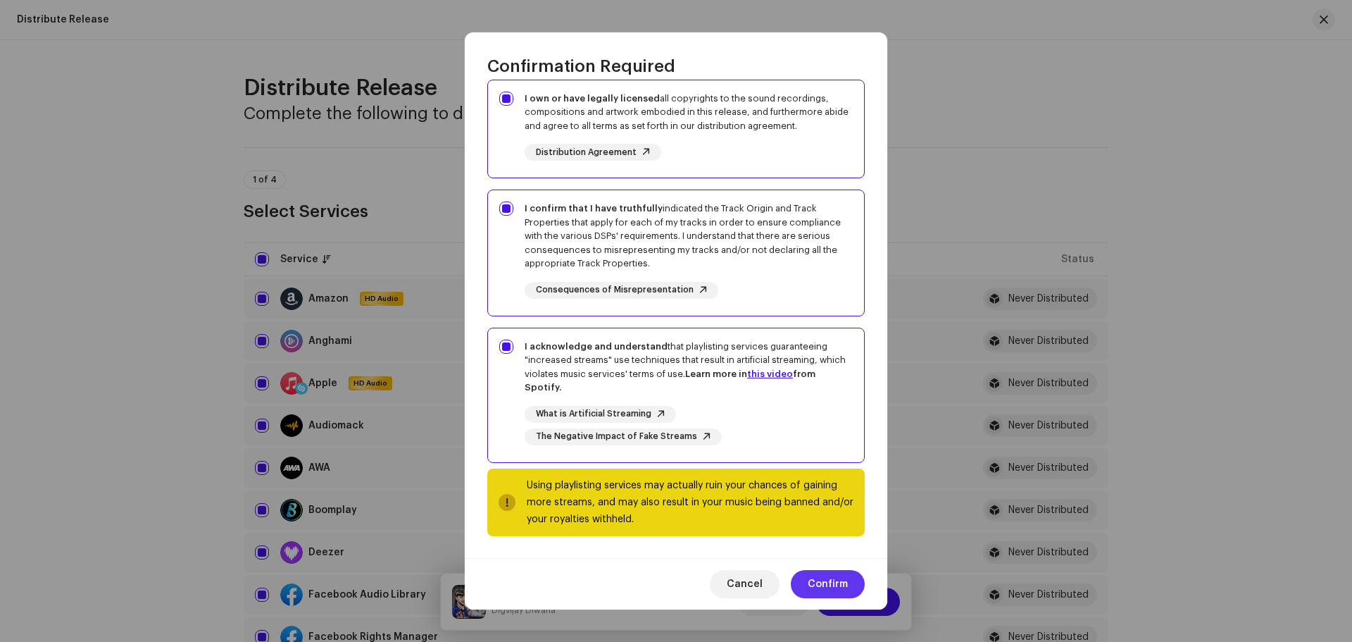
click at [825, 581] on span "Confirm" at bounding box center [828, 584] width 40 height 28
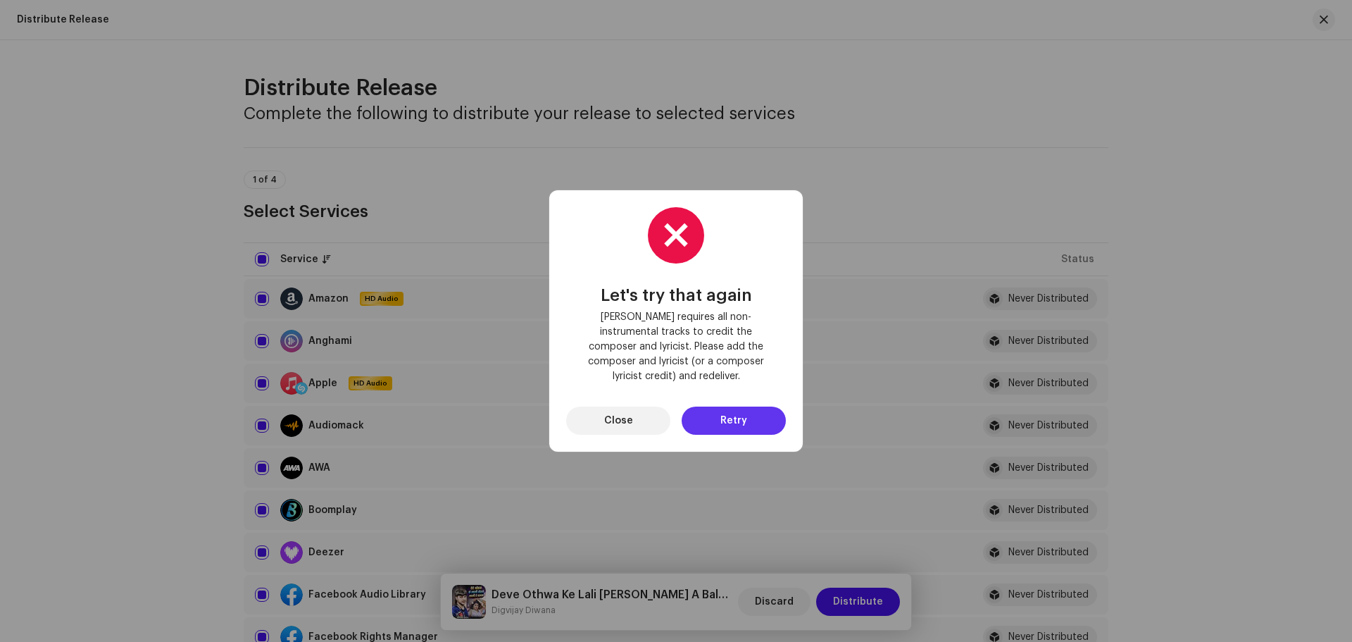
click at [735, 414] on span "Retry" at bounding box center [733, 420] width 27 height 28
click at [612, 416] on span "Close" at bounding box center [618, 420] width 29 height 28
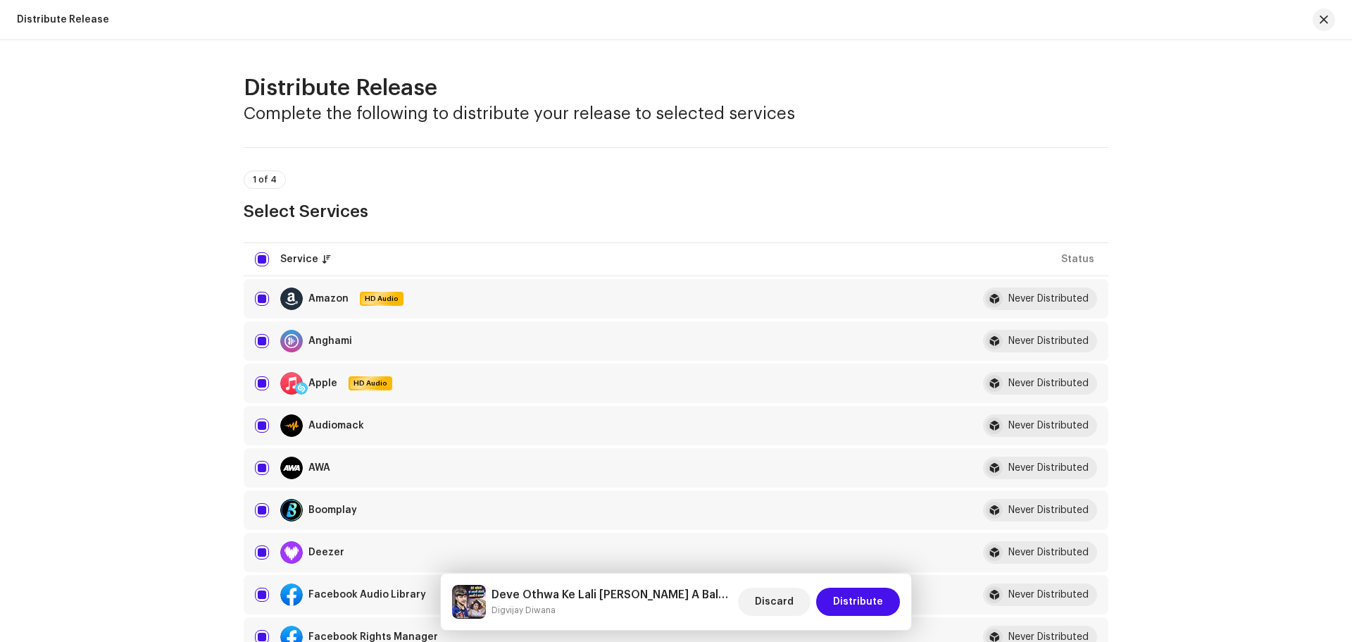
click at [677, 590] on h5 "Deve Othwa Ke Lali [PERSON_NAME] A Balam" at bounding box center [612, 594] width 241 height 17
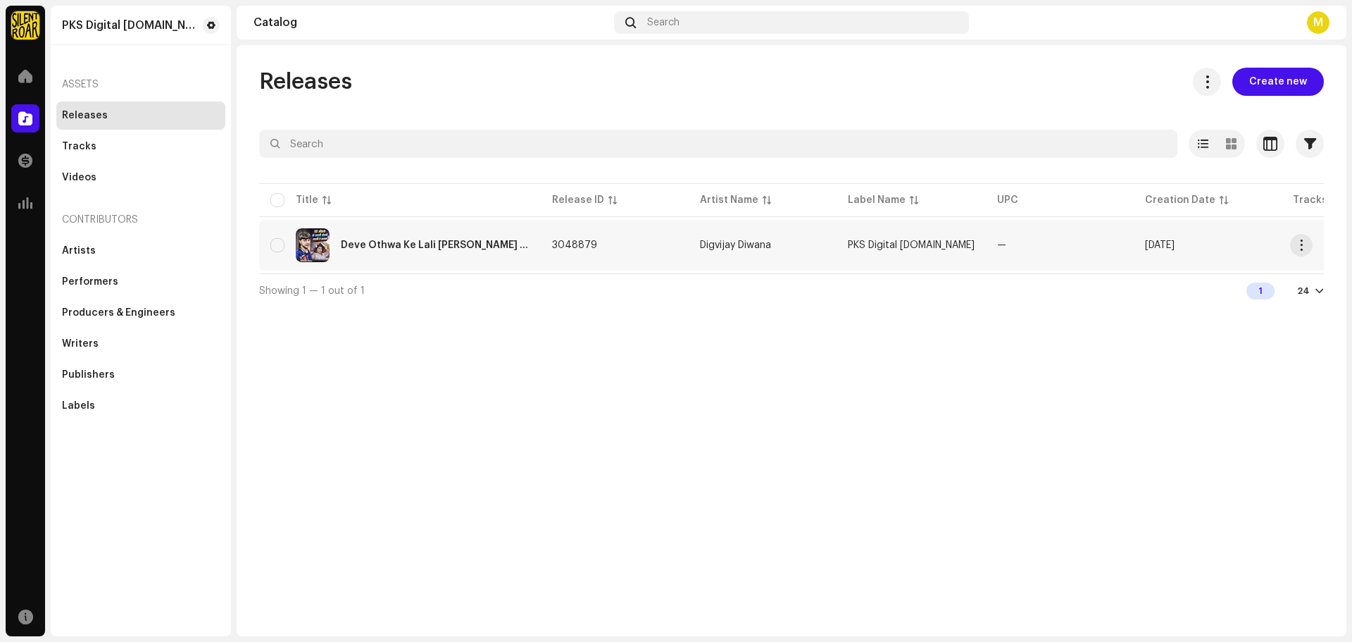
click at [441, 237] on div "Deve Othwa Ke Lali [PERSON_NAME] A Balam" at bounding box center [399, 245] width 259 height 34
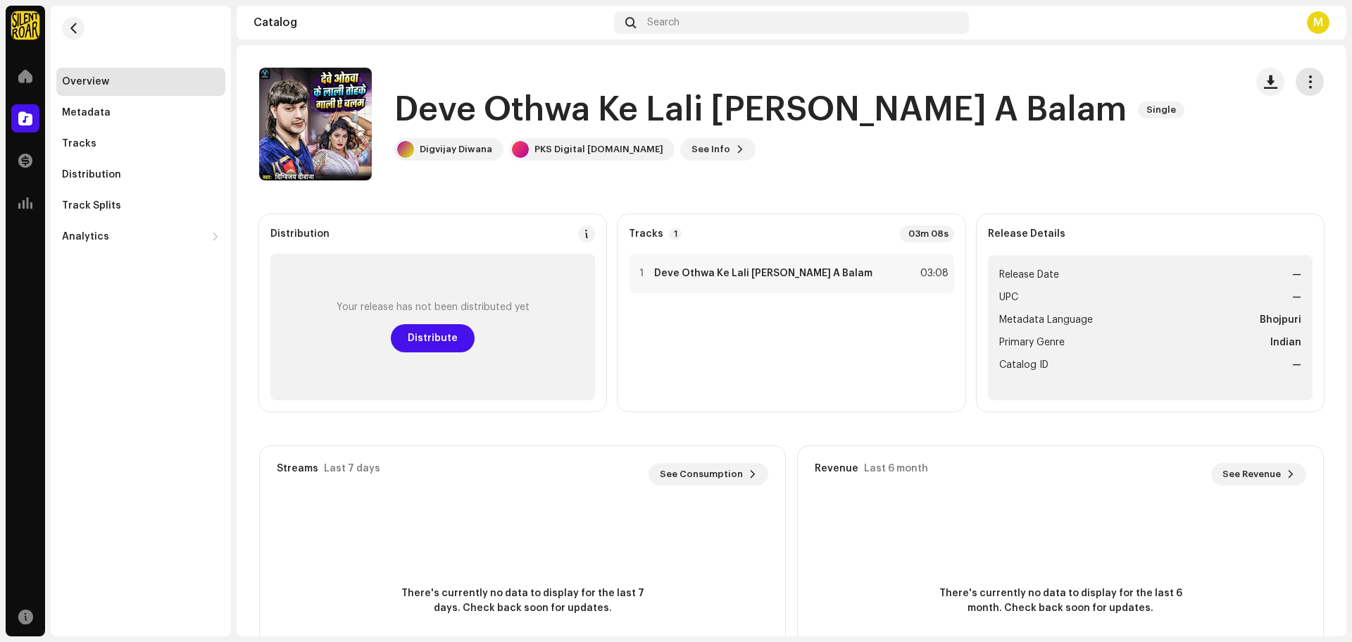
click at [1304, 78] on span "button" at bounding box center [1310, 81] width 13 height 11
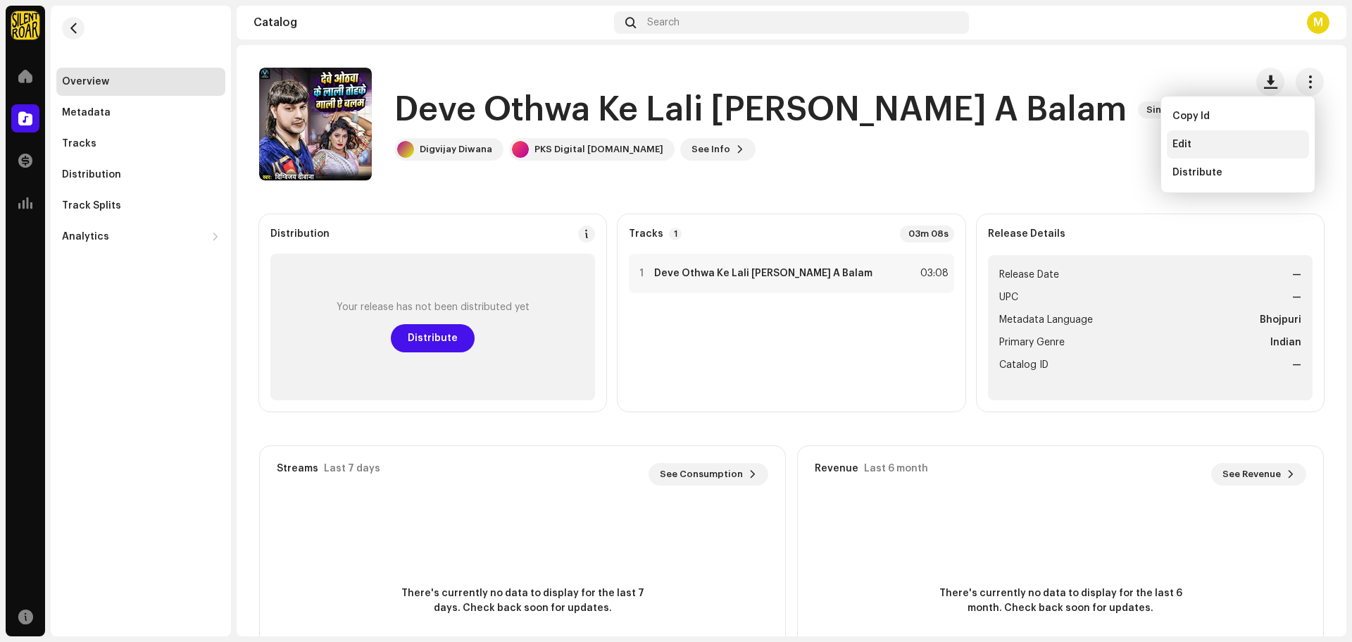
click at [1213, 140] on div "Edit" at bounding box center [1238, 144] width 131 height 11
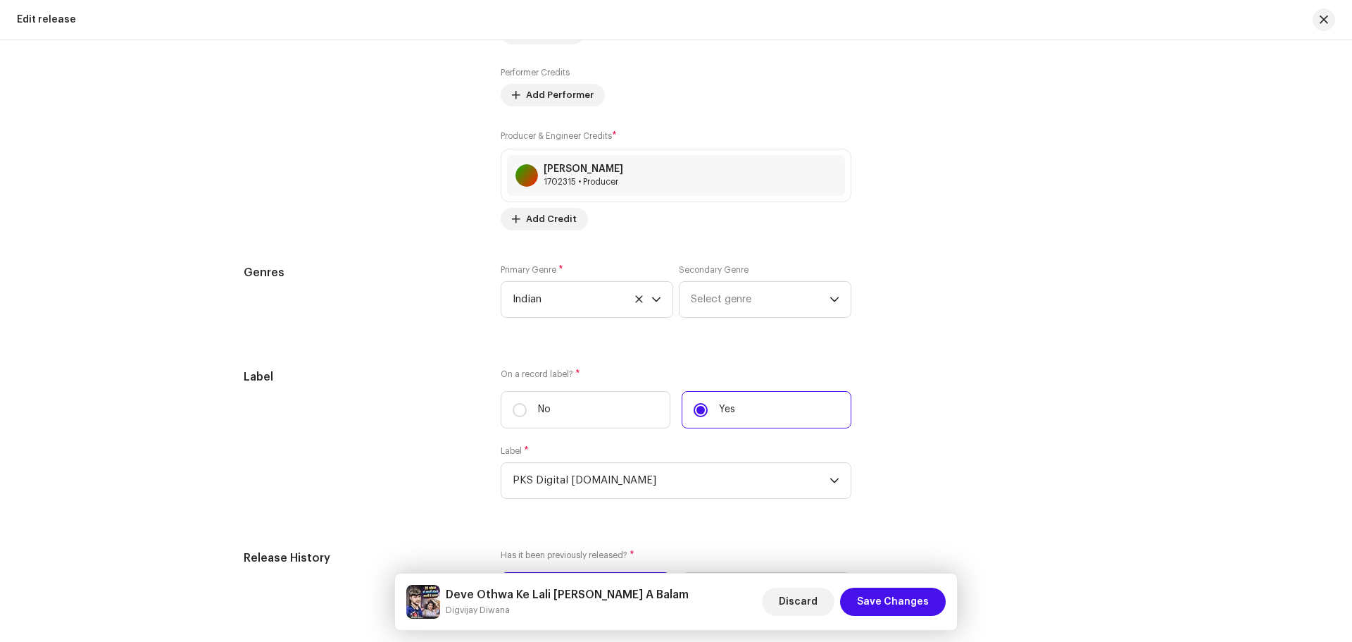
scroll to position [1902, 0]
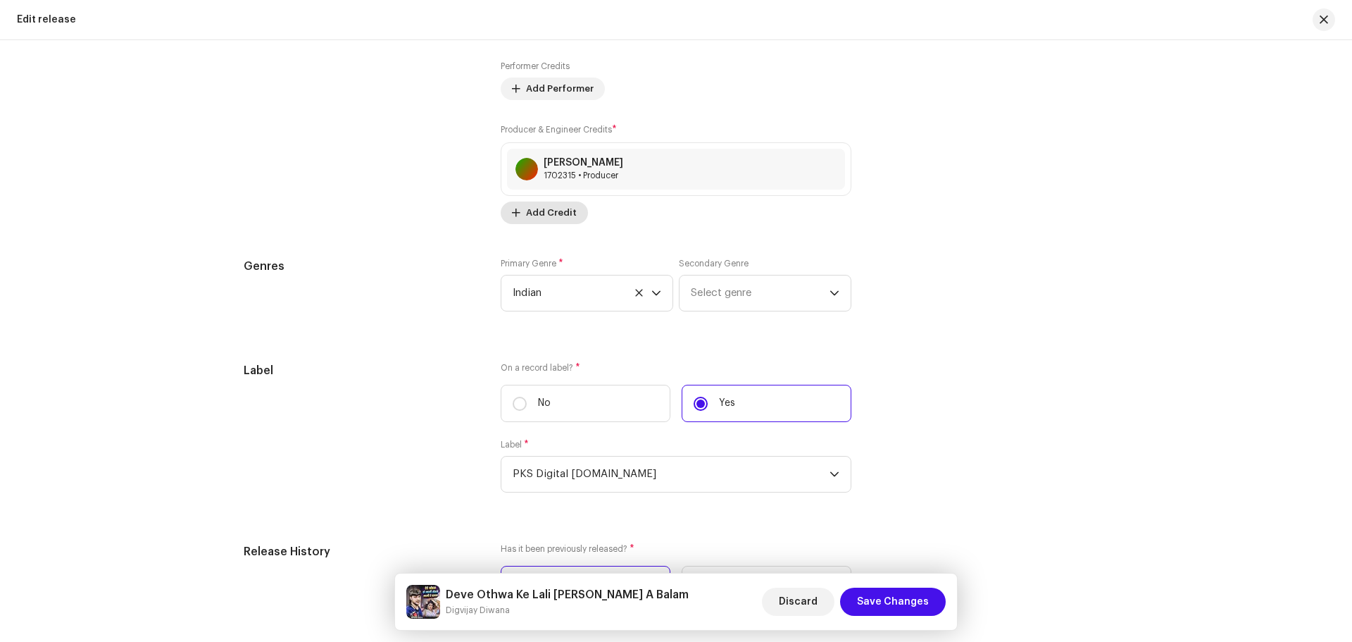
click at [538, 217] on span "Add Credit" at bounding box center [551, 213] width 51 height 28
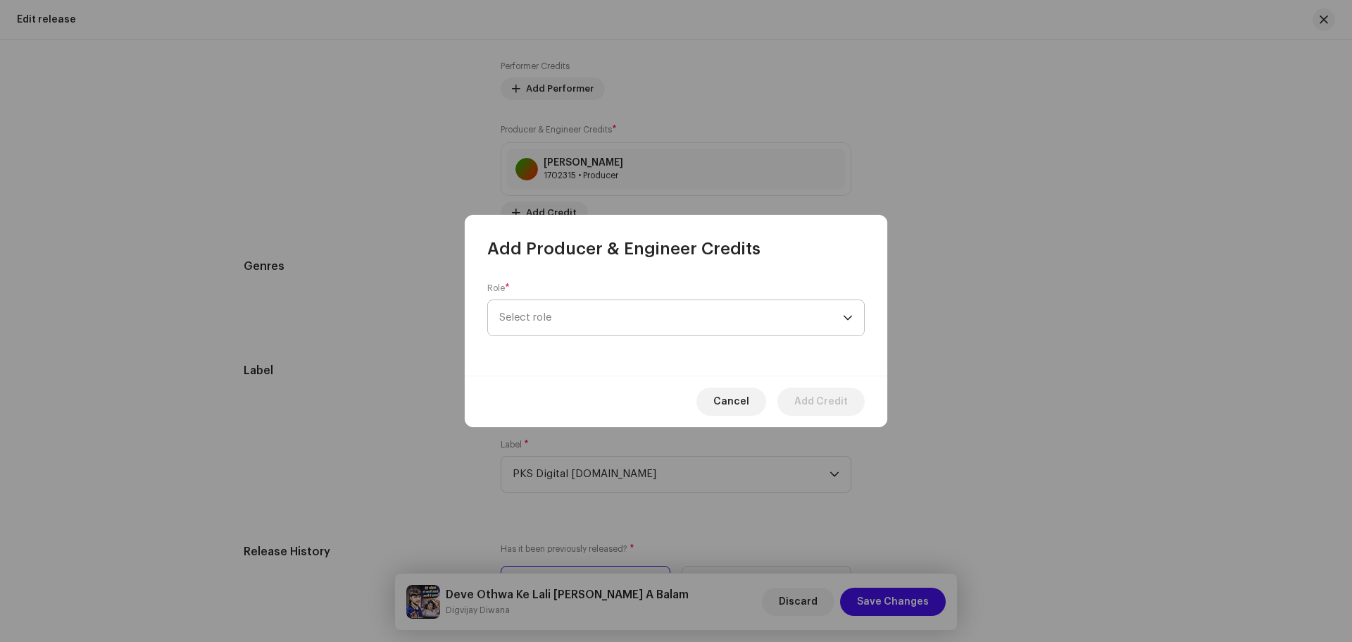
click at [547, 311] on span "Select role" at bounding box center [671, 317] width 344 height 35
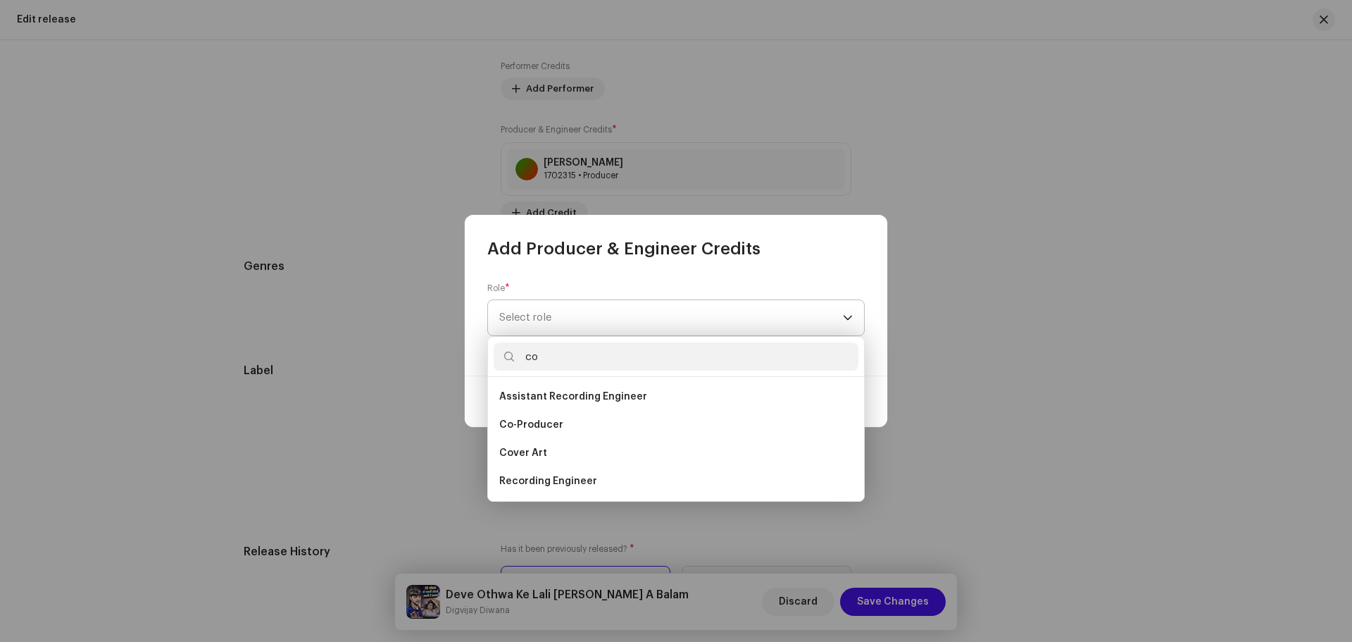
type input "com"
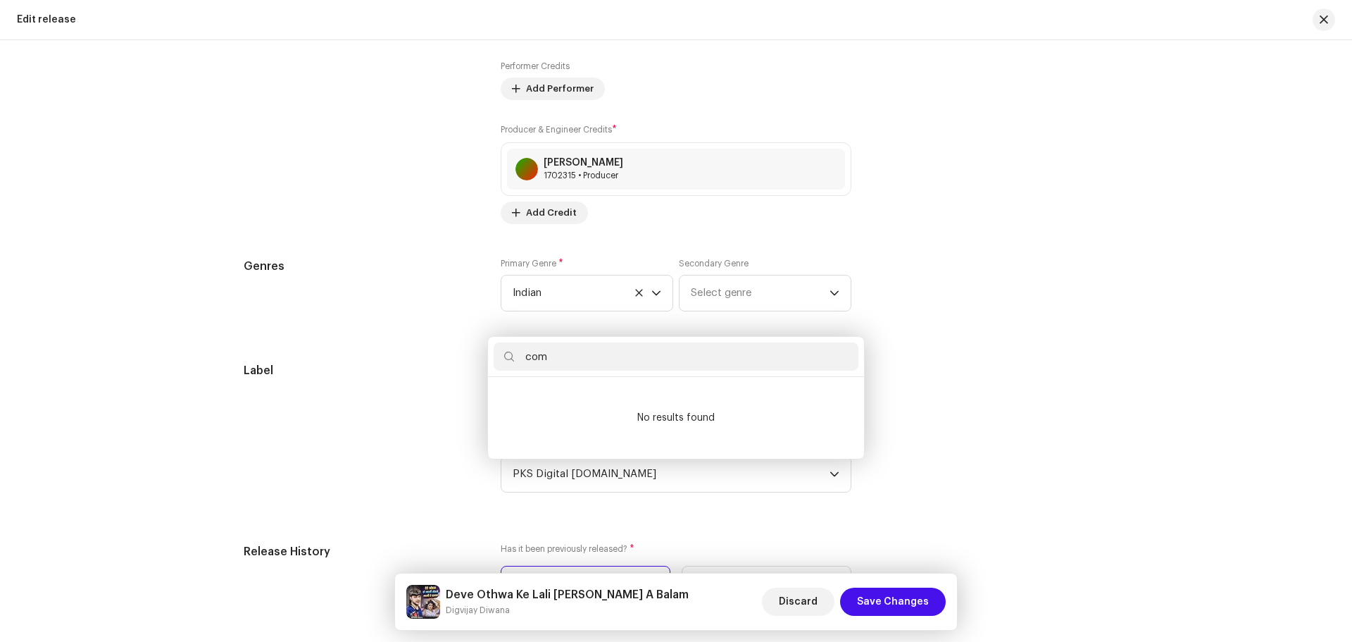
click at [959, 264] on div "Add Producer & Engineer Credits Role * Select role Cancel Add Credit" at bounding box center [676, 321] width 1352 height 642
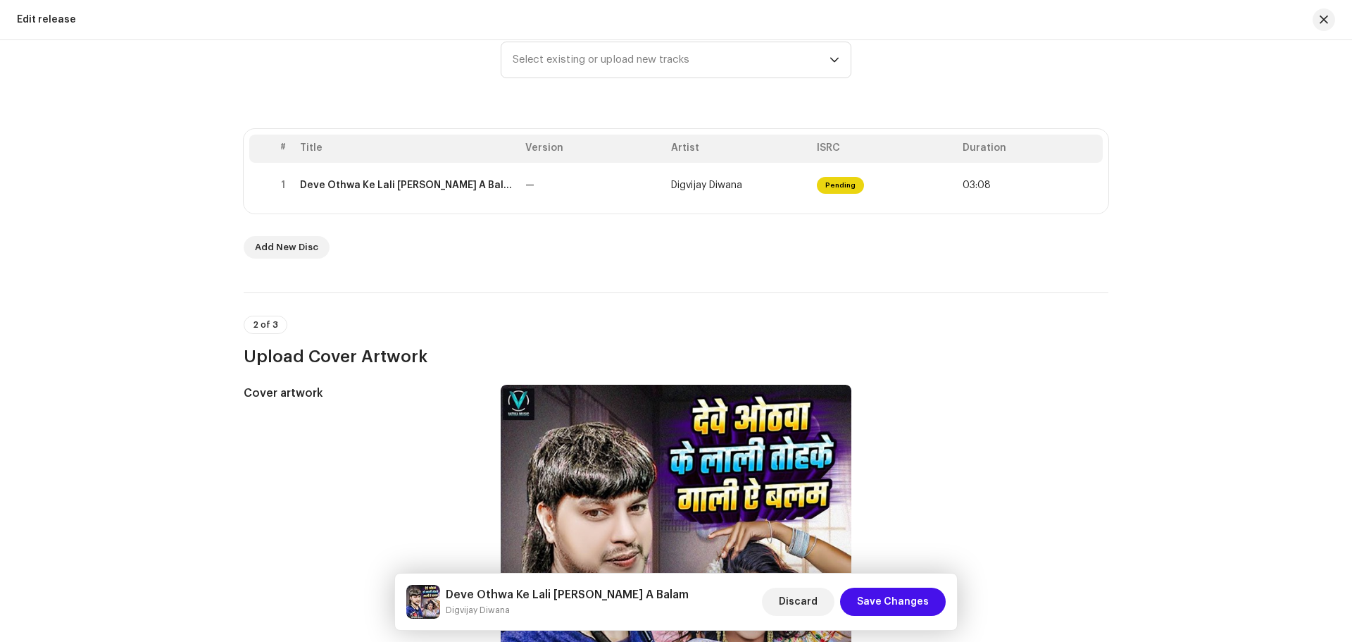
scroll to position [0, 0]
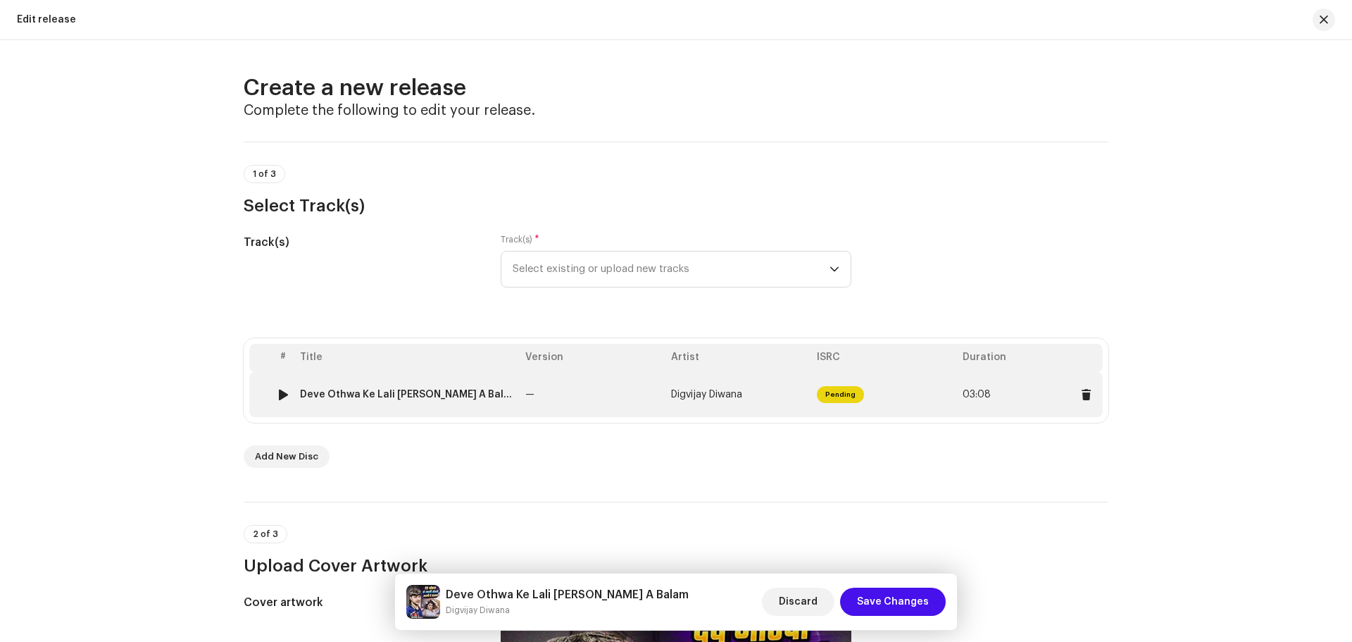
click at [650, 395] on td "—" at bounding box center [593, 394] width 146 height 45
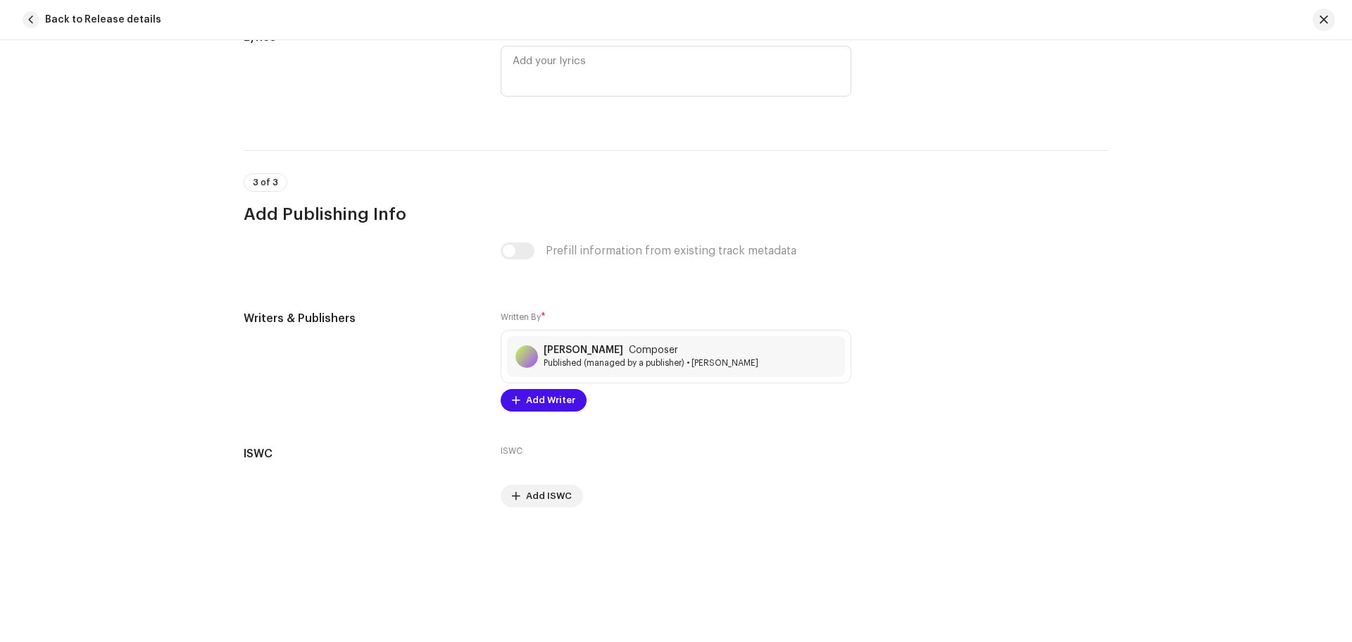
scroll to position [2723, 0]
click at [533, 401] on span "Add Writer" at bounding box center [550, 399] width 49 height 28
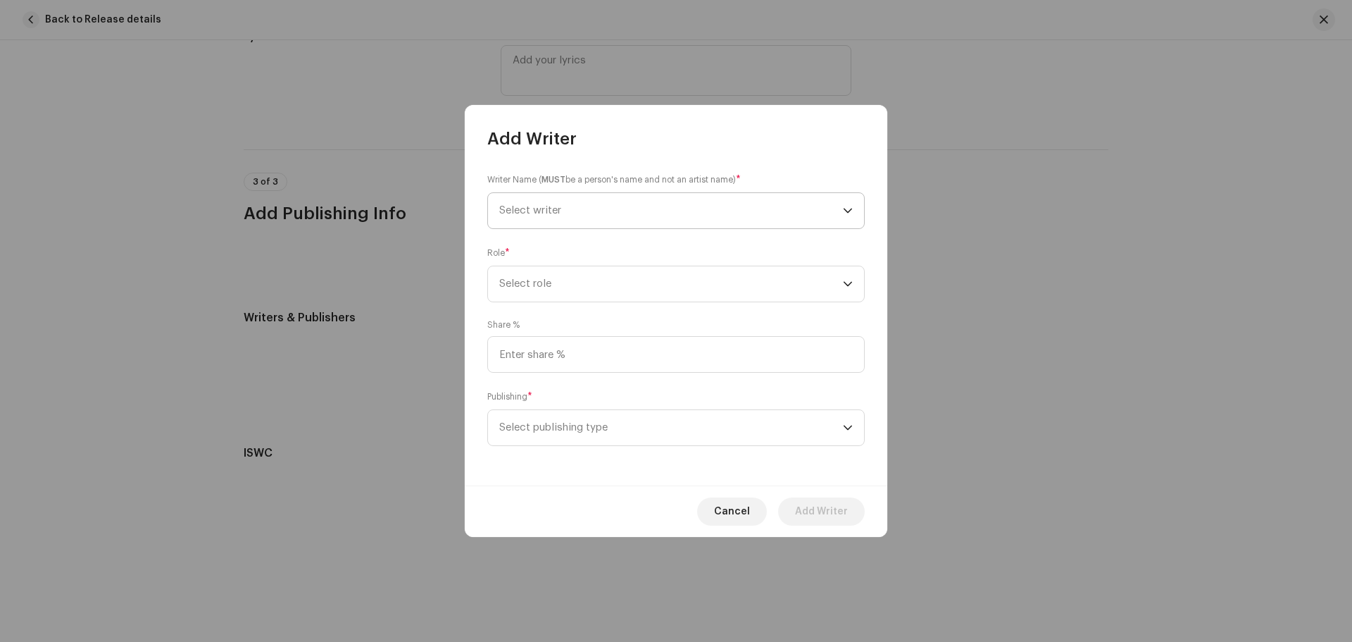
click at [558, 216] on span "Select writer" at bounding box center [671, 210] width 344 height 35
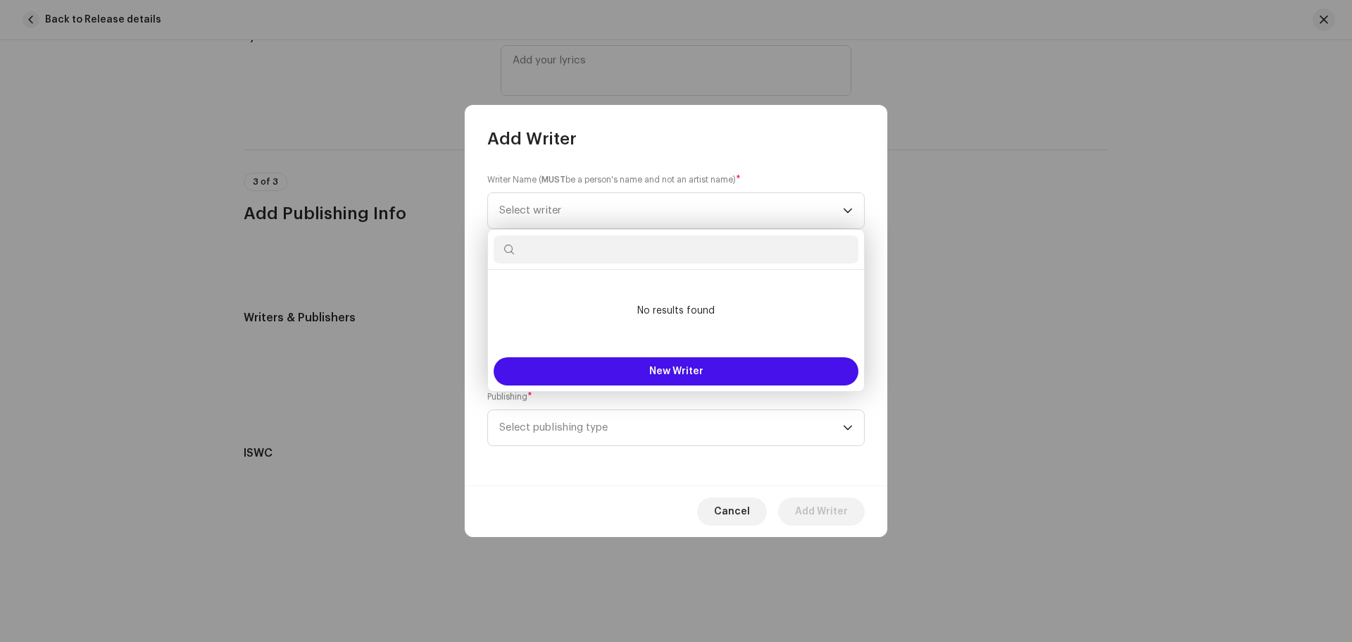
click at [855, 171] on div "Writer Name ( MUST be a person's name and not an artist name) * Select writer R…" at bounding box center [676, 317] width 423 height 335
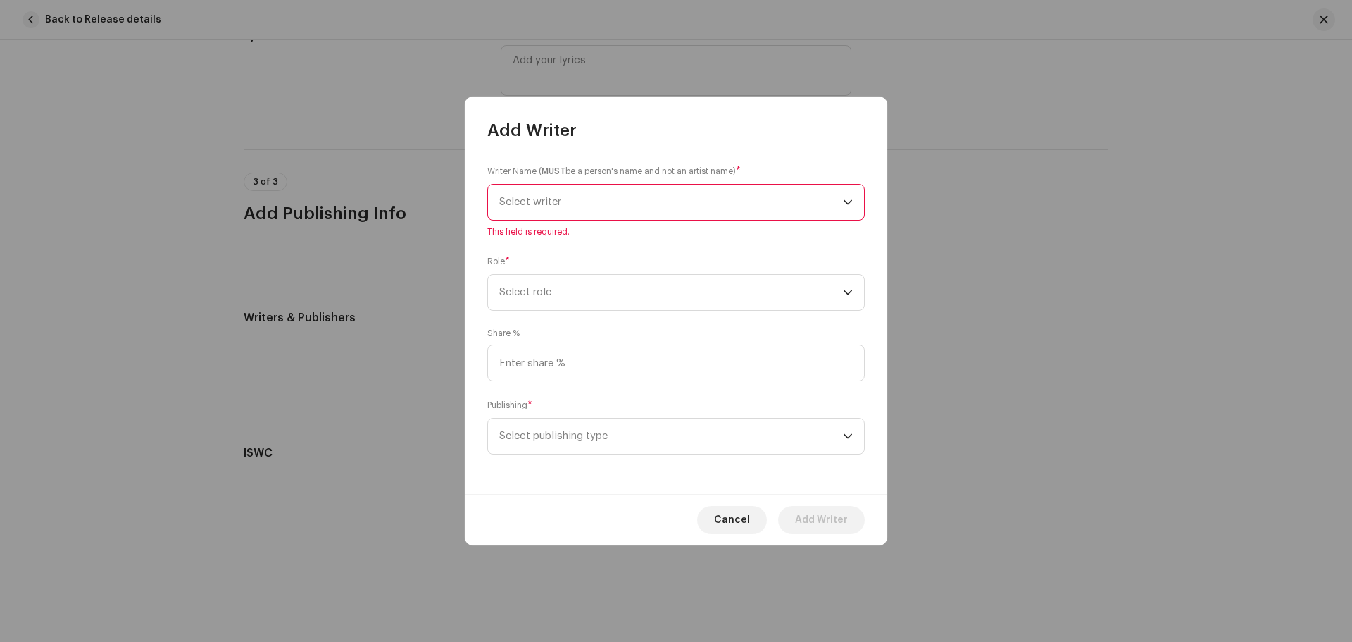
click at [549, 189] on span "Select writer" at bounding box center [671, 202] width 344 height 35
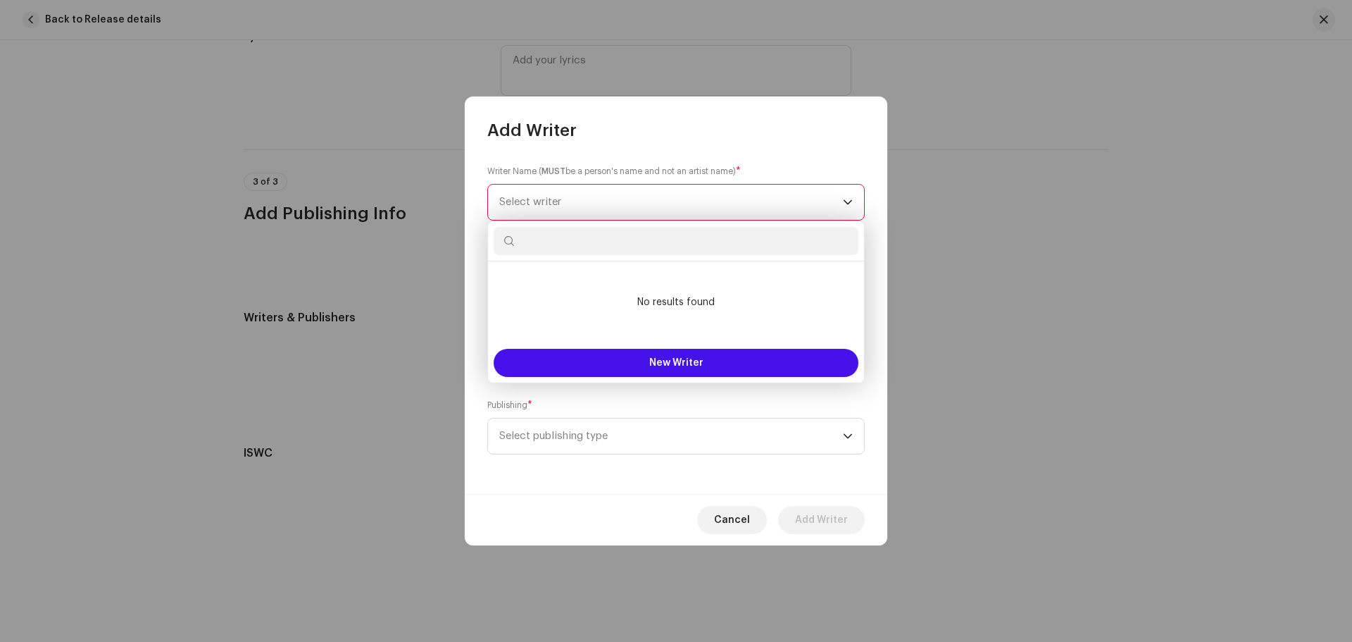
click at [728, 153] on div "Writer Name ( MUST be a person's name and not an artist name) * Select writer T…" at bounding box center [676, 318] width 423 height 352
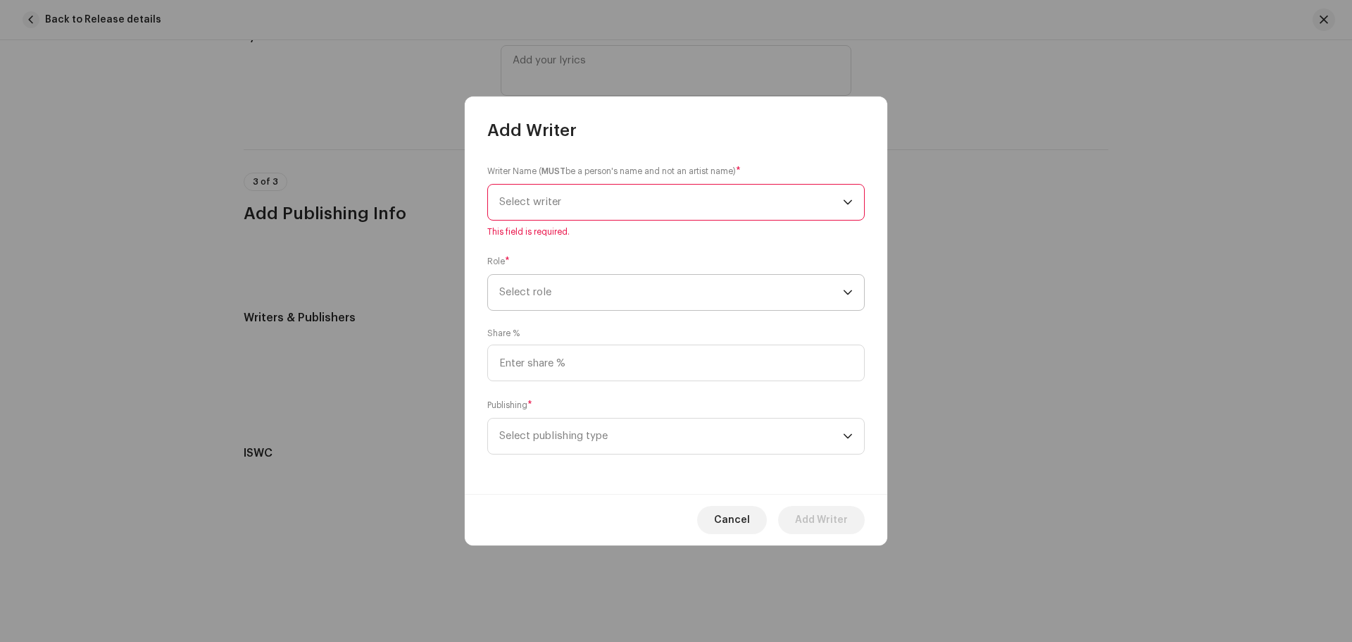
click at [638, 292] on span "Select role" at bounding box center [671, 292] width 344 height 35
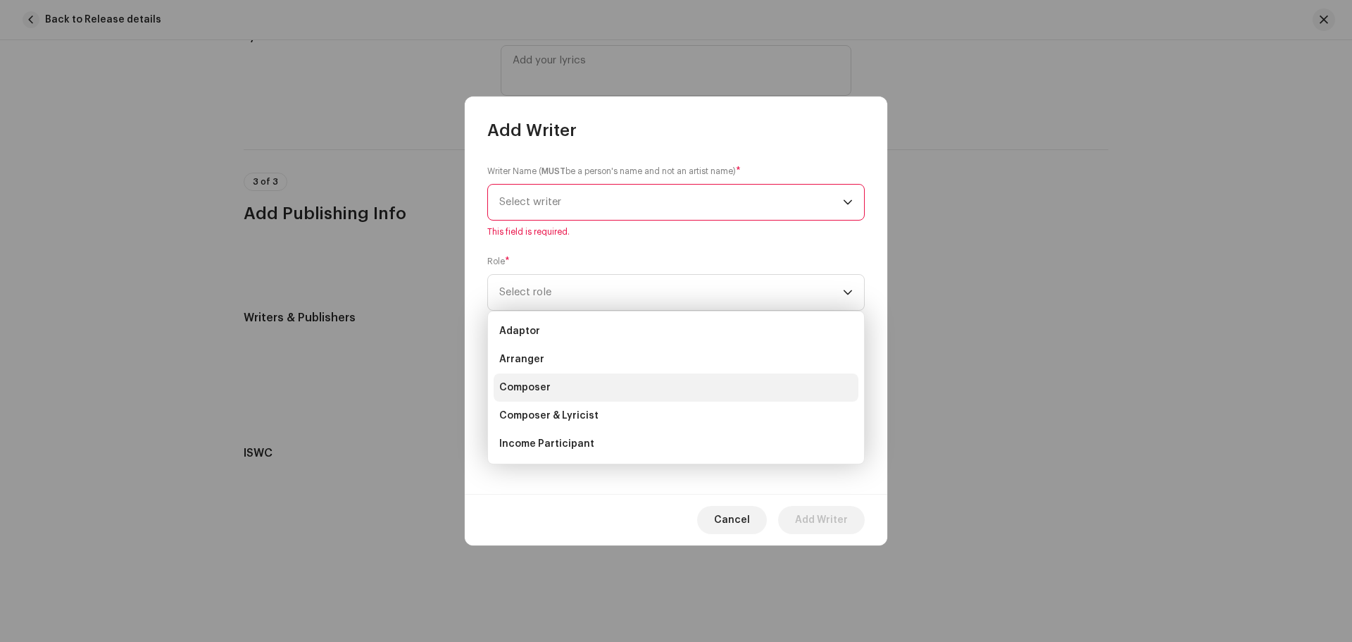
click at [570, 389] on li "Composer" at bounding box center [676, 387] width 365 height 28
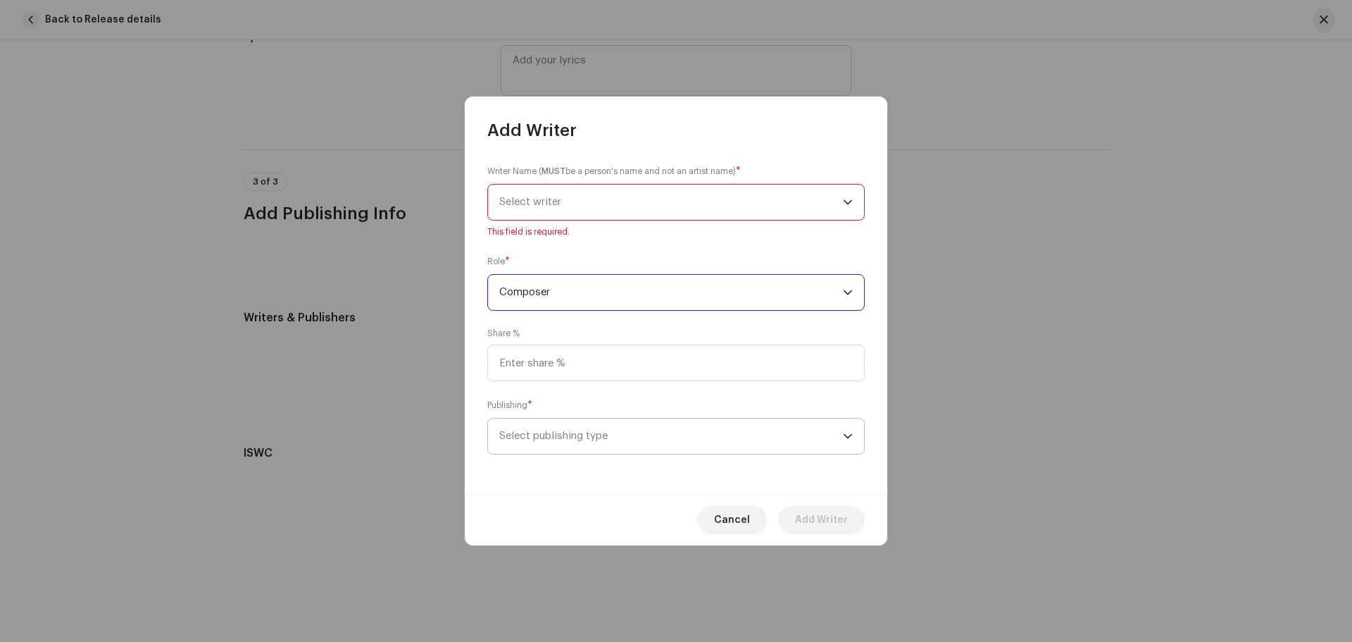
click at [621, 439] on span "Select publishing type" at bounding box center [671, 435] width 344 height 35
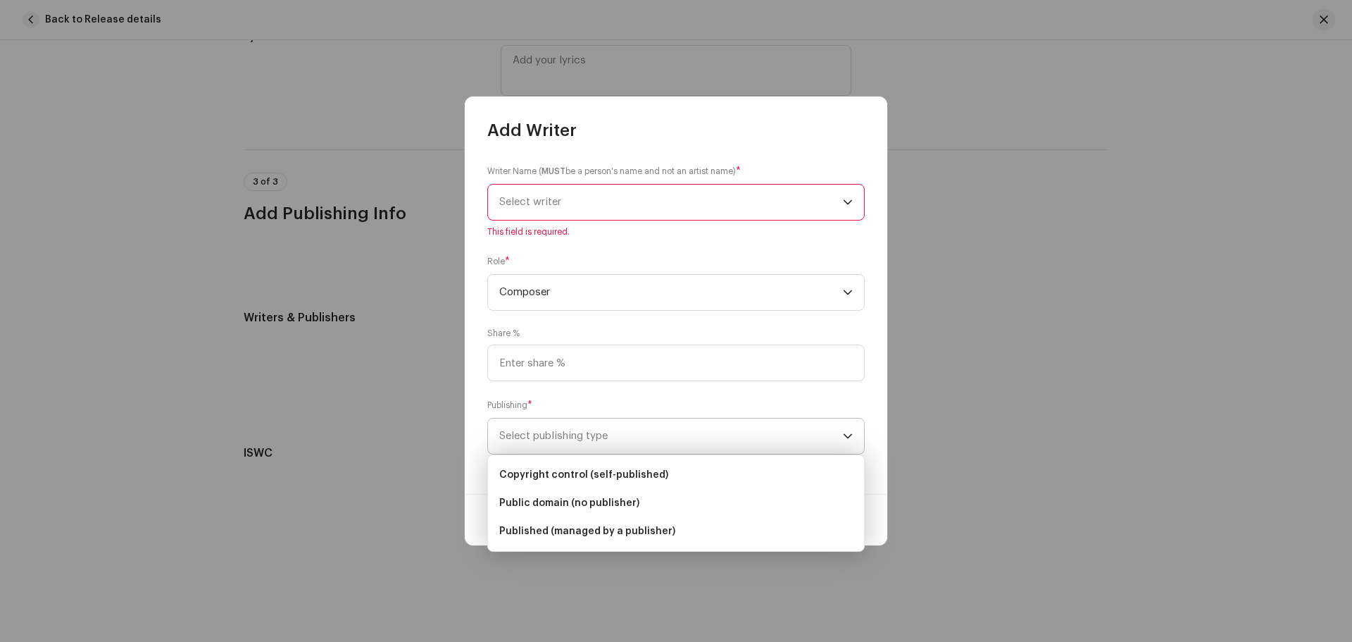
click at [623, 438] on span "Select publishing type" at bounding box center [671, 435] width 344 height 35
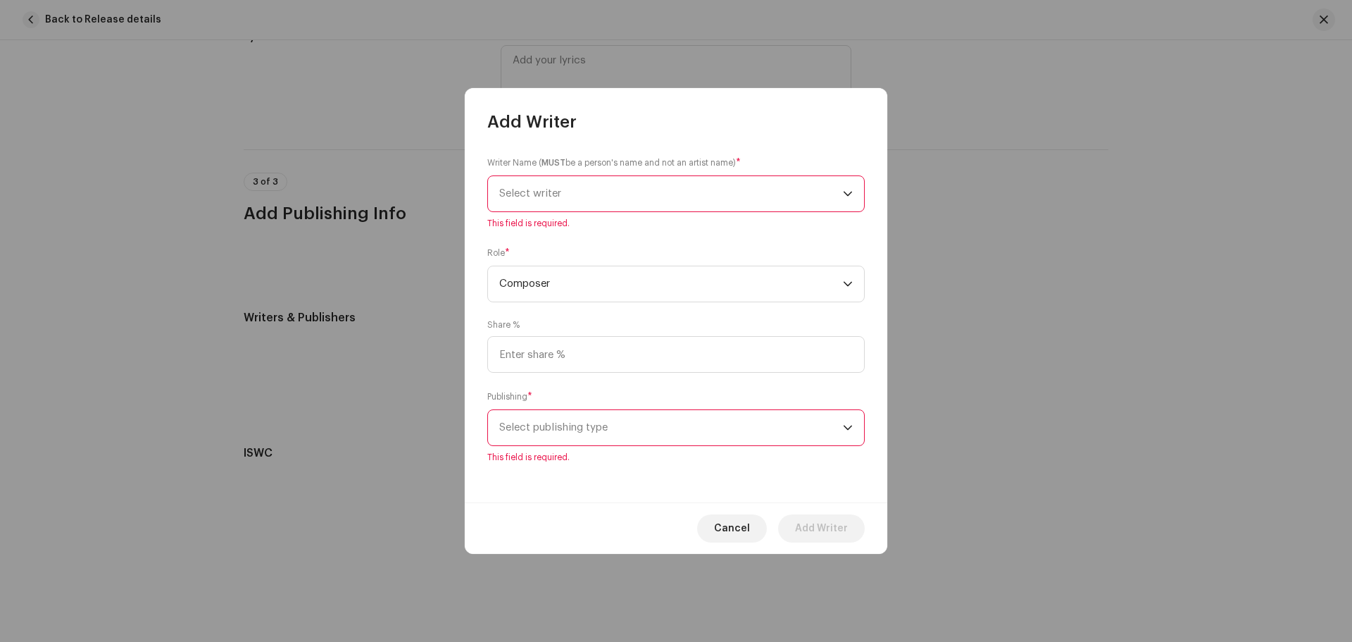
click at [697, 250] on div "Role * Composer" at bounding box center [675, 274] width 377 height 56
click at [832, 201] on span "Select writer" at bounding box center [671, 193] width 344 height 35
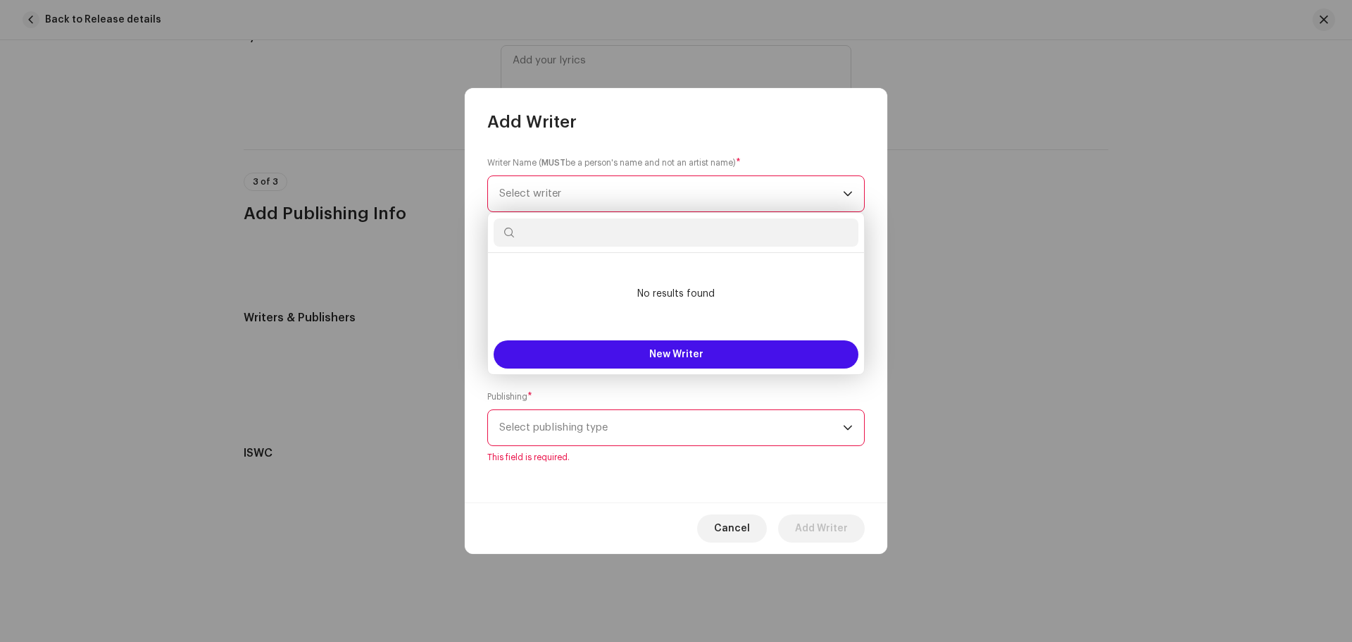
click at [832, 201] on span "Select writer" at bounding box center [671, 193] width 344 height 35
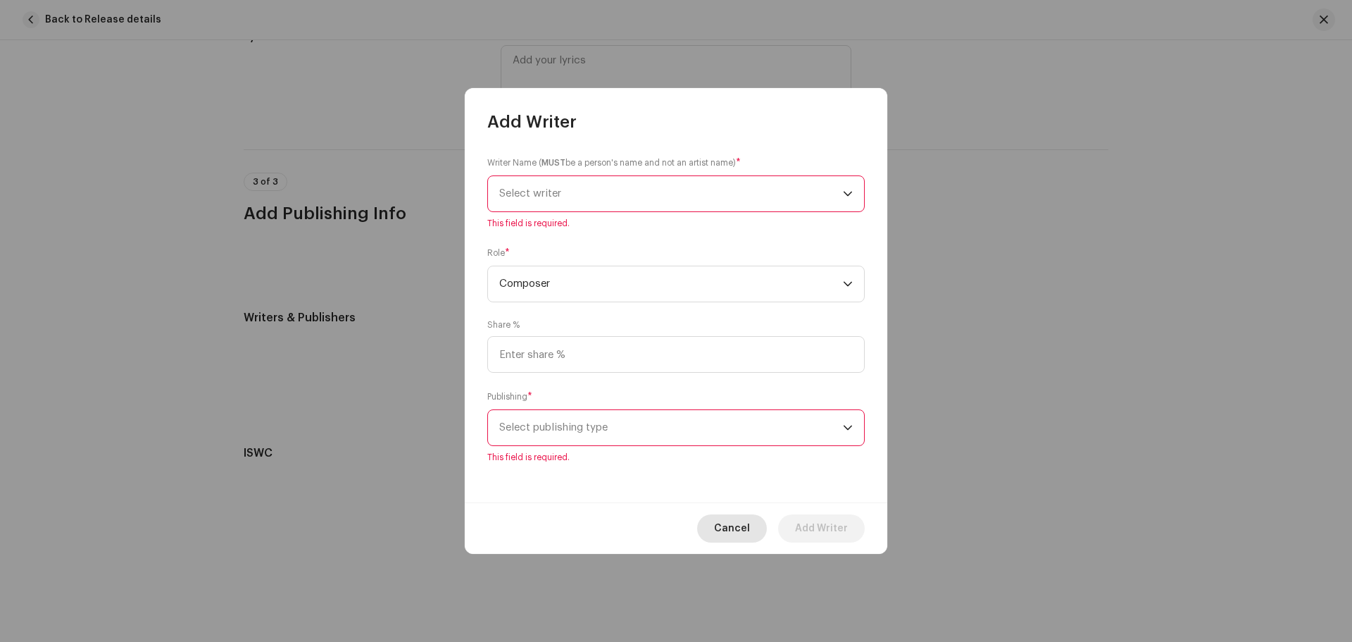
click at [735, 523] on span "Cancel" at bounding box center [732, 528] width 36 height 28
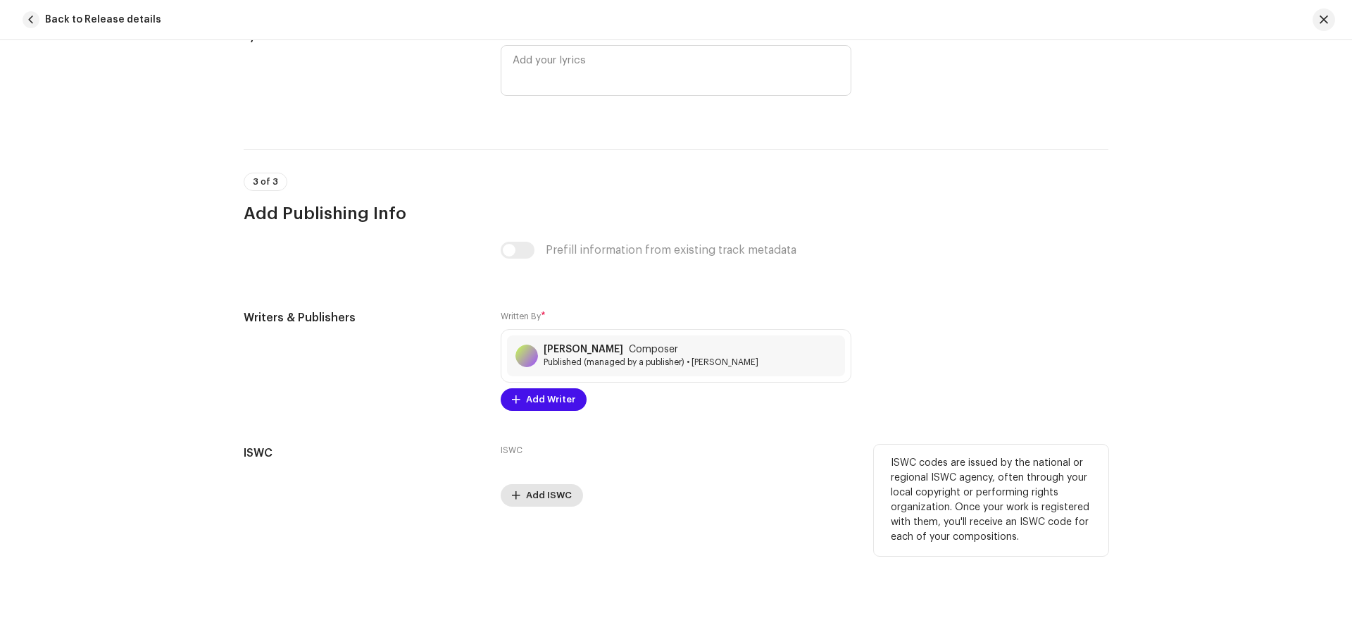
click at [520, 502] on button "Add ISWC" at bounding box center [542, 495] width 82 height 23
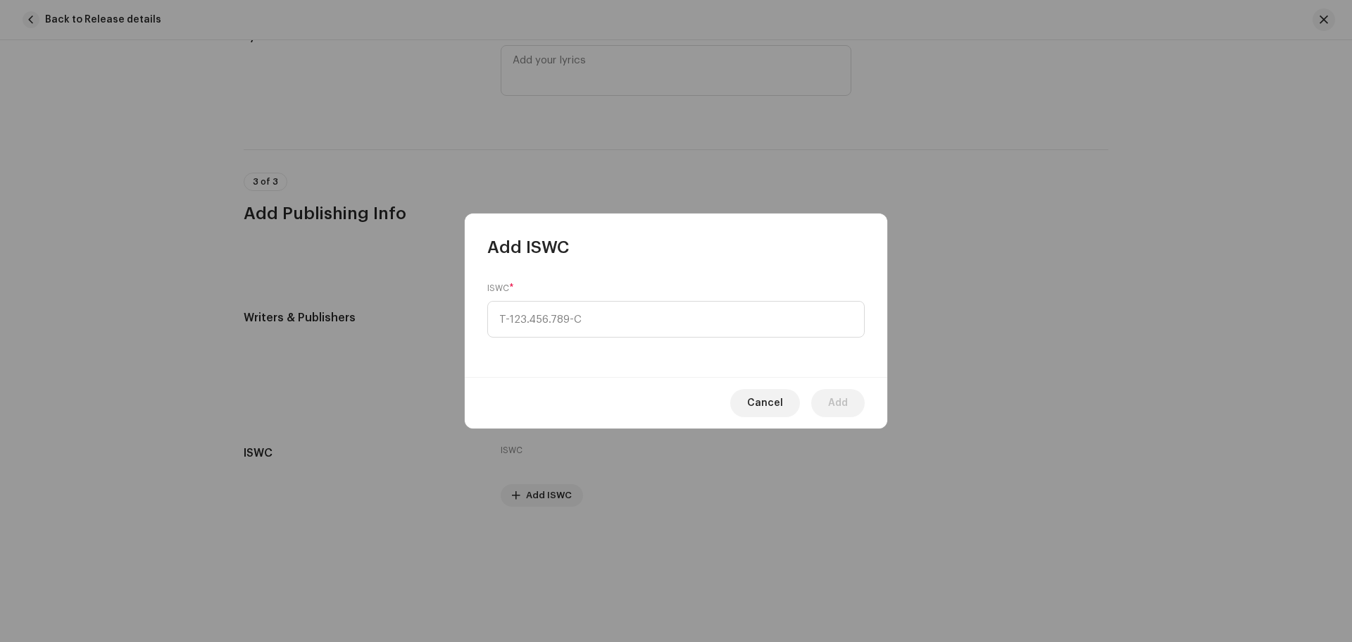
click at [594, 338] on div "ISWC *" at bounding box center [676, 317] width 423 height 118
click at [759, 408] on span "Cancel" at bounding box center [765, 403] width 36 height 28
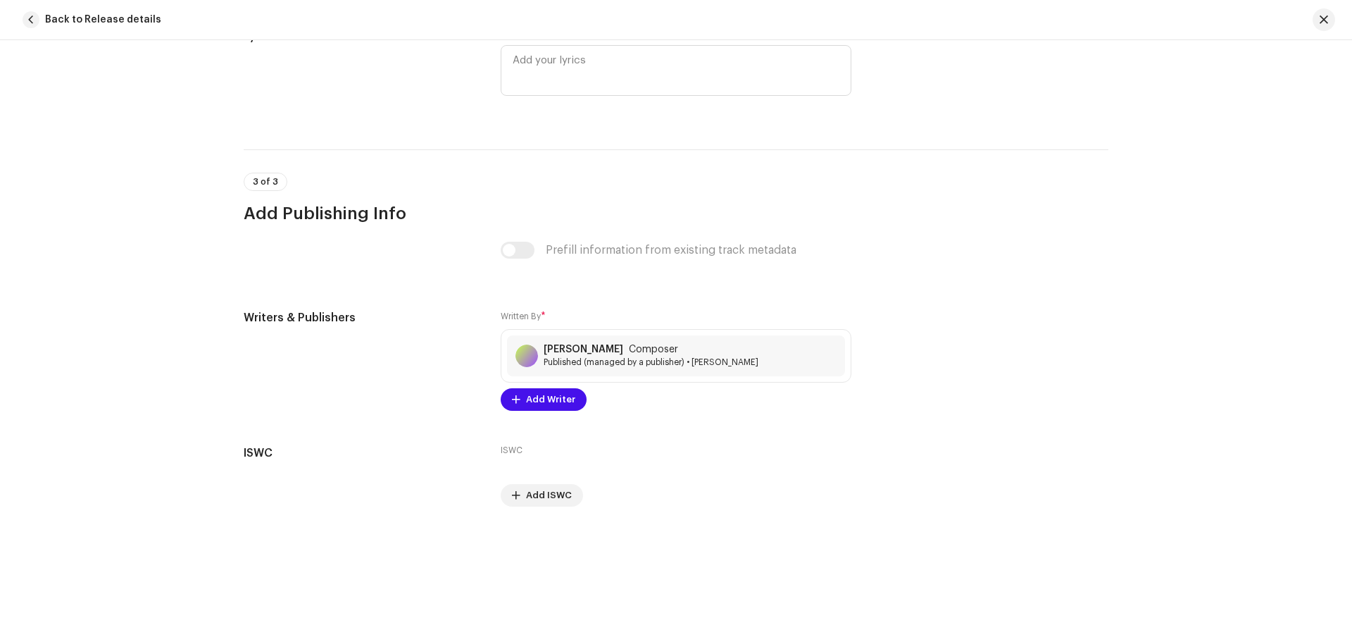
click at [508, 252] on div "Prefill information from existing track metadata" at bounding box center [676, 250] width 351 height 17
click at [539, 395] on span "Add Writer" at bounding box center [550, 399] width 49 height 28
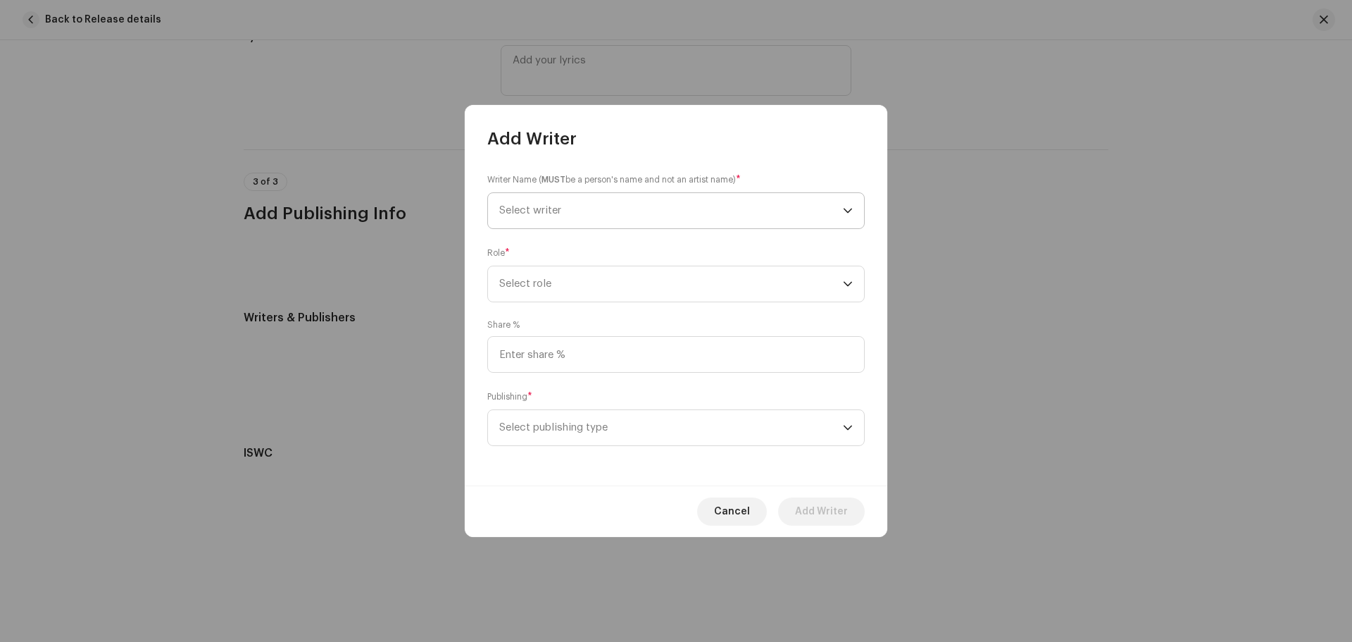
click at [618, 215] on span "Select writer" at bounding box center [671, 210] width 344 height 35
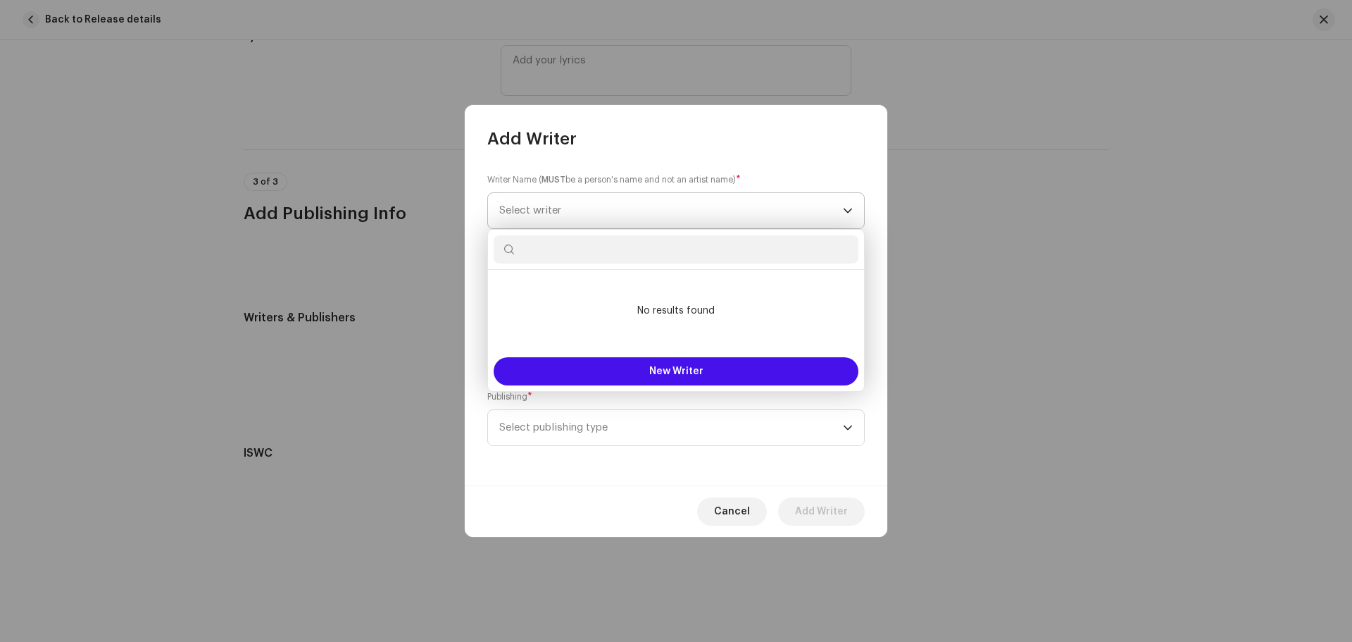
click at [618, 215] on span "Select writer" at bounding box center [671, 210] width 344 height 35
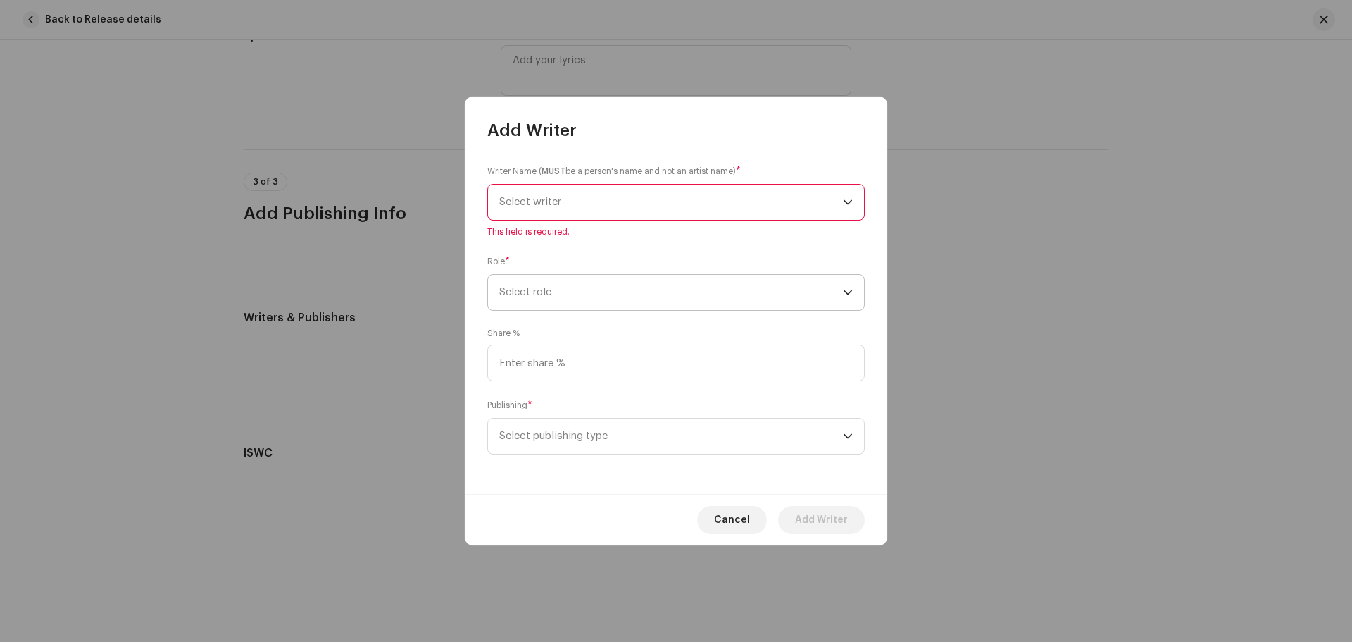
click at [608, 287] on span "Select role" at bounding box center [671, 292] width 344 height 35
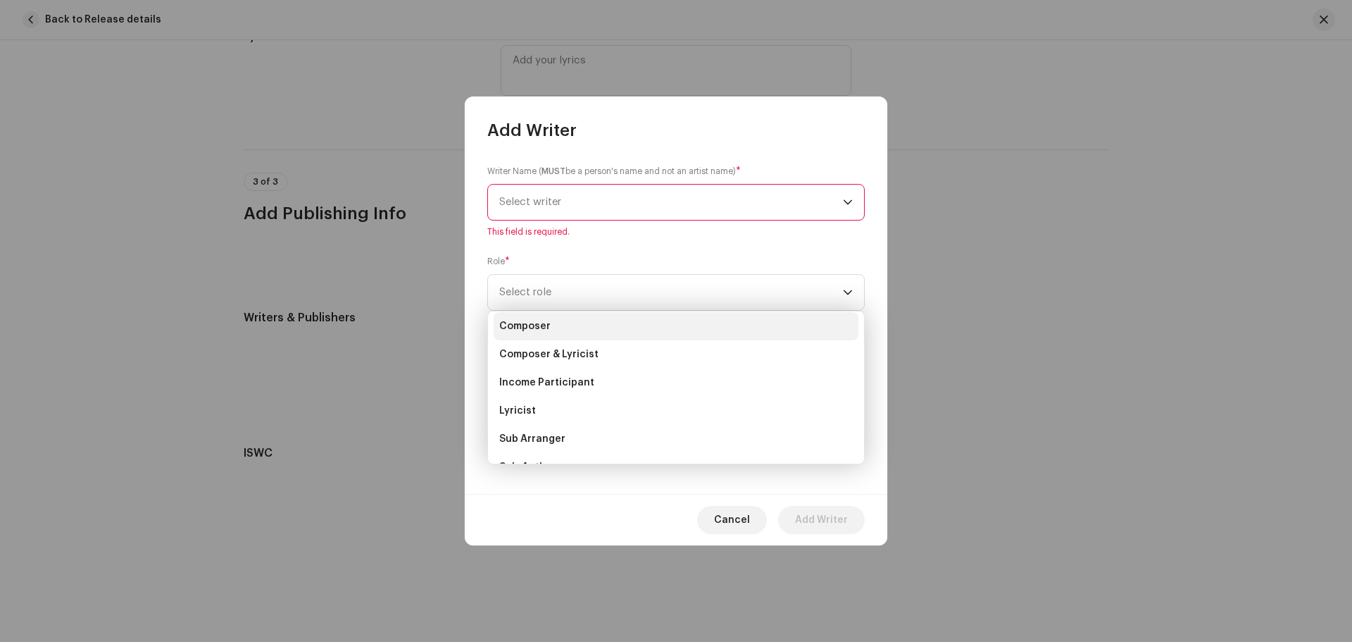
scroll to position [141, 0]
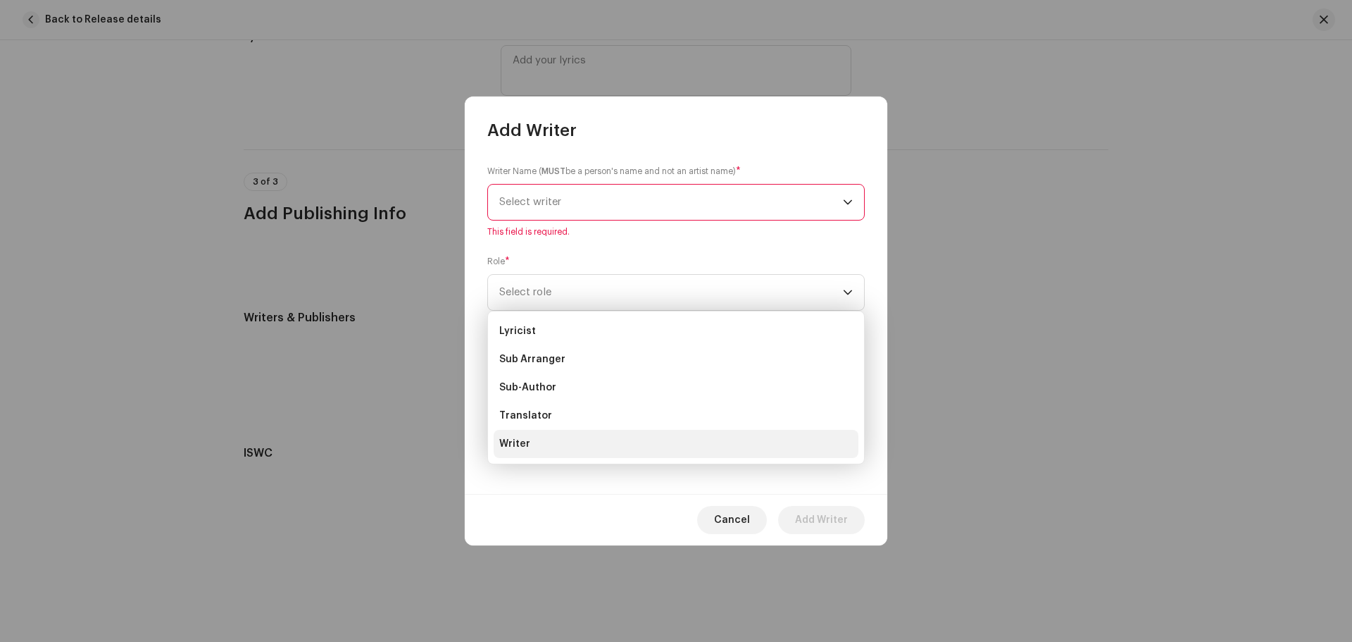
click at [543, 446] on li "Writer" at bounding box center [676, 444] width 365 height 28
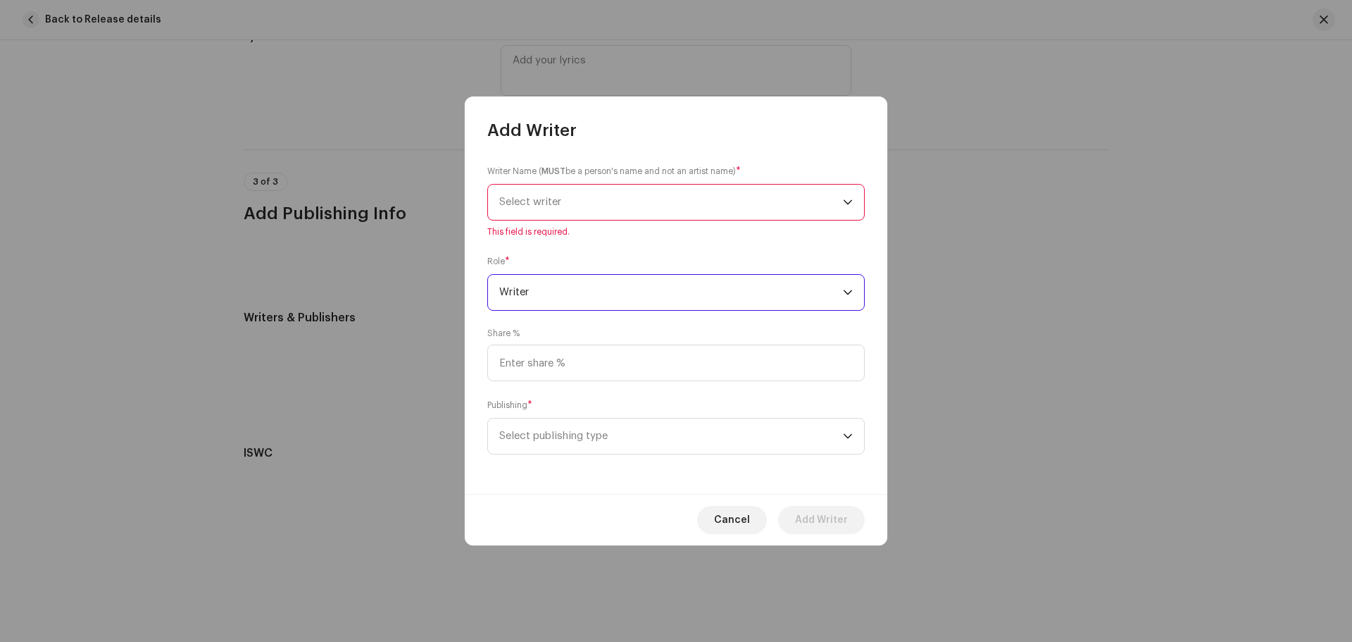
click at [633, 187] on span "Select writer" at bounding box center [671, 202] width 344 height 35
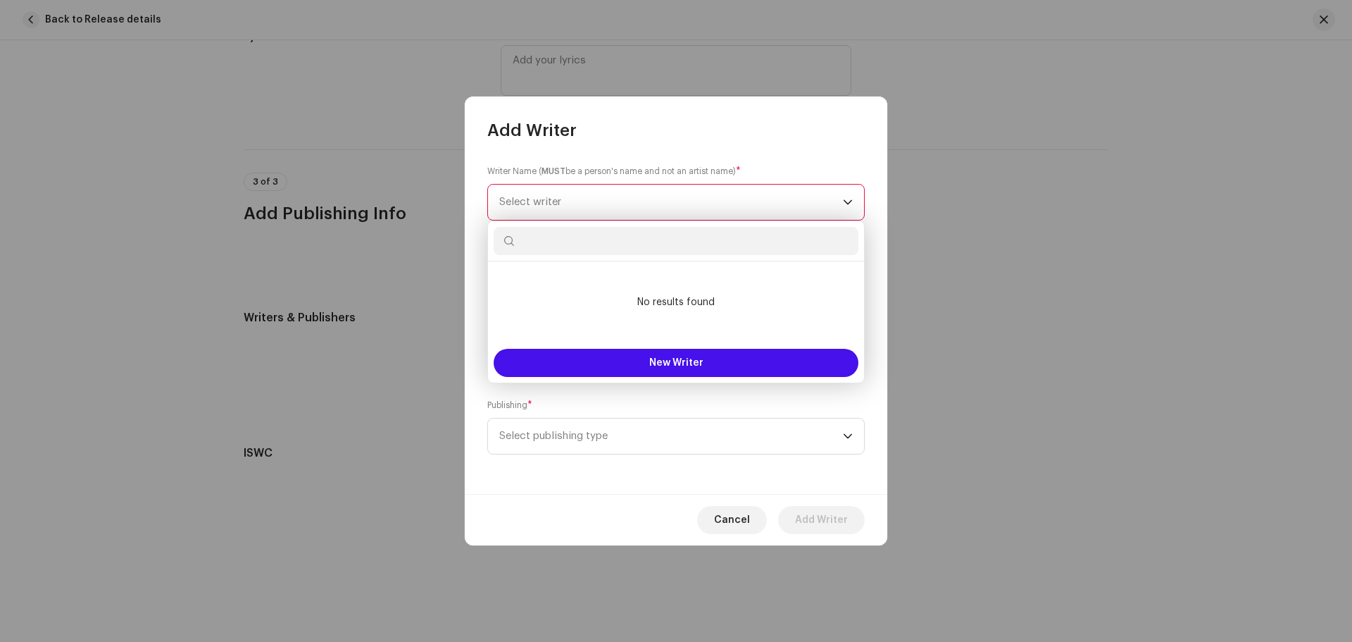
click at [639, 242] on input "text" at bounding box center [676, 241] width 365 height 28
type input "[PERSON_NAME]"
click at [652, 368] on button "New Writer" at bounding box center [676, 363] width 365 height 28
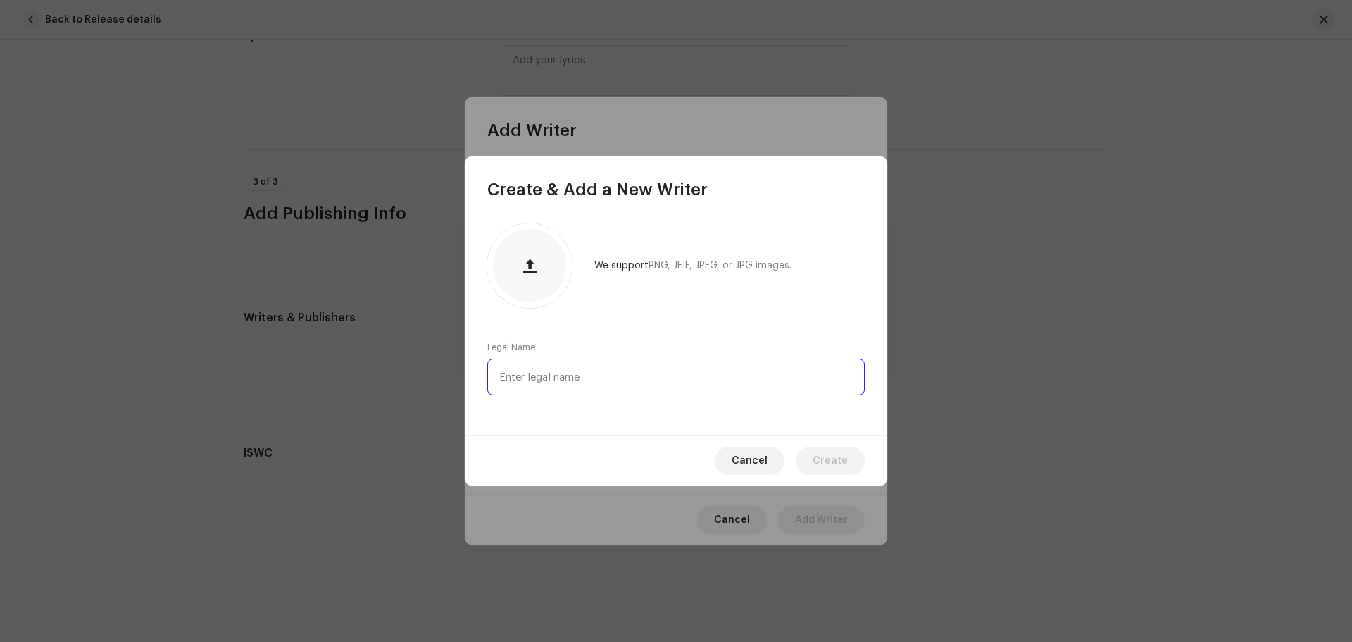
click at [582, 373] on input "text" at bounding box center [675, 376] width 377 height 37
type input "[PERSON_NAME]"
click at [832, 458] on span "Create" at bounding box center [830, 461] width 35 height 28
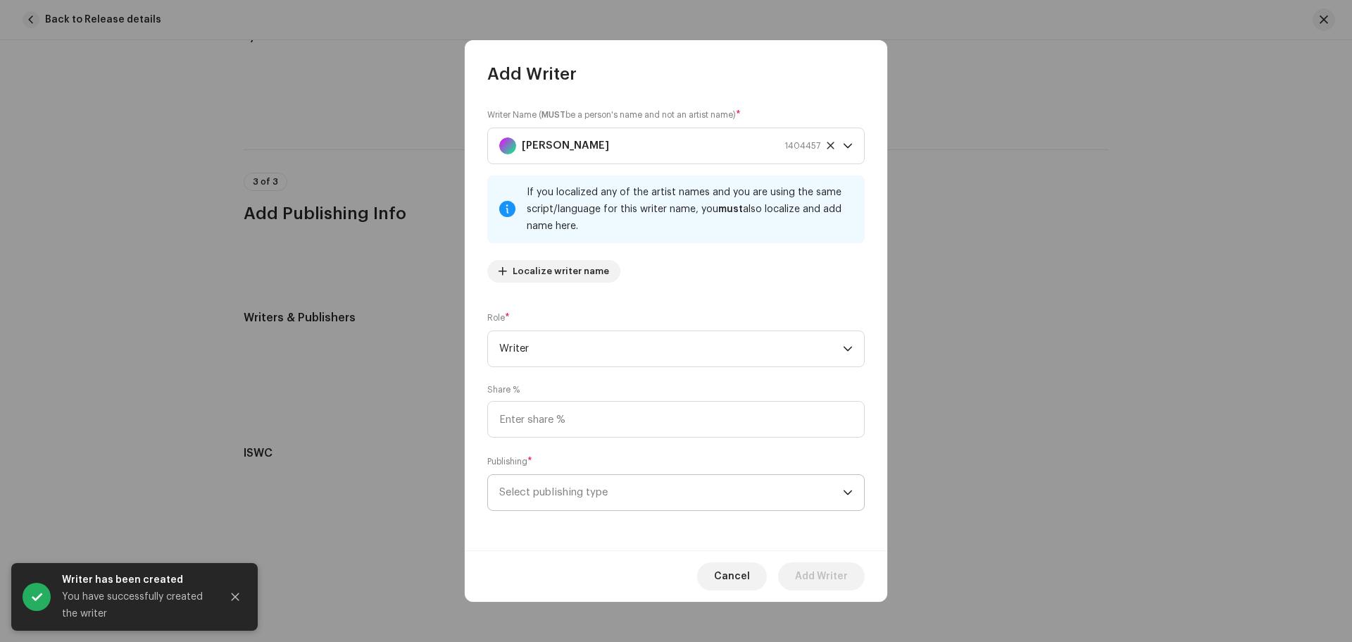
click at [588, 491] on span "Select publishing type" at bounding box center [671, 492] width 344 height 35
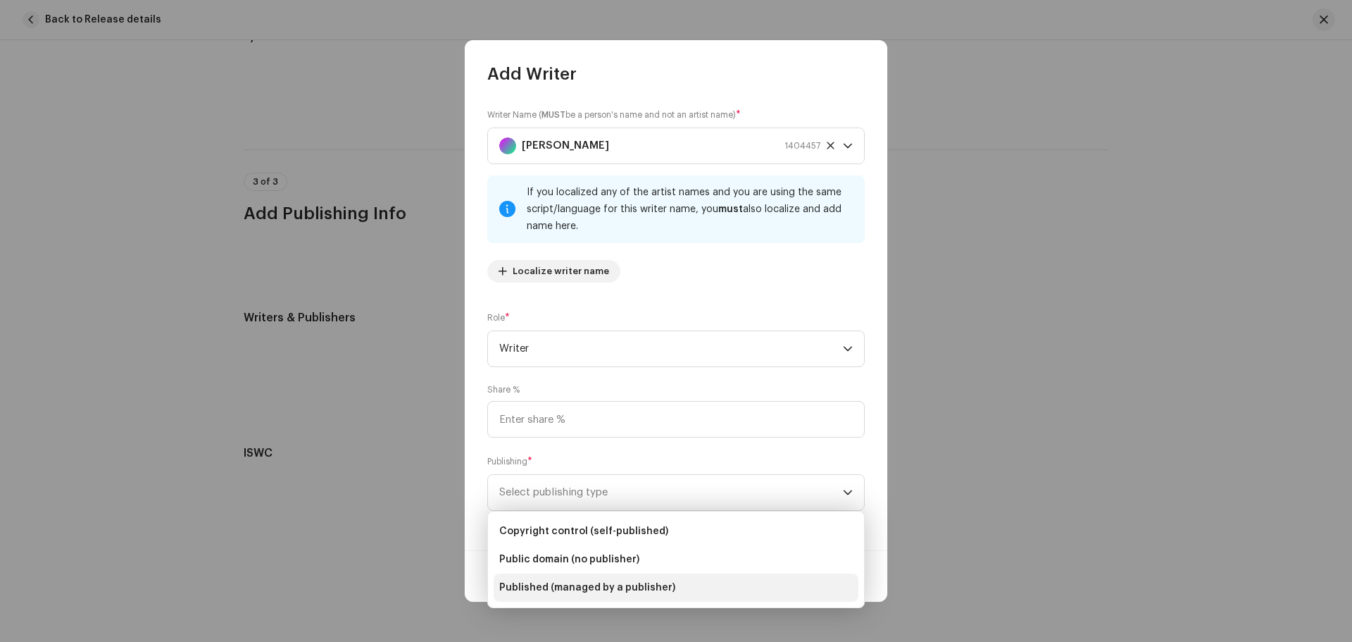
click at [583, 589] on span "Published (managed by a publisher)" at bounding box center [587, 587] width 176 height 14
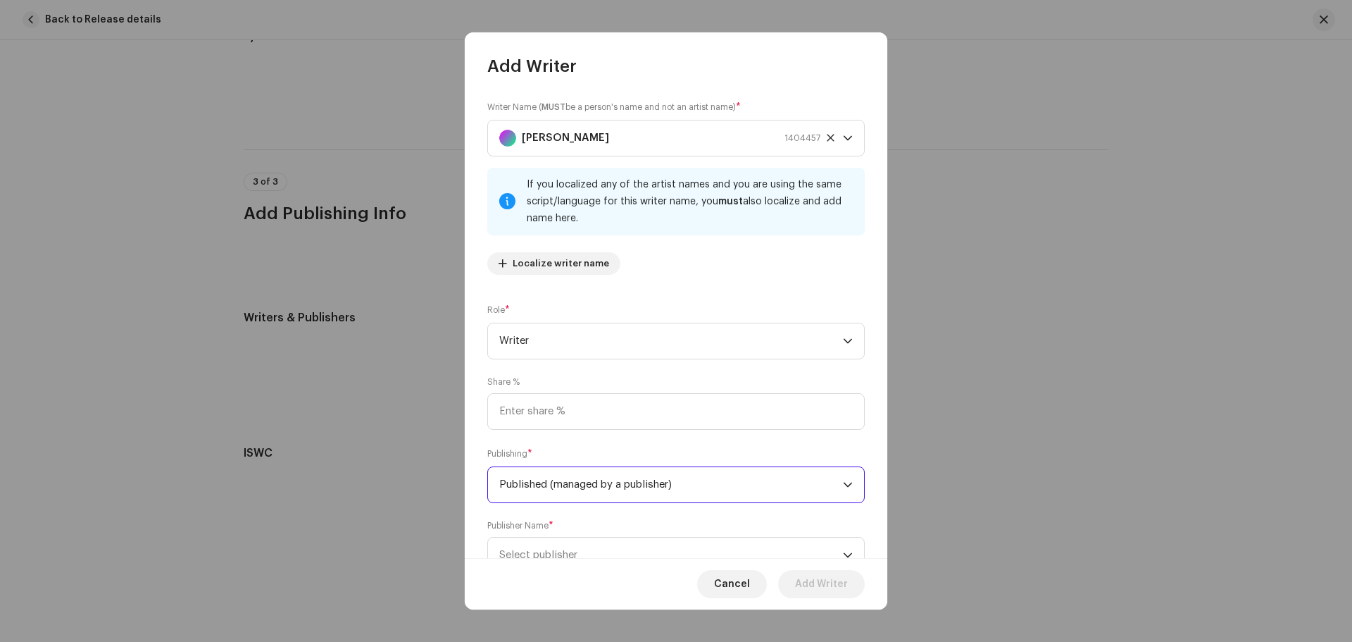
scroll to position [54, 0]
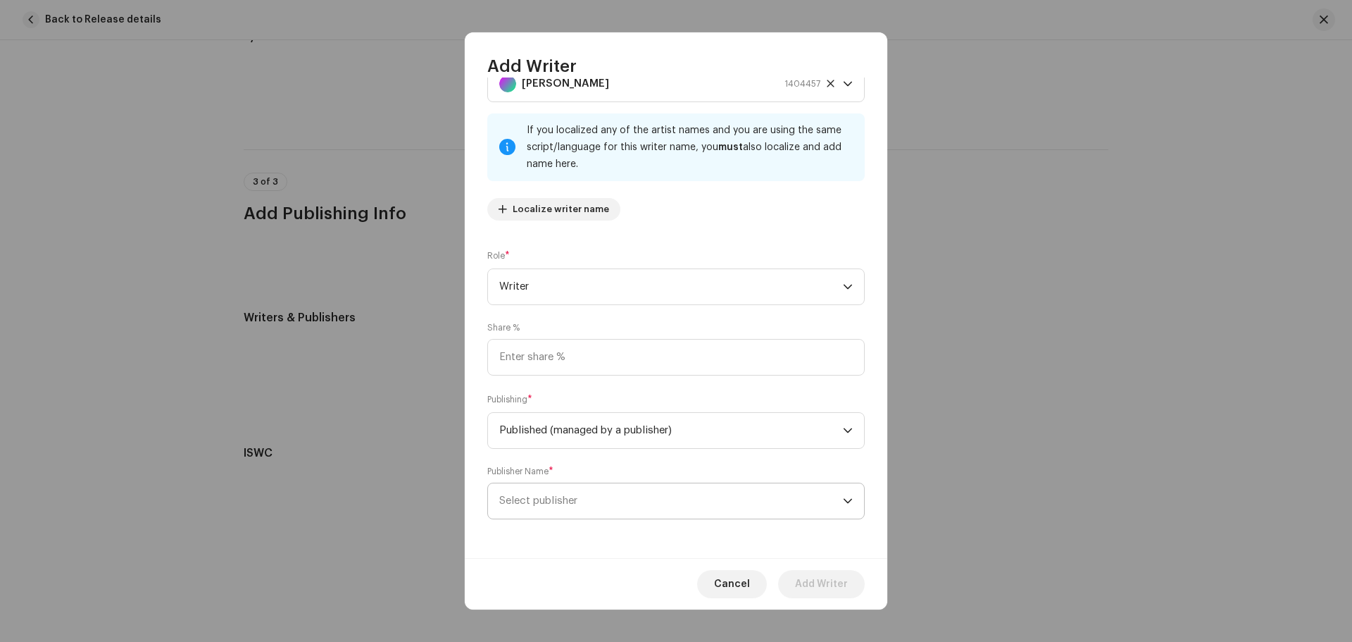
click at [603, 502] on span "Select publisher" at bounding box center [671, 500] width 344 height 35
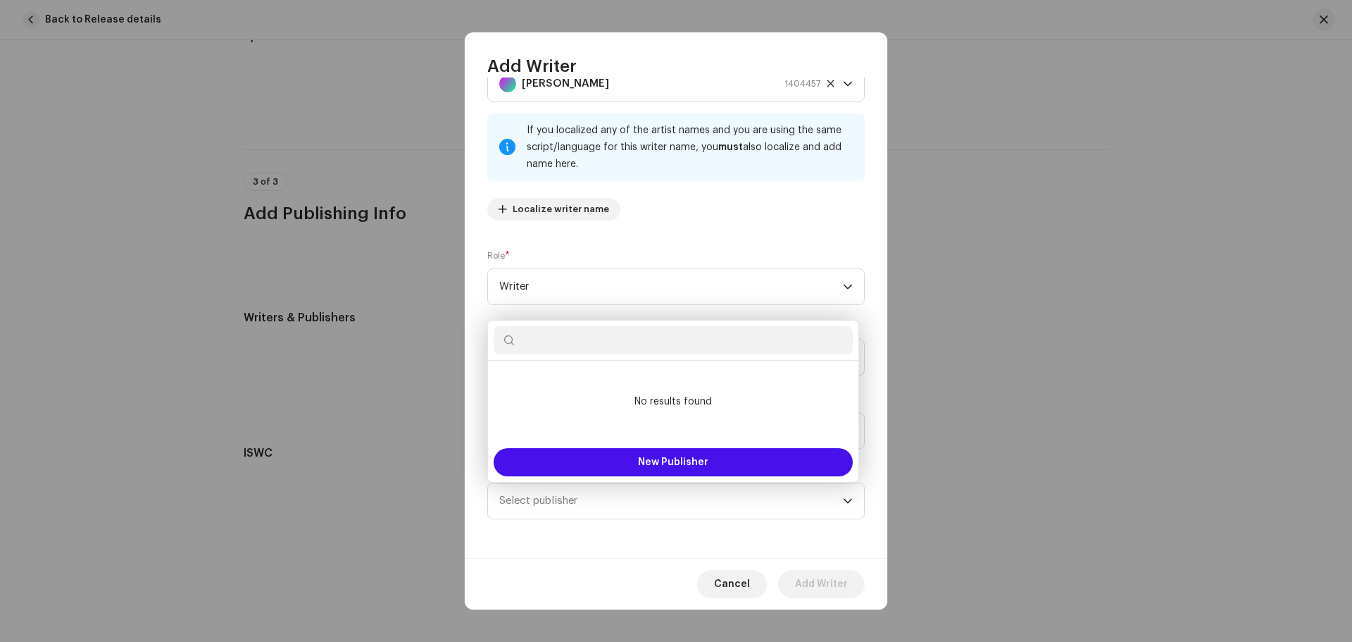
click at [659, 344] on input "text" at bounding box center [673, 340] width 359 height 28
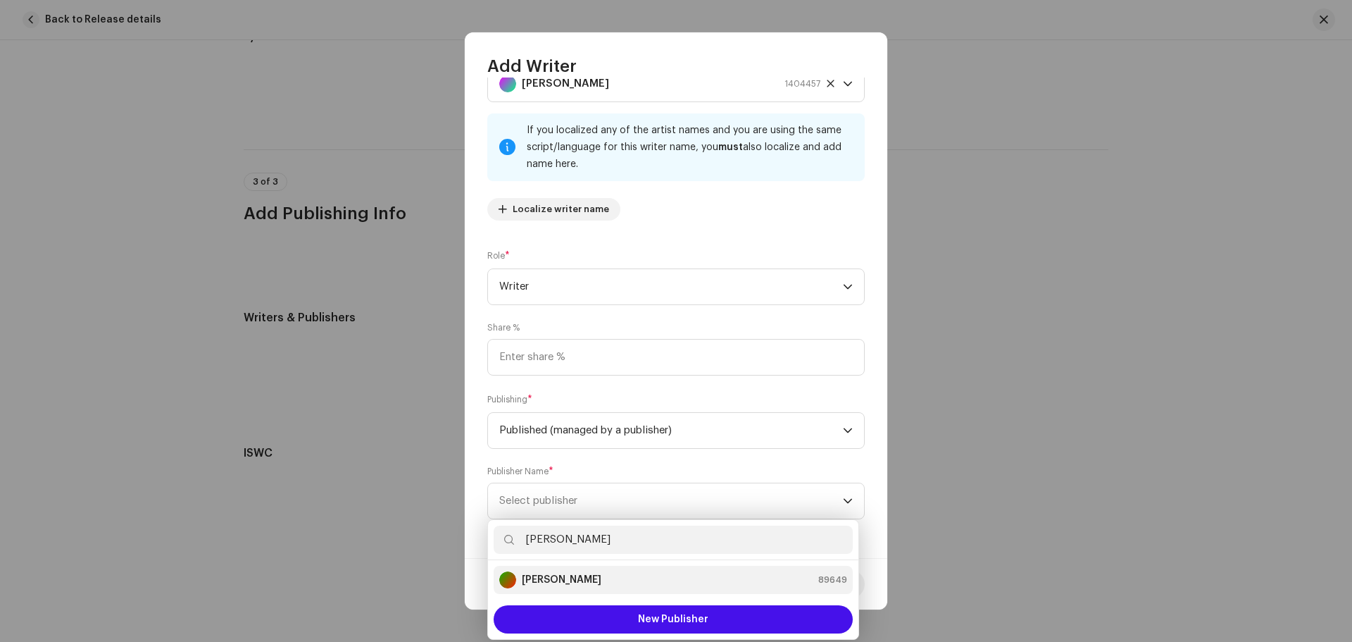
type input "[PERSON_NAME]"
click at [594, 578] on div "[PERSON_NAME] 89649" at bounding box center [673, 579] width 348 height 17
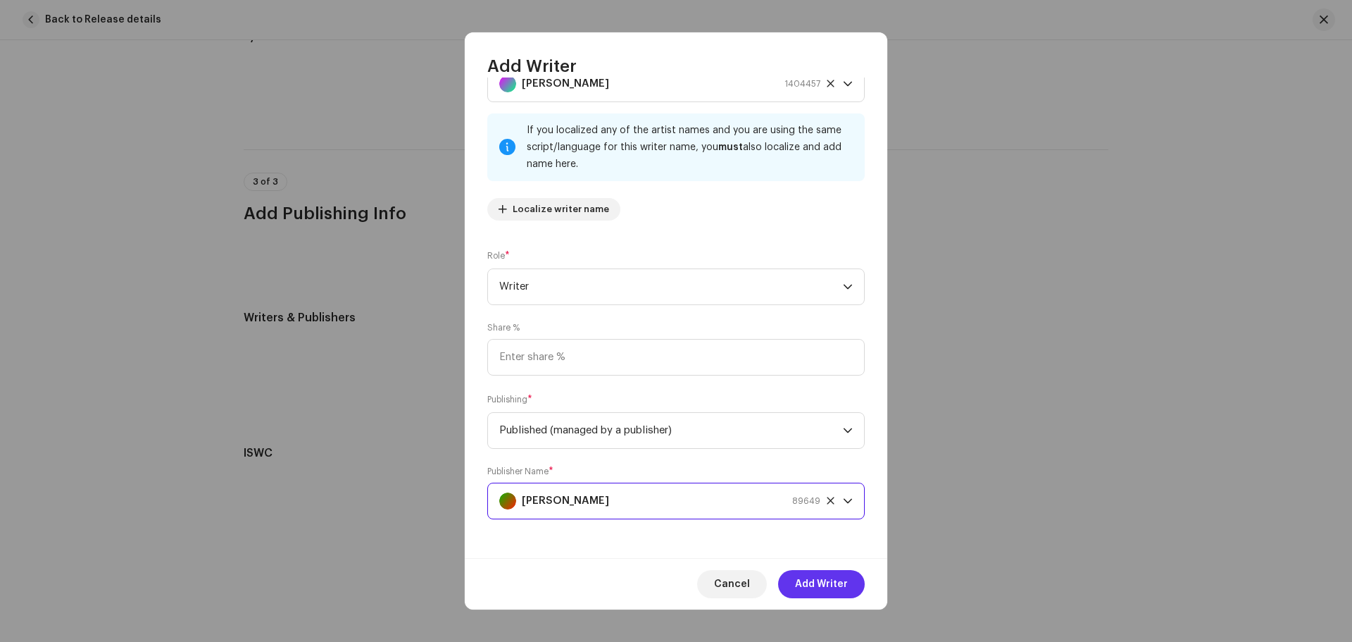
click at [842, 581] on span "Add Writer" at bounding box center [821, 584] width 53 height 28
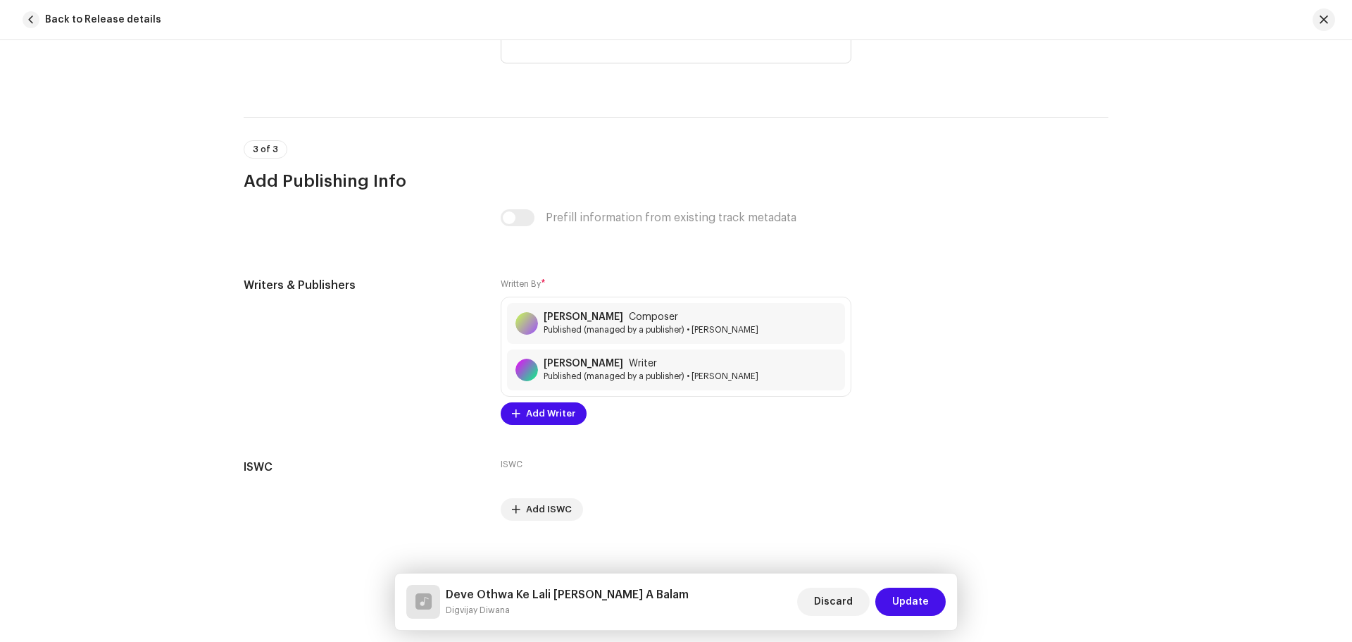
scroll to position [2769, 0]
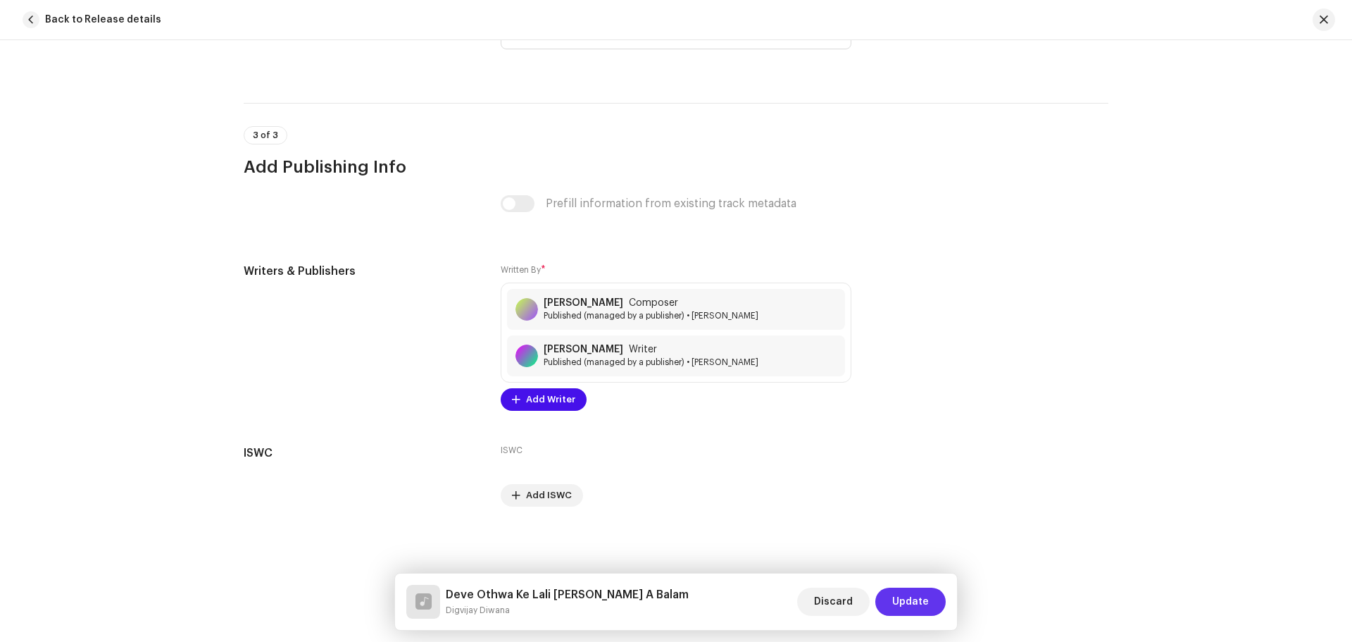
click at [913, 599] on span "Update" at bounding box center [910, 601] width 37 height 28
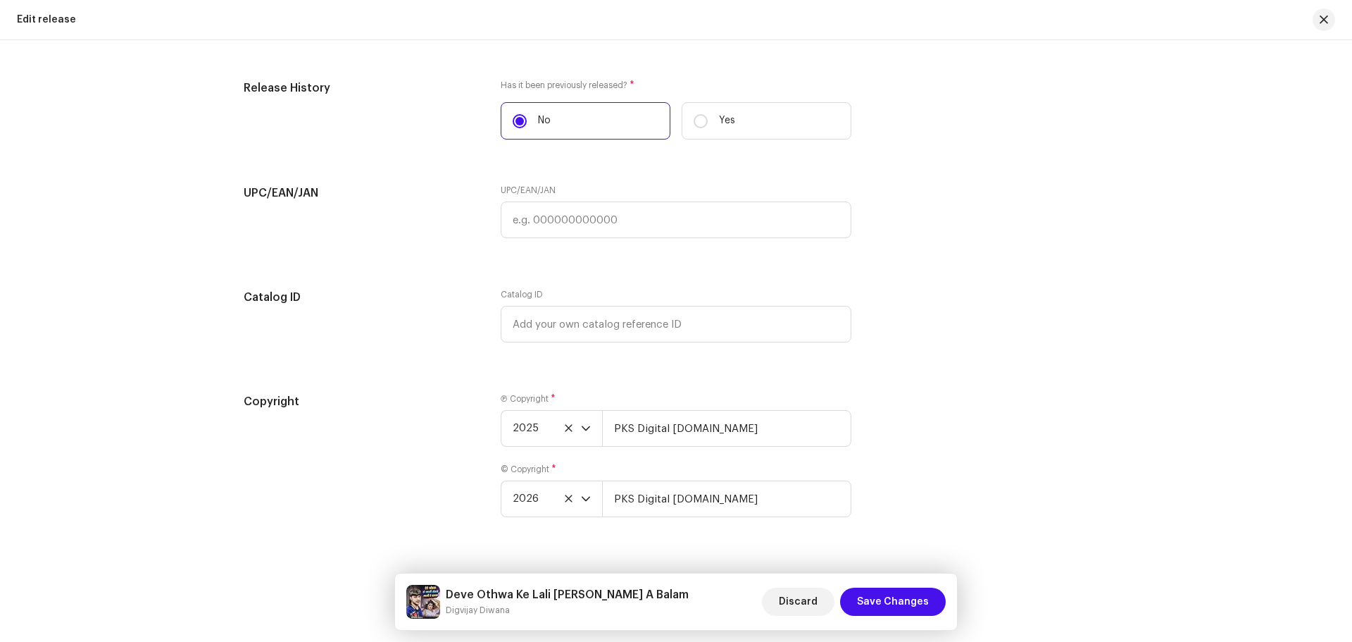
scroll to position [2392, 0]
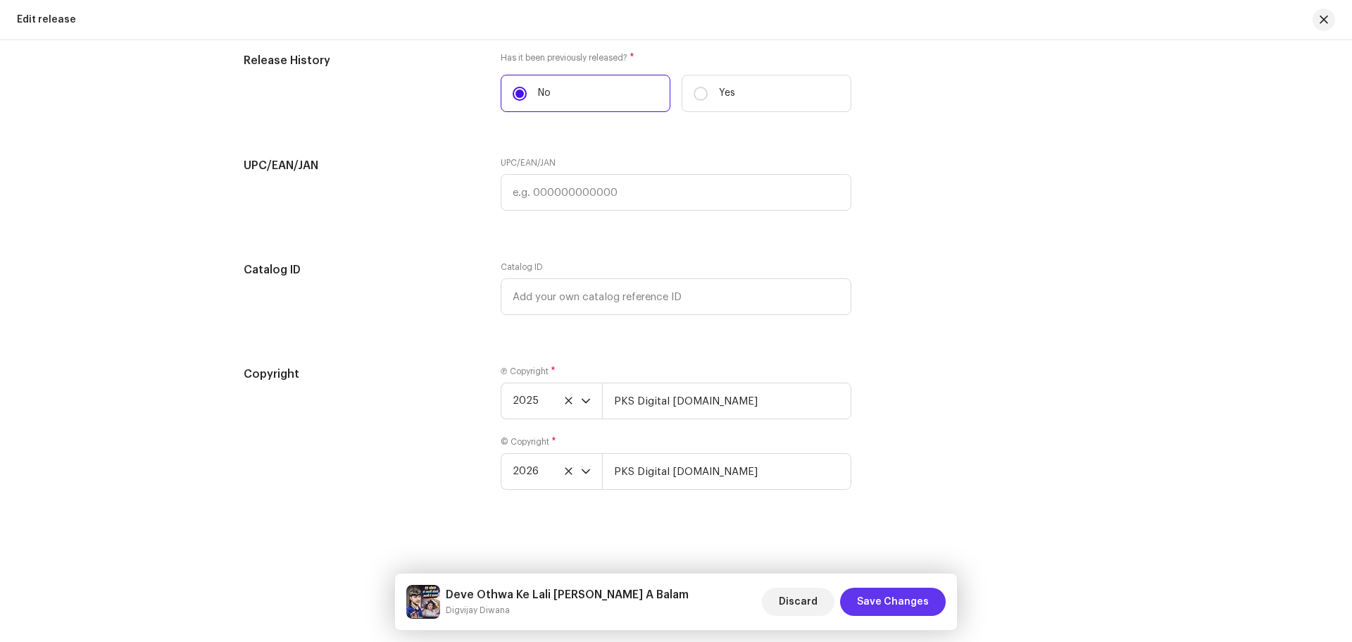
click at [899, 593] on span "Save Changes" at bounding box center [893, 601] width 72 height 28
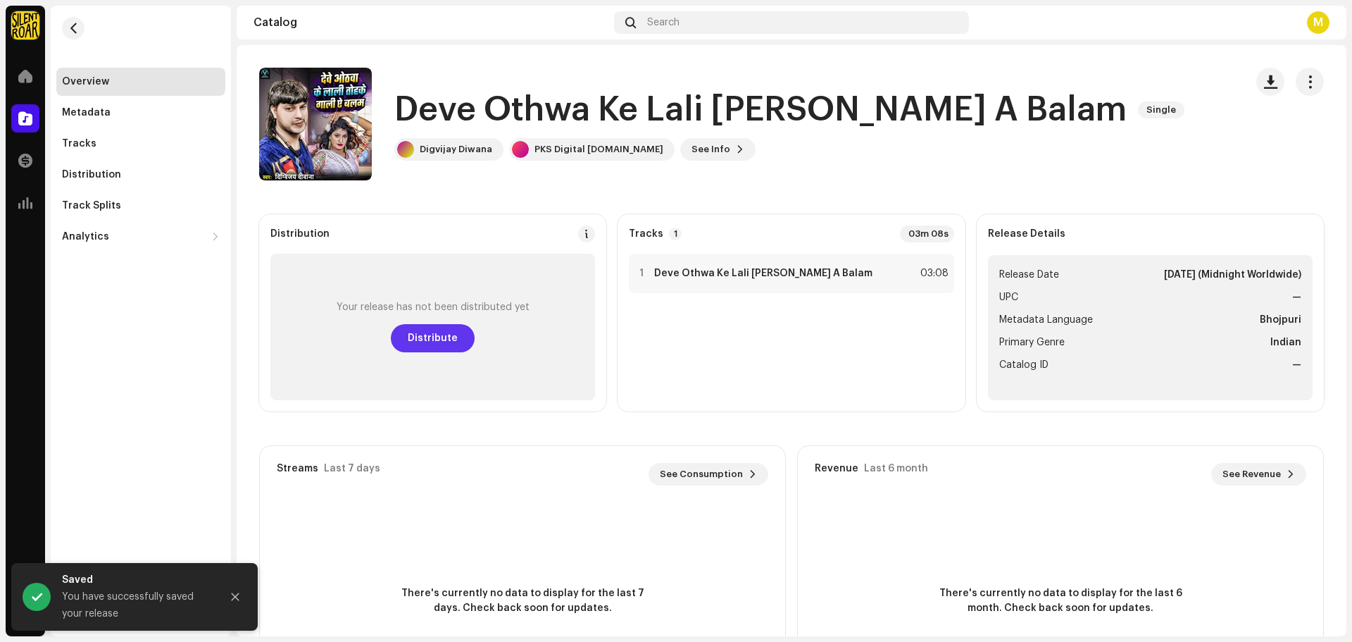
click at [421, 340] on span "Distribute" at bounding box center [433, 338] width 50 height 28
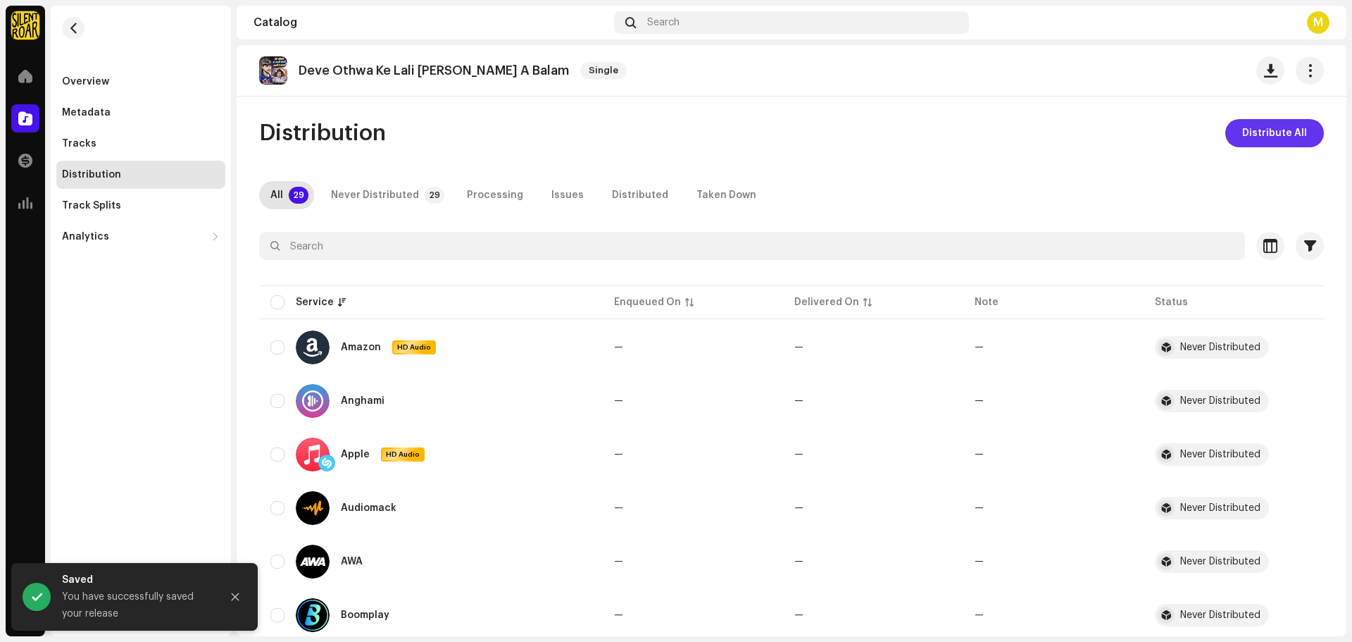
click at [1280, 132] on span "Distribute All" at bounding box center [1274, 133] width 65 height 28
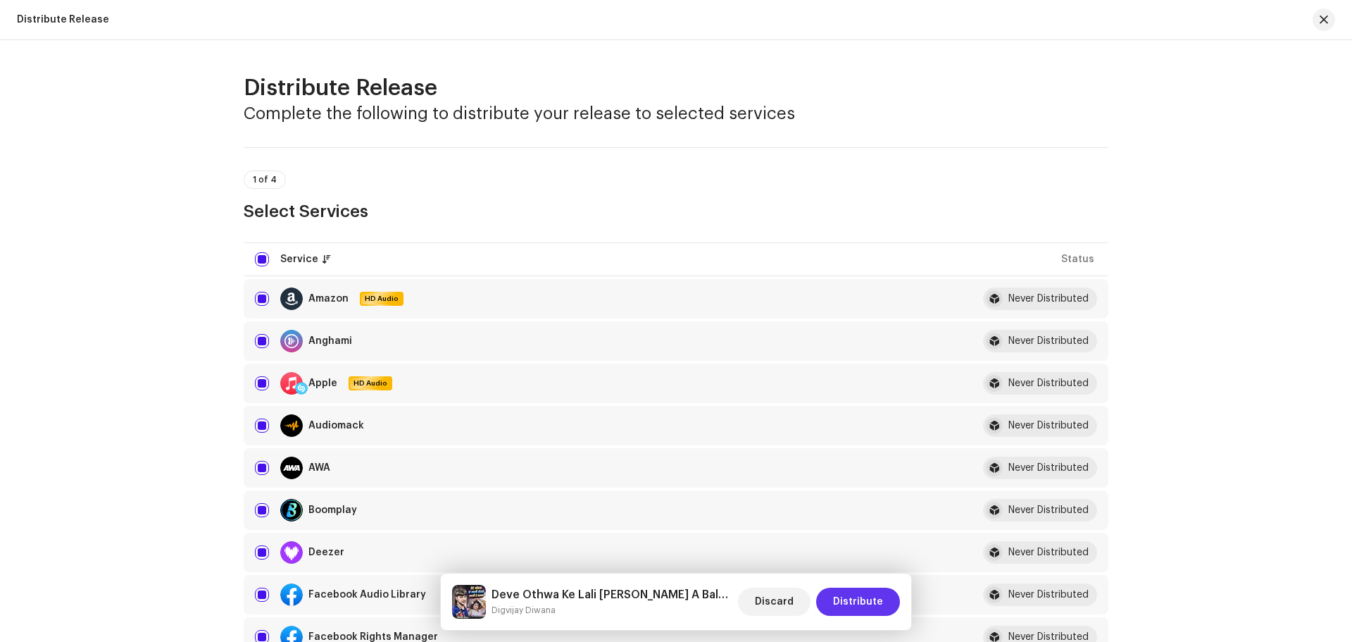
click at [868, 601] on span "Distribute" at bounding box center [858, 601] width 50 height 28
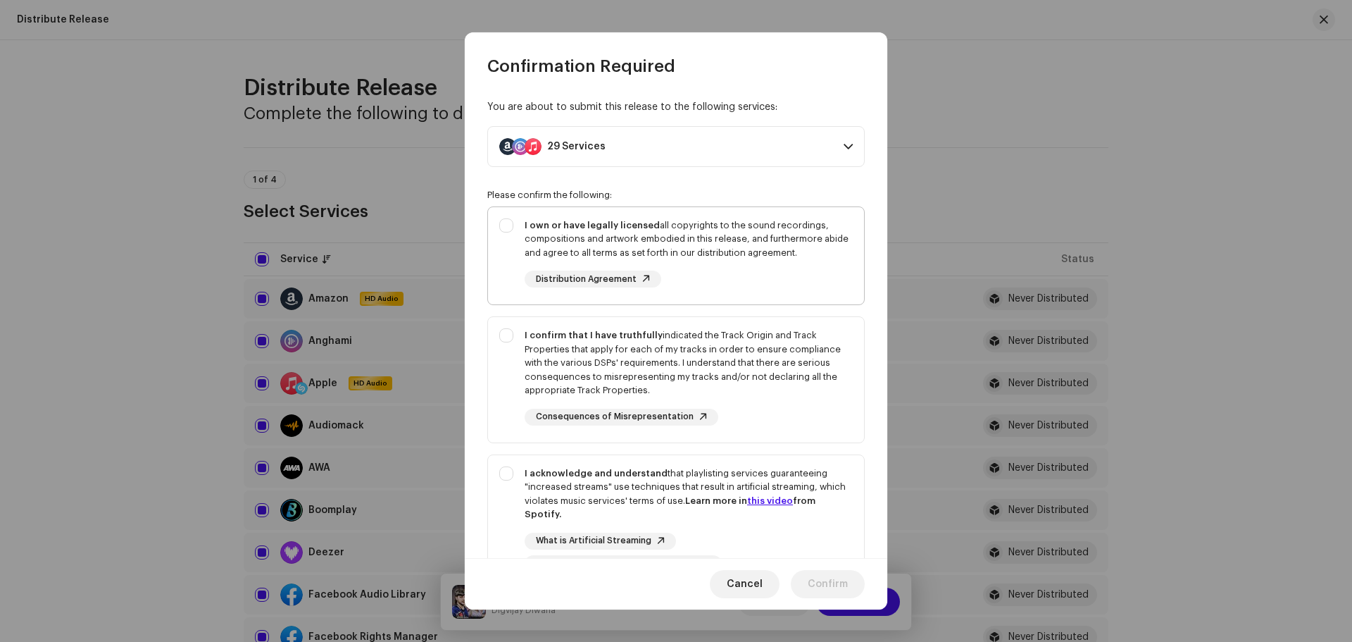
click at [514, 237] on div "I own or have legally licensed all copyrights to the sound recordings, composit…" at bounding box center [676, 253] width 376 height 92
checkbox input "true"
click at [516, 339] on div "I confirm that I have truthfully indicated the Track Origin and Track Propertie…" at bounding box center [676, 377] width 376 height 120
checkbox input "true"
click at [520, 462] on div "I acknowledge and understand that playlisting services guaranteeing "increased …" at bounding box center [676, 519] width 376 height 128
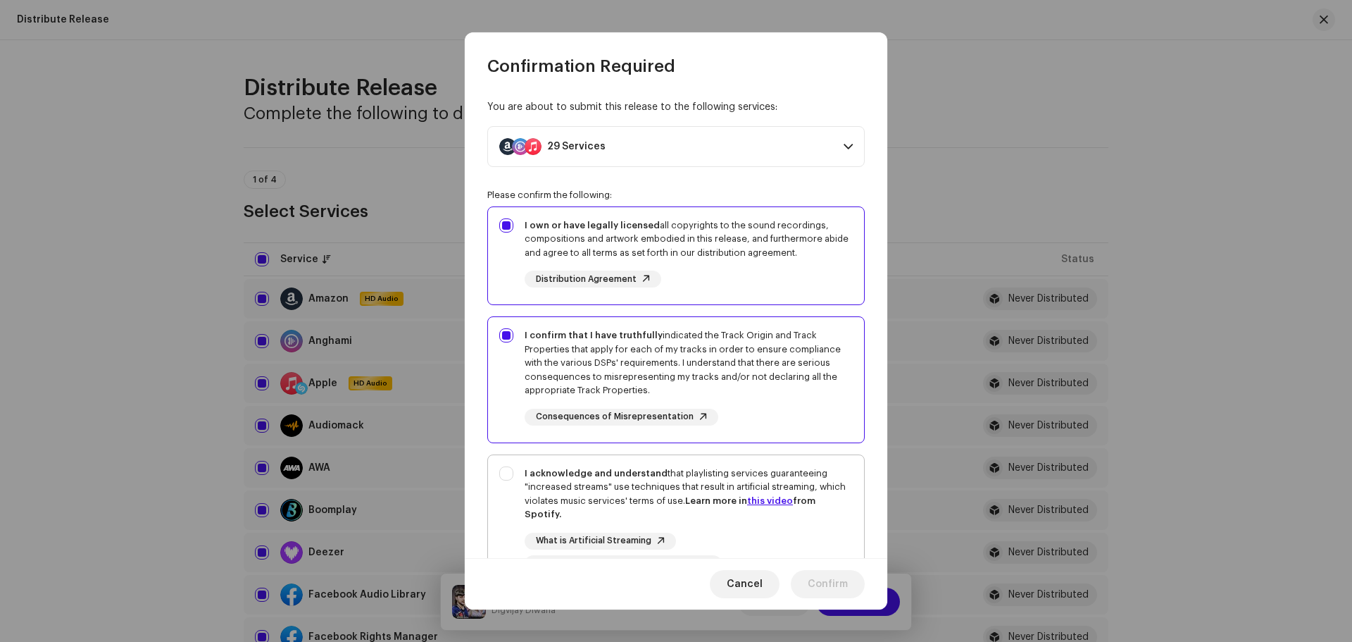
checkbox input "true"
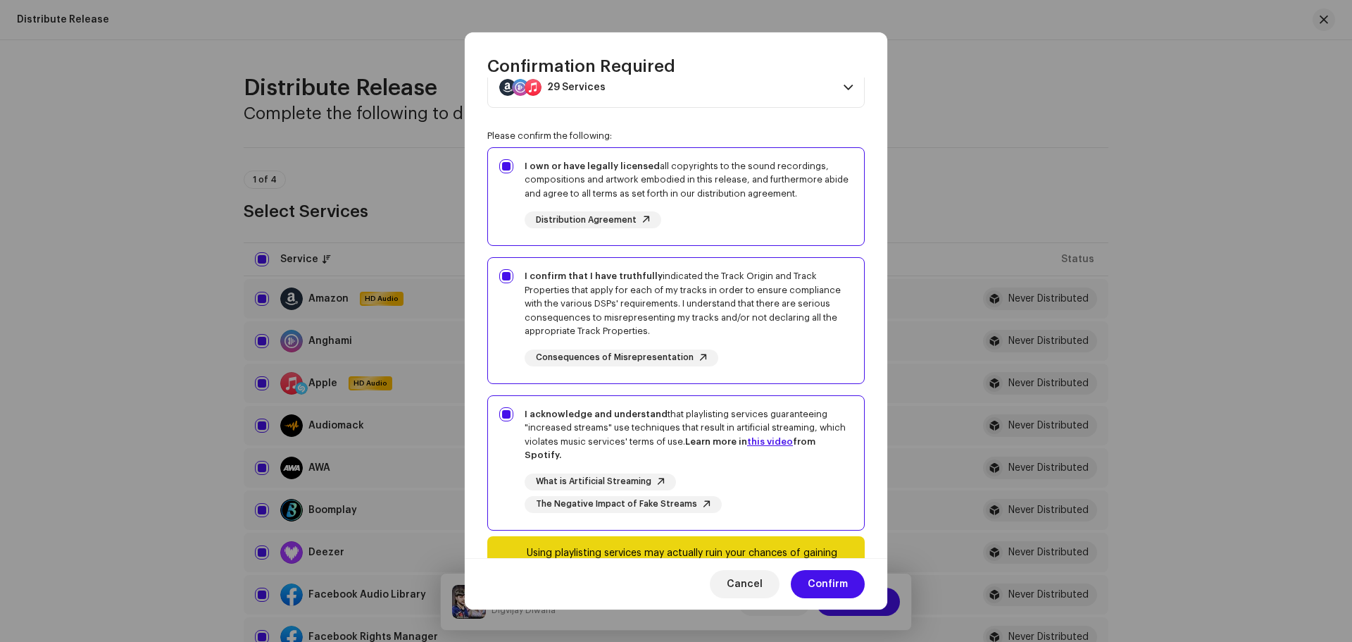
scroll to position [127, 0]
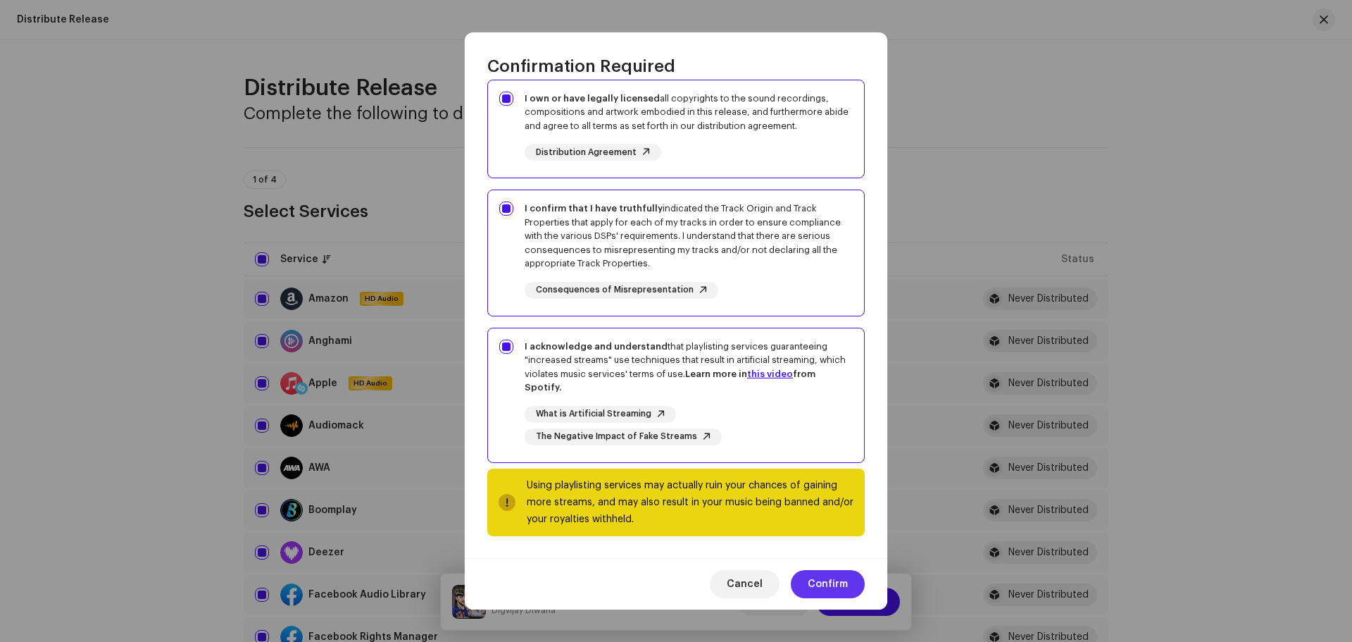
click at [830, 582] on span "Confirm" at bounding box center [828, 584] width 40 height 28
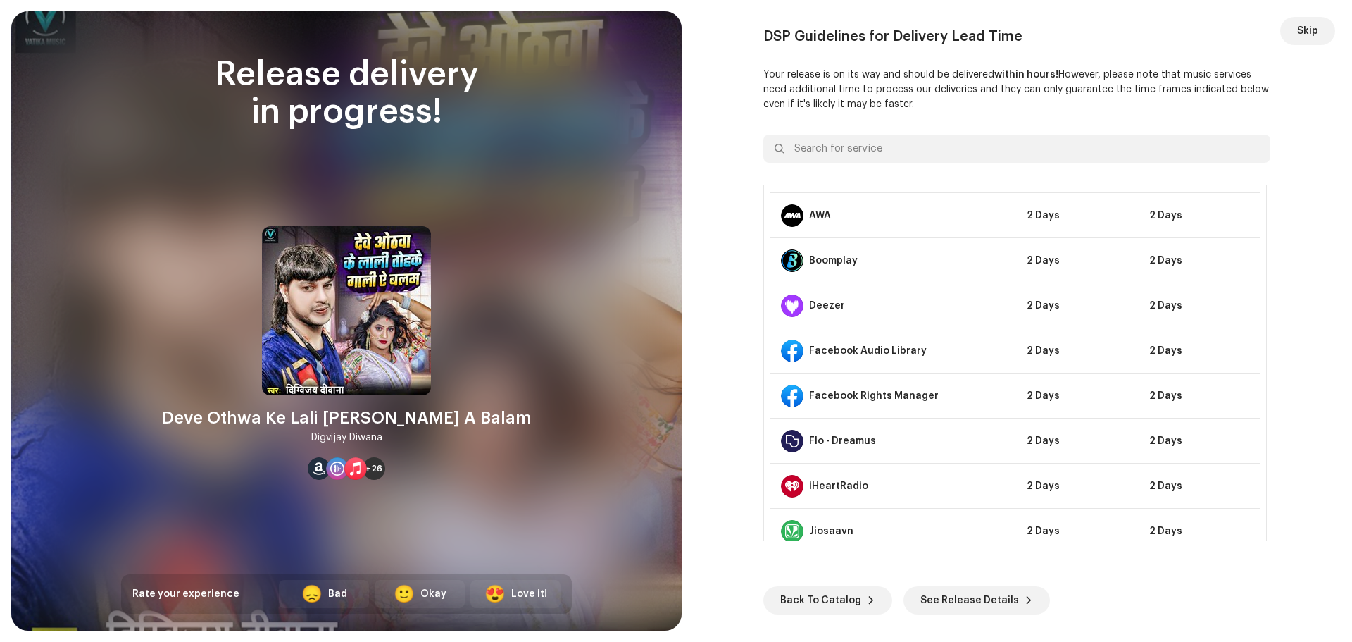
scroll to position [0, 0]
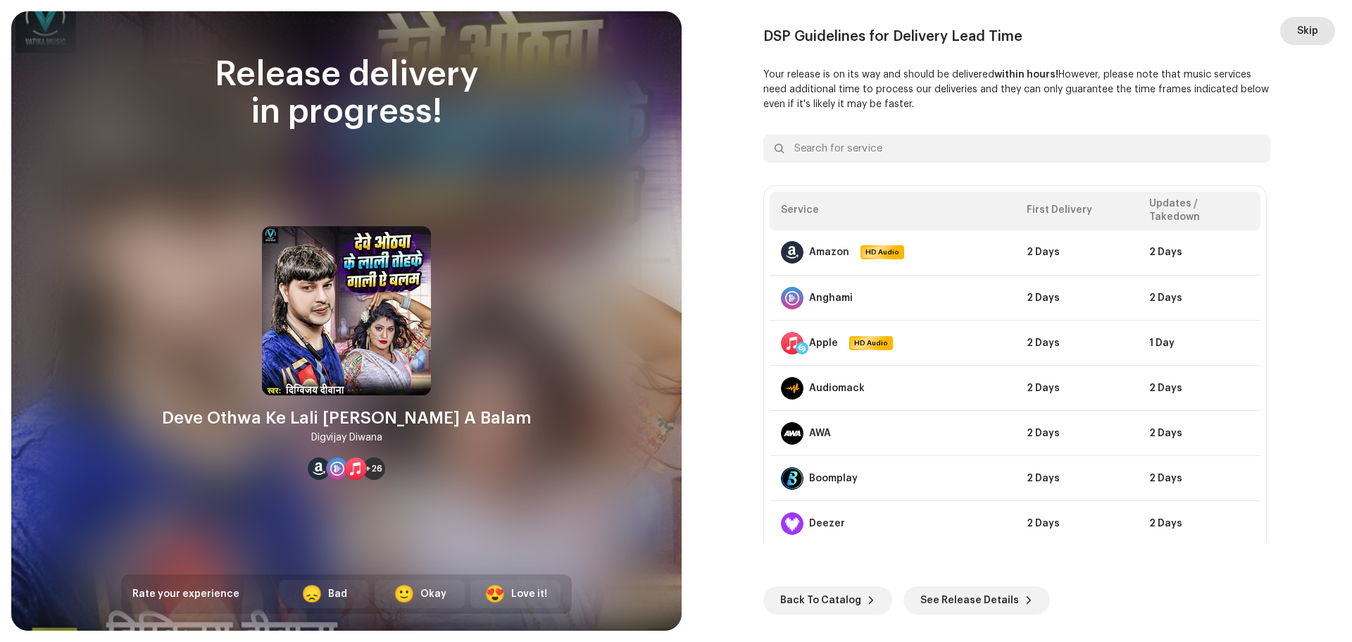
click at [1297, 30] on span "Skip" at bounding box center [1307, 31] width 21 height 28
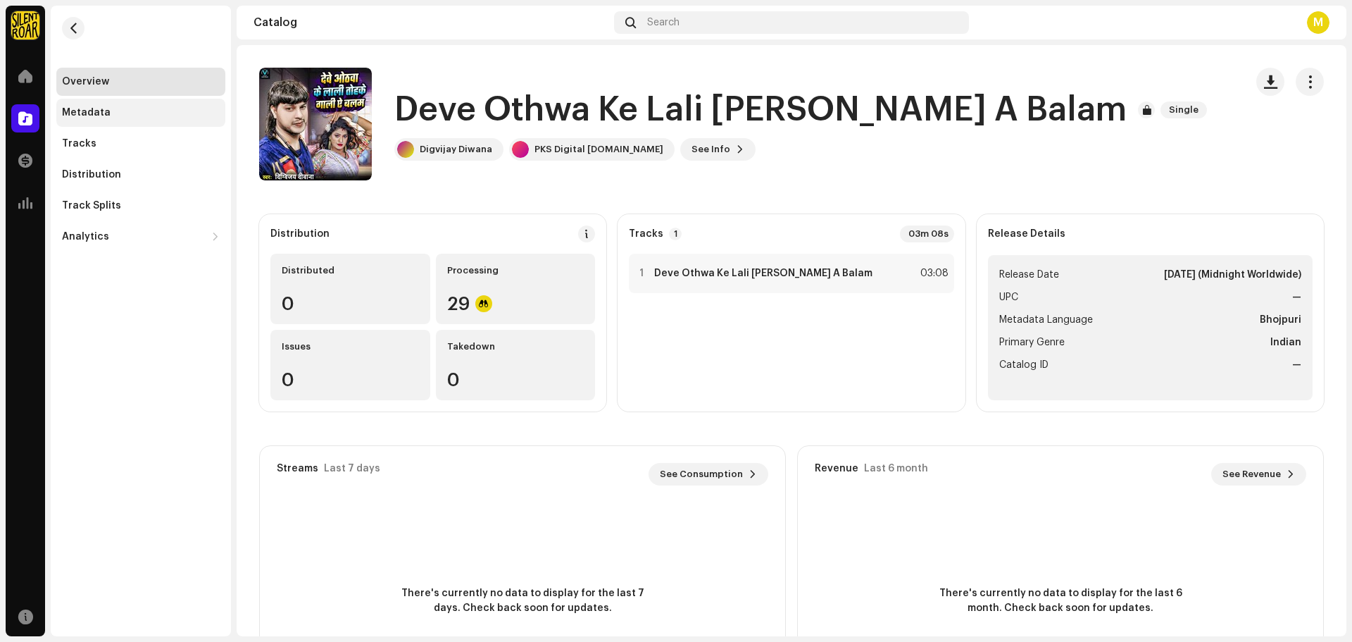
click at [90, 113] on div "Metadata" at bounding box center [86, 112] width 49 height 11
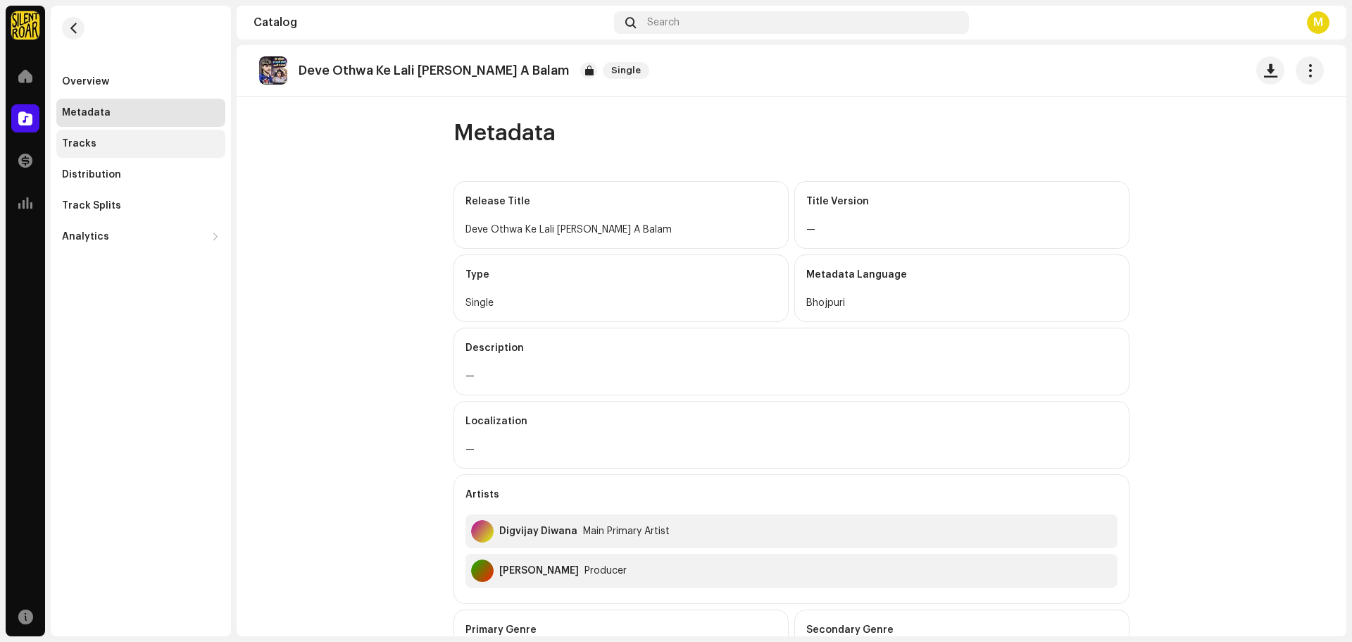
click at [89, 142] on div "Tracks" at bounding box center [79, 143] width 35 height 11
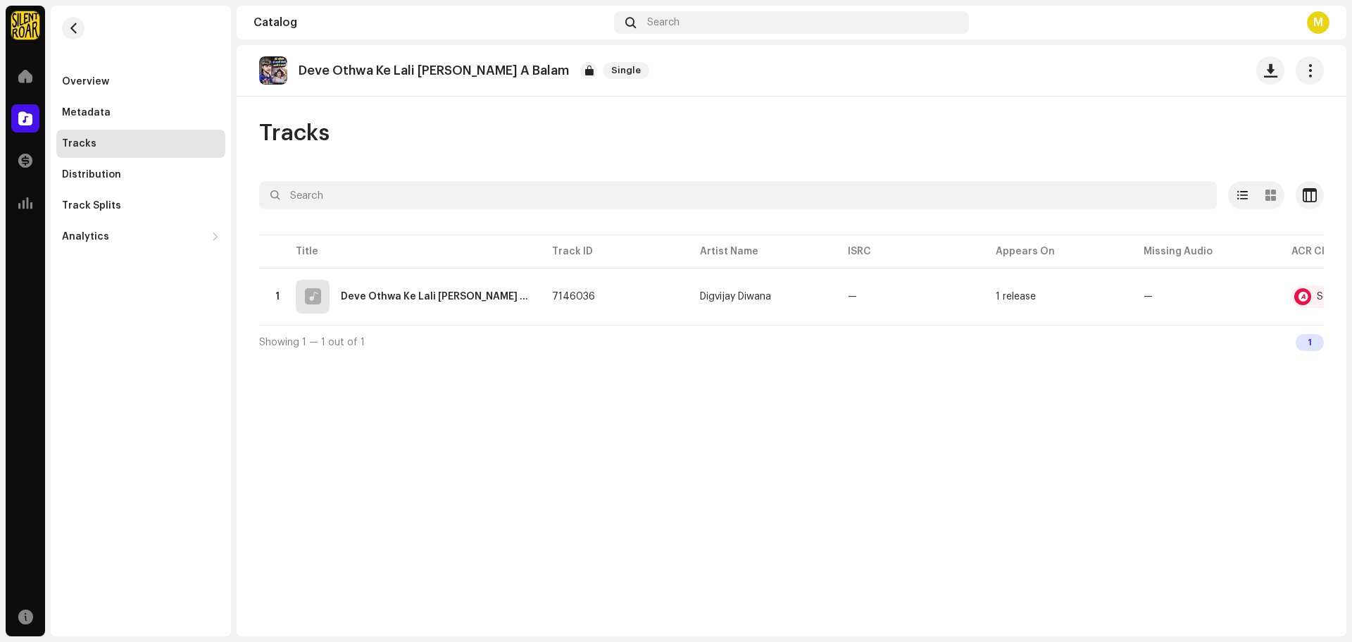
scroll to position [0, 104]
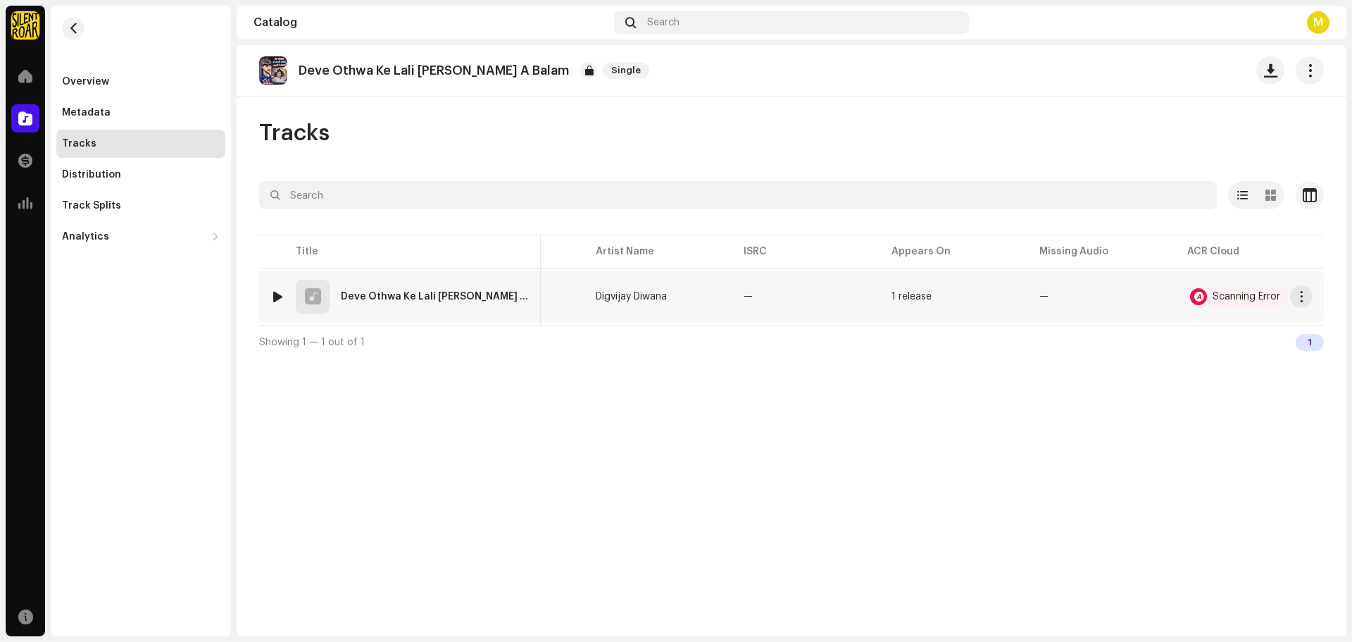
click at [1246, 283] on td "Scanning Error" at bounding box center [1250, 296] width 148 height 51
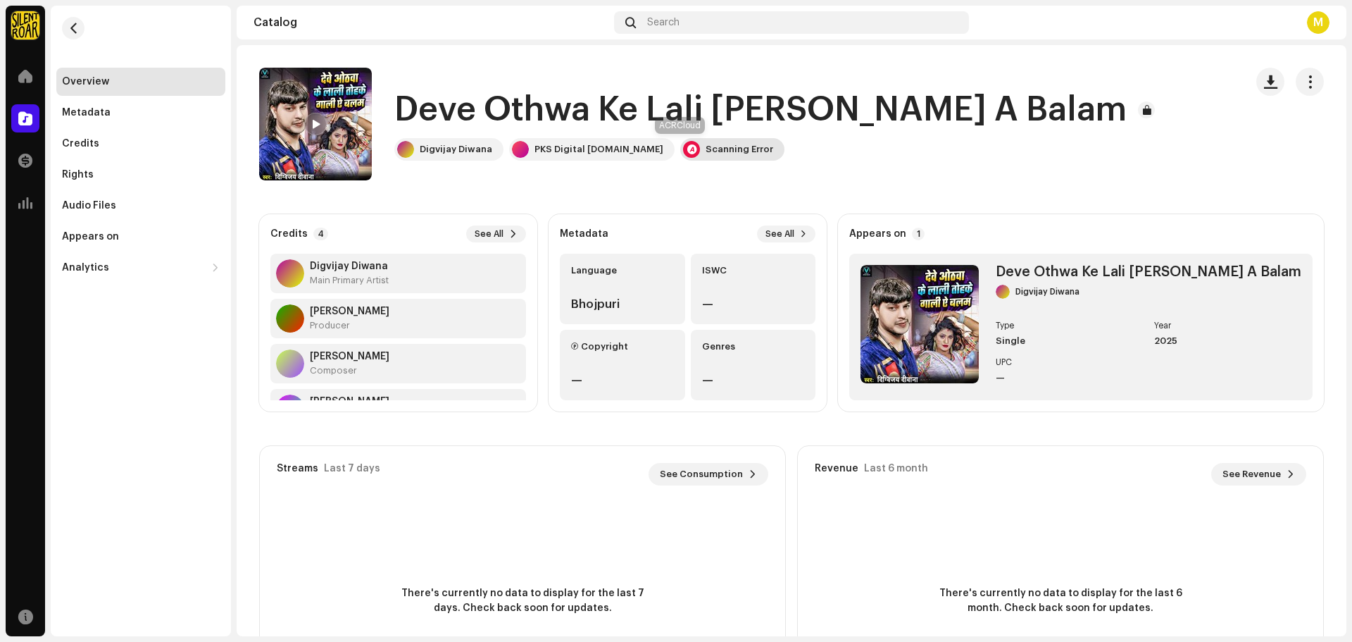
click at [706, 144] on div "Scanning Error" at bounding box center [740, 149] width 68 height 11
click at [961, 447] on div "Audio Recognition by AcrCloud is still processing the audio file. Scheduling a …" at bounding box center [676, 321] width 1352 height 642
click at [1304, 80] on span "button" at bounding box center [1310, 81] width 13 height 11
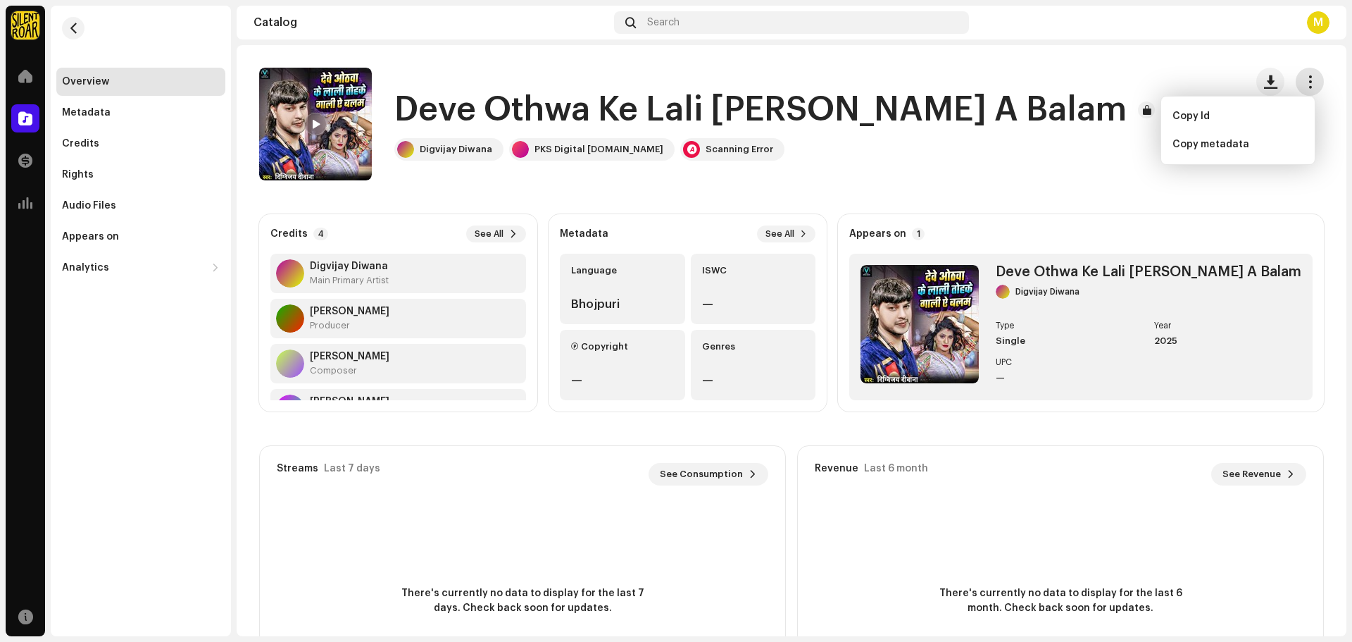
click at [1304, 80] on span "button" at bounding box center [1310, 81] width 13 height 11
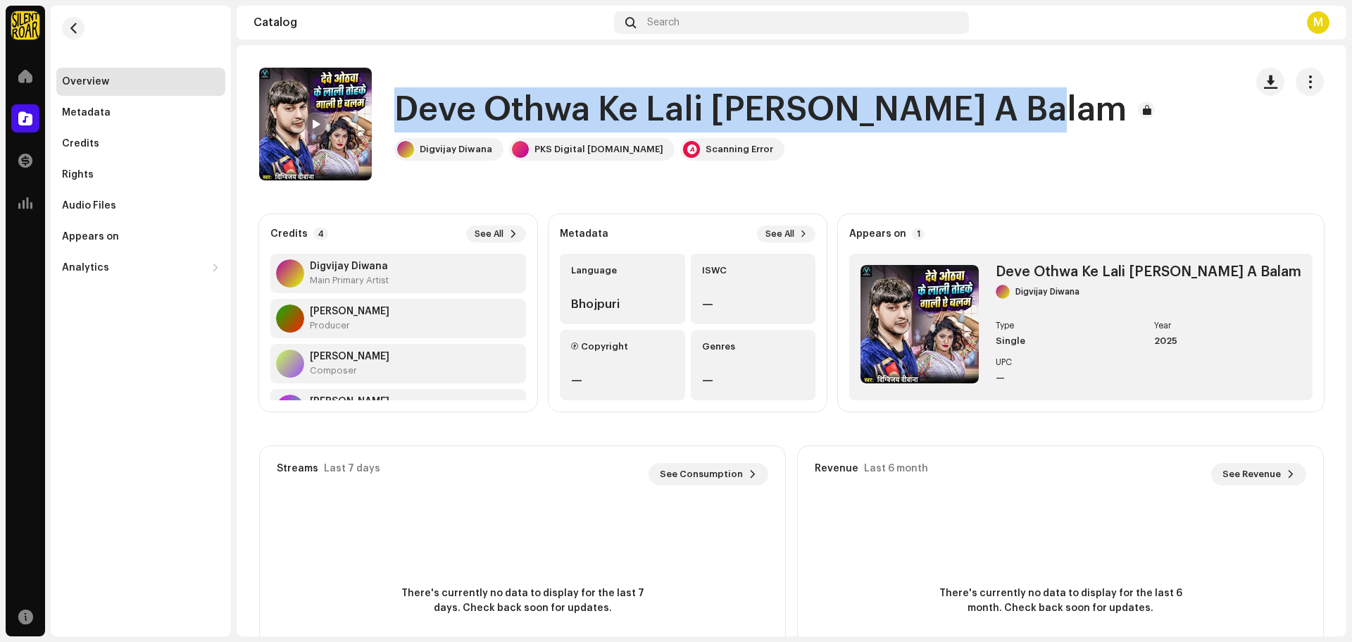
drag, startPoint x: 413, startPoint y: 110, endPoint x: 1017, endPoint y: 116, distance: 603.6
click at [1017, 116] on div "Deve Othwa Ke Lali [PERSON_NAME] A Balam" at bounding box center [777, 109] width 766 height 45
click at [978, 114] on h1 "Deve Othwa Ke Lali [PERSON_NAME] A Balam" at bounding box center [760, 109] width 732 height 45
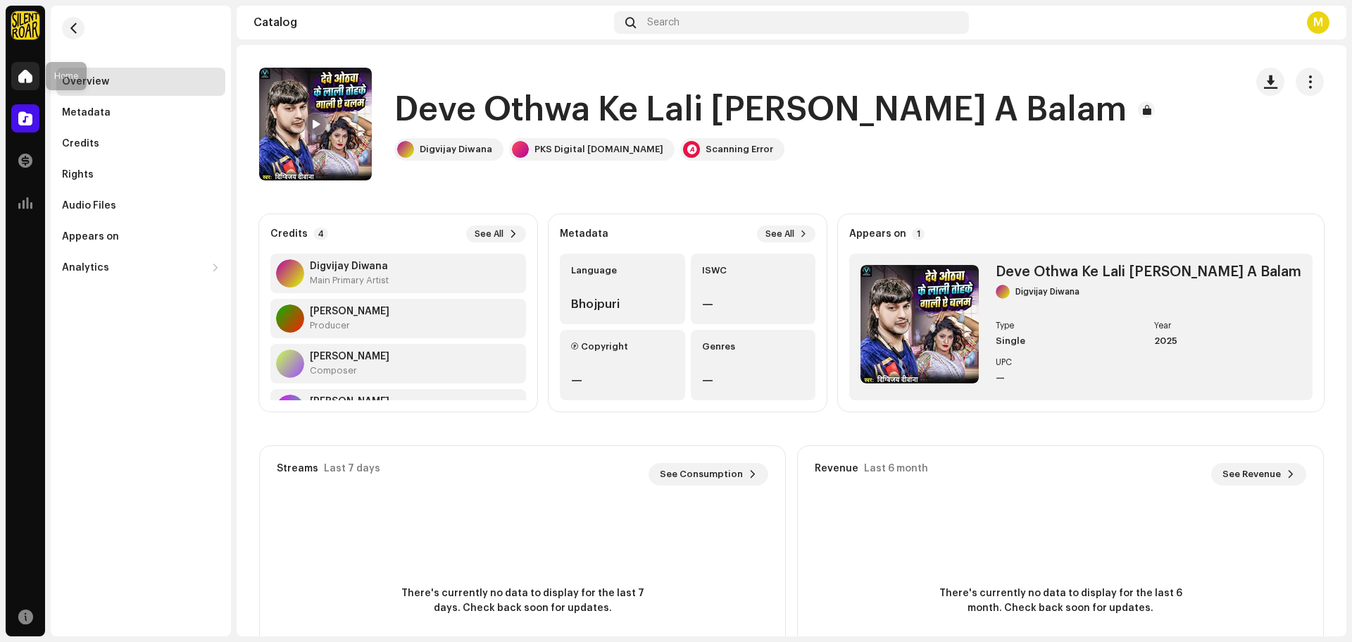
click at [30, 73] on span at bounding box center [25, 75] width 14 height 11
